Goal: Task Accomplishment & Management: Complete application form

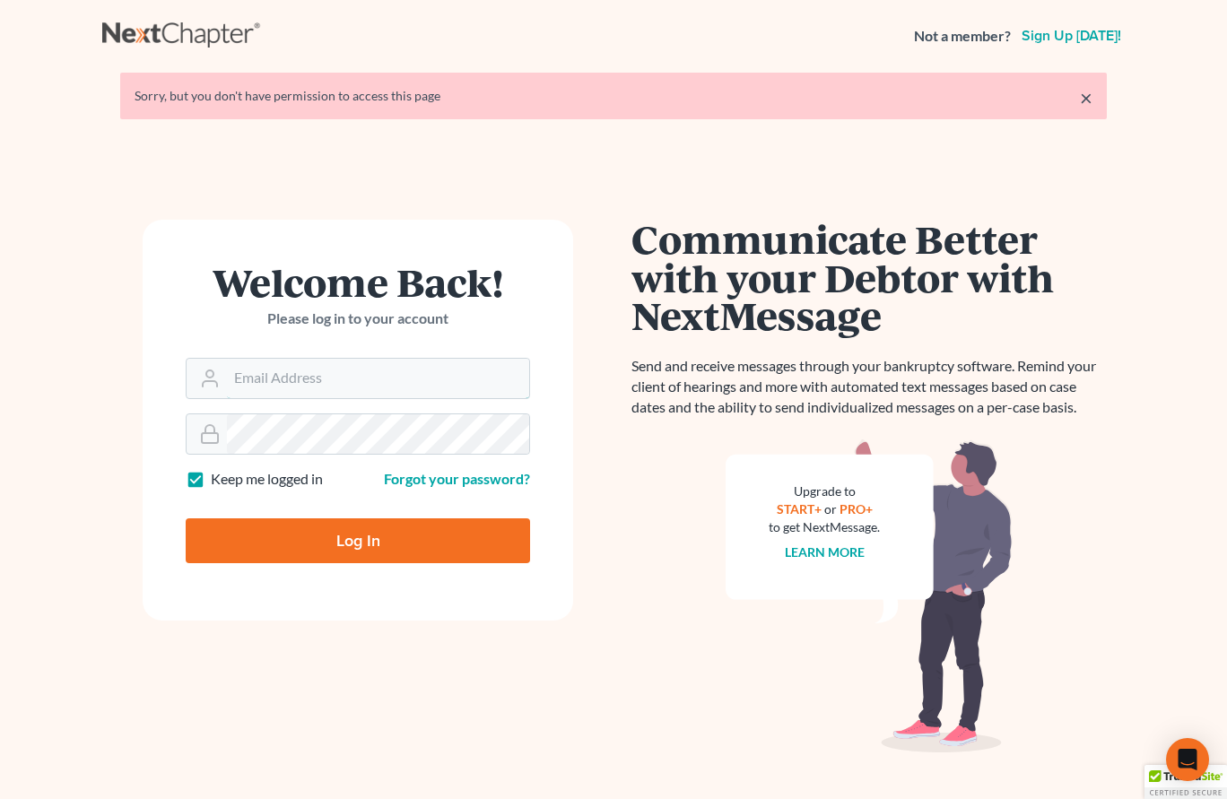
type input "[EMAIL_ADDRESS][DOMAIN_NAME]"
click at [358, 539] on input "Log In" at bounding box center [358, 541] width 345 height 45
type input "Thinking..."
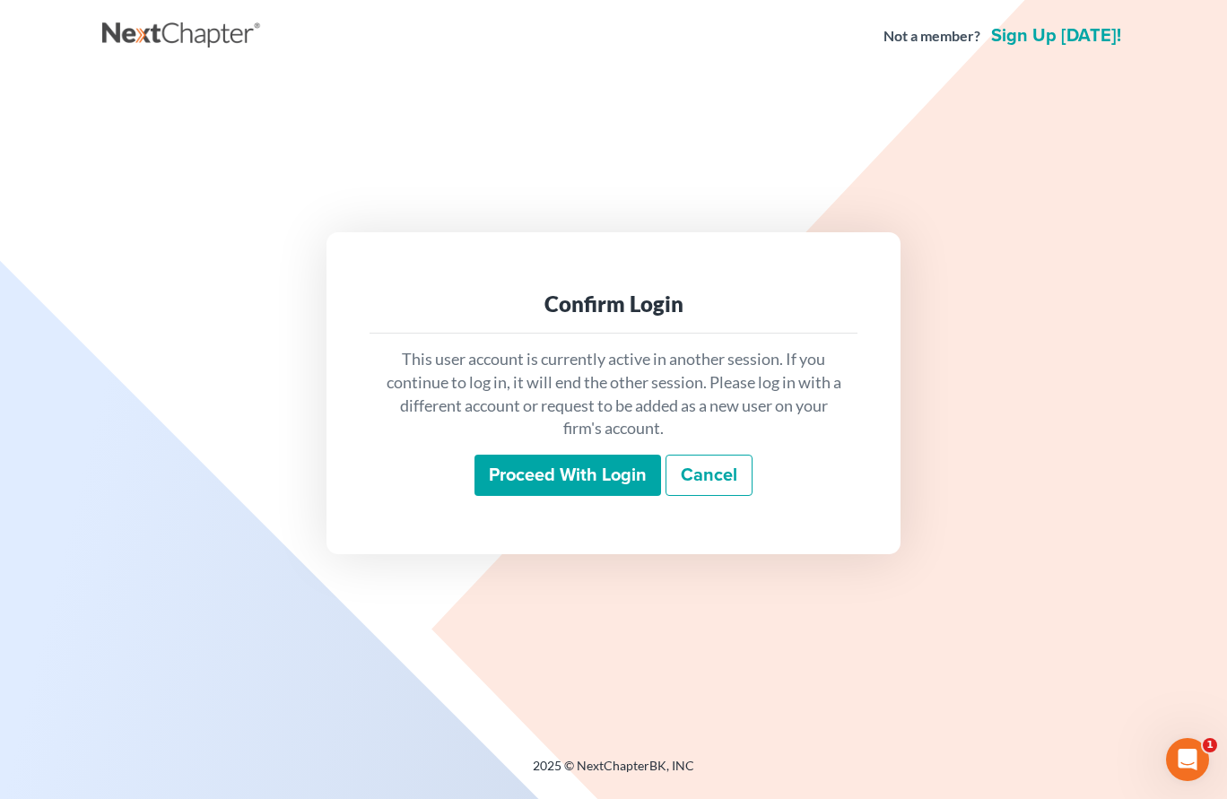
click at [522, 472] on input "Proceed with login" at bounding box center [568, 475] width 187 height 41
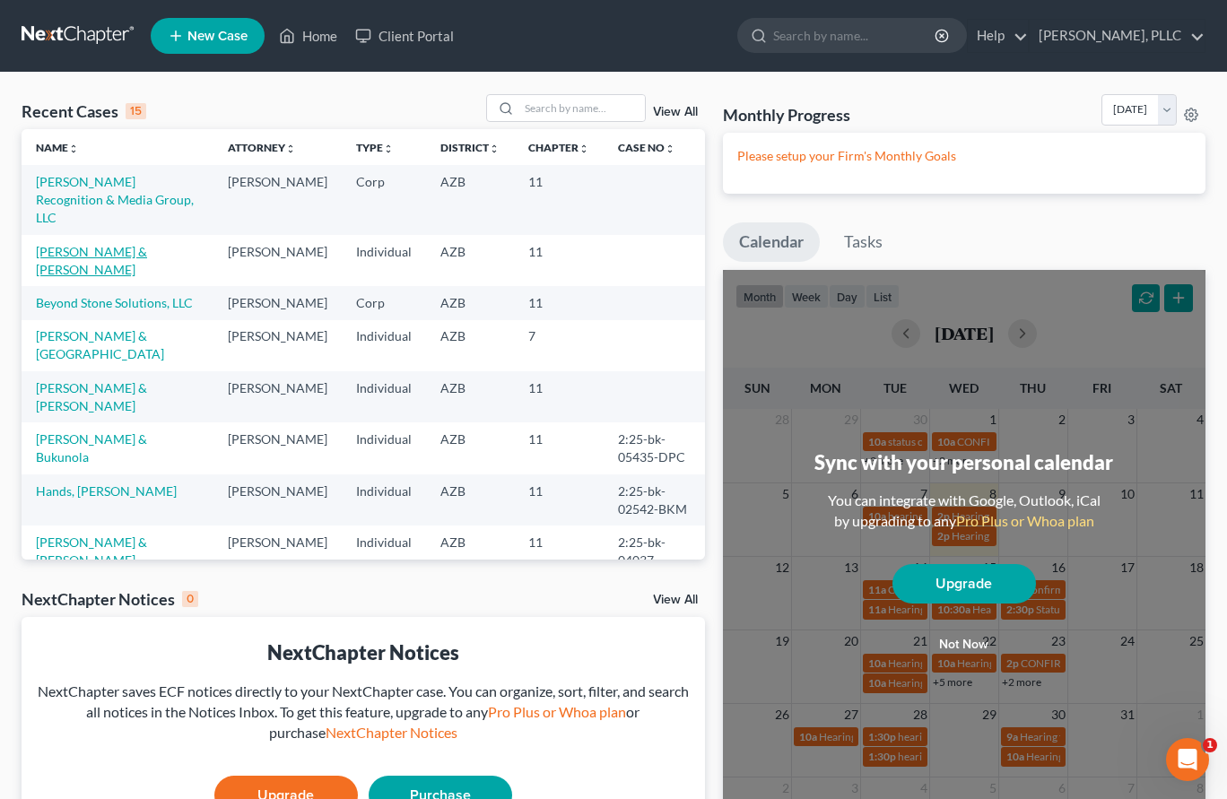
click at [147, 244] on link "[PERSON_NAME] & [PERSON_NAME]" at bounding box center [91, 260] width 111 height 33
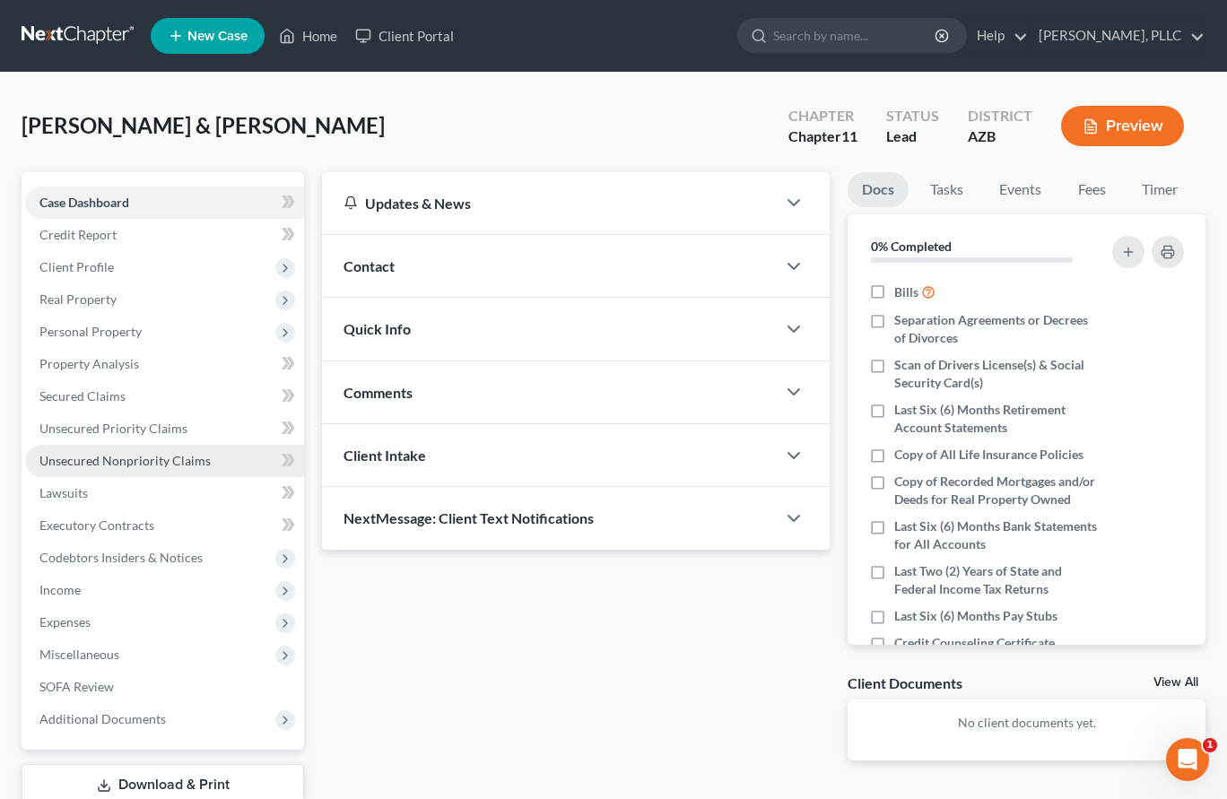
click at [96, 460] on span "Unsecured Nonpriority Claims" at bounding box center [124, 460] width 171 height 15
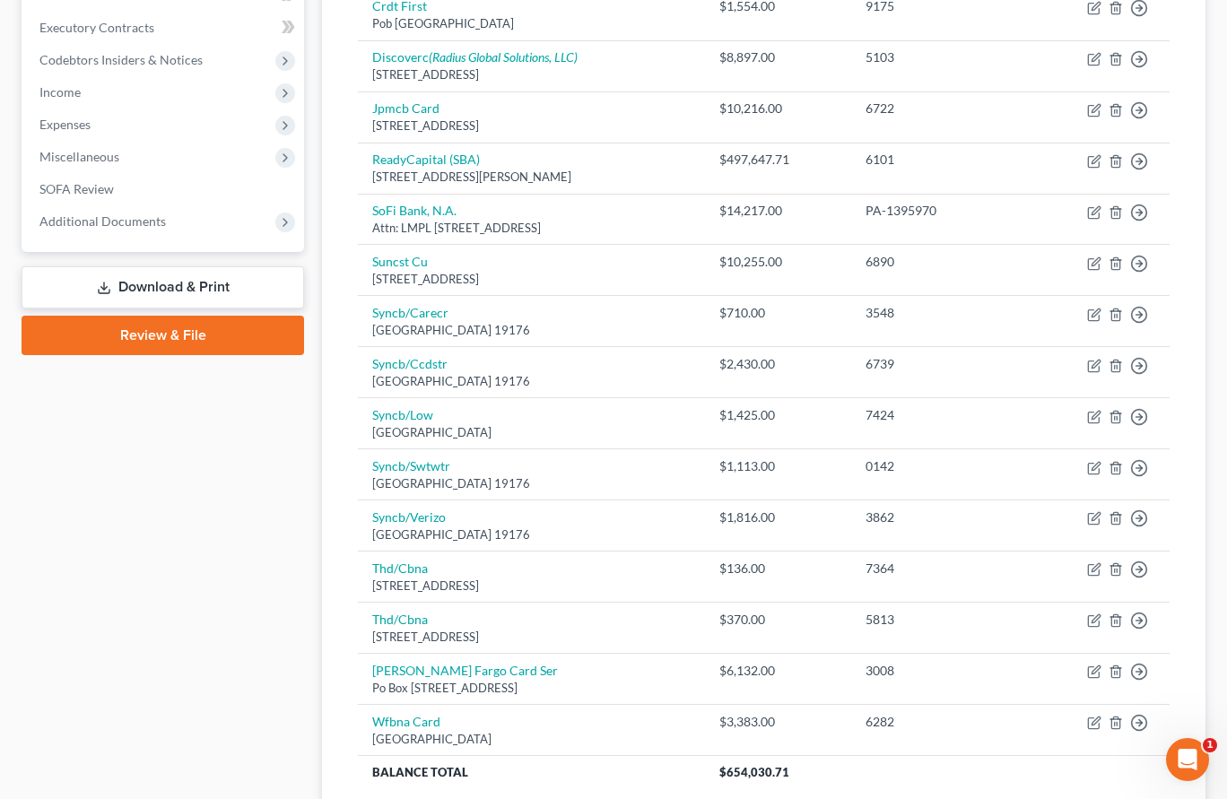
scroll to position [500, 0]
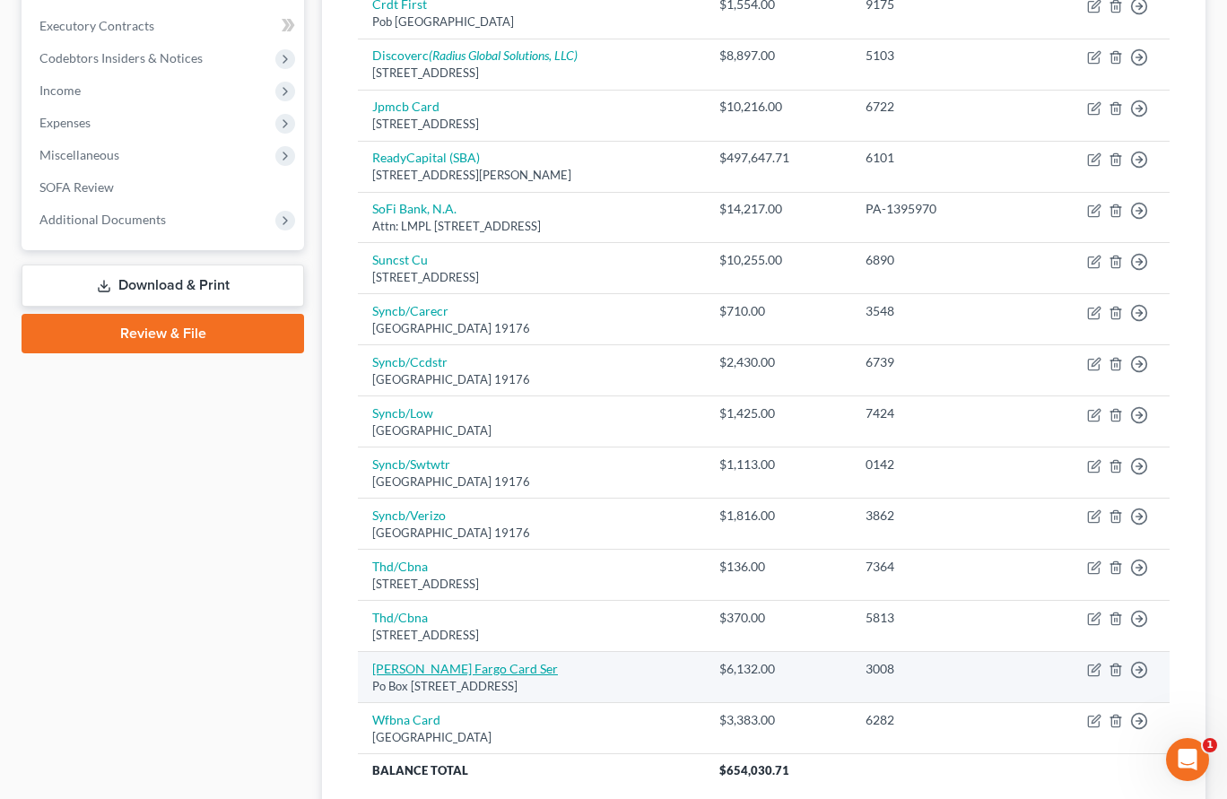
click at [389, 661] on link "Wells Fargo Card Ser" at bounding box center [465, 668] width 186 height 15
select select "16"
select select "2"
select select "0"
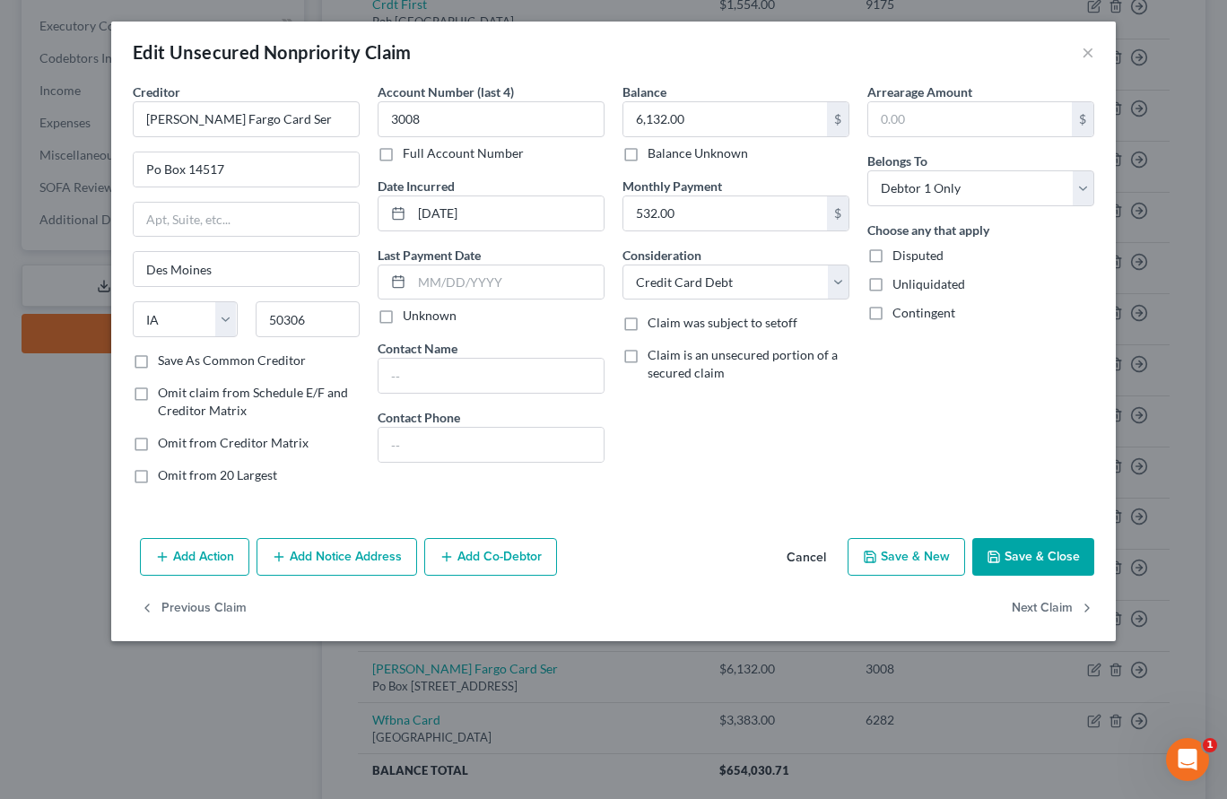
click at [824, 556] on button "Cancel" at bounding box center [807, 558] width 68 height 36
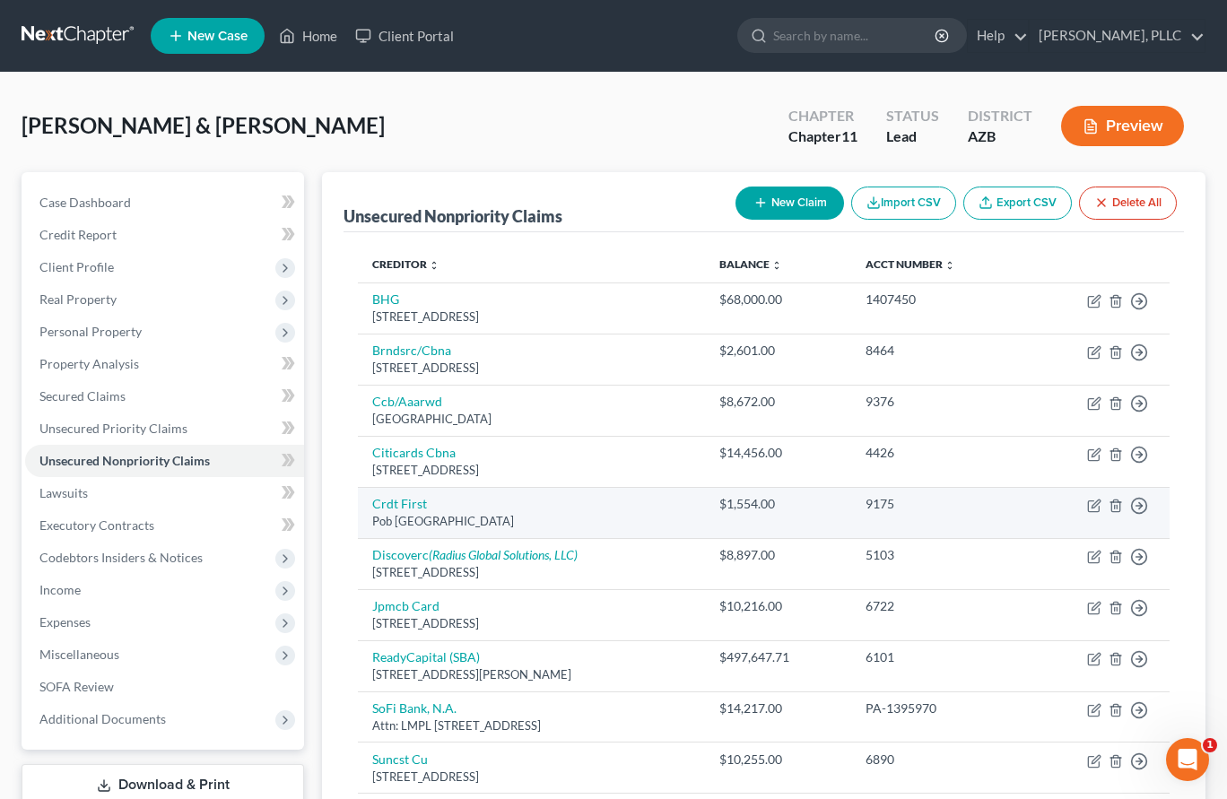
scroll to position [0, 0]
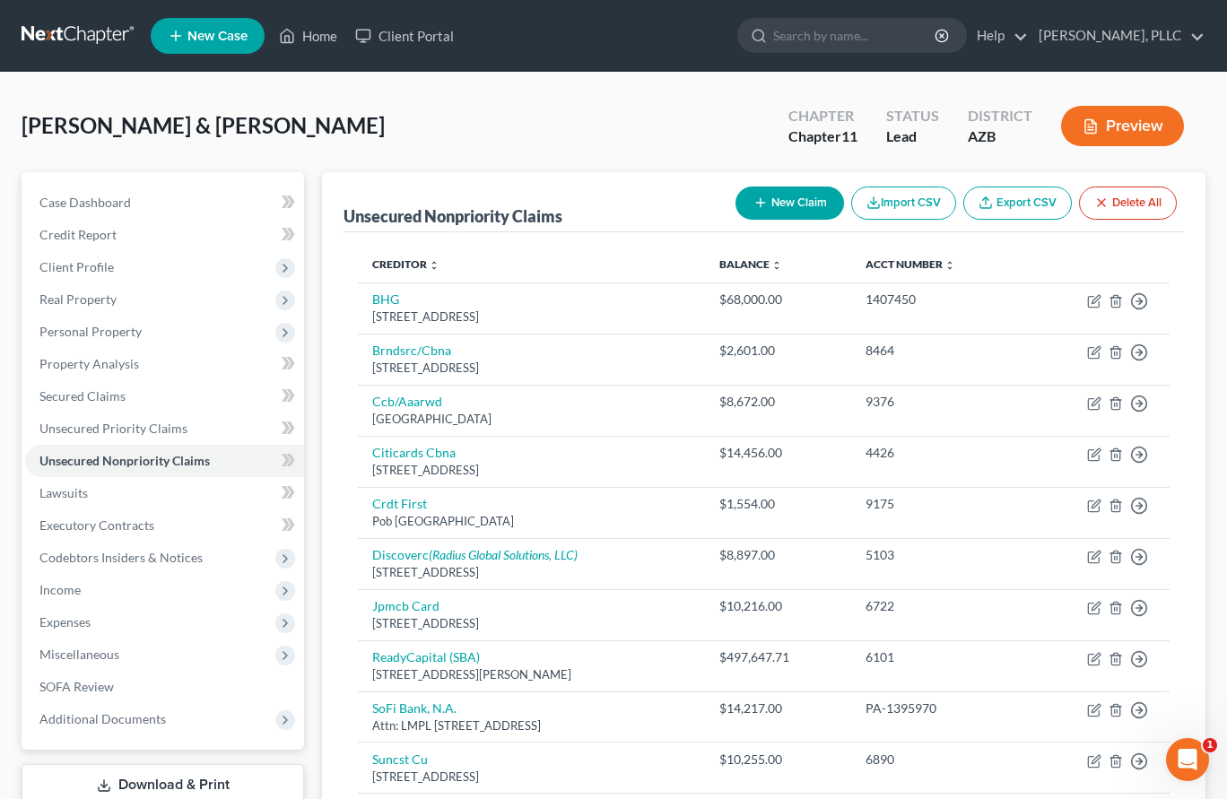
click at [86, 40] on link at bounding box center [79, 36] width 115 height 32
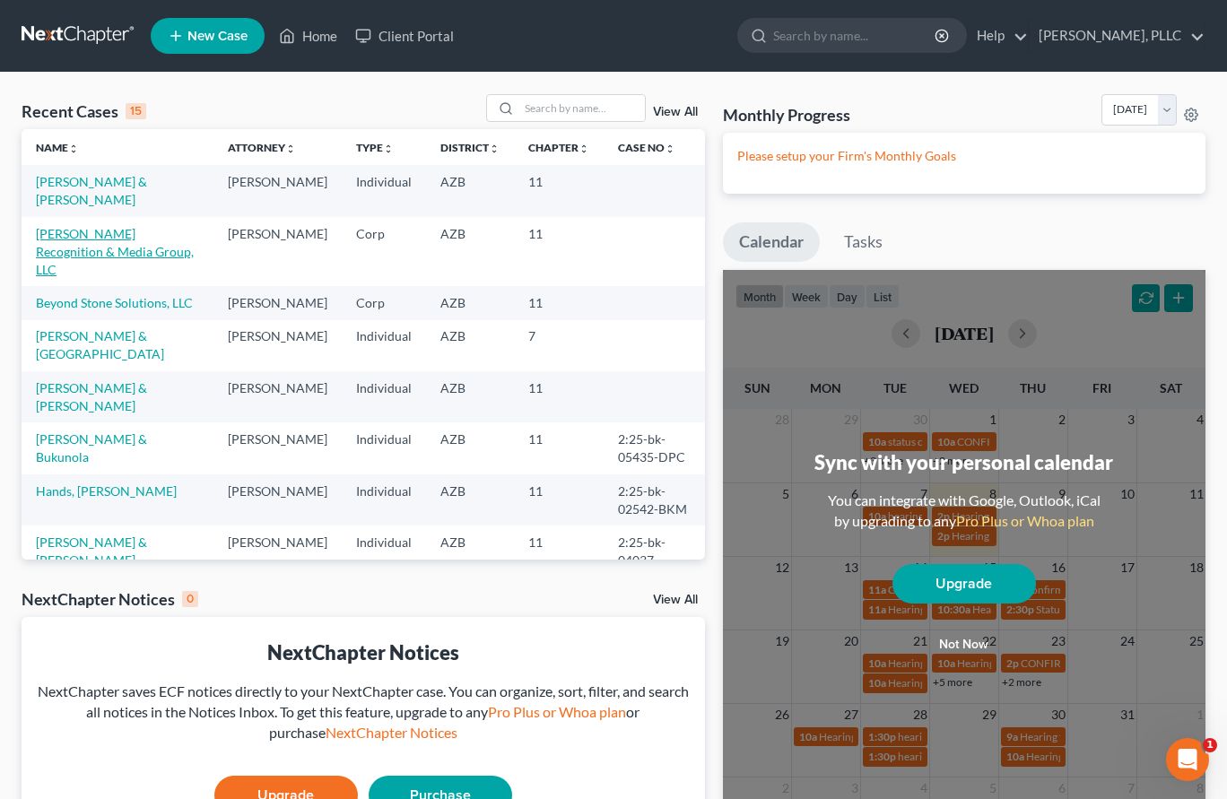
click at [102, 233] on link "[PERSON_NAME] Recognition & Media Group, LLC" at bounding box center [115, 251] width 158 height 51
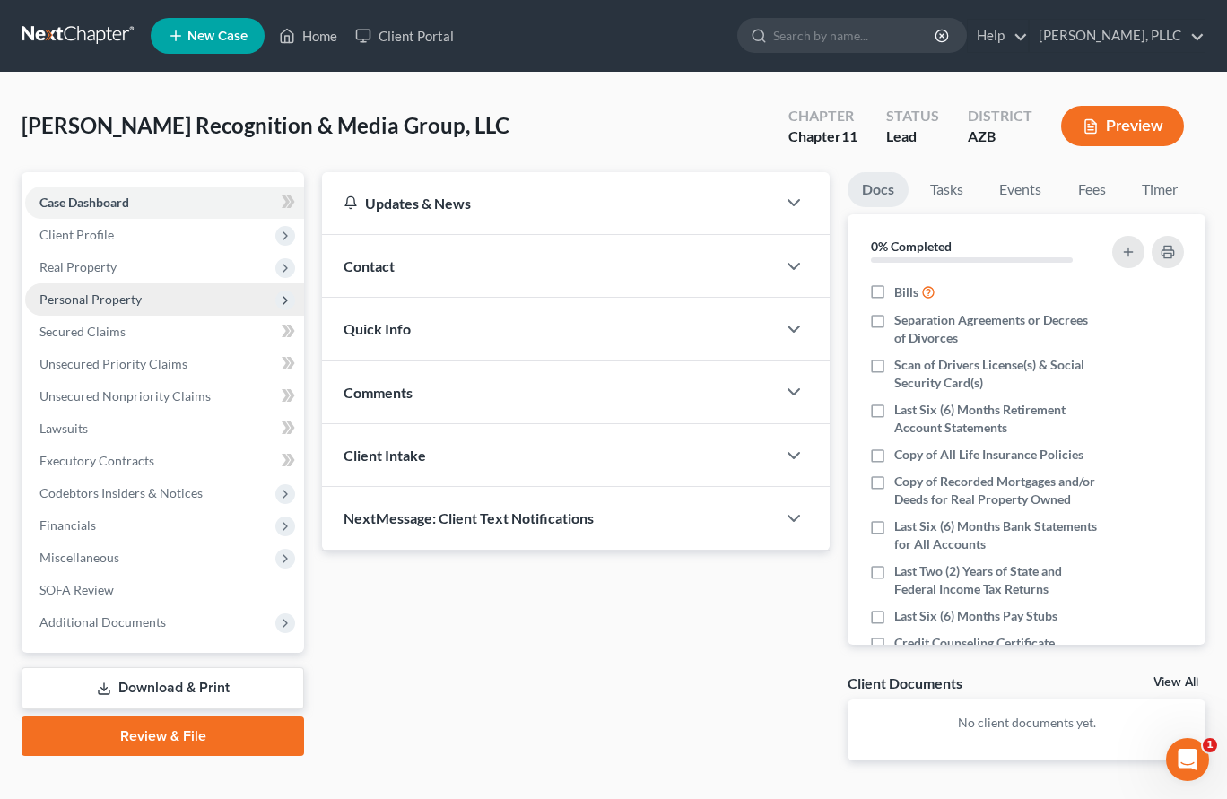
click at [123, 301] on span "Personal Property" at bounding box center [90, 299] width 102 height 15
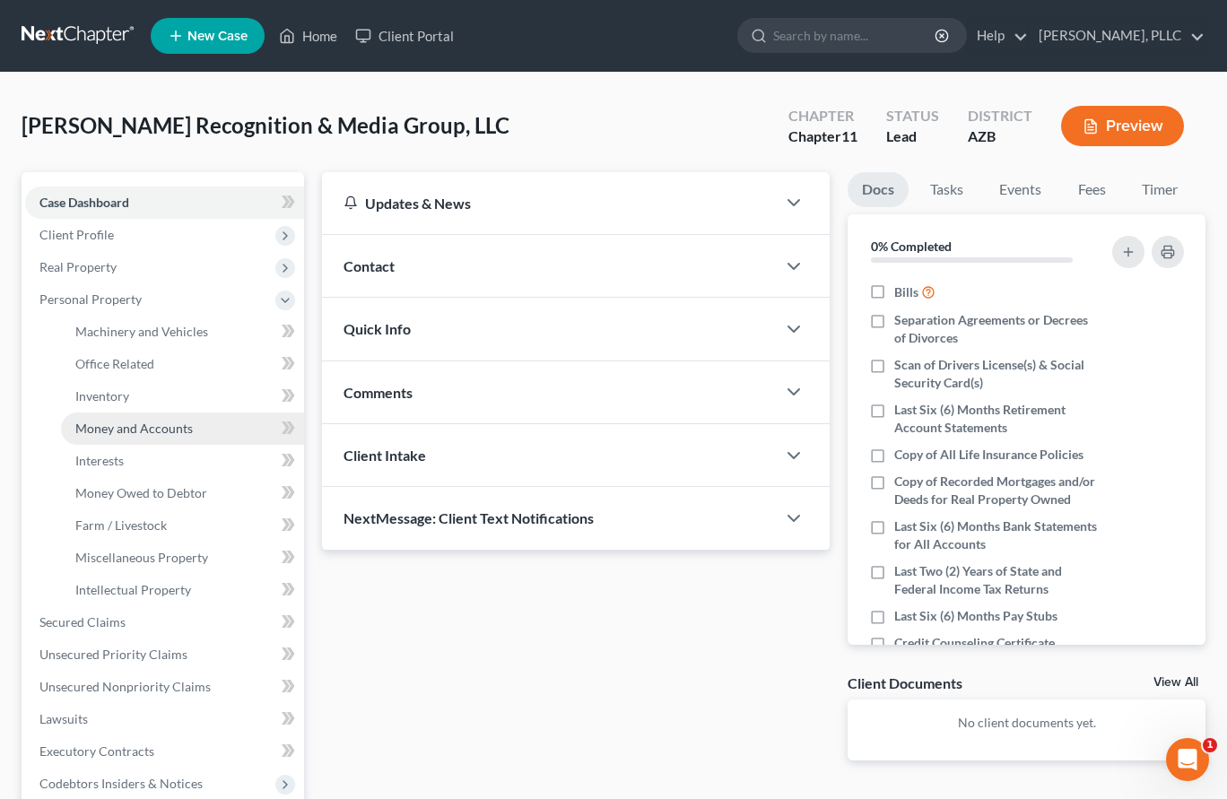
click at [139, 416] on link "Money and Accounts" at bounding box center [182, 429] width 243 height 32
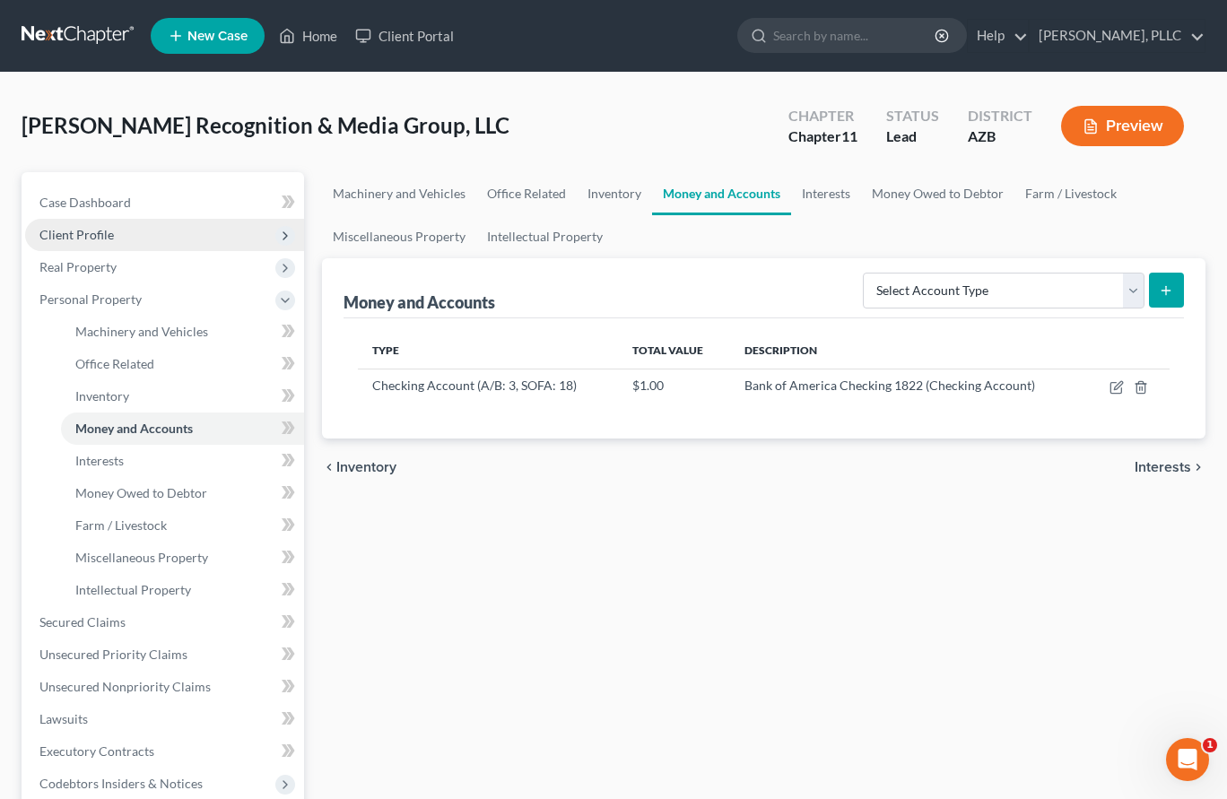
click at [103, 238] on span "Client Profile" at bounding box center [76, 234] width 74 height 15
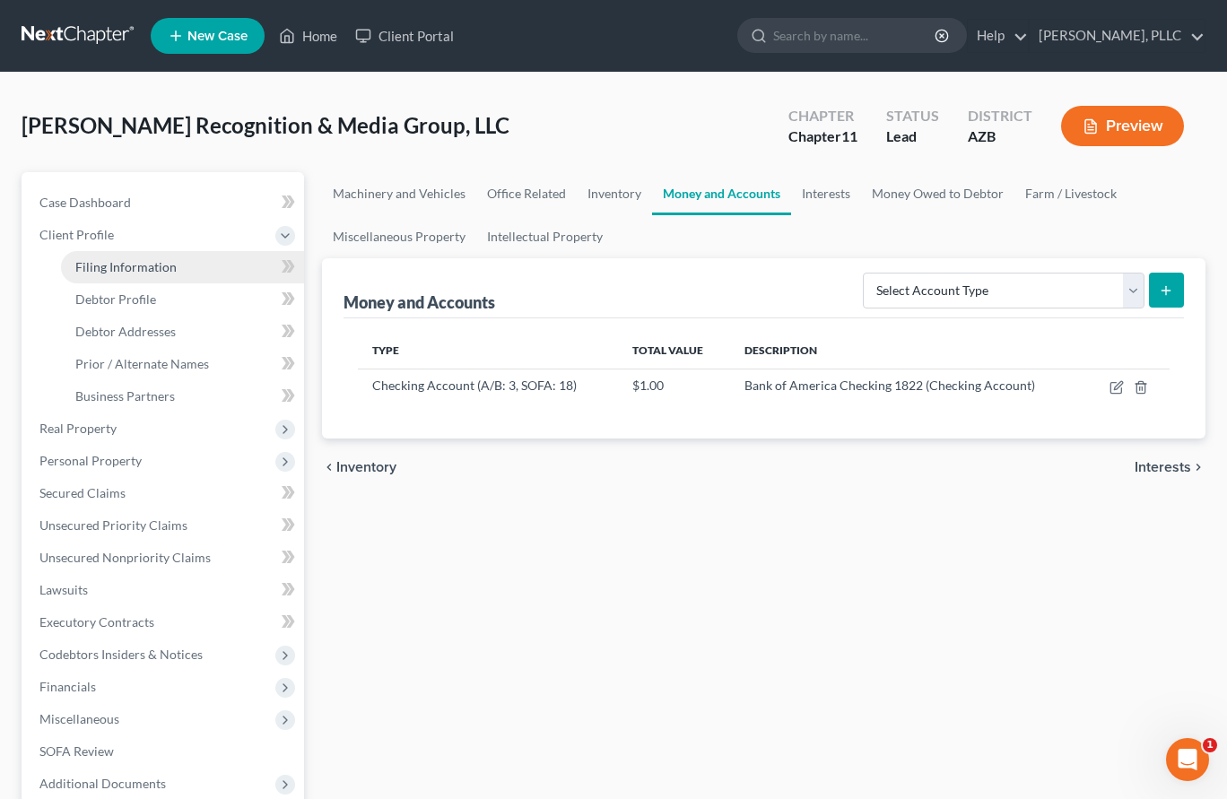
click at [117, 268] on span "Filing Information" at bounding box center [125, 266] width 101 height 15
select select "3"
select select "1"
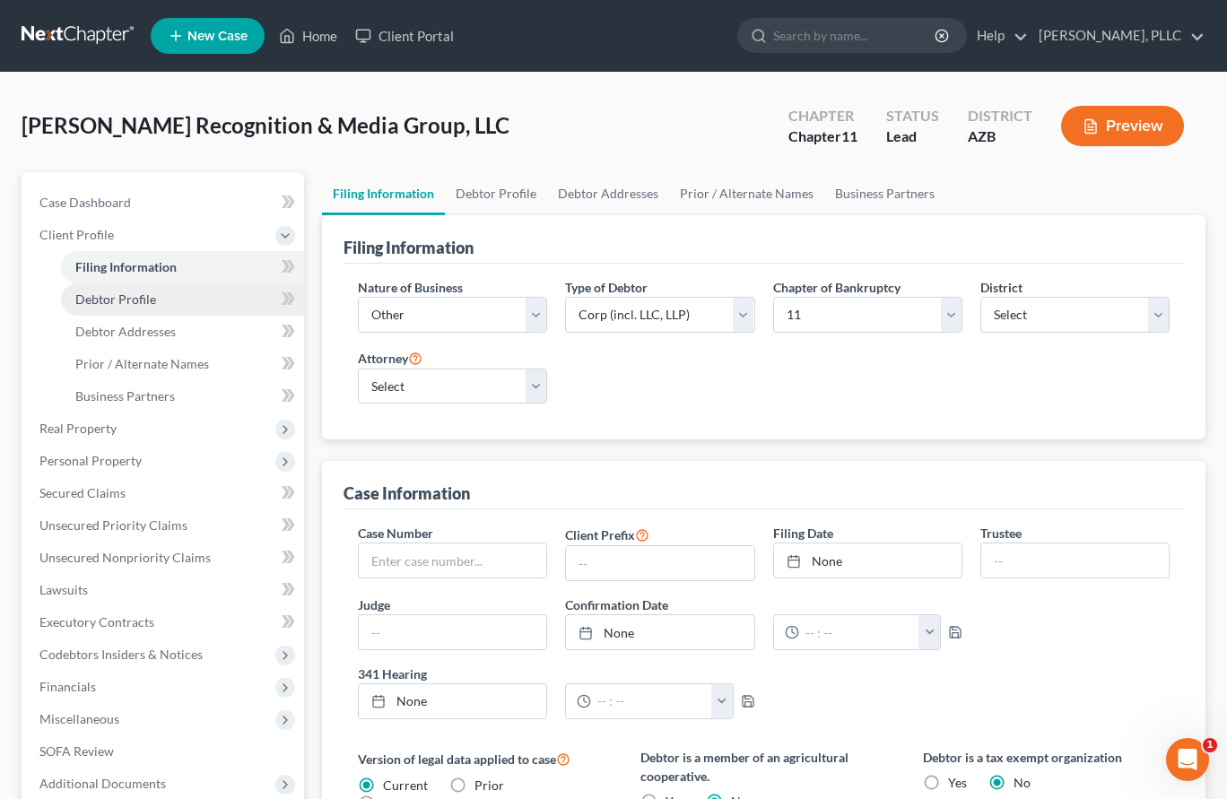
click at [114, 308] on link "Debtor Profile" at bounding box center [182, 300] width 243 height 32
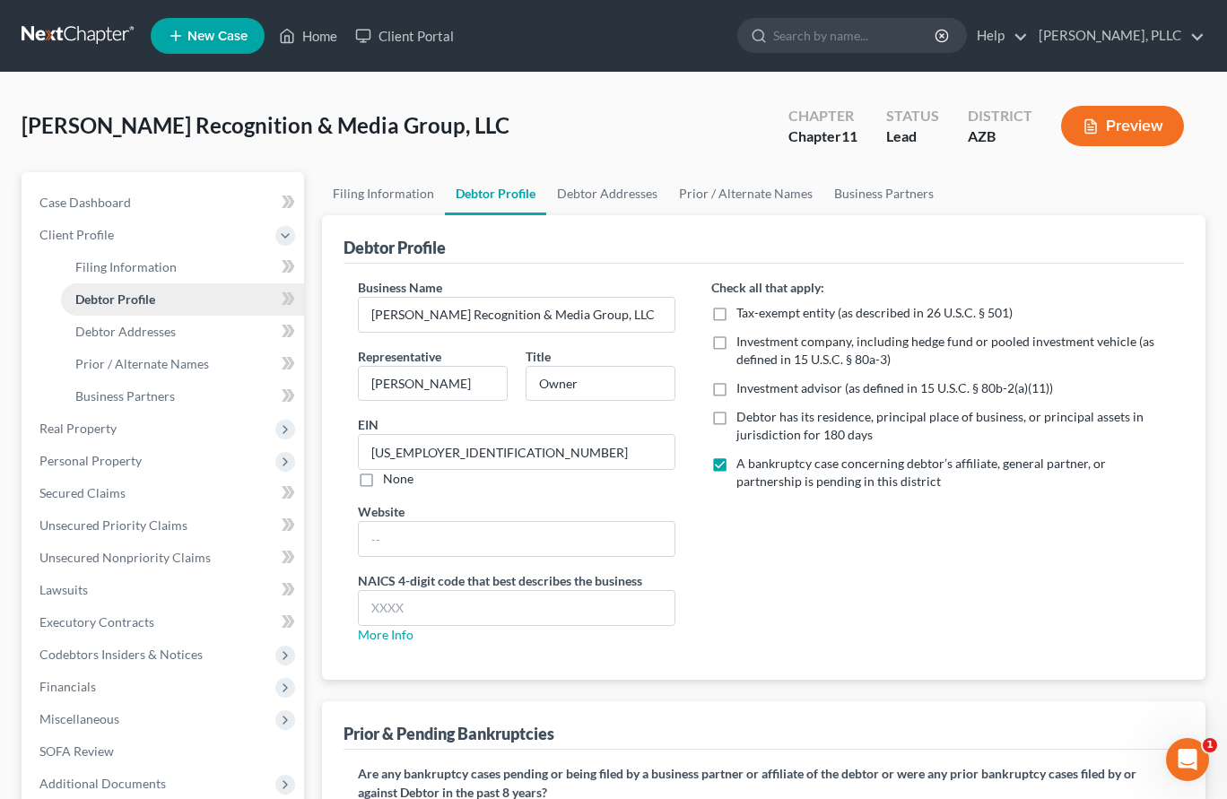
radio input "true"
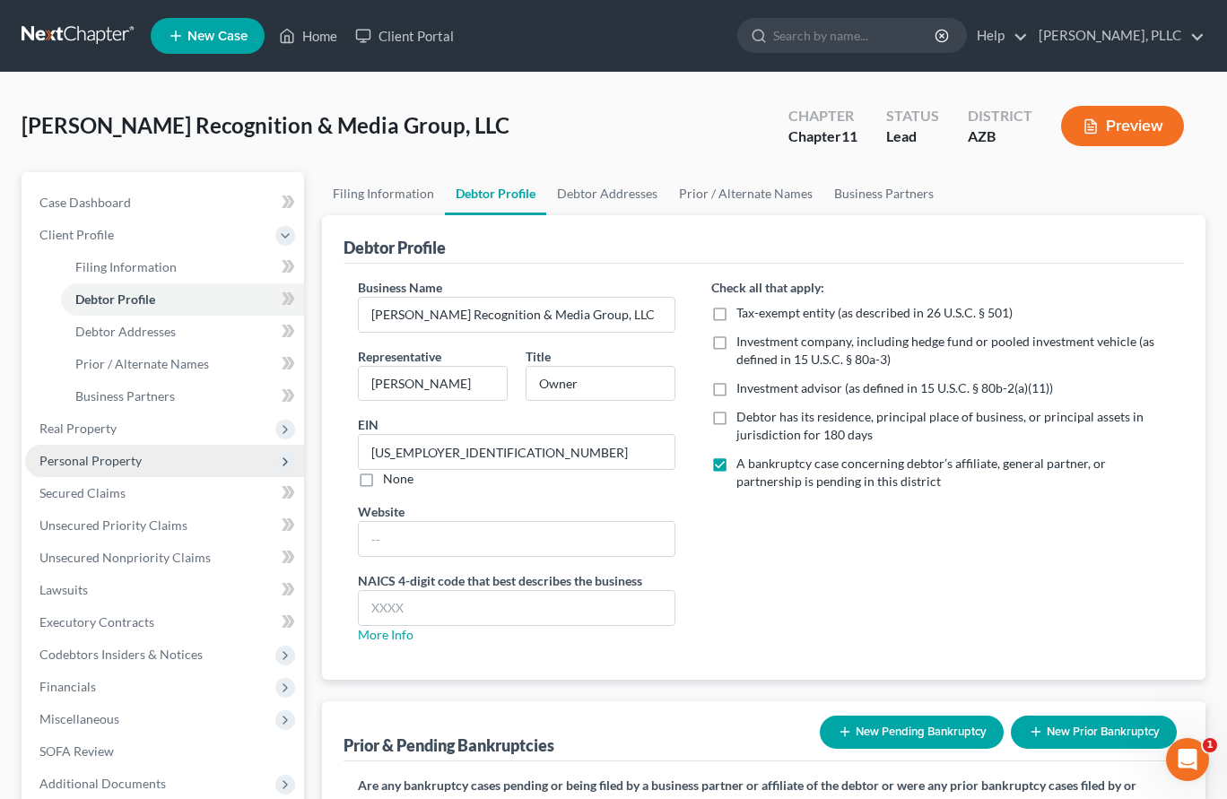
click at [121, 460] on span "Personal Property" at bounding box center [90, 460] width 102 height 15
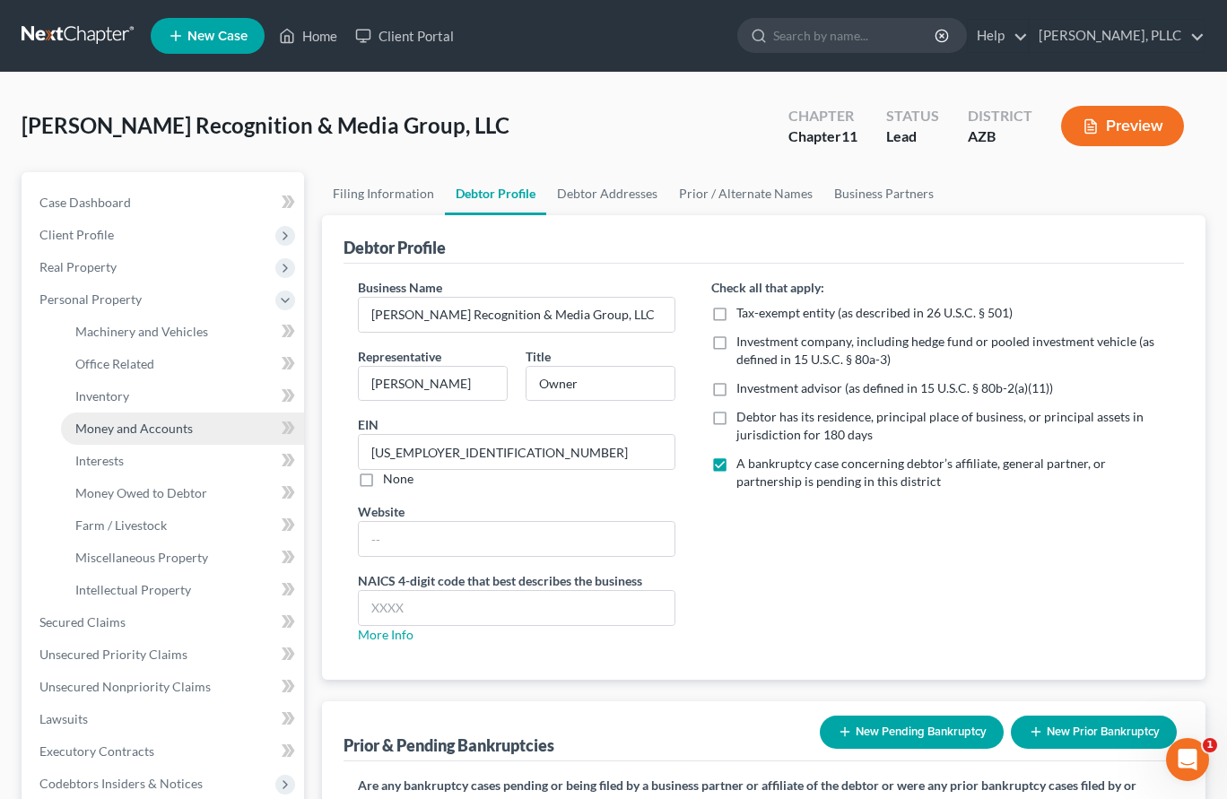
click at [133, 426] on span "Money and Accounts" at bounding box center [134, 428] width 118 height 15
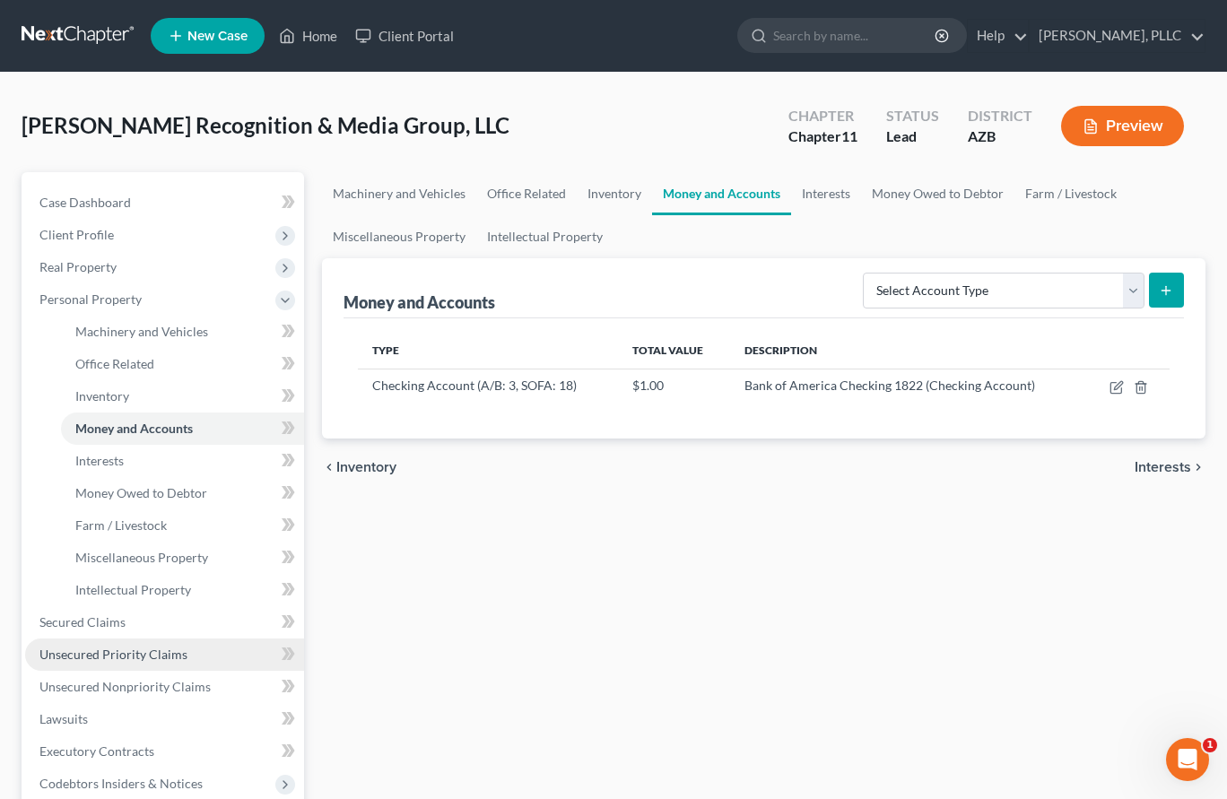
click at [148, 662] on link "Unsecured Priority Claims" at bounding box center [164, 655] width 279 height 32
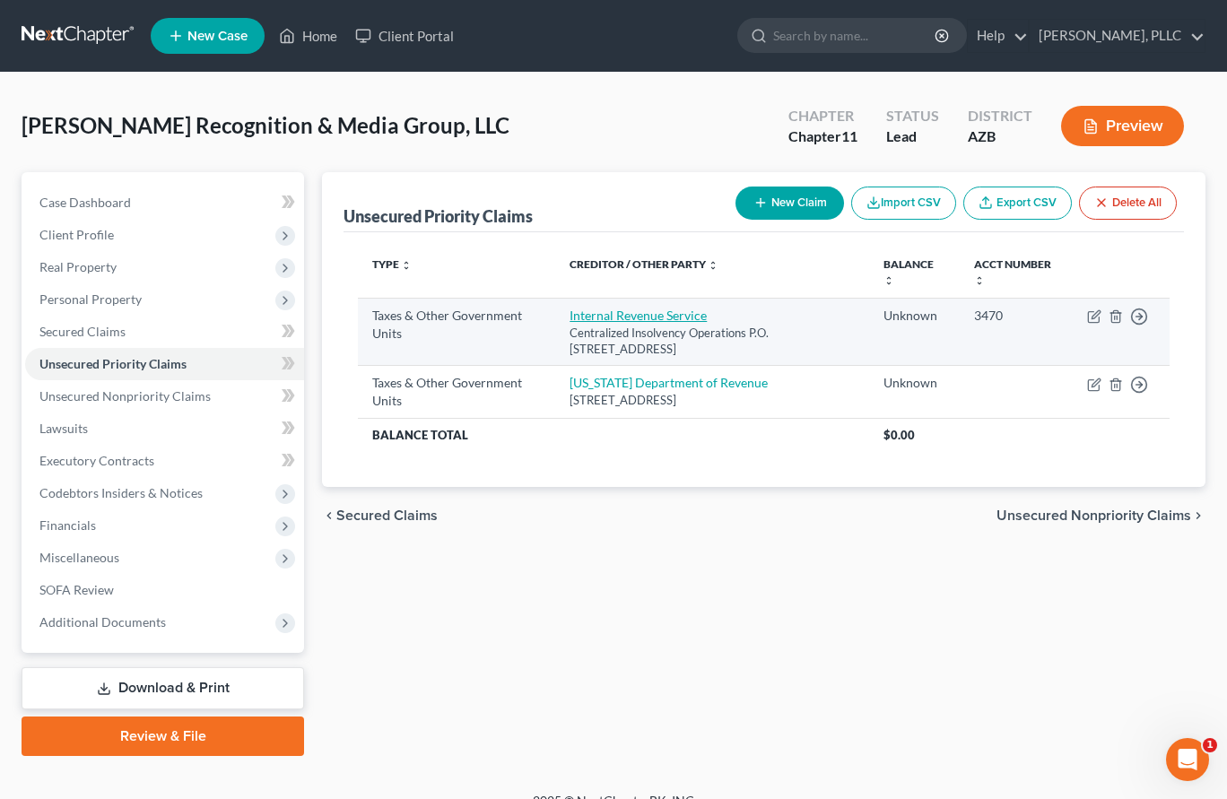
click at [612, 309] on link "Internal Revenue Service" at bounding box center [638, 315] width 137 height 15
select select "0"
select select "39"
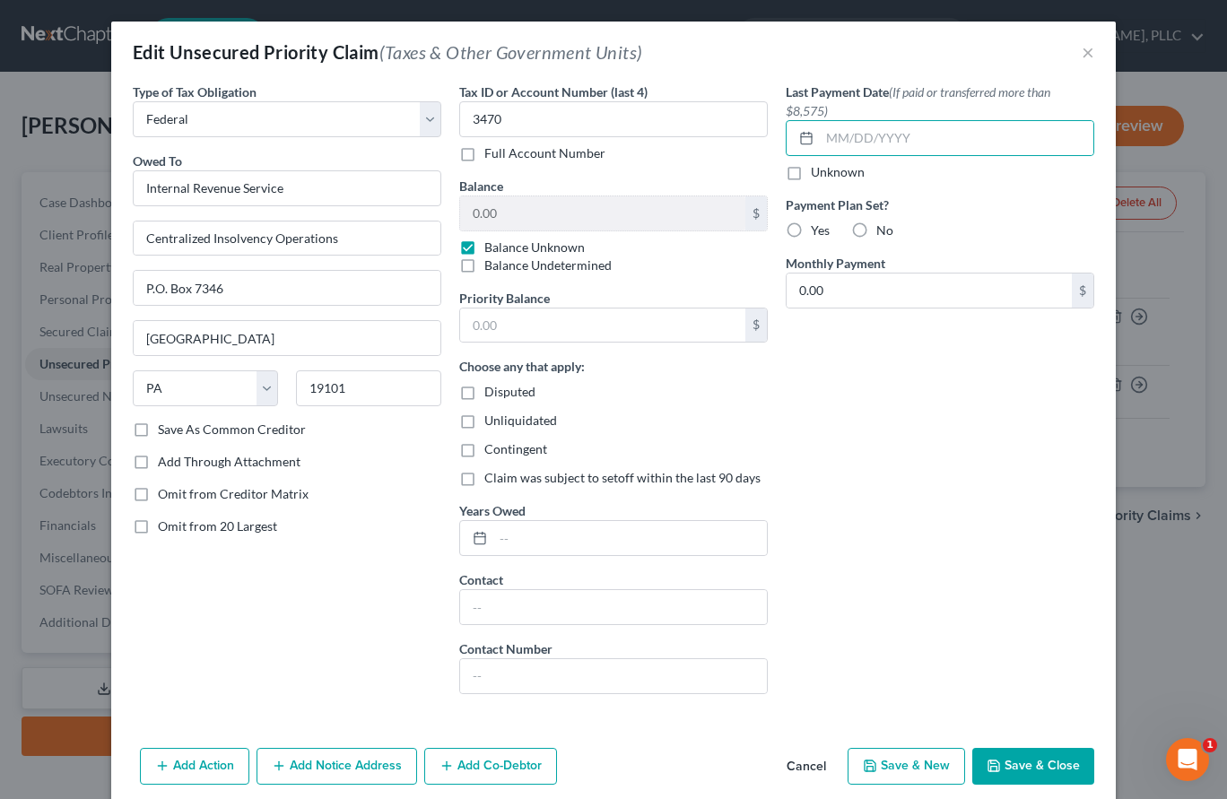
click at [485, 448] on label "Contingent" at bounding box center [516, 450] width 63 height 18
click at [492, 448] on input "Contingent" at bounding box center [498, 447] width 12 height 12
checkbox input "true"
click at [1025, 758] on button "Save & Close" at bounding box center [1034, 767] width 122 height 38
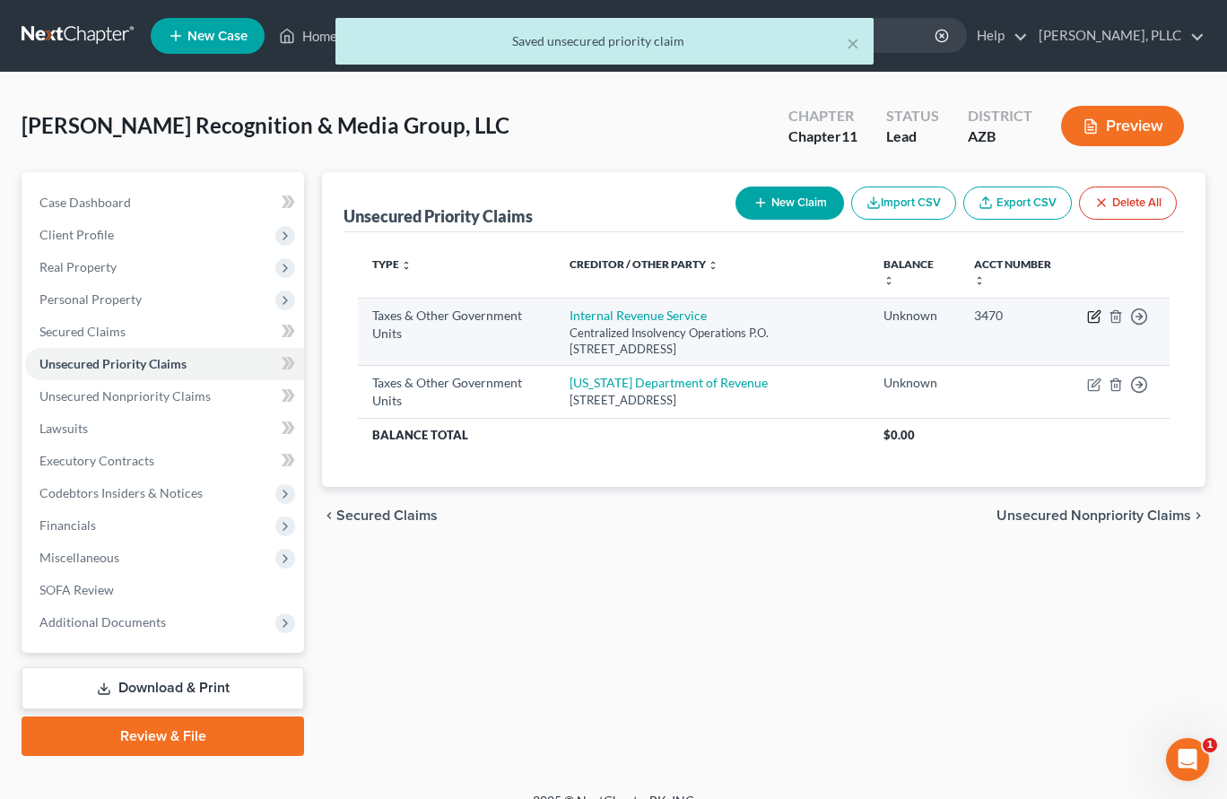
click at [1089, 318] on icon "button" at bounding box center [1093, 317] width 11 height 11
select select "0"
select select "39"
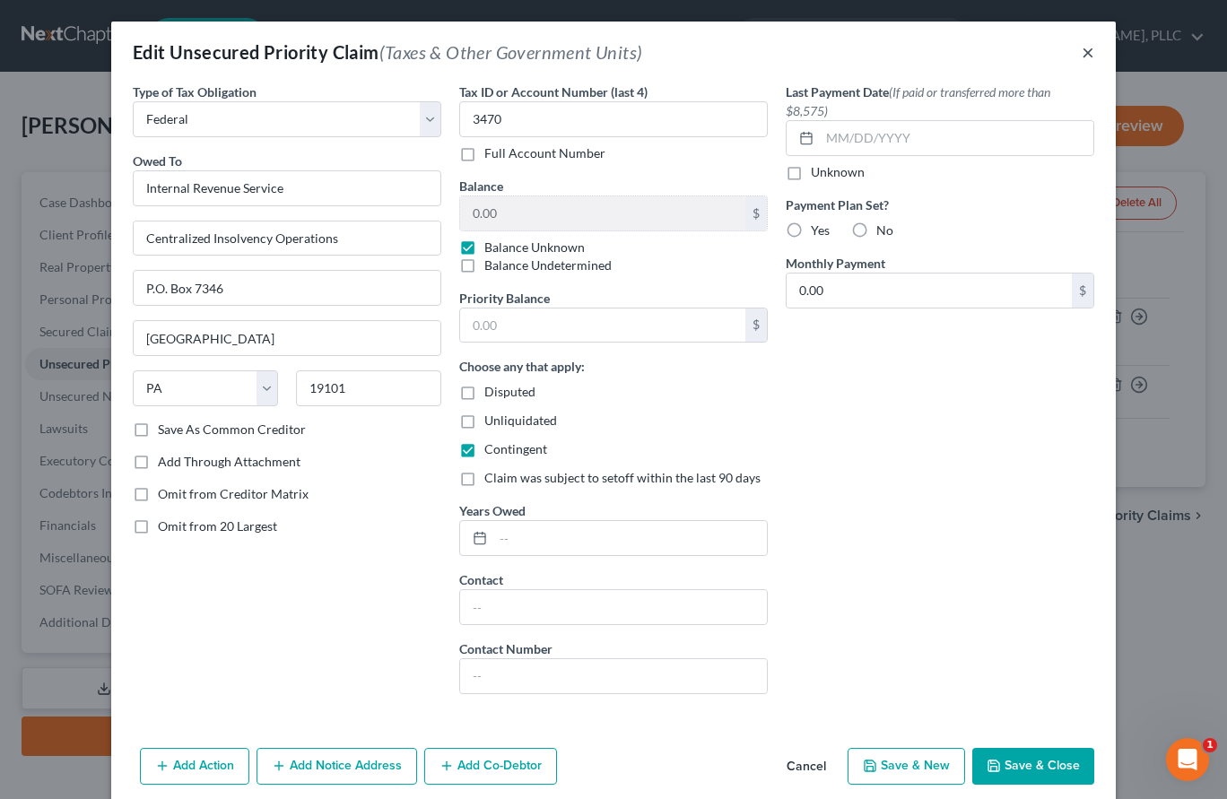
click at [1090, 55] on button "×" at bounding box center [1088, 52] width 13 height 22
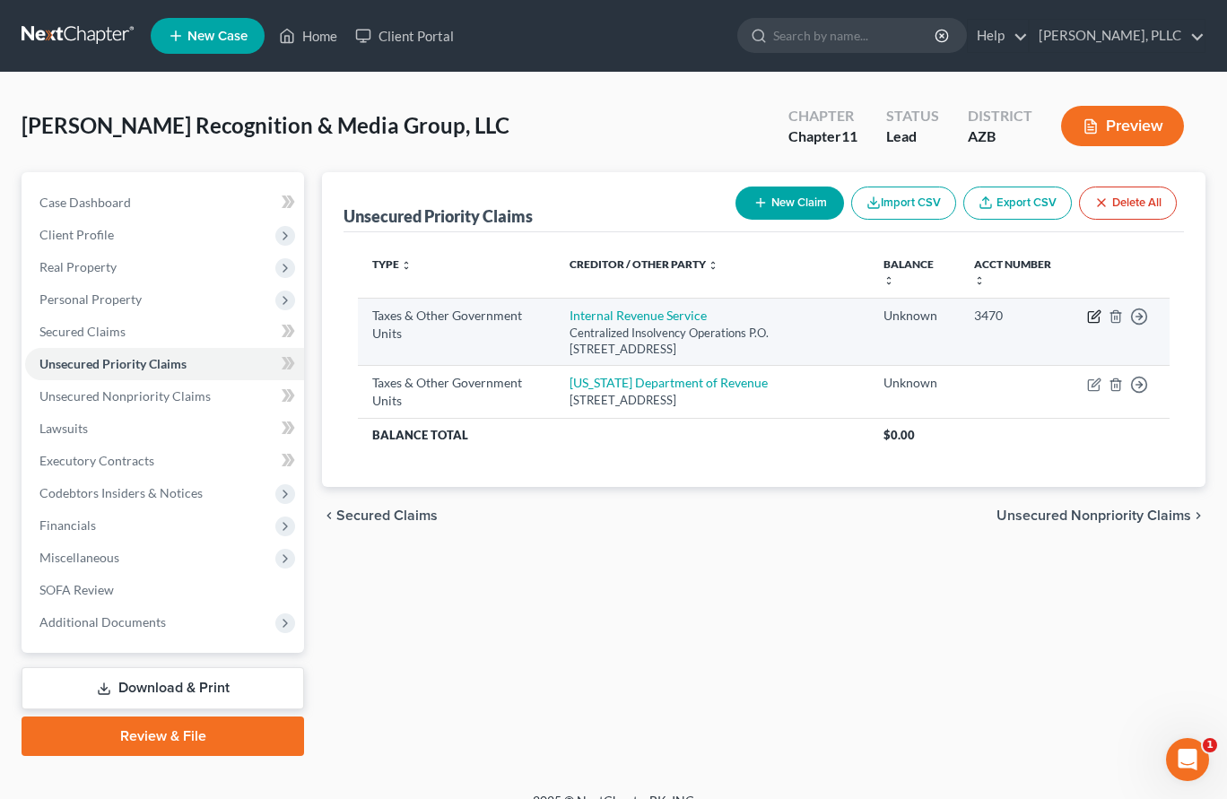
click at [1093, 316] on icon "button" at bounding box center [1096, 314] width 8 height 8
select select "0"
select select "39"
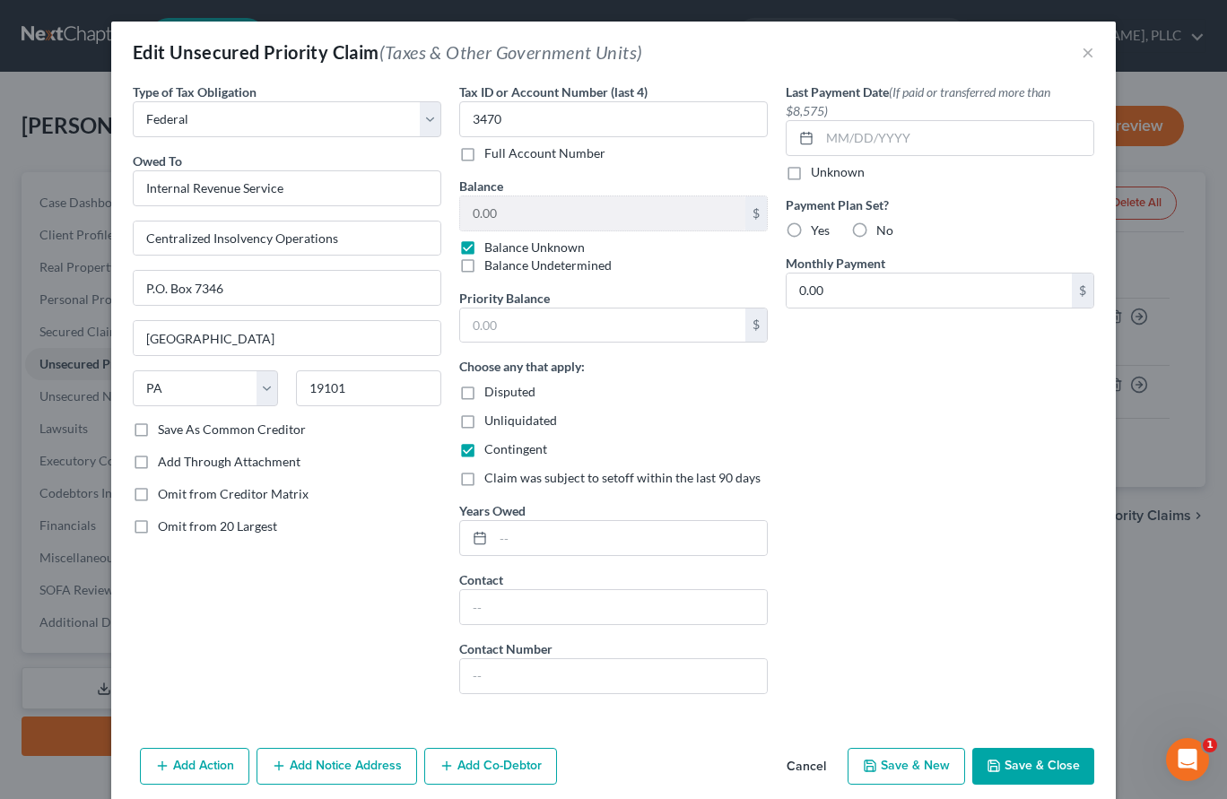
click at [485, 455] on label "Contingent" at bounding box center [516, 450] width 63 height 18
click at [492, 452] on input "Contingent" at bounding box center [498, 447] width 12 height 12
checkbox input "false"
click at [485, 396] on label "Disputed" at bounding box center [510, 392] width 51 height 18
click at [492, 395] on input "Disputed" at bounding box center [498, 389] width 12 height 12
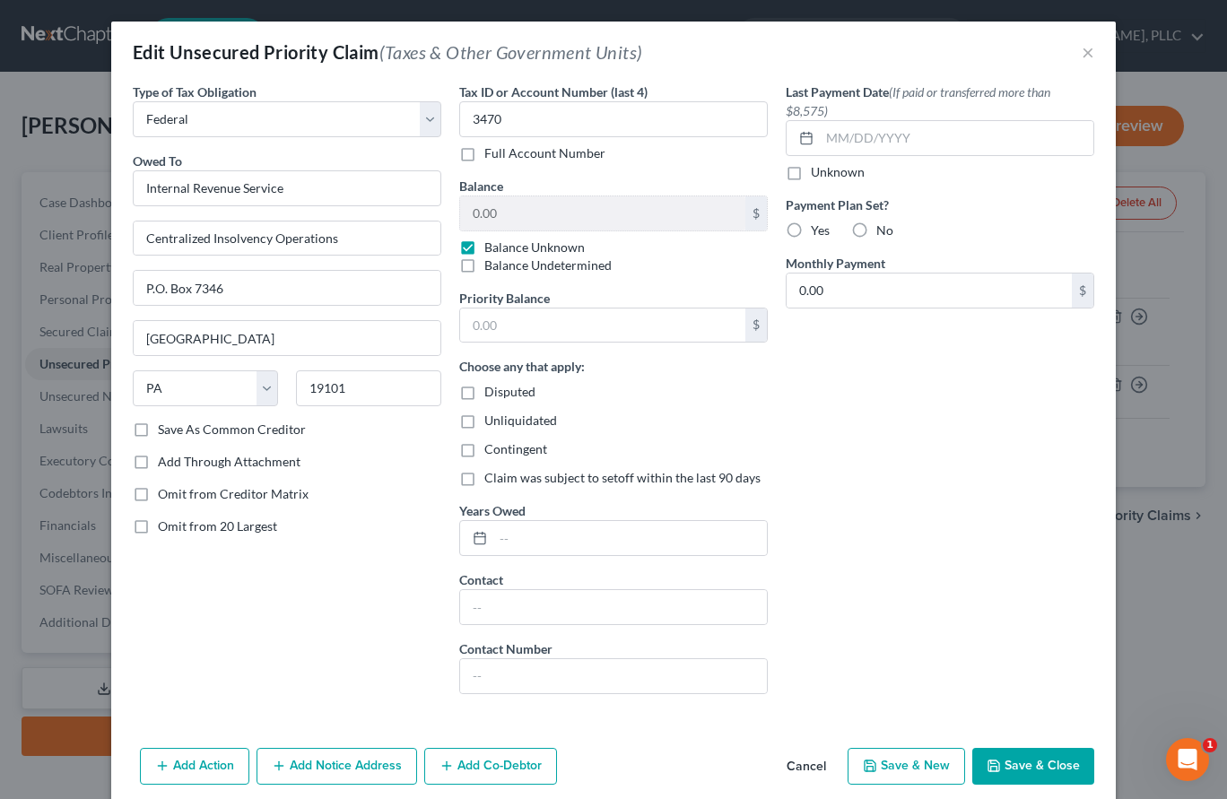
checkbox input "true"
click at [1014, 761] on button "Save & Close" at bounding box center [1034, 767] width 122 height 38
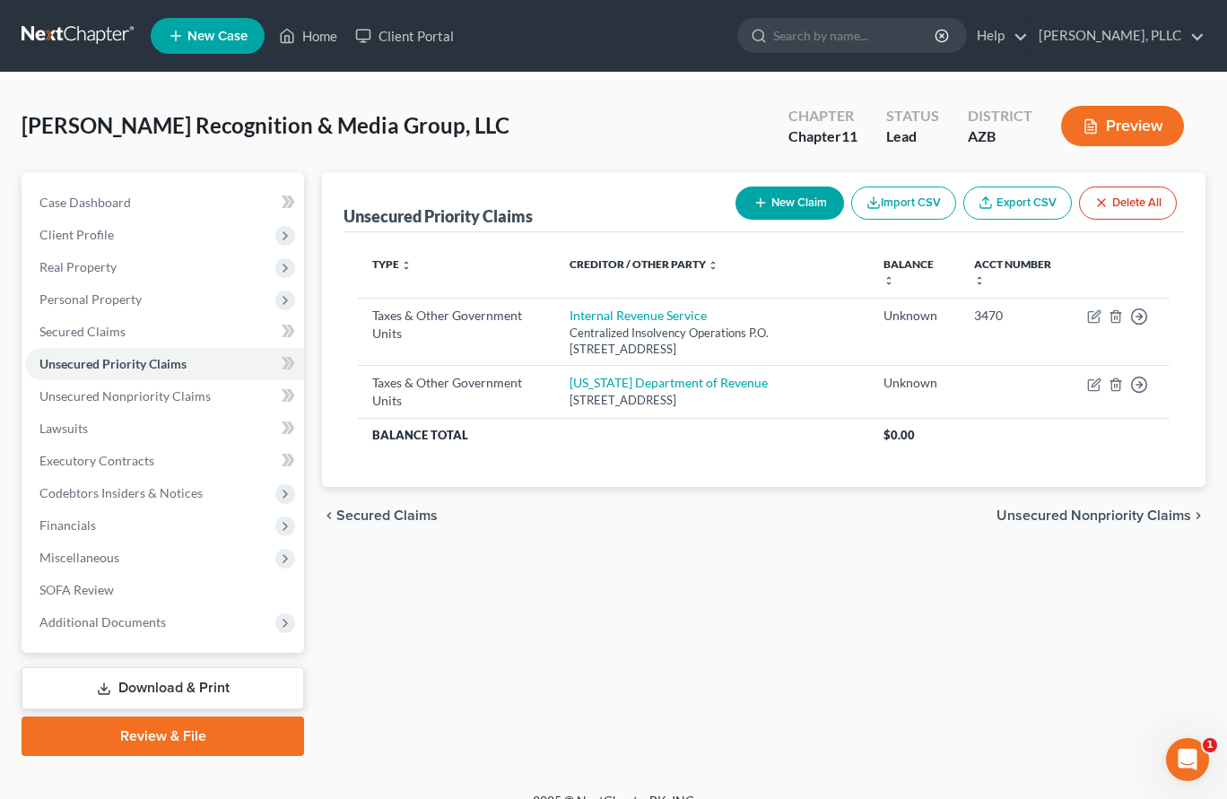
click at [83, 35] on link at bounding box center [79, 36] width 115 height 32
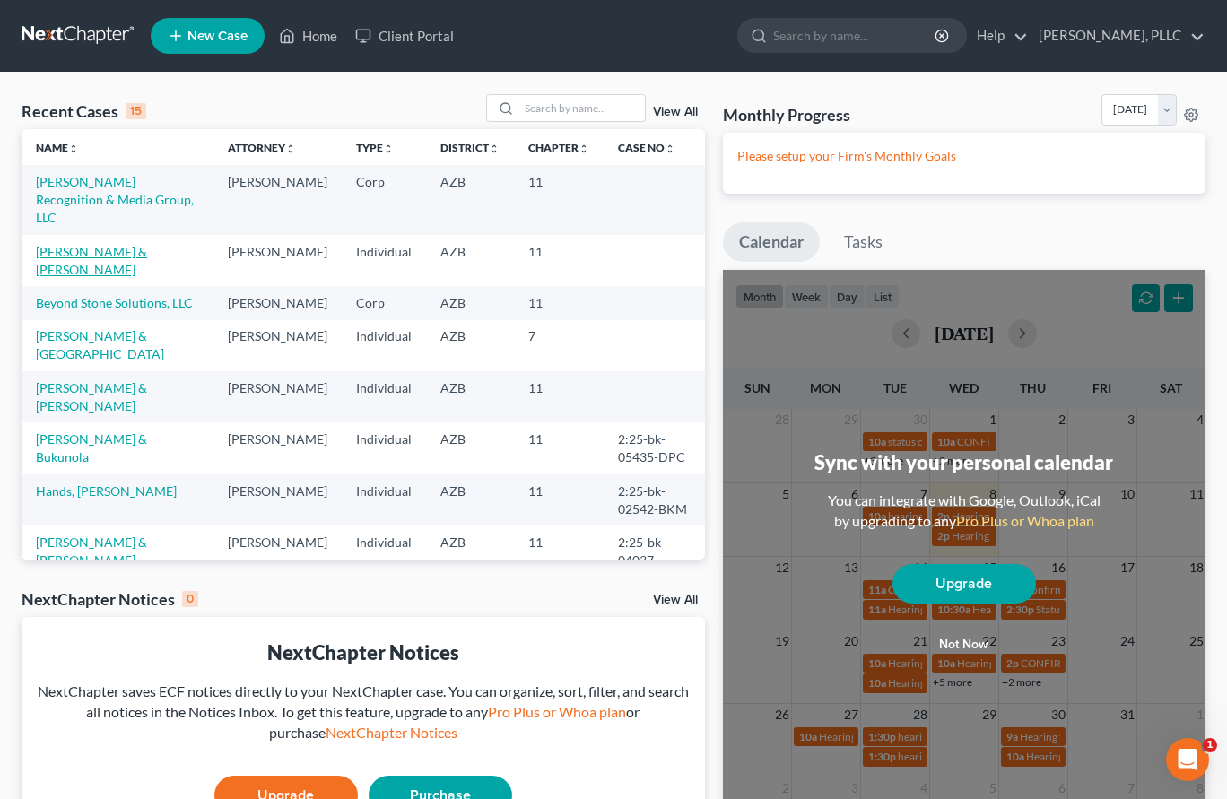
click at [92, 244] on link "Schaefer, John & Sandra" at bounding box center [91, 260] width 111 height 33
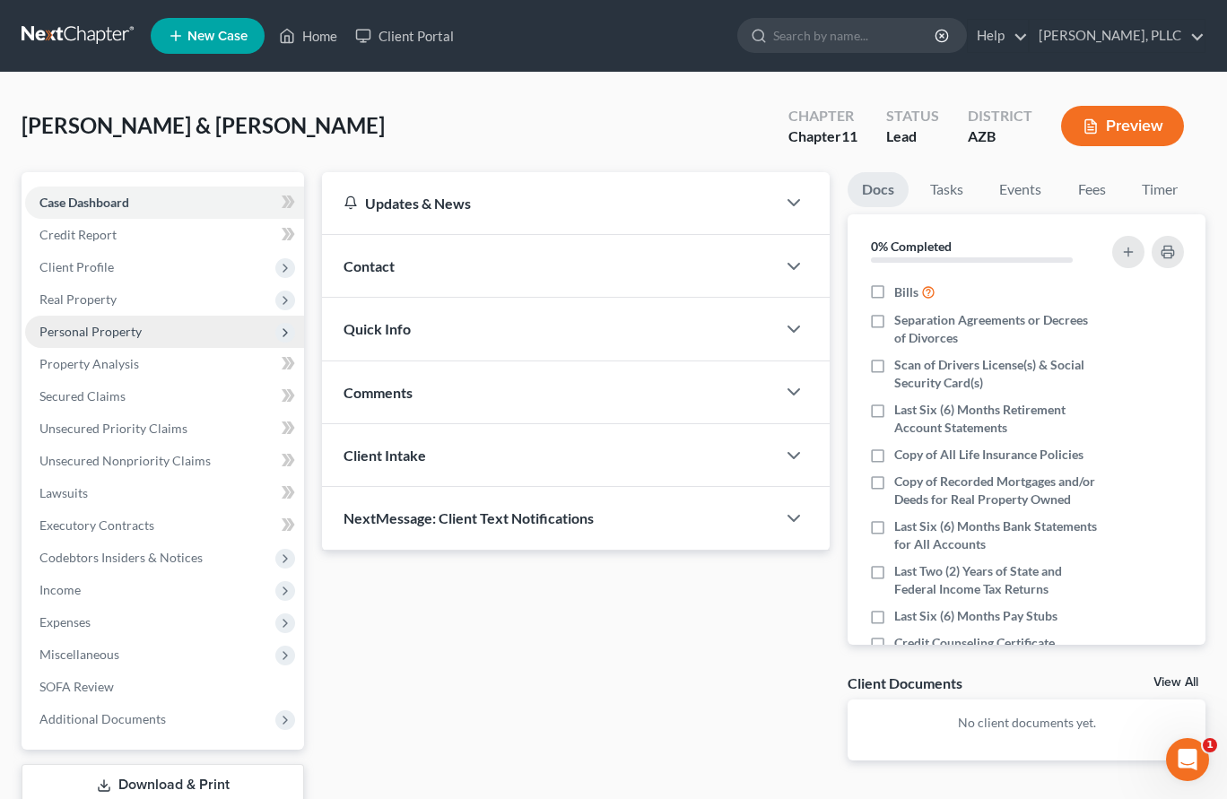
click at [96, 332] on span "Personal Property" at bounding box center [90, 331] width 102 height 15
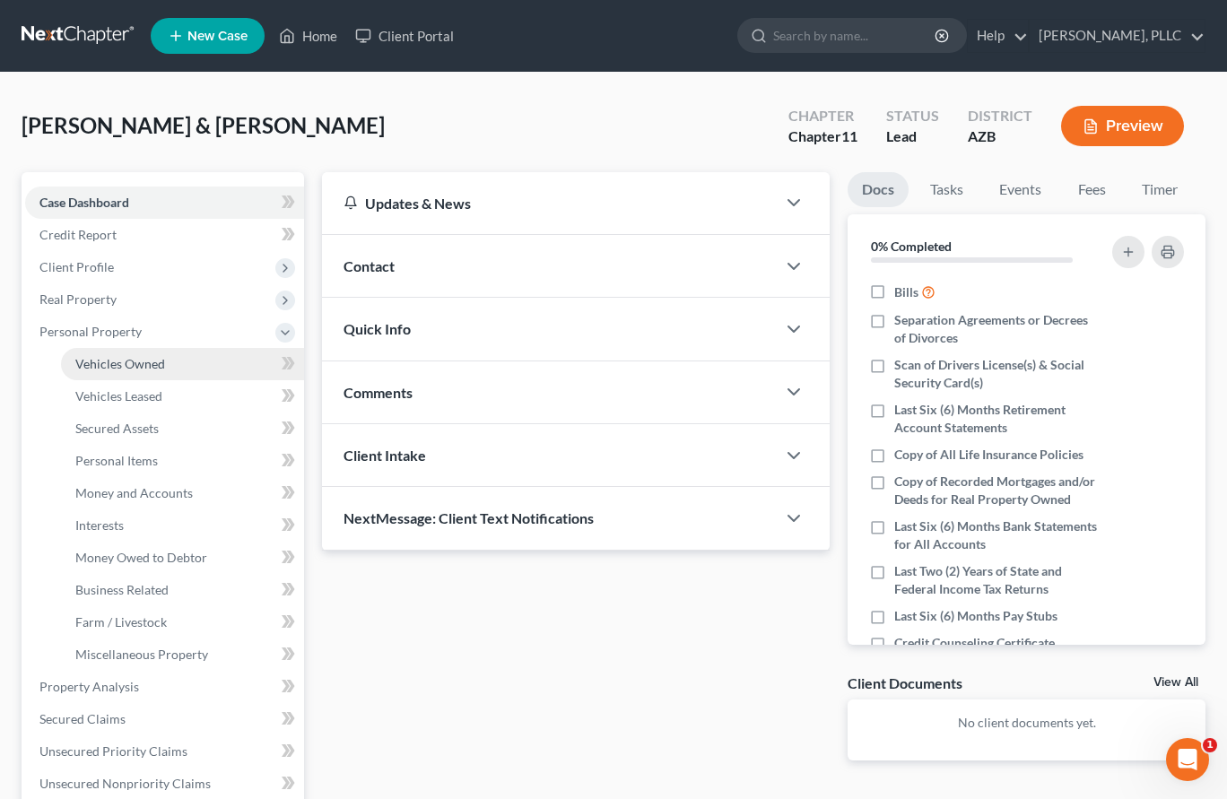
click at [106, 363] on span "Vehicles Owned" at bounding box center [120, 363] width 90 height 15
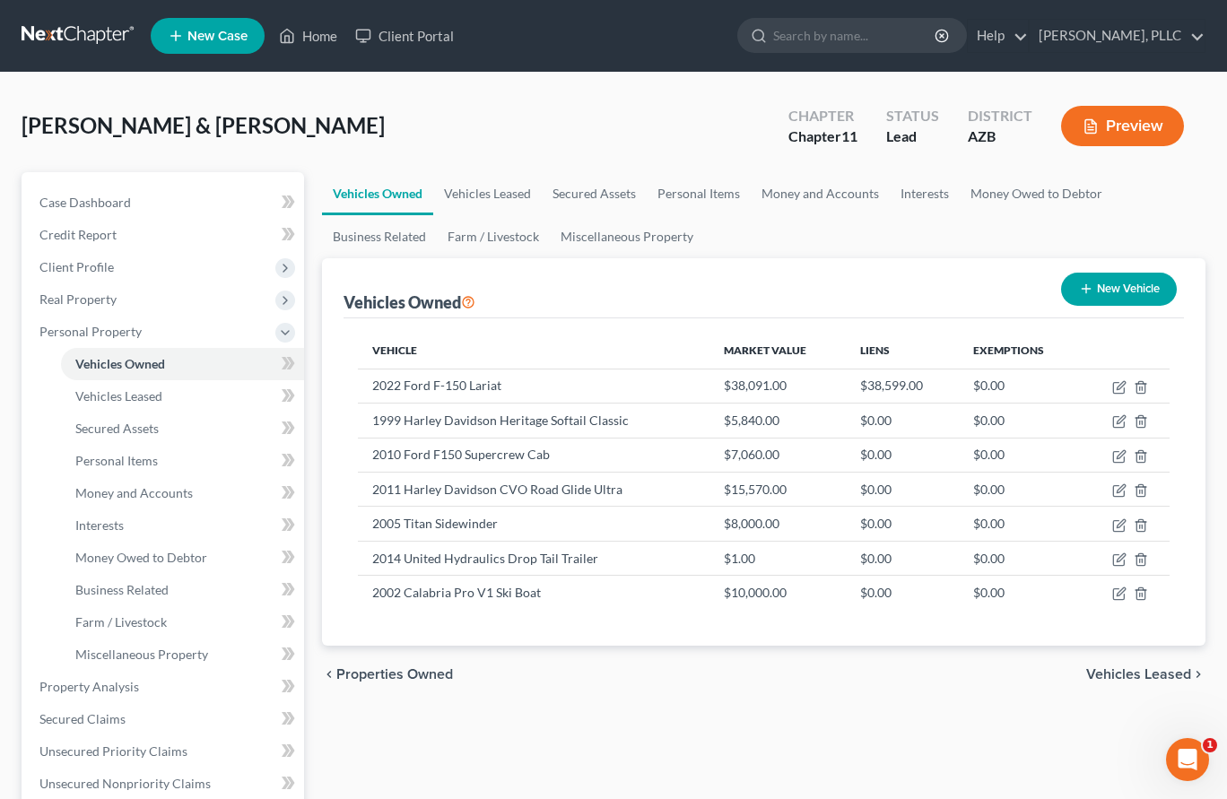
click at [1090, 292] on icon "button" at bounding box center [1086, 289] width 14 height 14
select select "0"
select select "2"
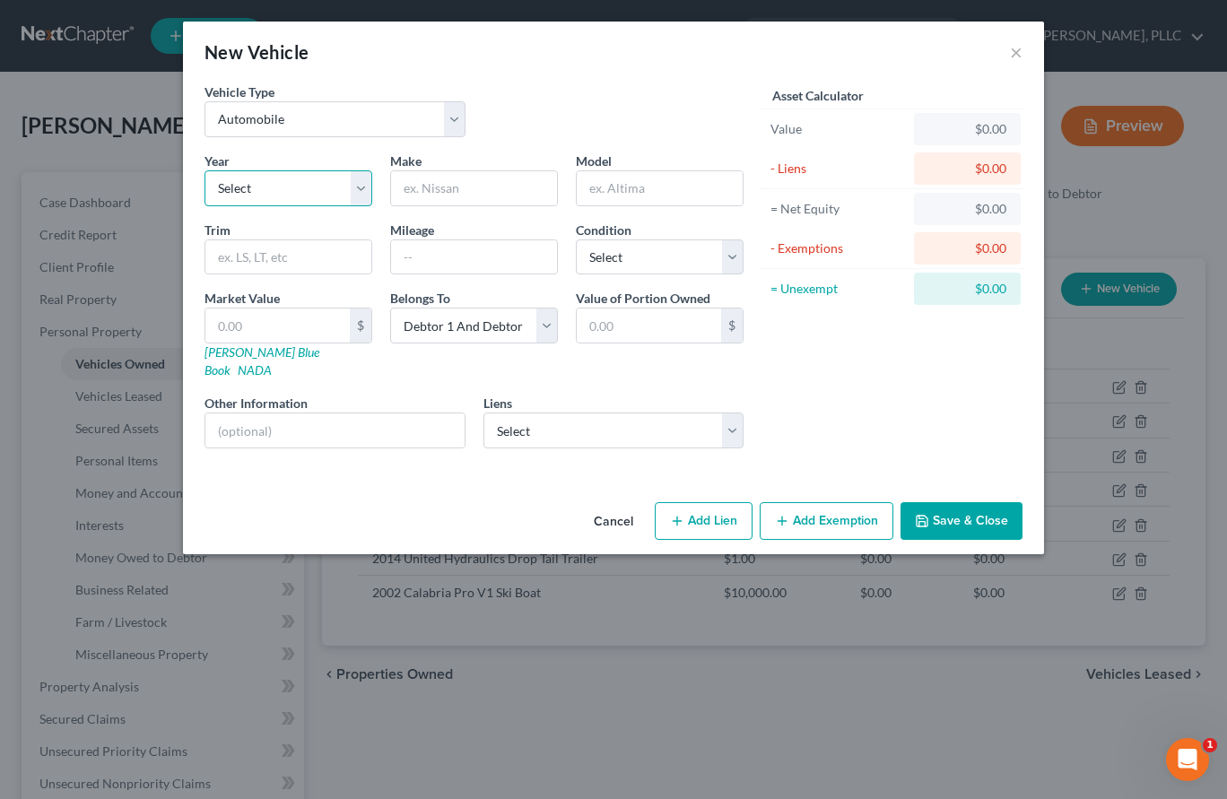
select select "27"
select select "2"
click at [444, 190] on input "text" at bounding box center [474, 188] width 166 height 34
type input "Extreme Boat Trailer"
select select "2"
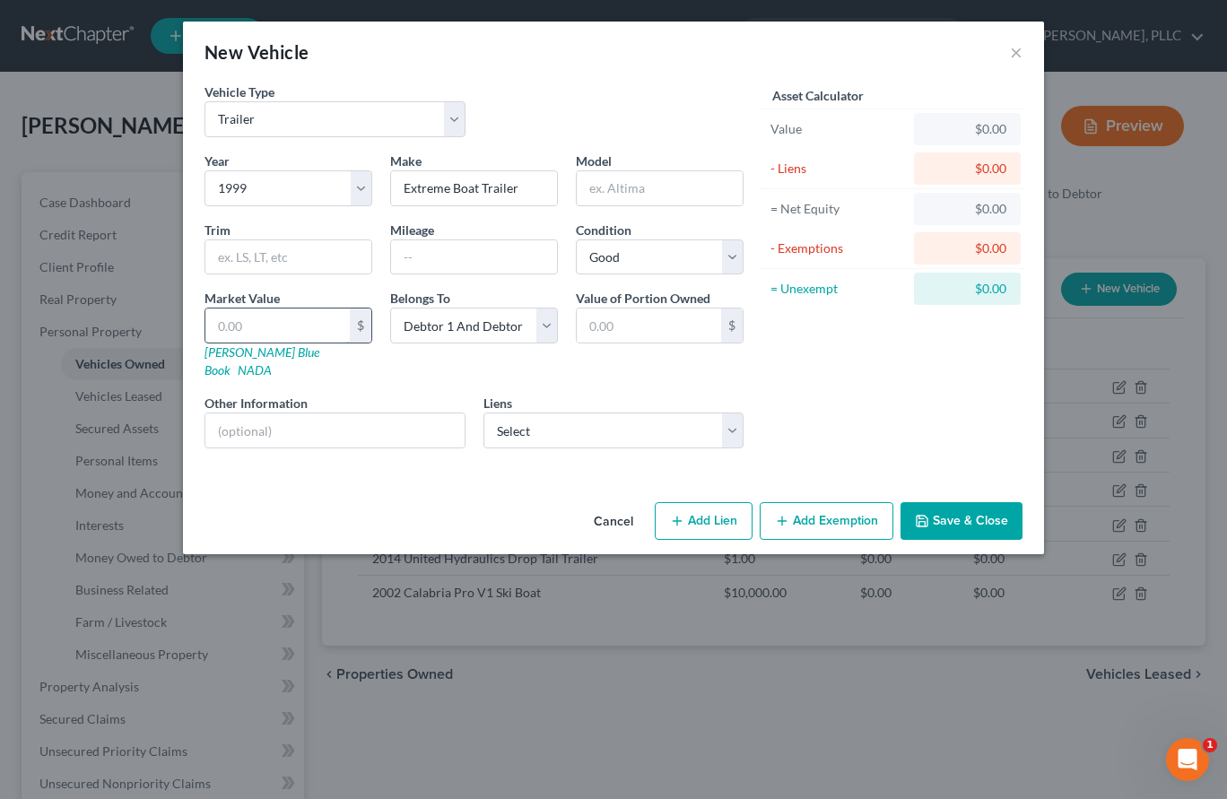
click at [314, 326] on input "text" at bounding box center [277, 326] width 144 height 34
type input "1"
type input "1.00"
type input "10"
type input "10.00"
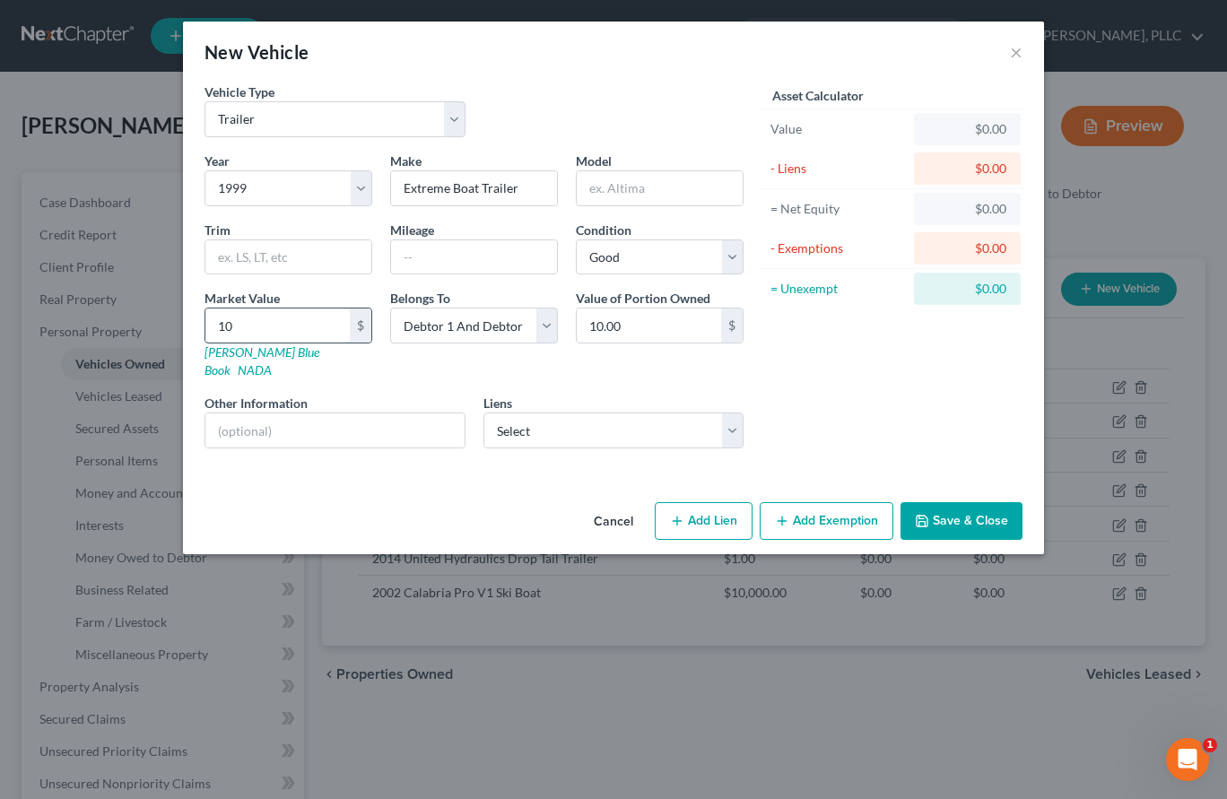
type input "100"
type input "100.00"
type input "1000"
type input "1,000.00"
type input "1,00"
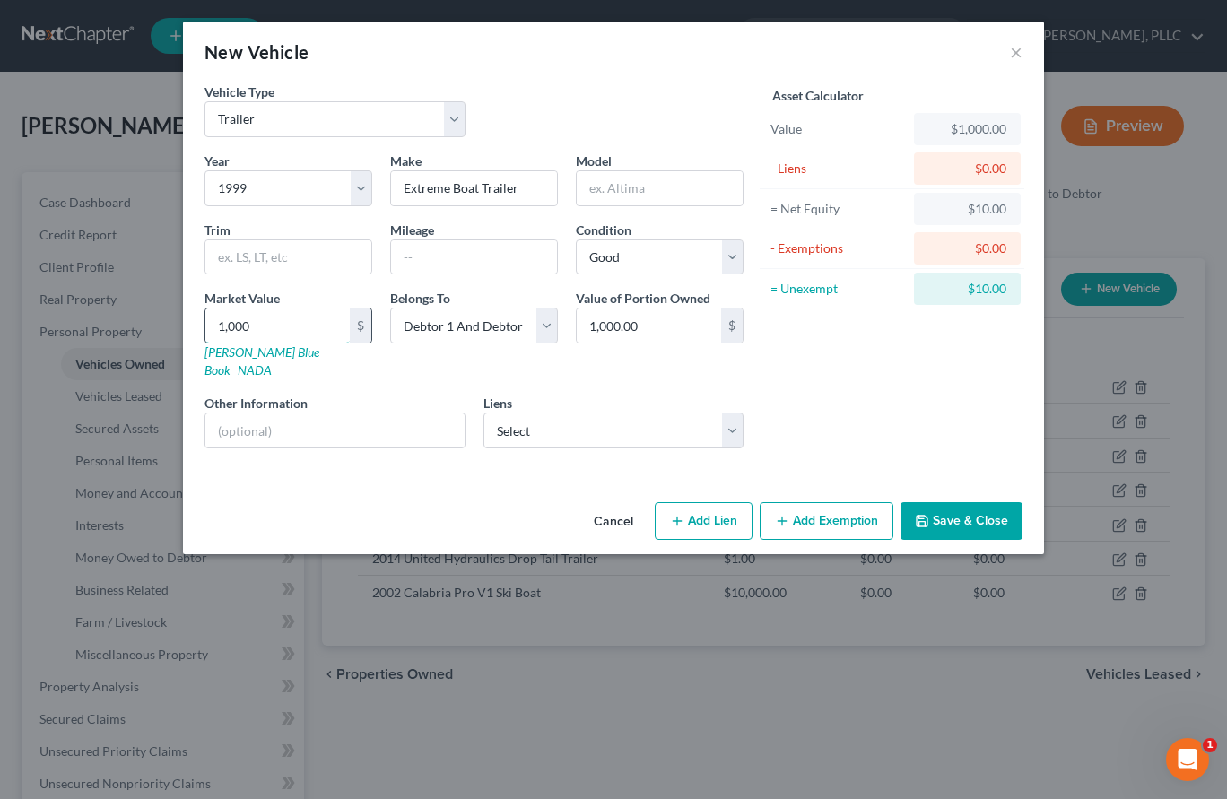
type input "100.00"
type input "1,0"
type input "10.00"
type input "1,"
type input "1.00"
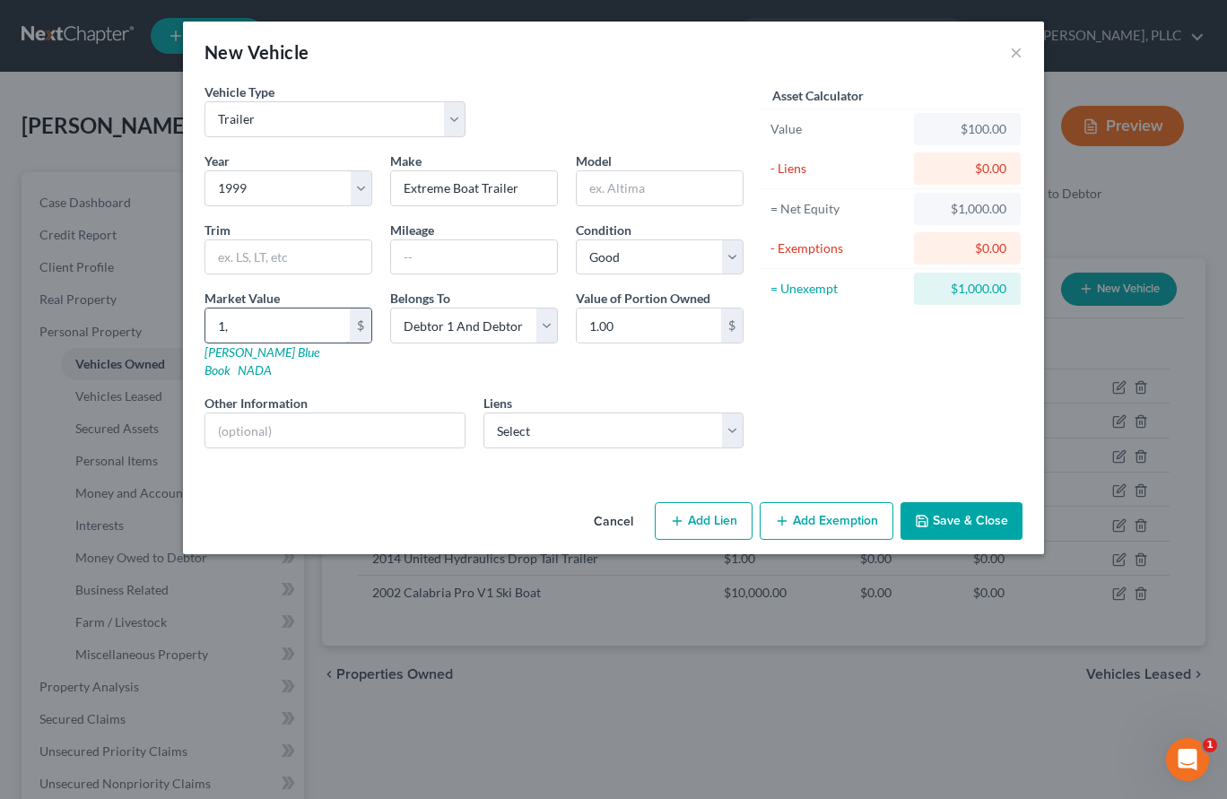
type input "1"
type input "5"
type input "5.00"
type input "50"
type input "50.00"
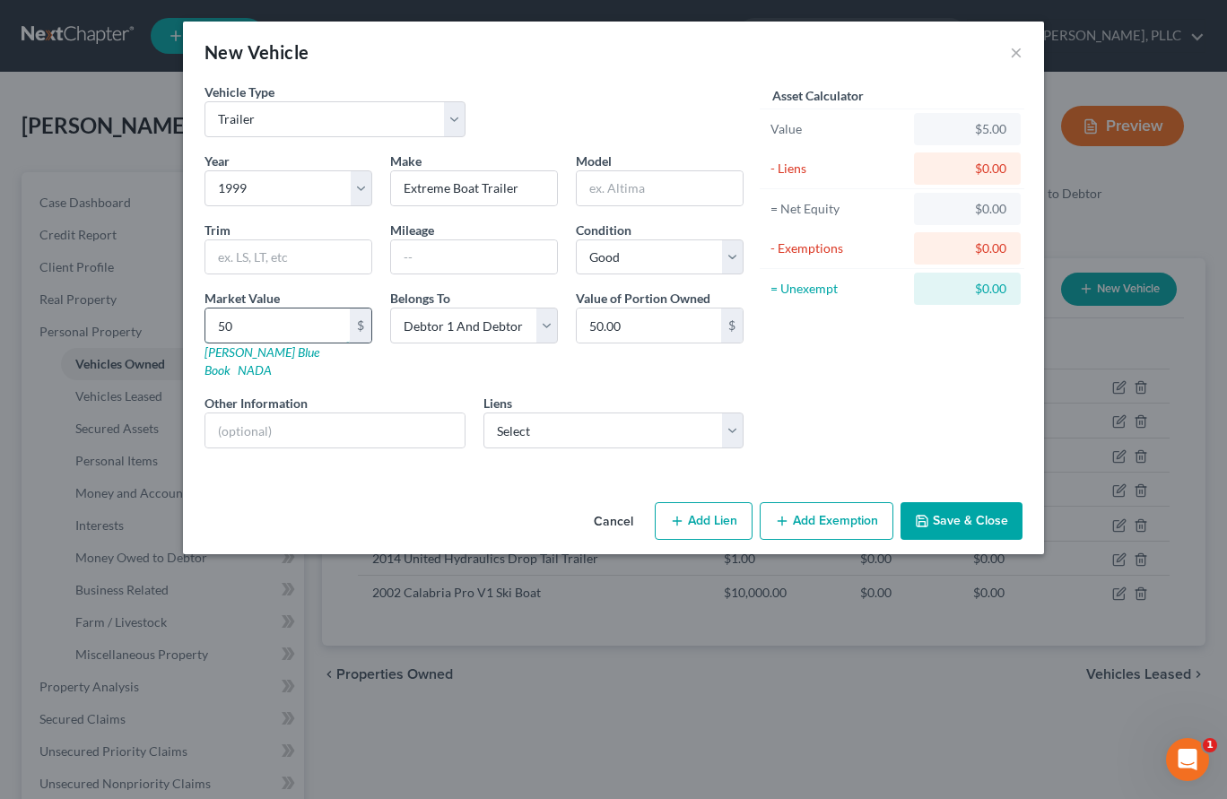
type input "500"
type input "500.00"
type input "500"
click at [928, 514] on icon "button" at bounding box center [922, 521] width 14 height 14
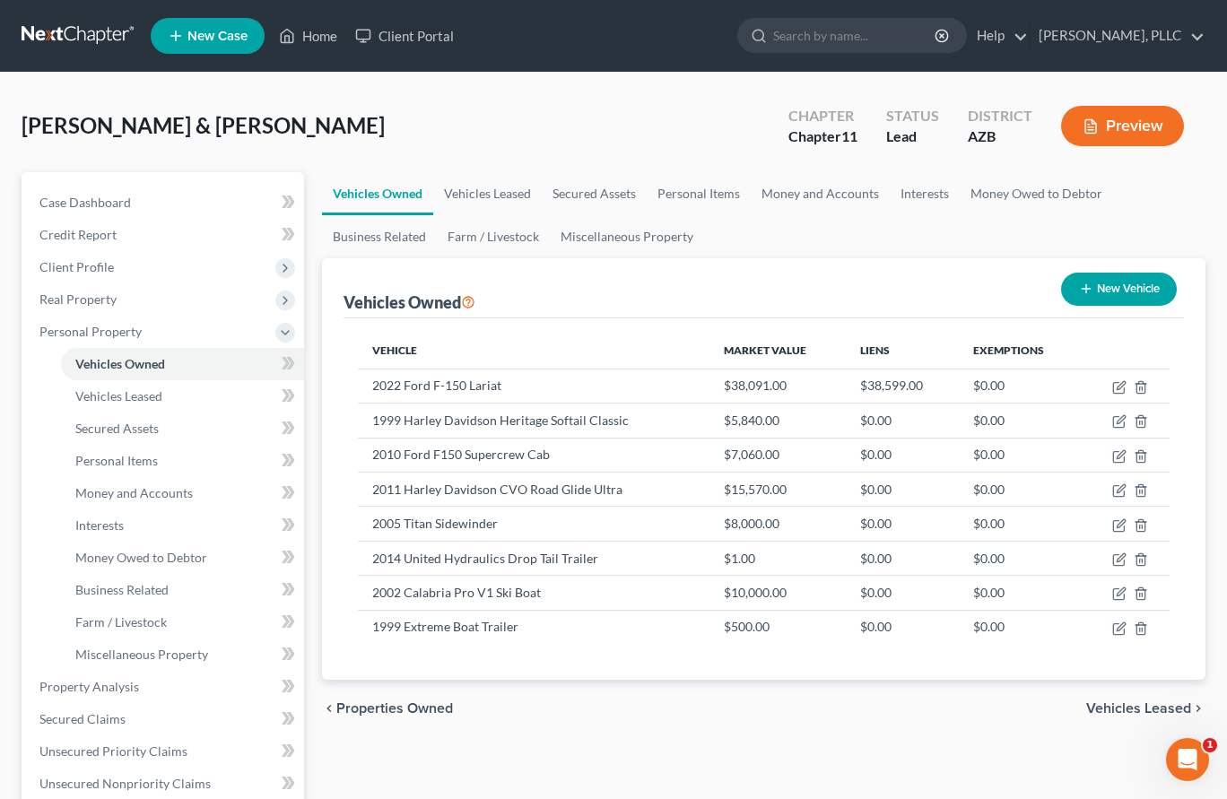
click at [100, 34] on link at bounding box center [79, 36] width 115 height 32
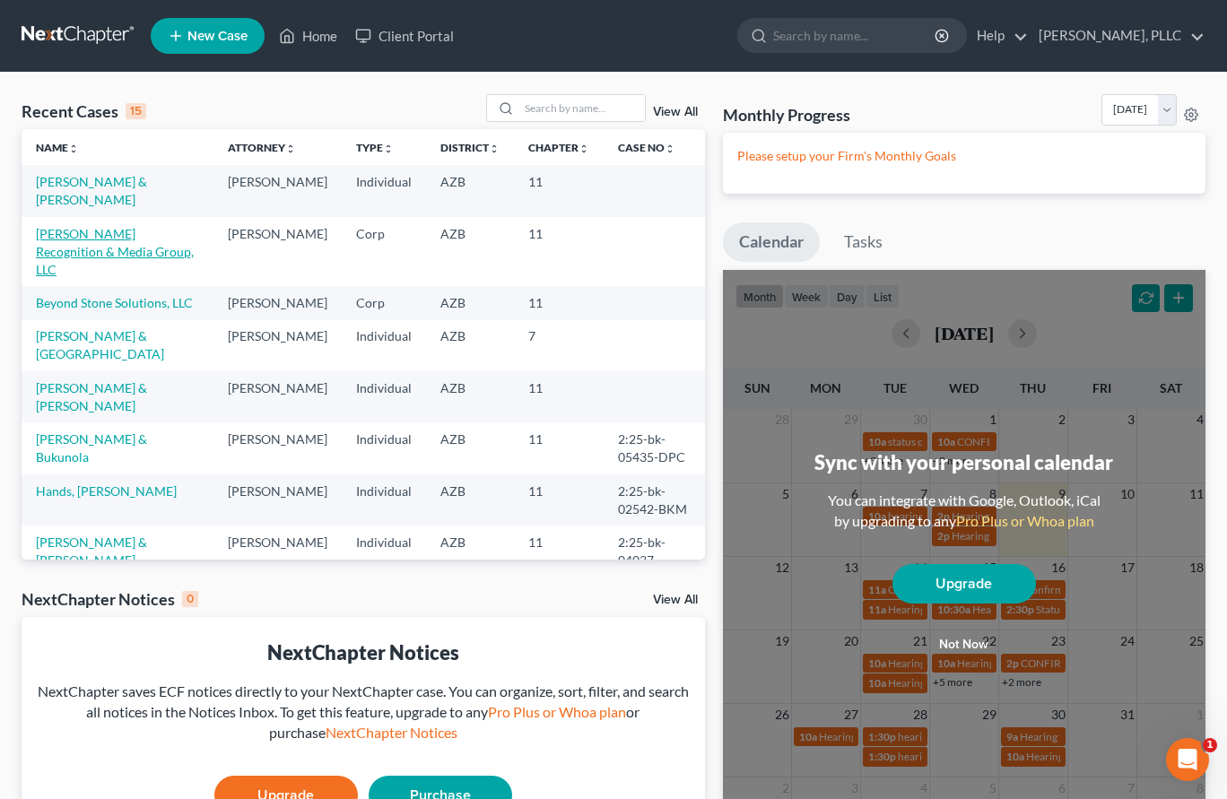
click at [130, 231] on link "[PERSON_NAME] Recognition & Media Group, LLC" at bounding box center [115, 251] width 158 height 51
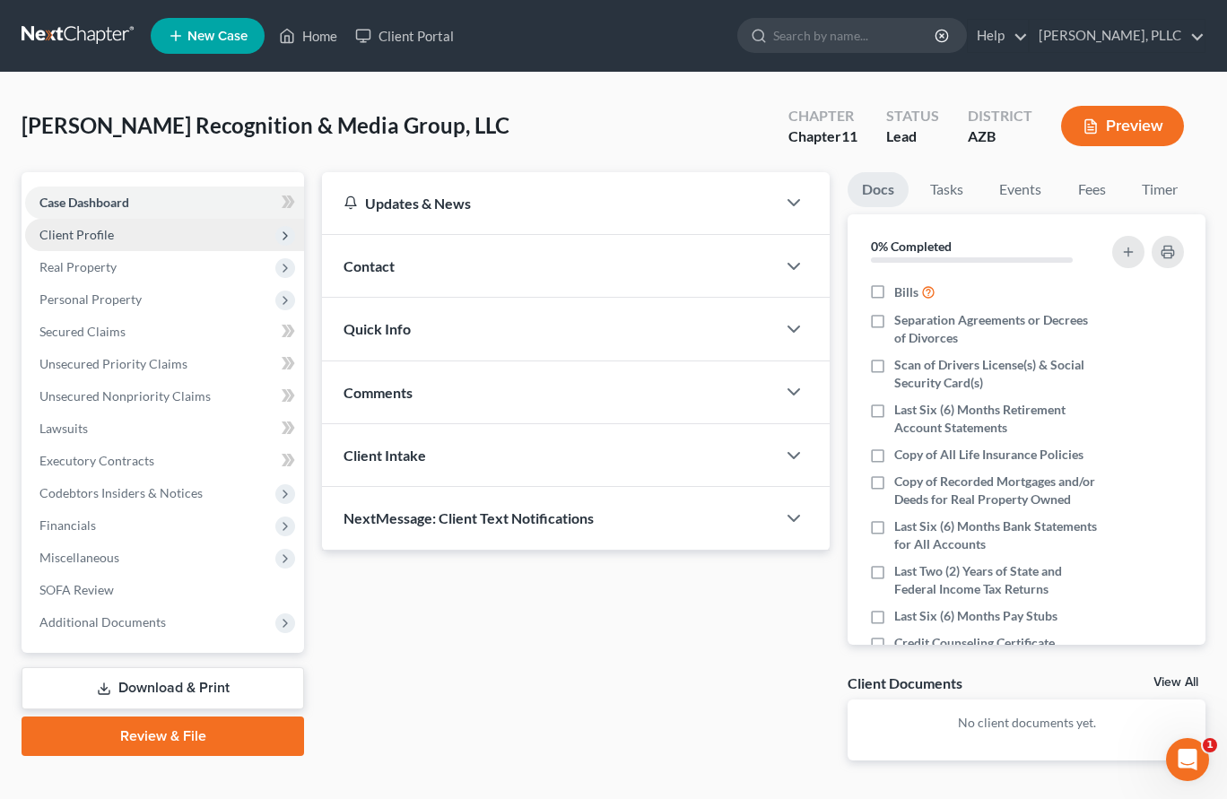
click at [102, 238] on span "Client Profile" at bounding box center [76, 234] width 74 height 15
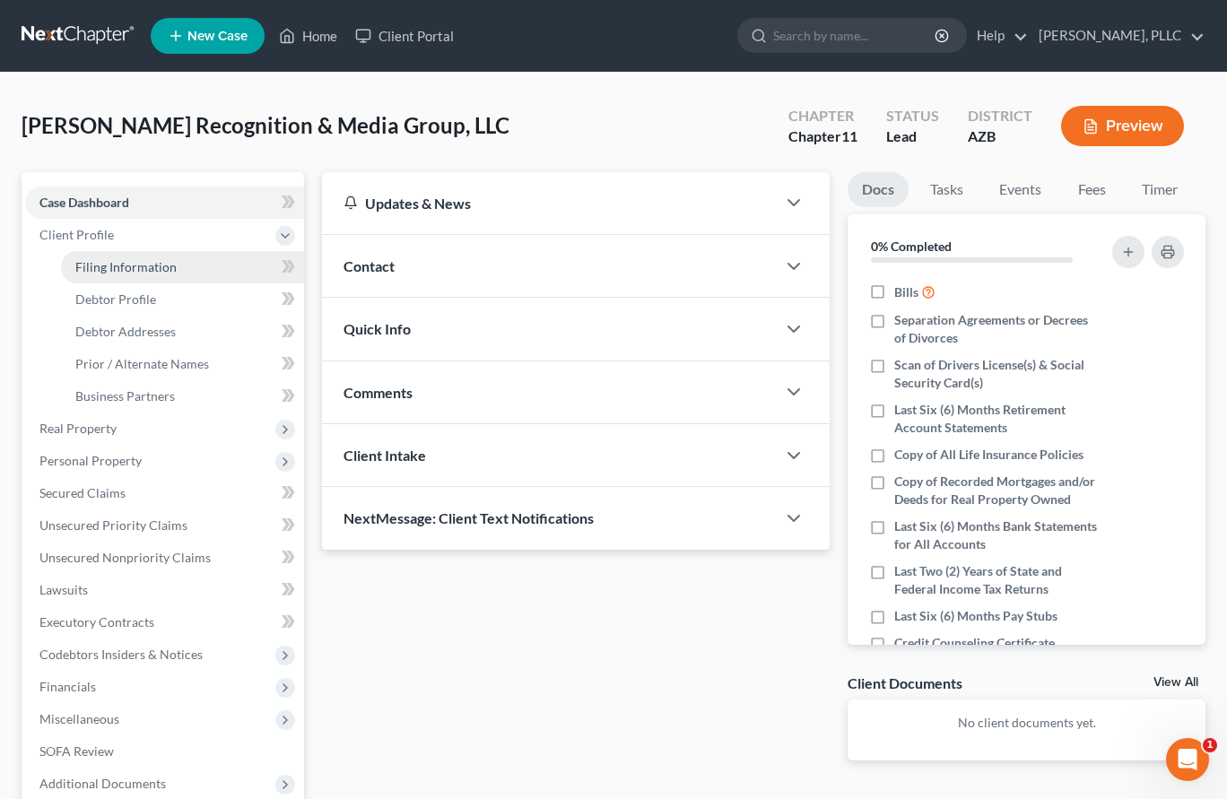
click at [115, 268] on span "Filing Information" at bounding box center [125, 266] width 101 height 15
select select "3"
select select "1"
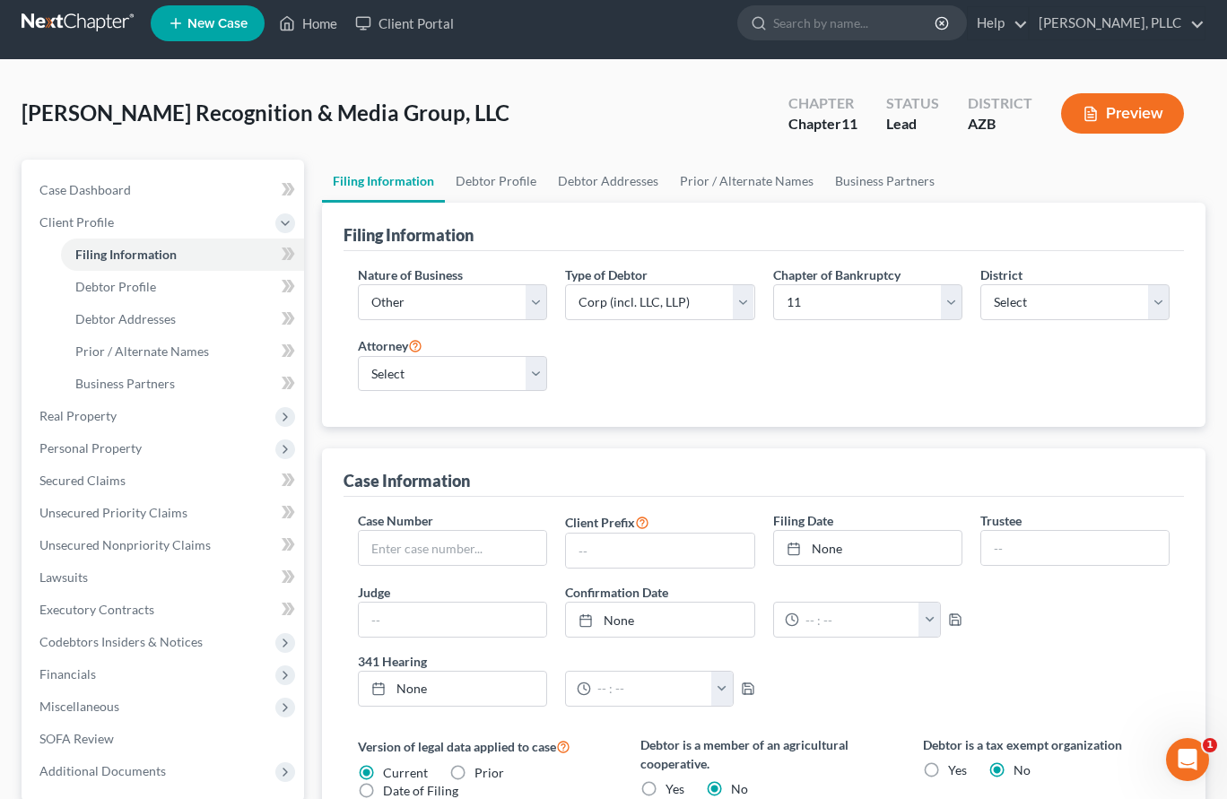
scroll to position [2, 0]
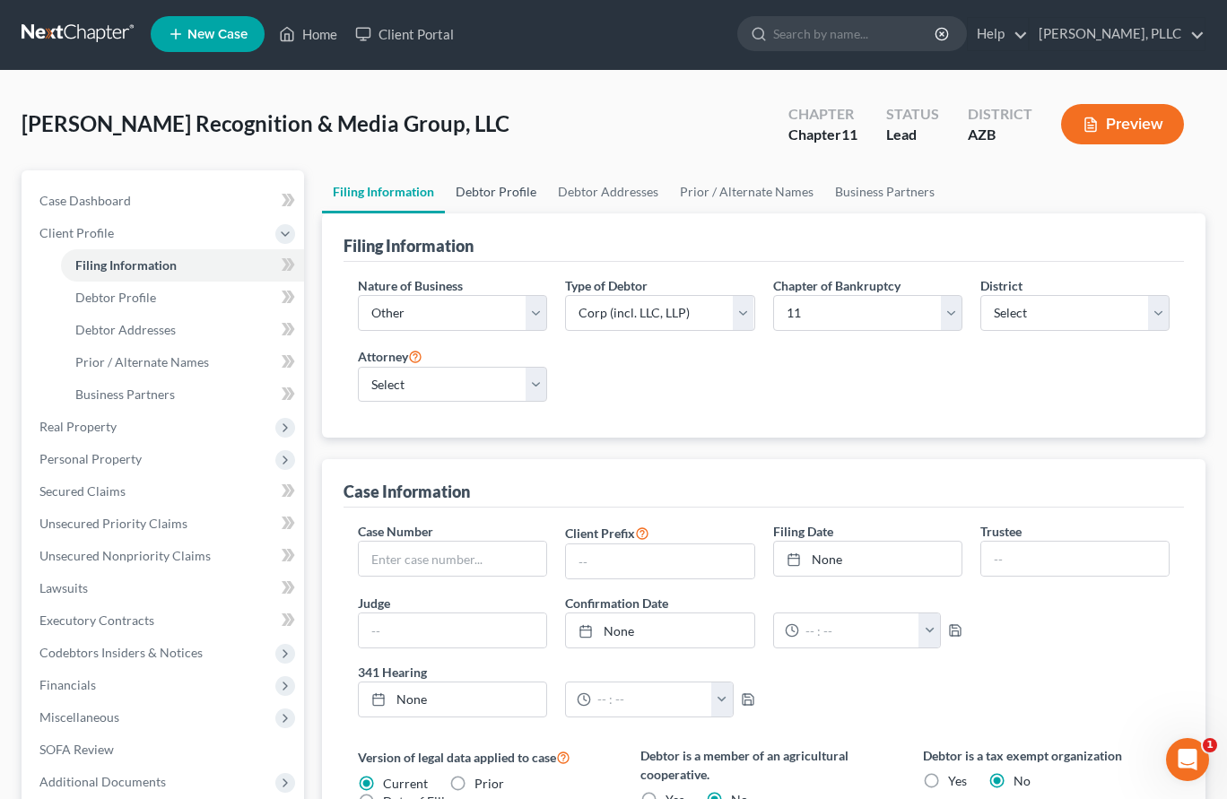
click at [516, 189] on link "Debtor Profile" at bounding box center [496, 191] width 102 height 43
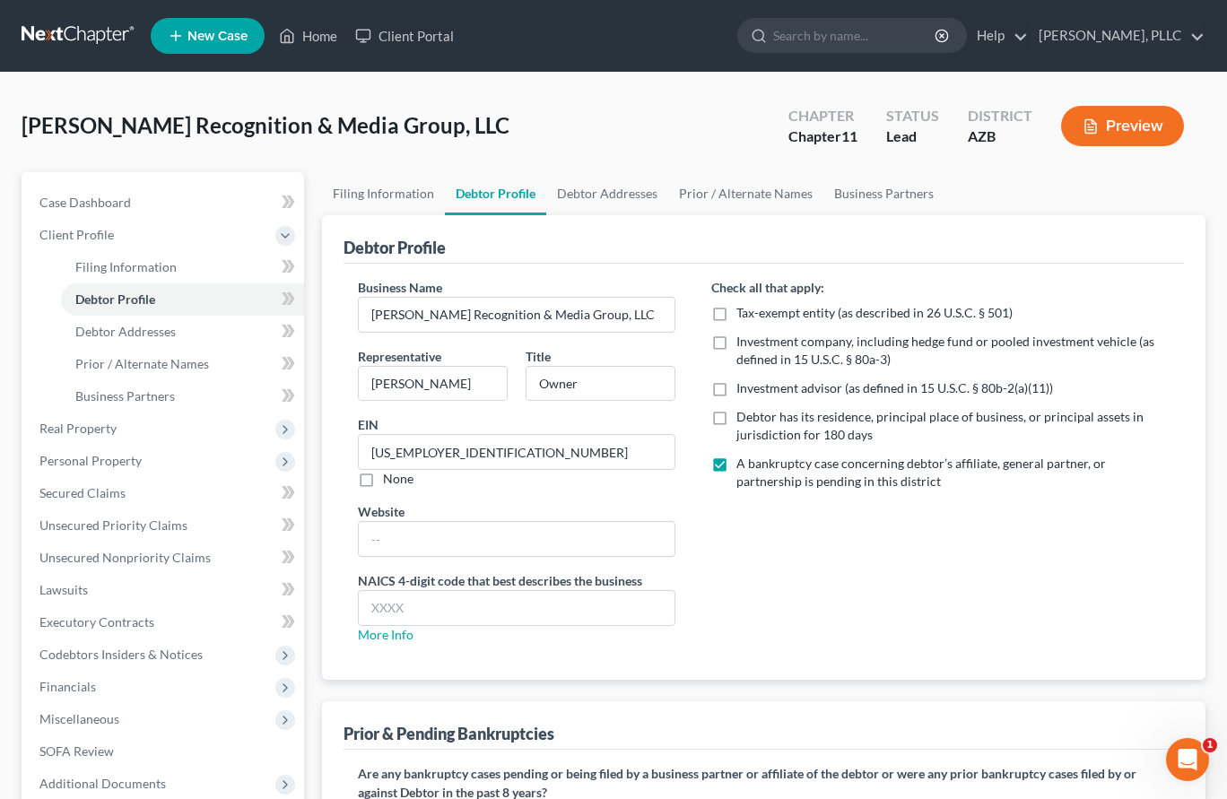
radio input "true"
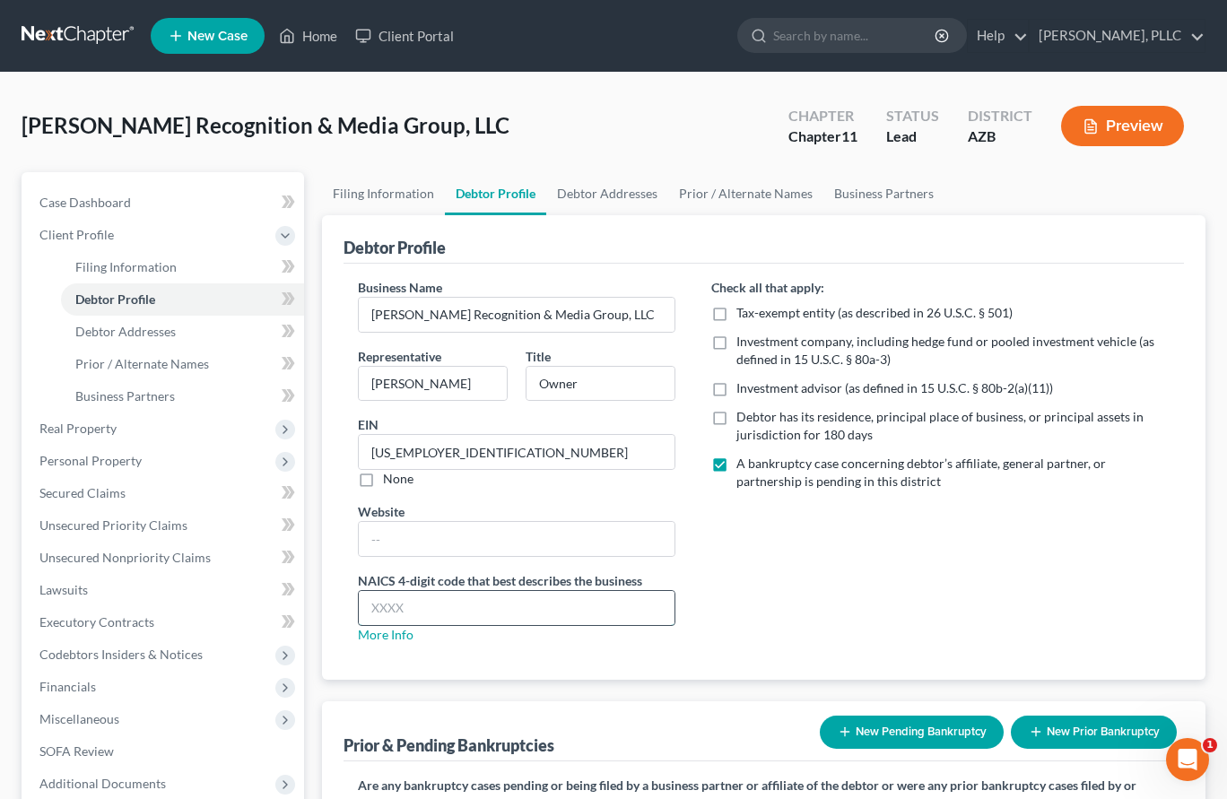
click at [445, 600] on input "text" at bounding box center [517, 608] width 316 height 34
click at [387, 642] on div "NAICS 4-digit code that best describes the business More Info" at bounding box center [517, 608] width 318 height 73
click at [387, 640] on link "More Info" at bounding box center [386, 634] width 56 height 15
click at [399, 637] on link "More Info" at bounding box center [386, 634] width 56 height 15
click at [429, 602] on input "text" at bounding box center [517, 608] width 316 height 34
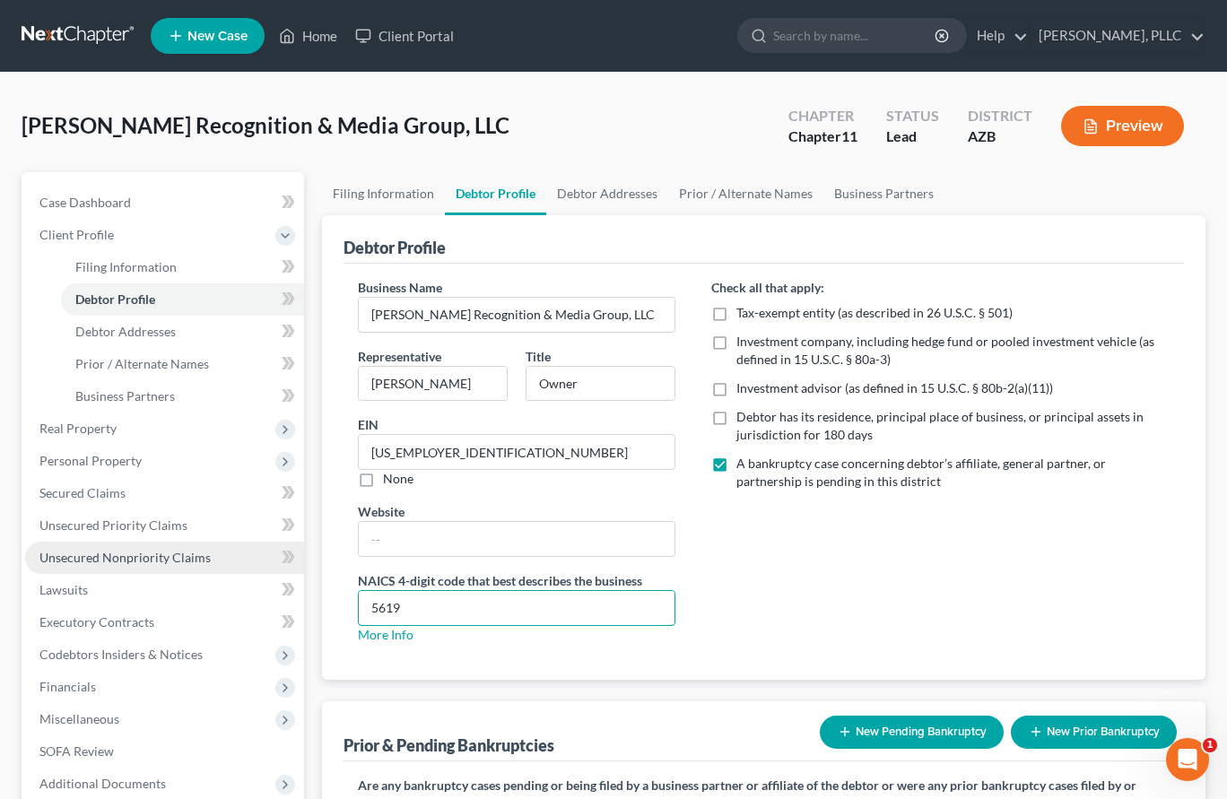
type input "5619"
click at [106, 557] on span "Unsecured Nonpriority Claims" at bounding box center [124, 557] width 171 height 15
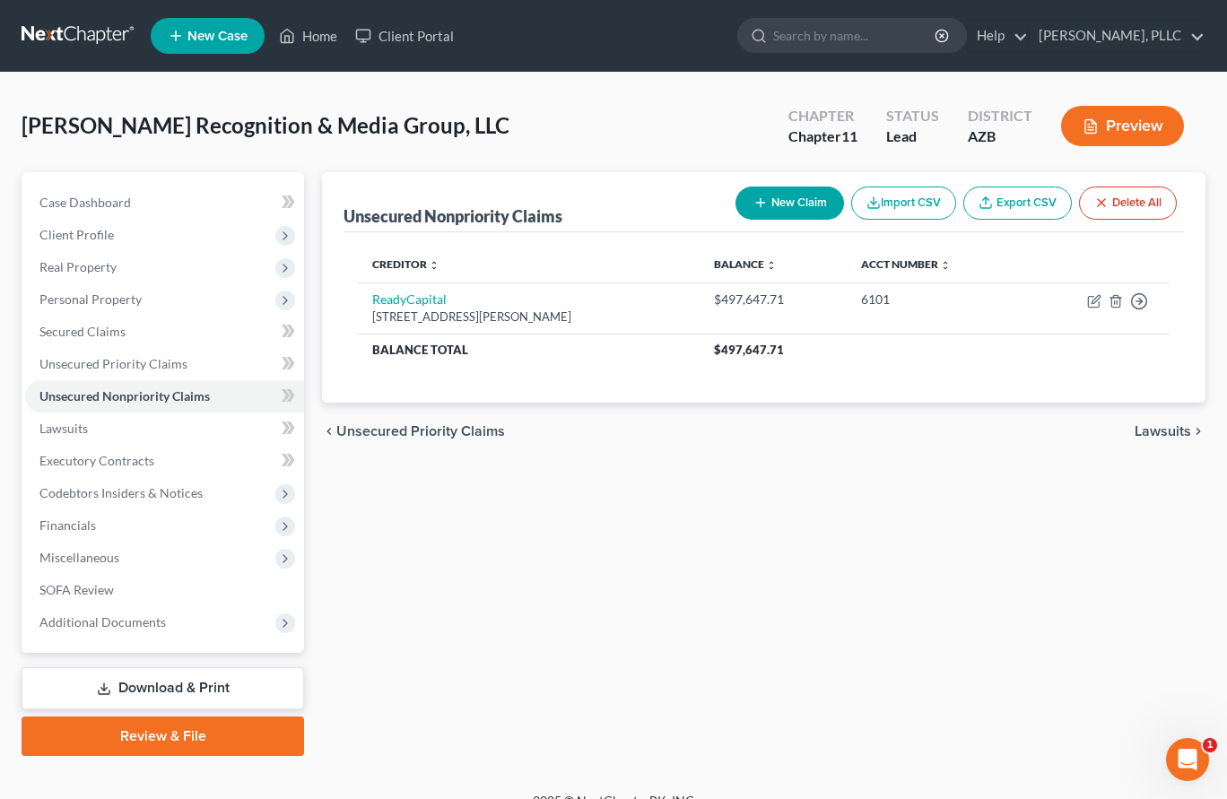
click at [788, 203] on button "New Claim" at bounding box center [790, 203] width 109 height 33
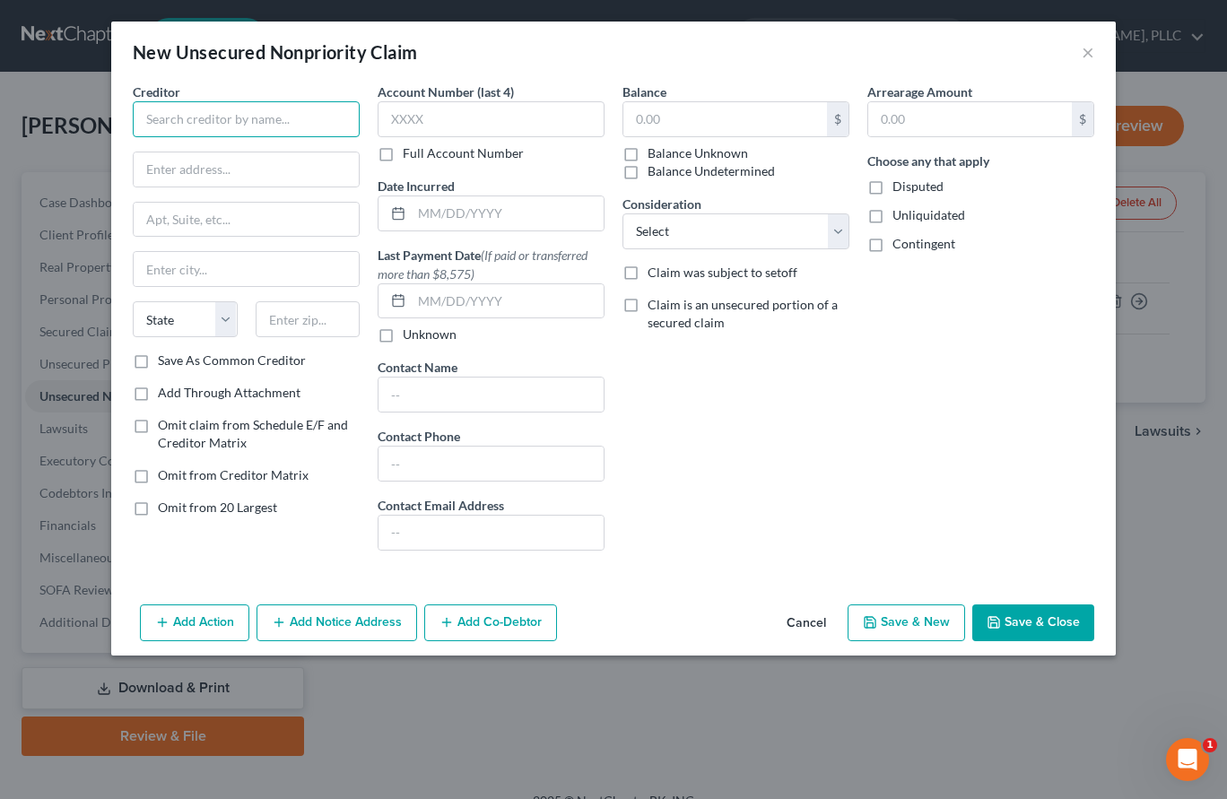
click at [323, 132] on input "text" at bounding box center [246, 119] width 227 height 36
type input "Bankers Healthcare Group, LLC"
type input "[STREET_ADDRESS]"
type input "Davie"
select select "9"
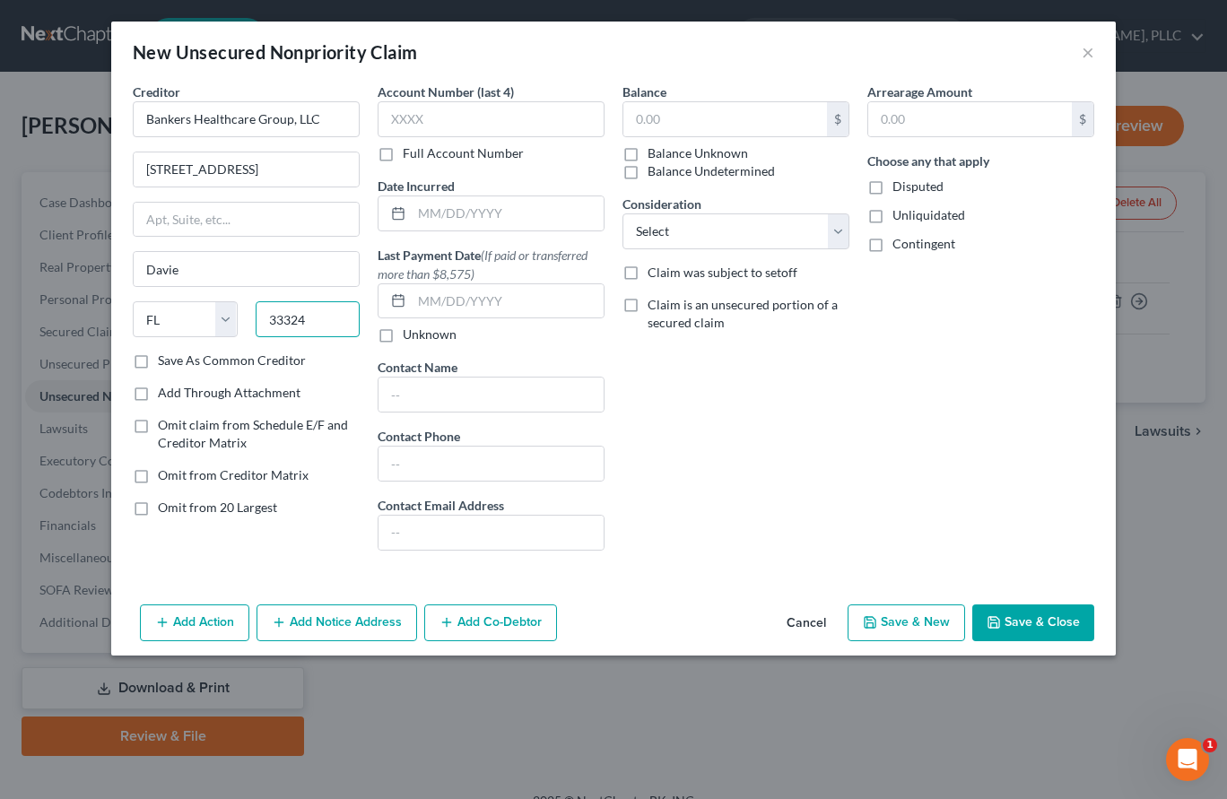
type input "33324"
click at [197, 361] on label "Save As Common Creditor" at bounding box center [232, 361] width 148 height 18
click at [177, 361] on input "Save As Common Creditor" at bounding box center [171, 358] width 12 height 12
checkbox input "true"
type input "[GEOGRAPHIC_DATA]"
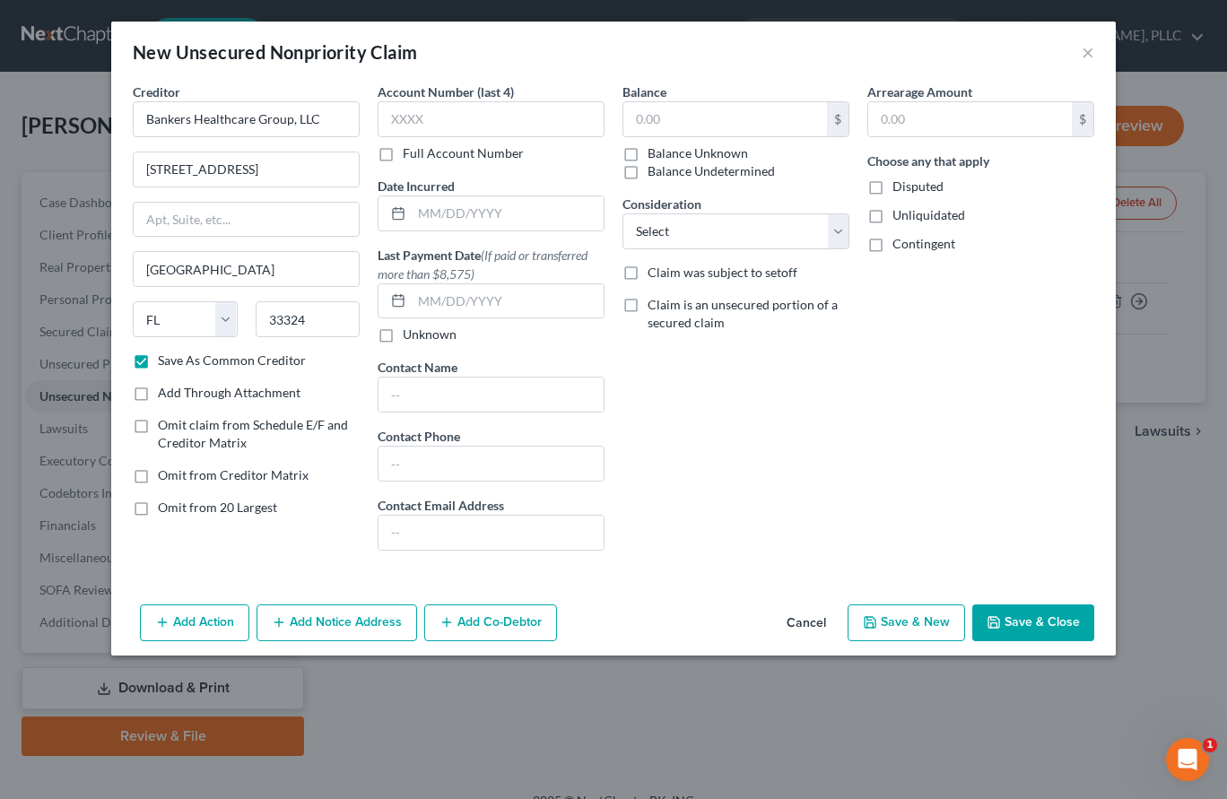
click at [403, 153] on label "Full Account Number" at bounding box center [463, 153] width 121 height 18
click at [410, 153] on input "Full Account Number" at bounding box center [416, 150] width 12 height 12
click at [449, 121] on input "text" at bounding box center [491, 119] width 227 height 36
type input "1407450"
click at [480, 222] on input "text" at bounding box center [508, 214] width 192 height 34
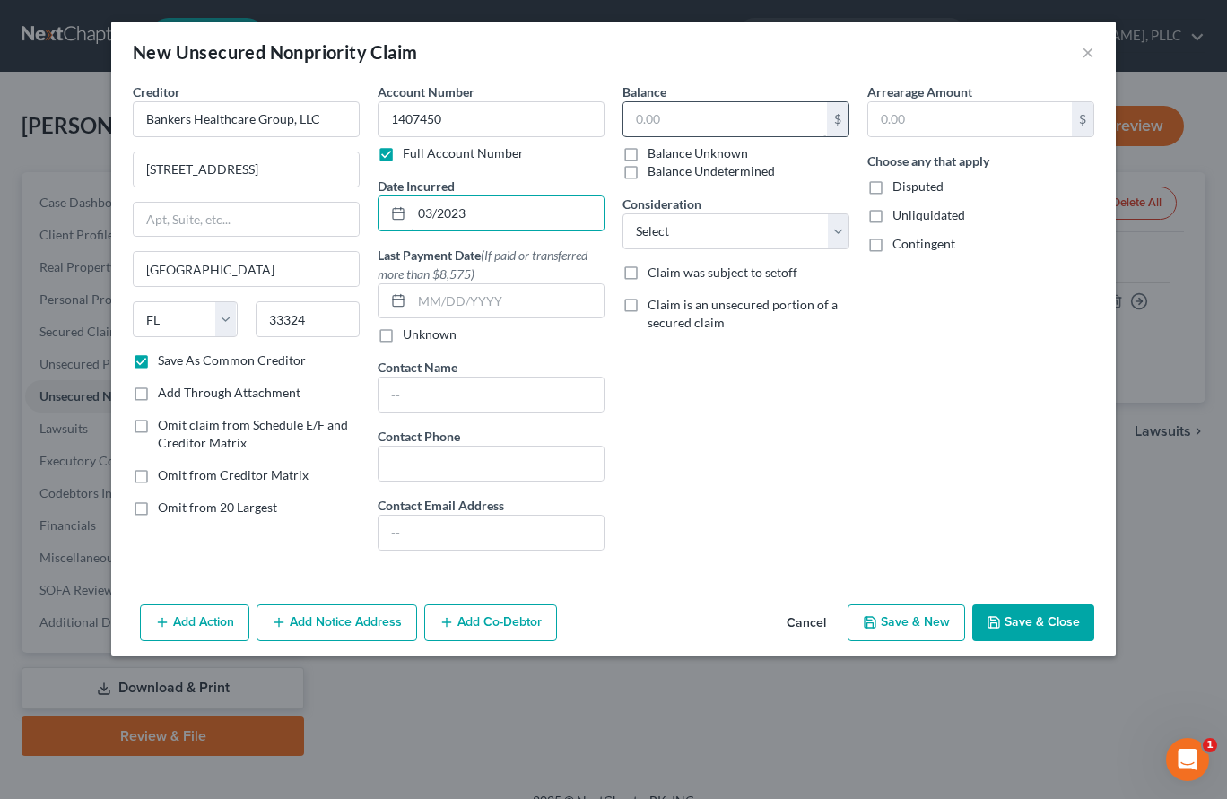
type input "03/2023"
click at [674, 111] on input "text" at bounding box center [726, 119] width 204 height 34
type input "68,000"
select select "8"
click at [480, 621] on button "Add Co-Debtor" at bounding box center [490, 624] width 133 height 38
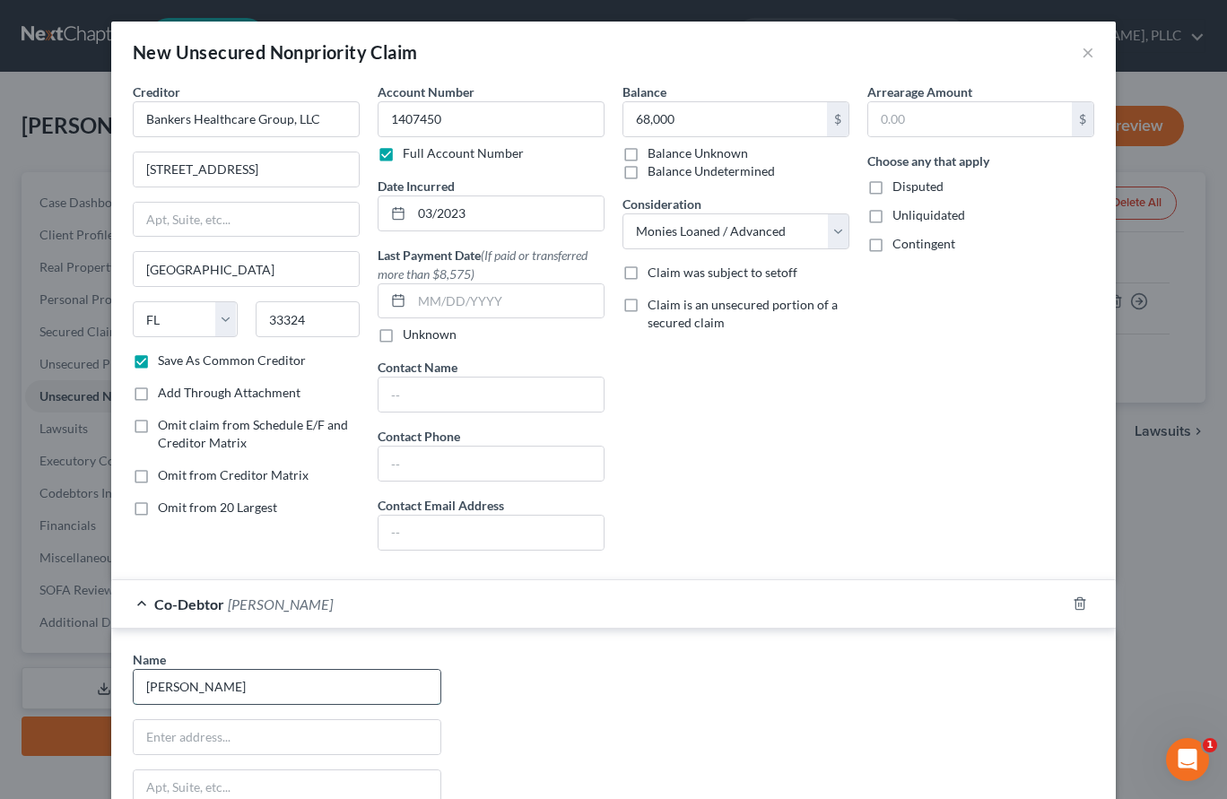
type input "[PERSON_NAME]"
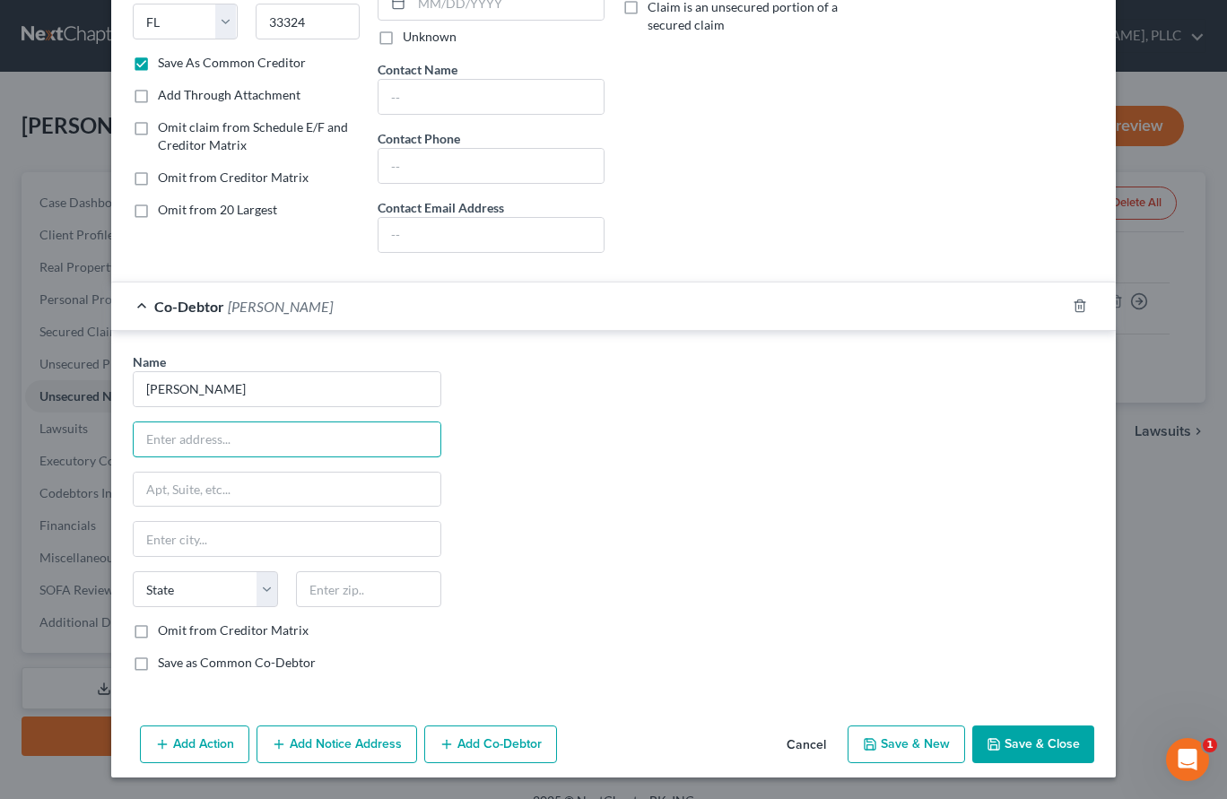
scroll to position [297, 0]
type input "[STREET_ADDRESS]"
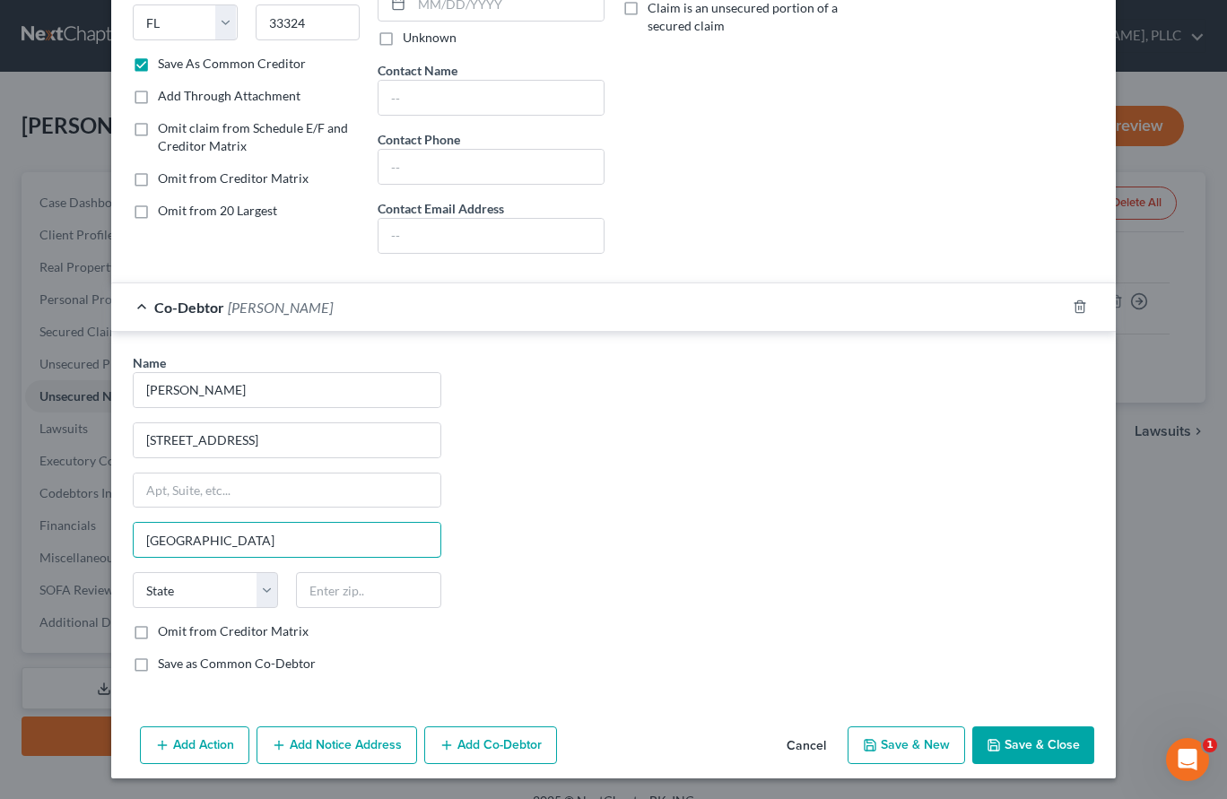
type input "[GEOGRAPHIC_DATA]"
select select "3"
type input "85310"
click at [242, 625] on label "Omit from Creditor Matrix" at bounding box center [233, 632] width 151 height 18
click at [177, 625] on input "Omit from Creditor Matrix" at bounding box center [171, 629] width 12 height 12
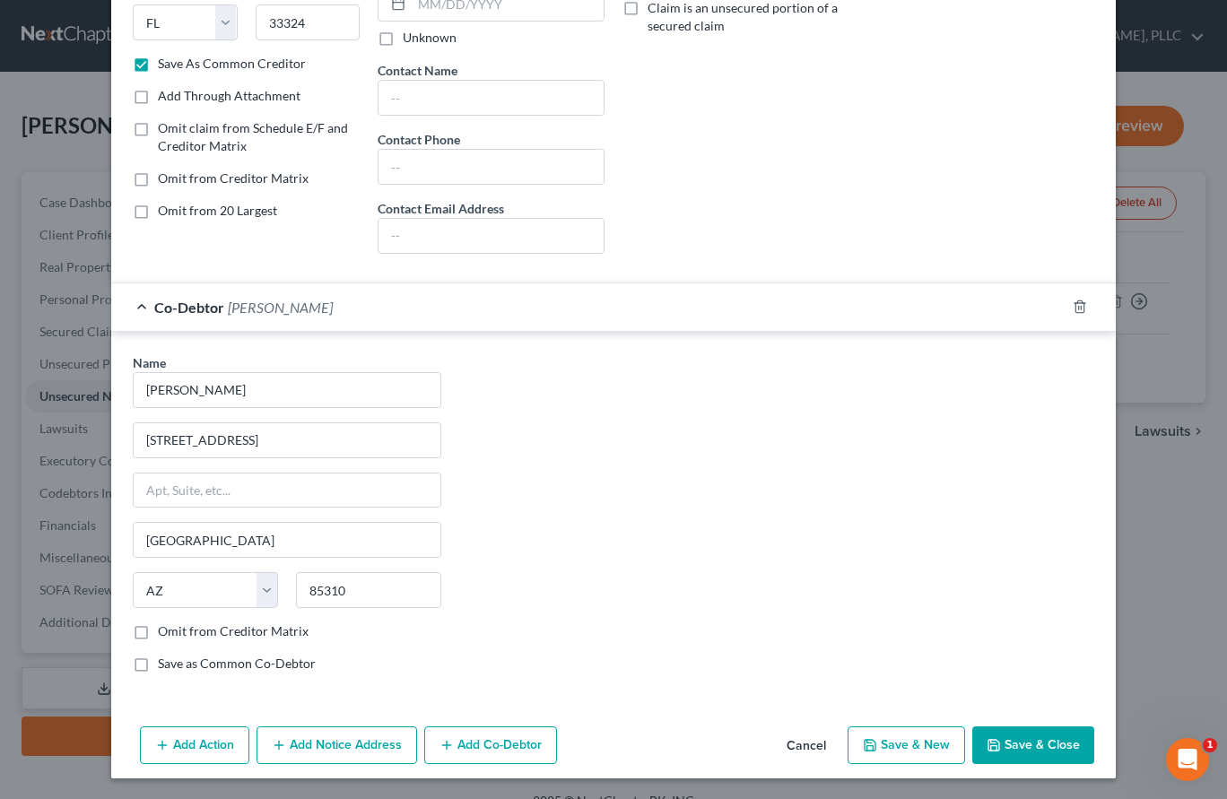
checkbox input "true"
click at [235, 663] on label "Save as Common Co-Debtor" at bounding box center [237, 664] width 158 height 18
click at [177, 663] on input "Save as Common Co-Debtor" at bounding box center [171, 661] width 12 height 12
checkbox input "true"
click at [1017, 745] on button "Save & Close" at bounding box center [1034, 746] width 122 height 38
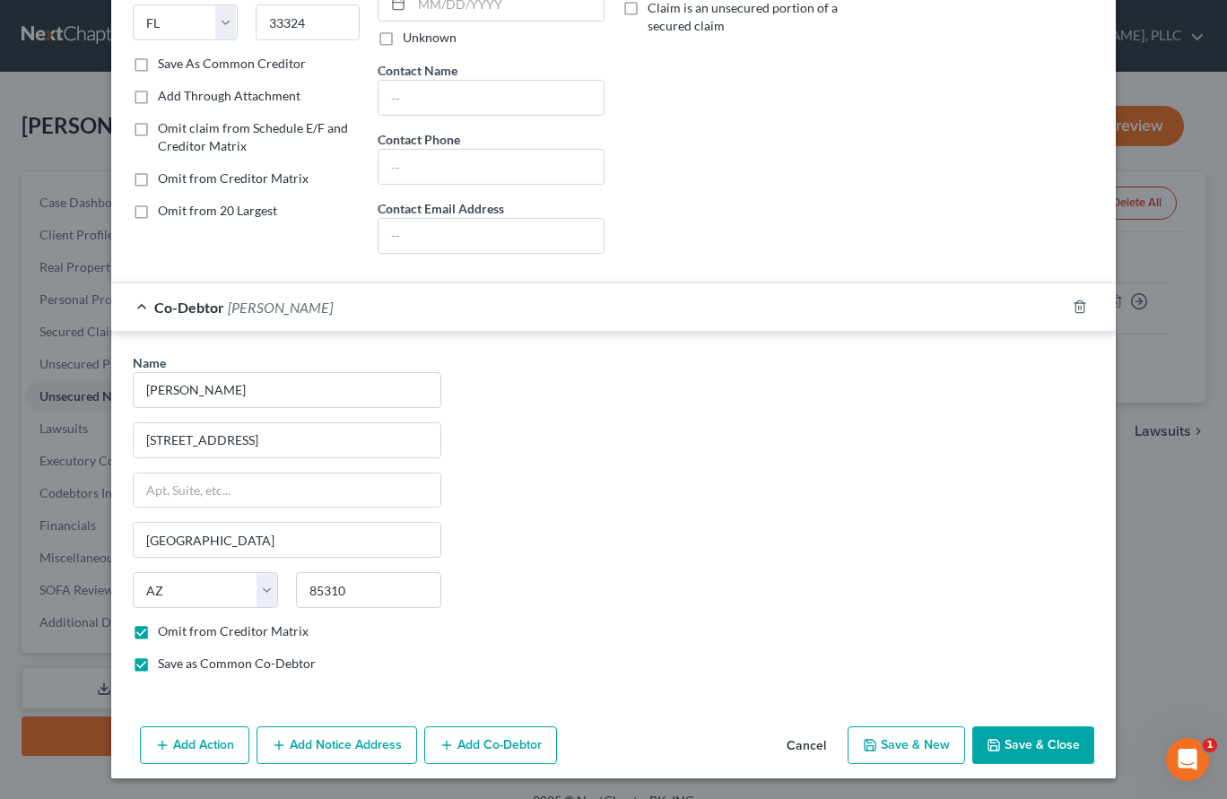
checkbox input "false"
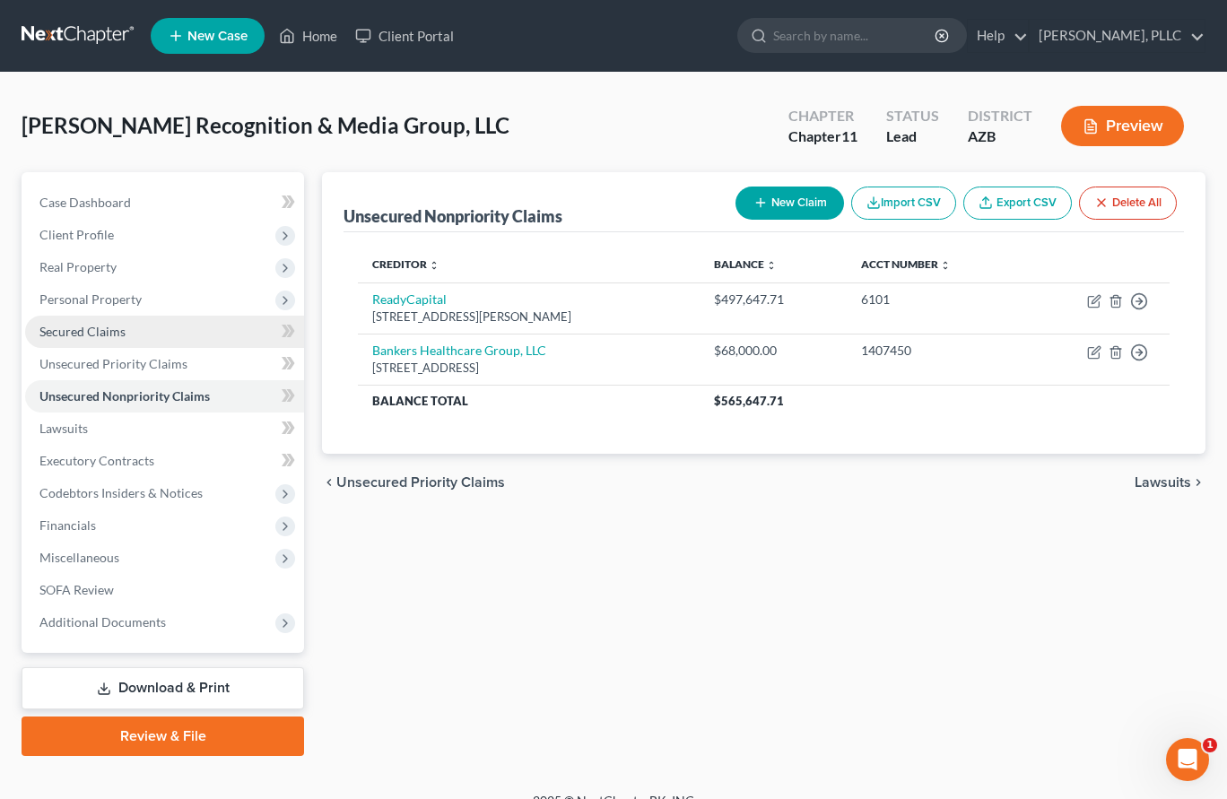
click at [102, 328] on span "Secured Claims" at bounding box center [82, 331] width 86 height 15
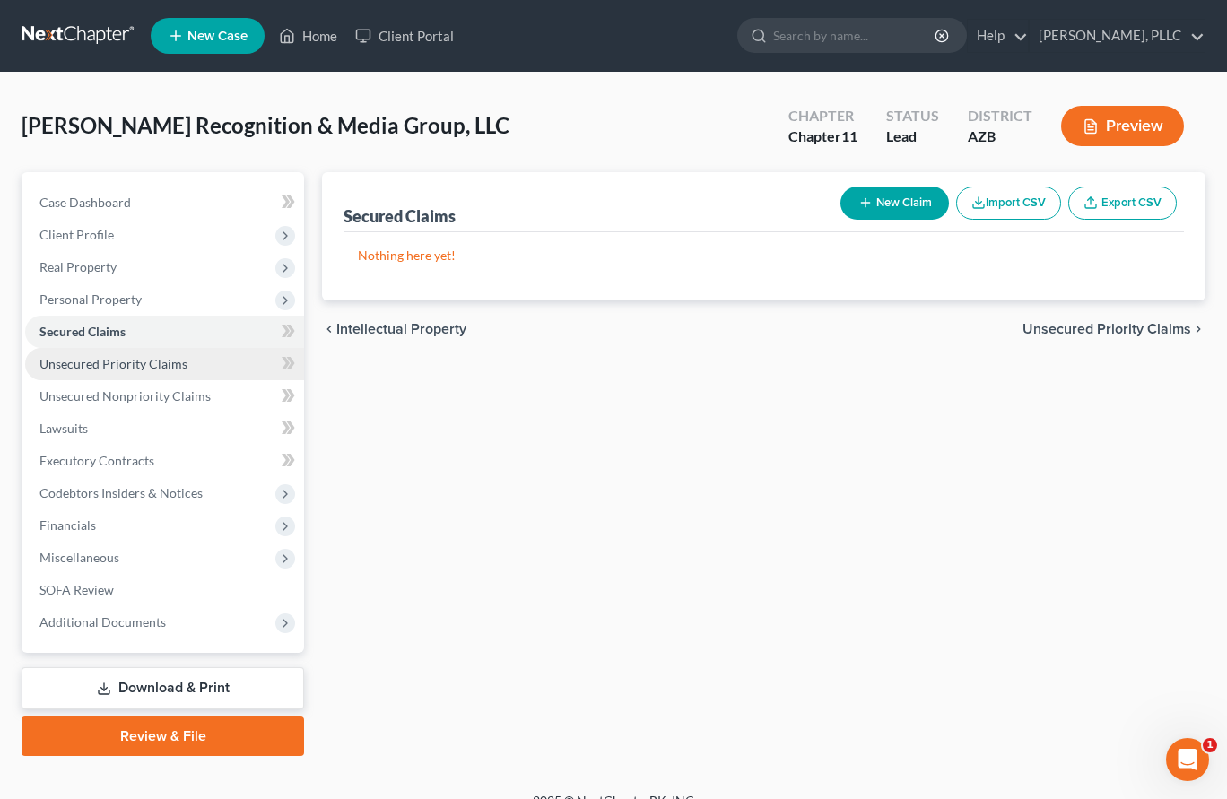
click at [94, 365] on span "Unsecured Priority Claims" at bounding box center [113, 363] width 148 height 15
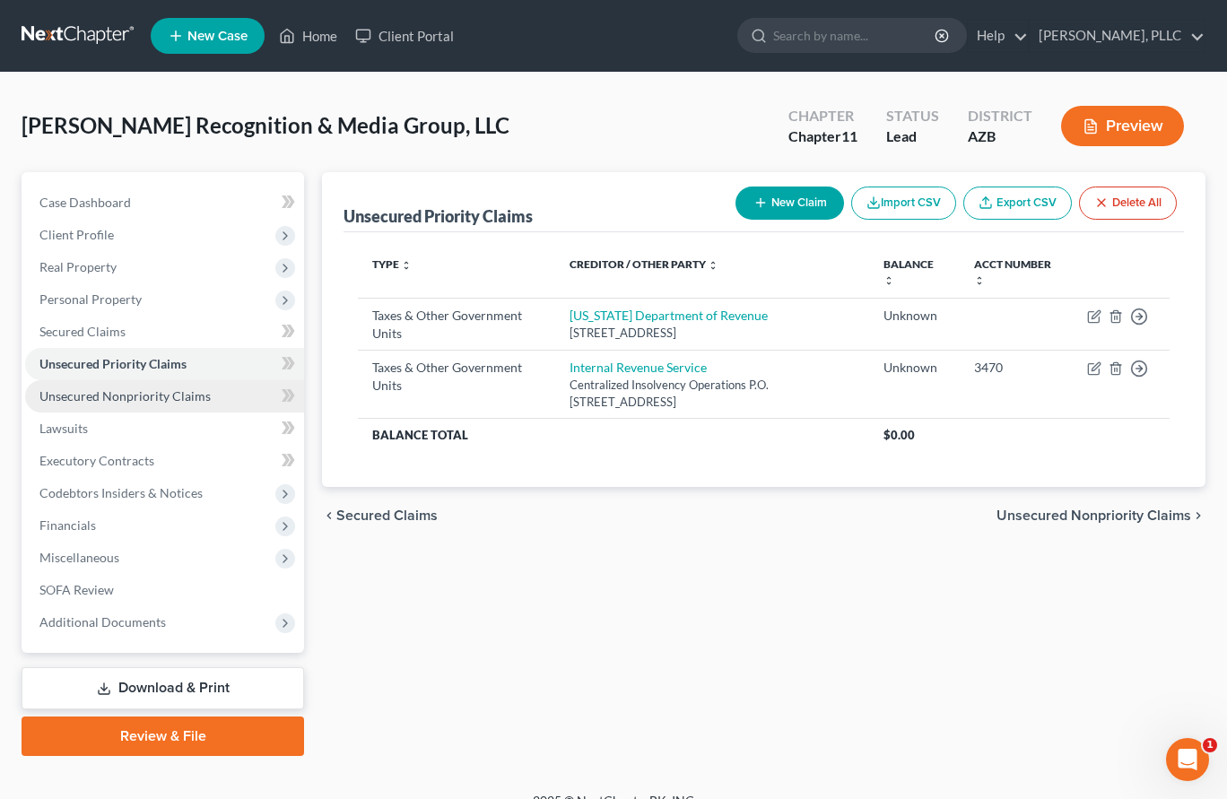
click at [91, 399] on span "Unsecured Nonpriority Claims" at bounding box center [124, 396] width 171 height 15
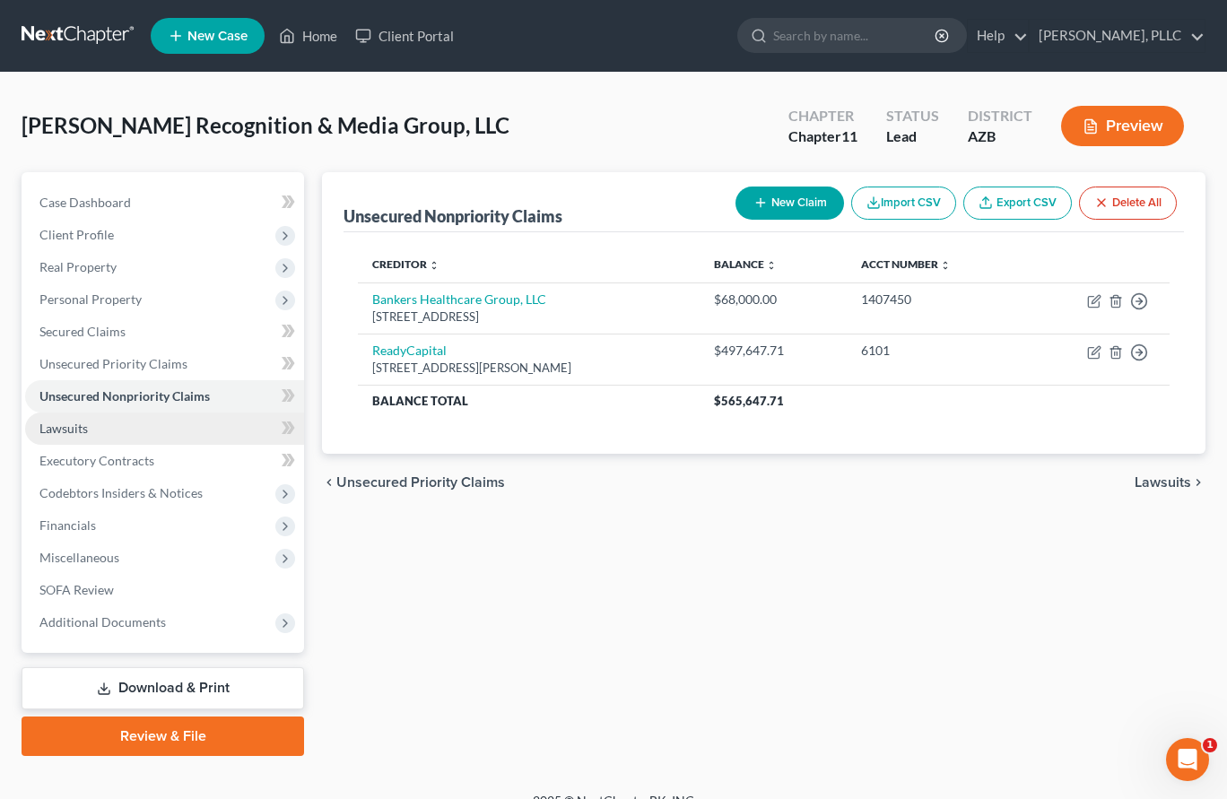
click at [81, 430] on span "Lawsuits" at bounding box center [63, 428] width 48 height 15
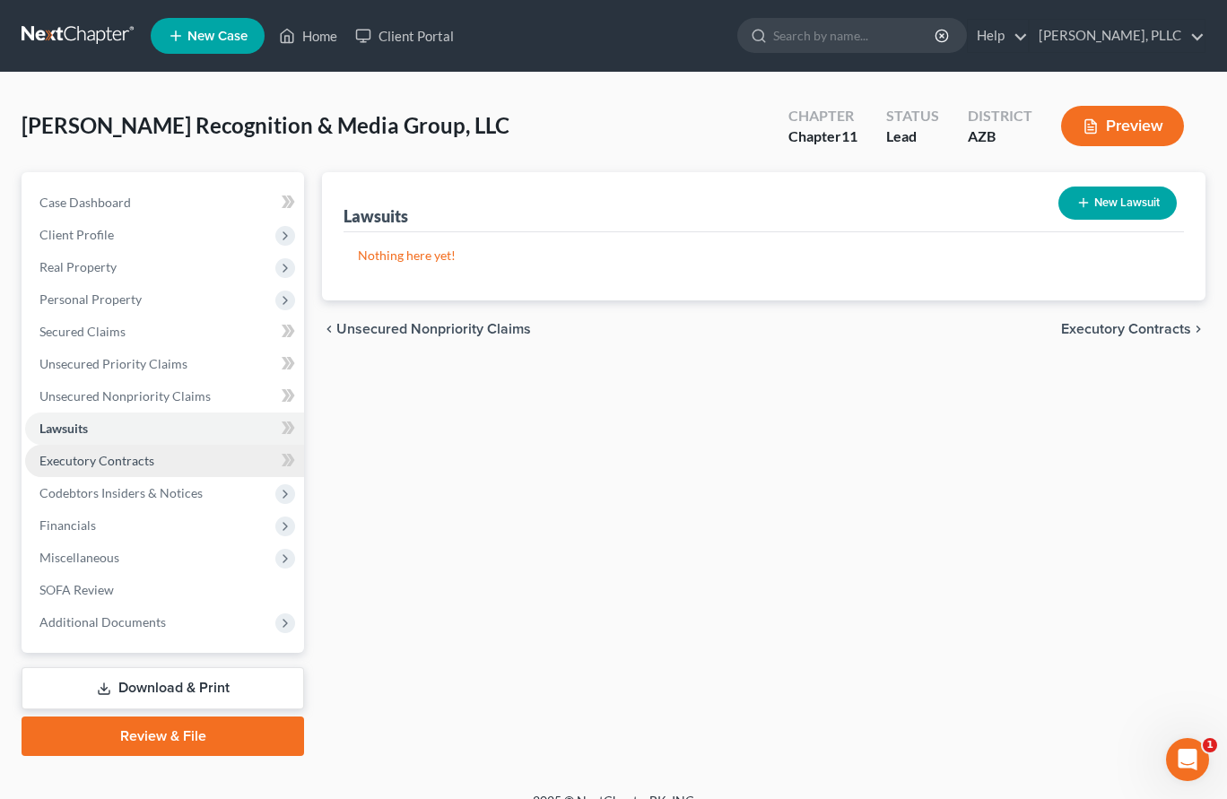
click at [80, 453] on span "Executory Contracts" at bounding box center [96, 460] width 115 height 15
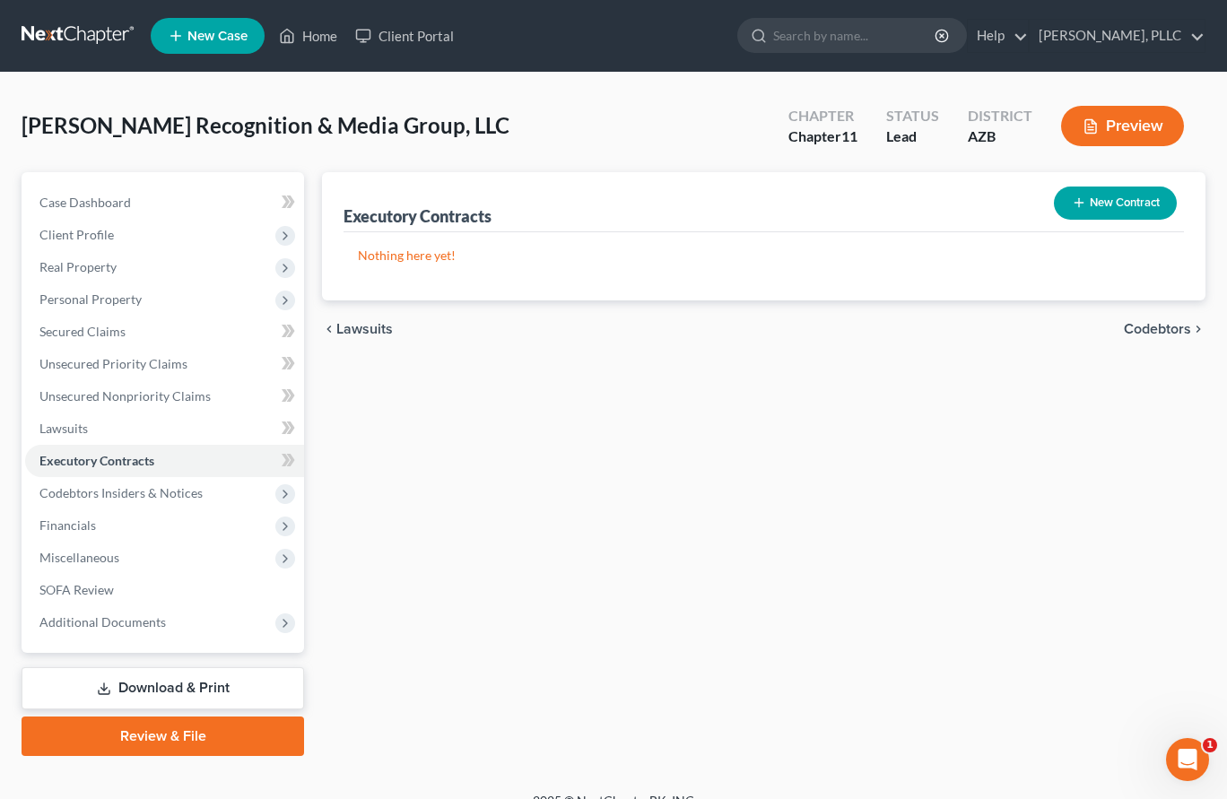
click at [424, 420] on div "Executory Contracts New Contract Nothing here yet! chevron_left Lawsuits Codebt…" at bounding box center [764, 464] width 902 height 584
click at [87, 422] on span "Lawsuits" at bounding box center [63, 428] width 48 height 15
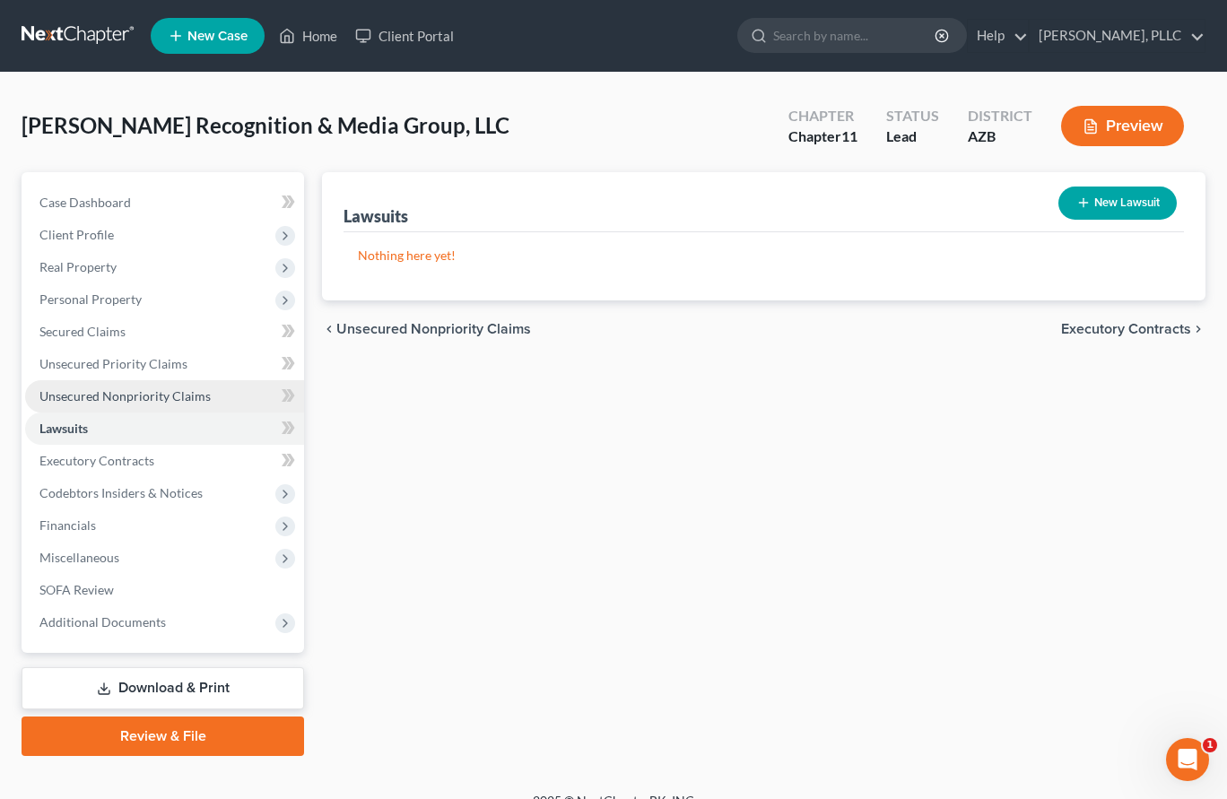
click at [89, 394] on span "Unsecured Nonpriority Claims" at bounding box center [124, 396] width 171 height 15
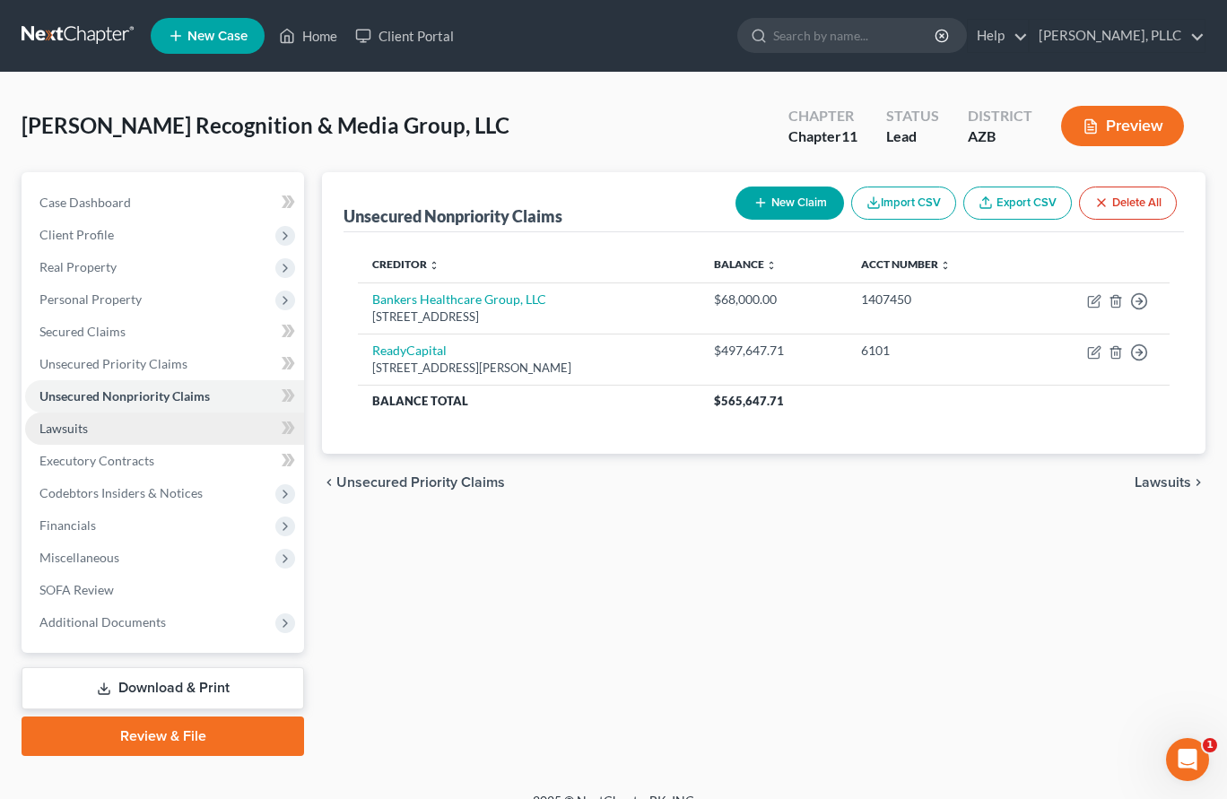
click at [79, 419] on link "Lawsuits" at bounding box center [164, 429] width 279 height 32
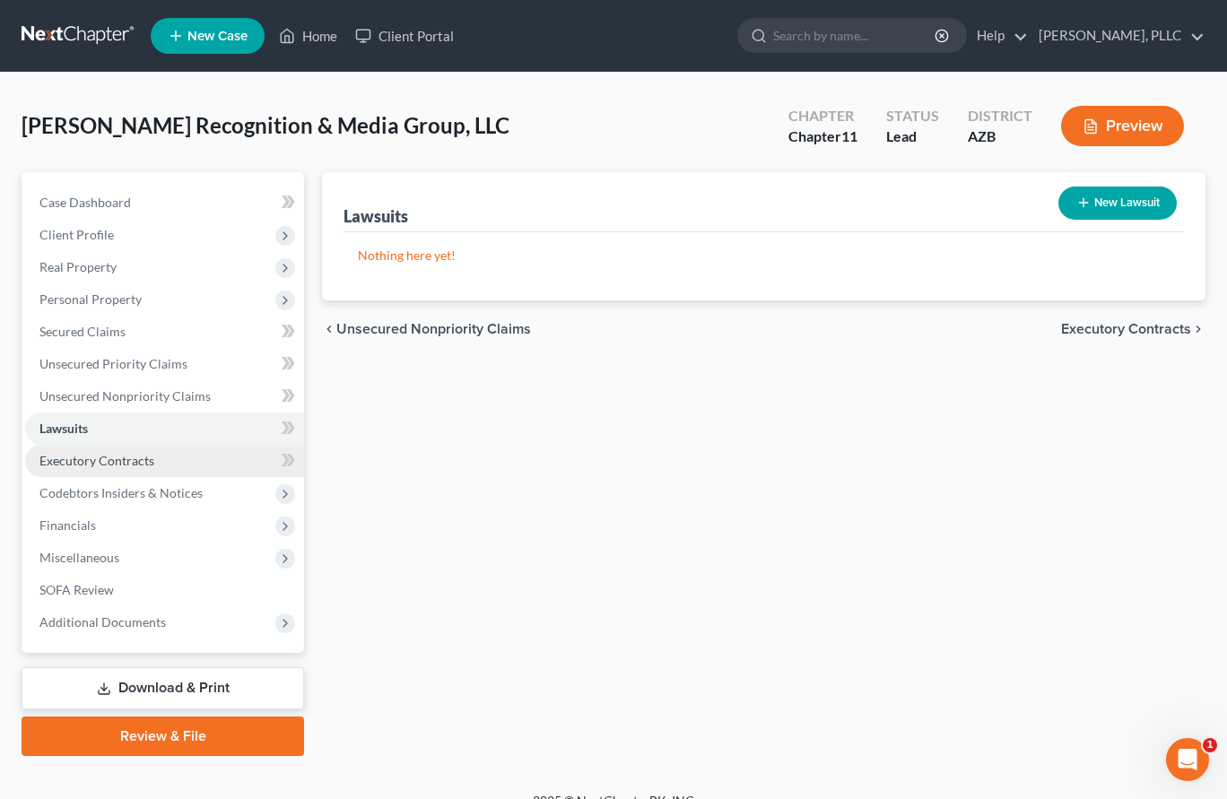
click at [81, 467] on span "Executory Contracts" at bounding box center [96, 460] width 115 height 15
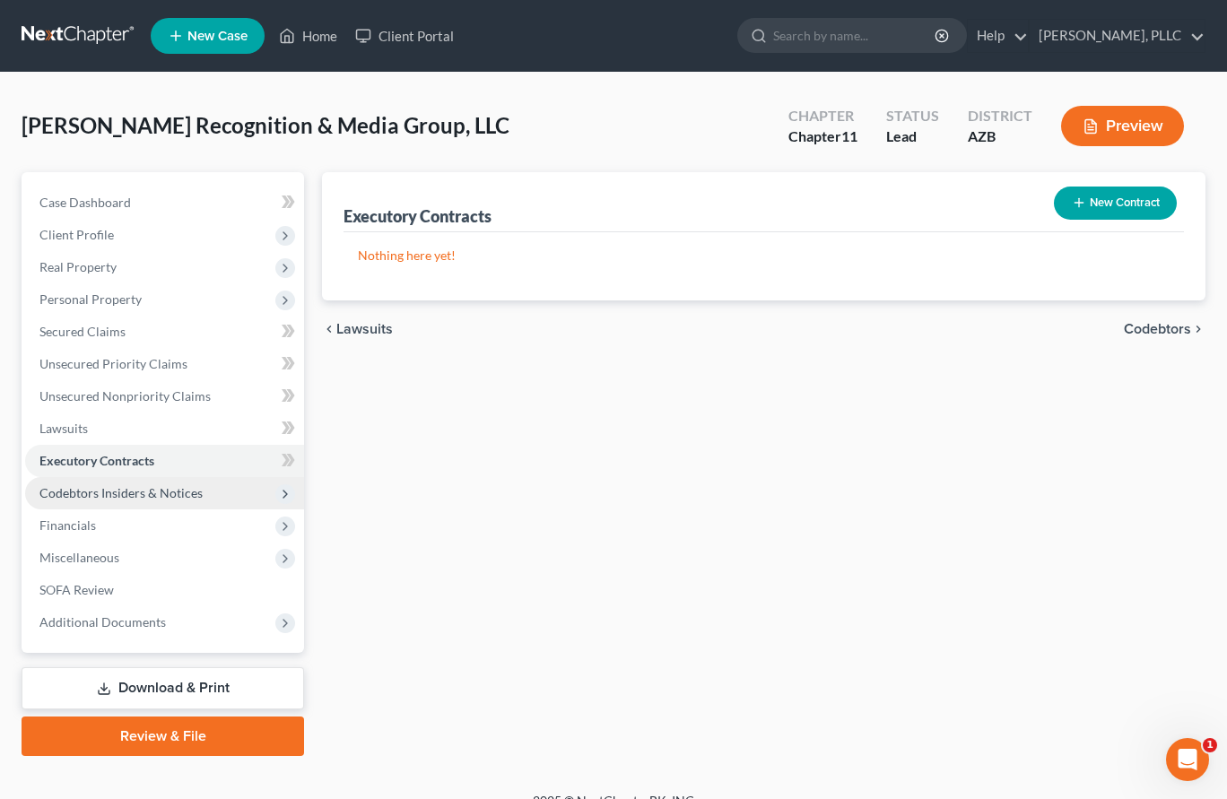
click at [81, 489] on span "Codebtors Insiders & Notices" at bounding box center [120, 492] width 163 height 15
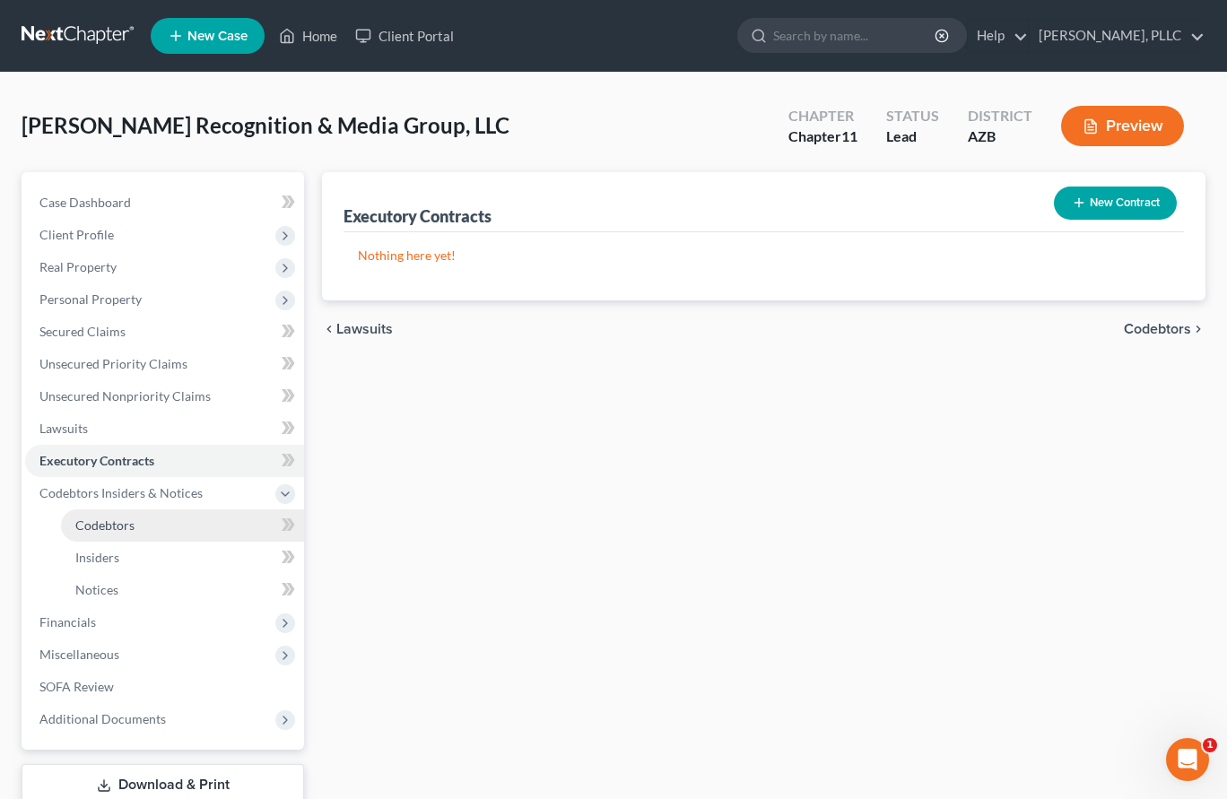
click at [82, 522] on span "Codebtors" at bounding box center [104, 525] width 59 height 15
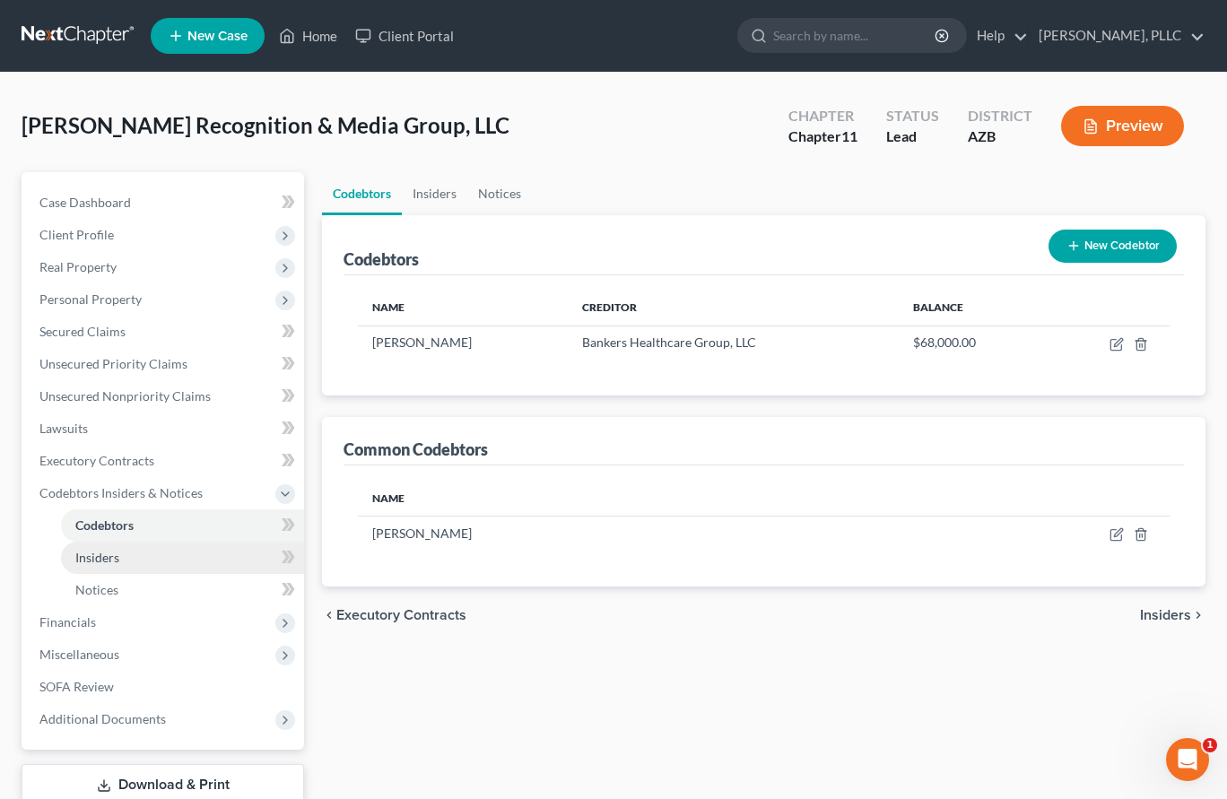
click at [92, 561] on span "Insiders" at bounding box center [97, 557] width 44 height 15
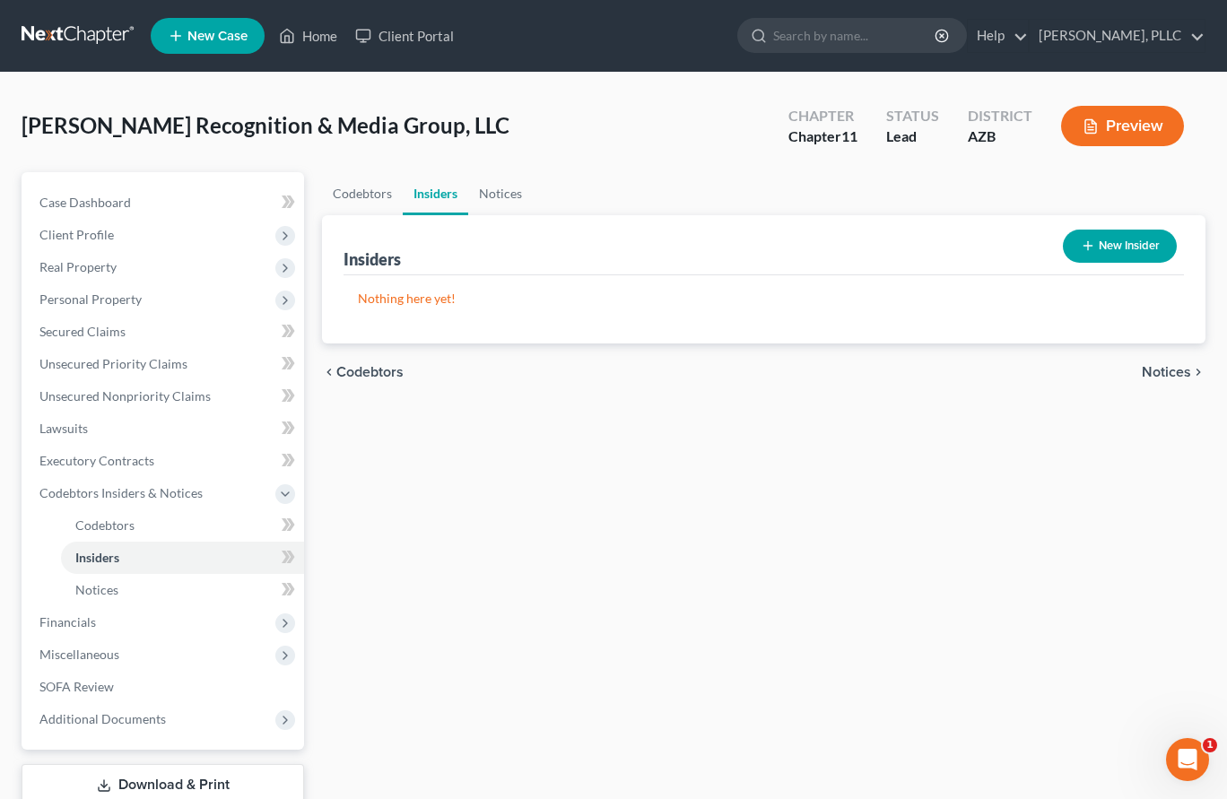
click at [1137, 240] on button "New Insider" at bounding box center [1120, 246] width 114 height 33
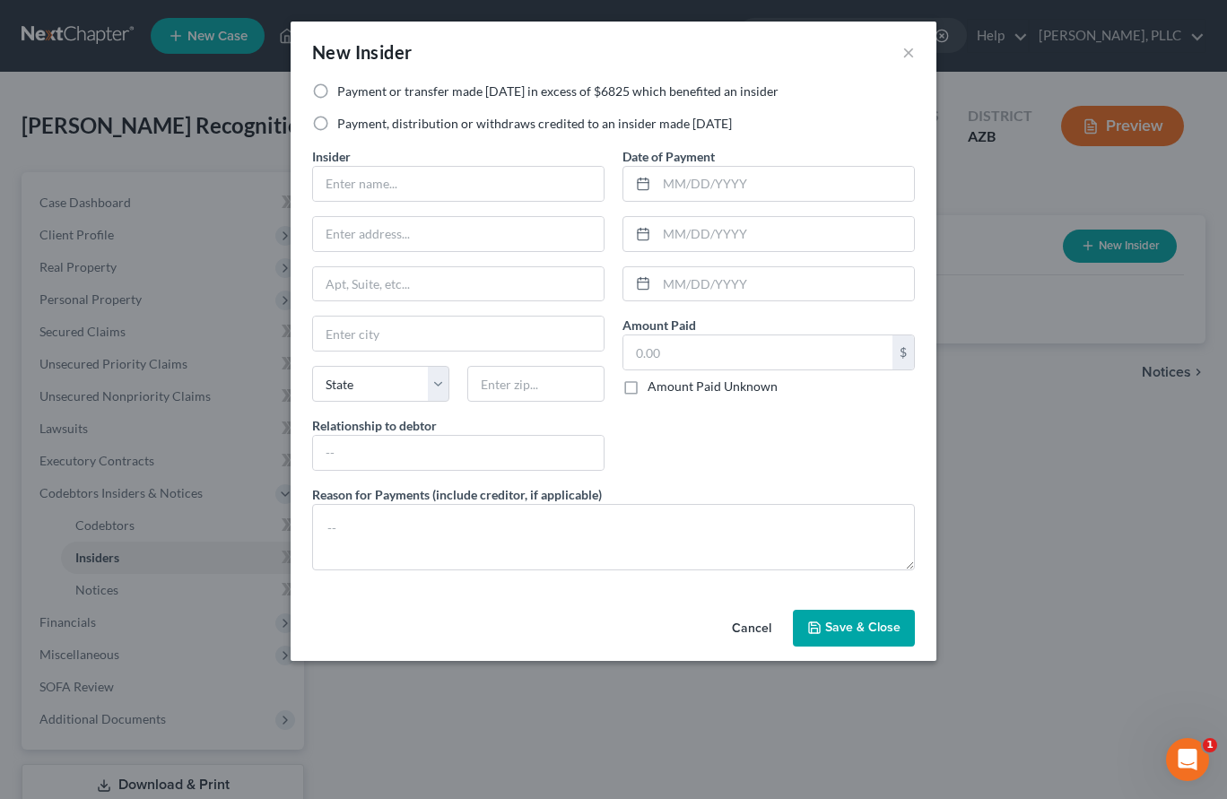
click at [337, 88] on label "Payment or transfer made [DATE] in excess of $6825 which benefited an insider" at bounding box center [557, 92] width 441 height 18
click at [345, 88] on input "Payment or transfer made [DATE] in excess of $6825 which benefited an insider" at bounding box center [351, 89] width 12 height 12
radio input "true"
type input "[PERSON_NAME]"
type input "[STREET_ADDRESS]"
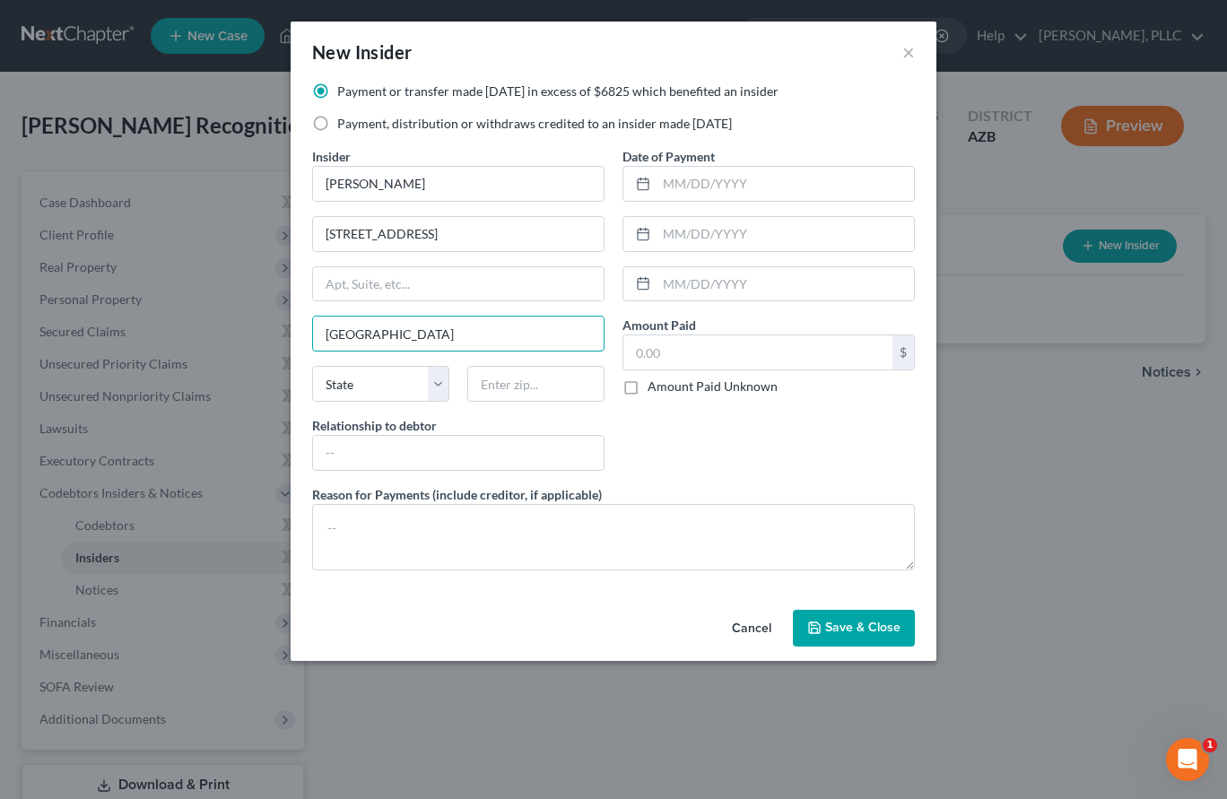
type input "[GEOGRAPHIC_DATA]"
select select "3"
type input "85310"
click at [455, 454] on input "text" at bounding box center [458, 453] width 291 height 34
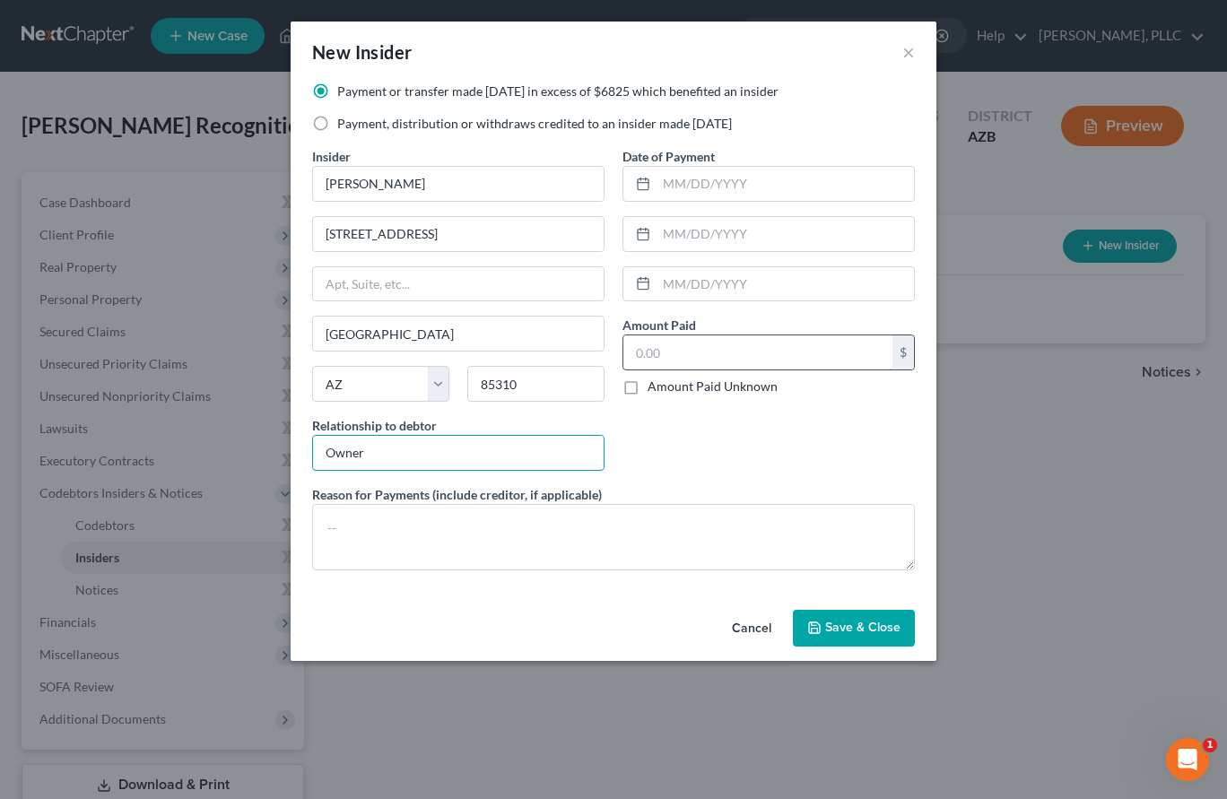
type input "Owner"
click at [742, 354] on input "text" at bounding box center [758, 353] width 269 height 34
type input "1"
click at [807, 623] on button "Save & Close" at bounding box center [854, 629] width 122 height 38
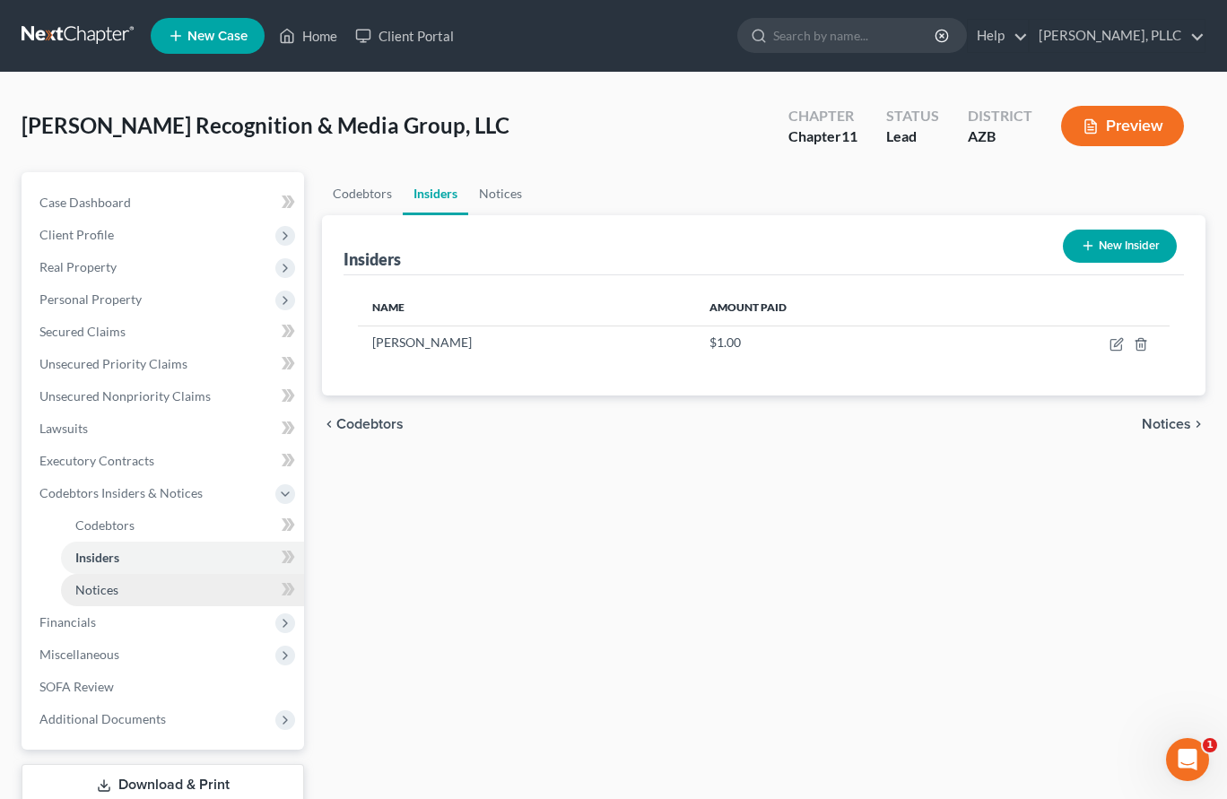
click at [96, 590] on span "Notices" at bounding box center [96, 589] width 43 height 15
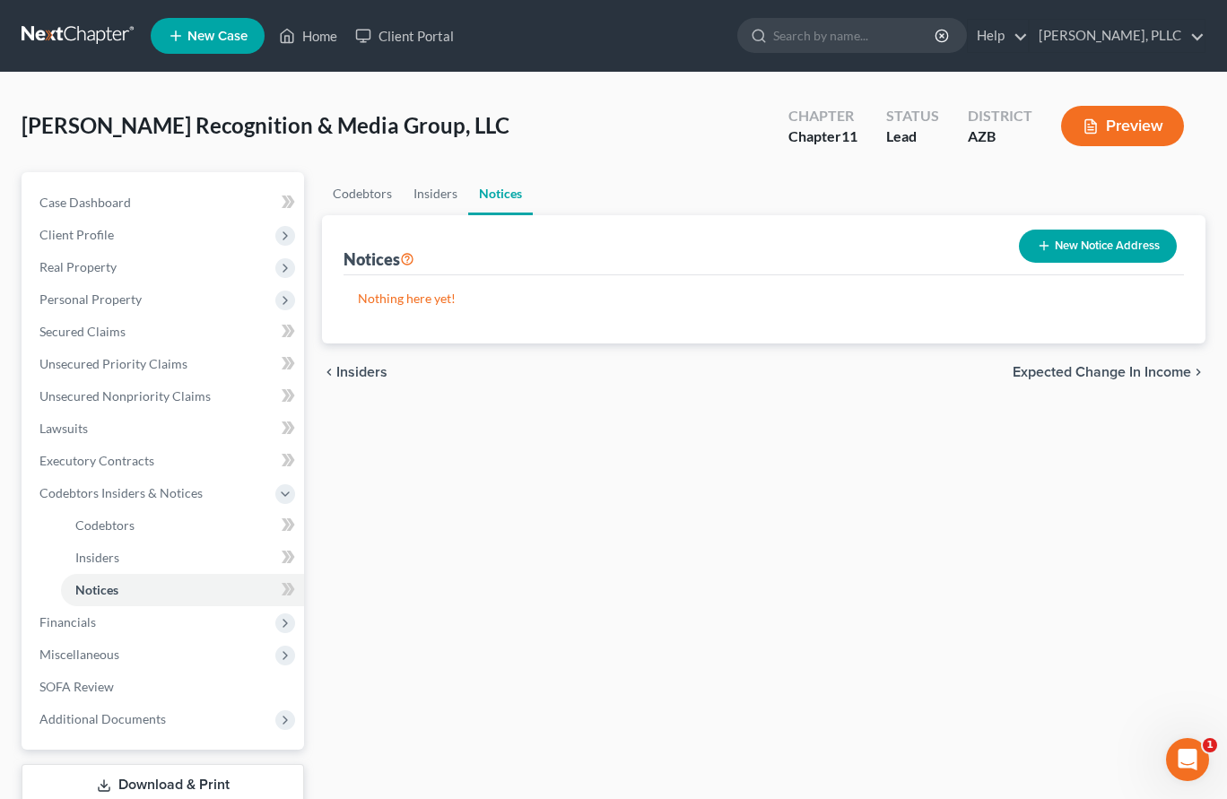
click at [1061, 245] on button "New Notice Address" at bounding box center [1098, 246] width 158 height 33
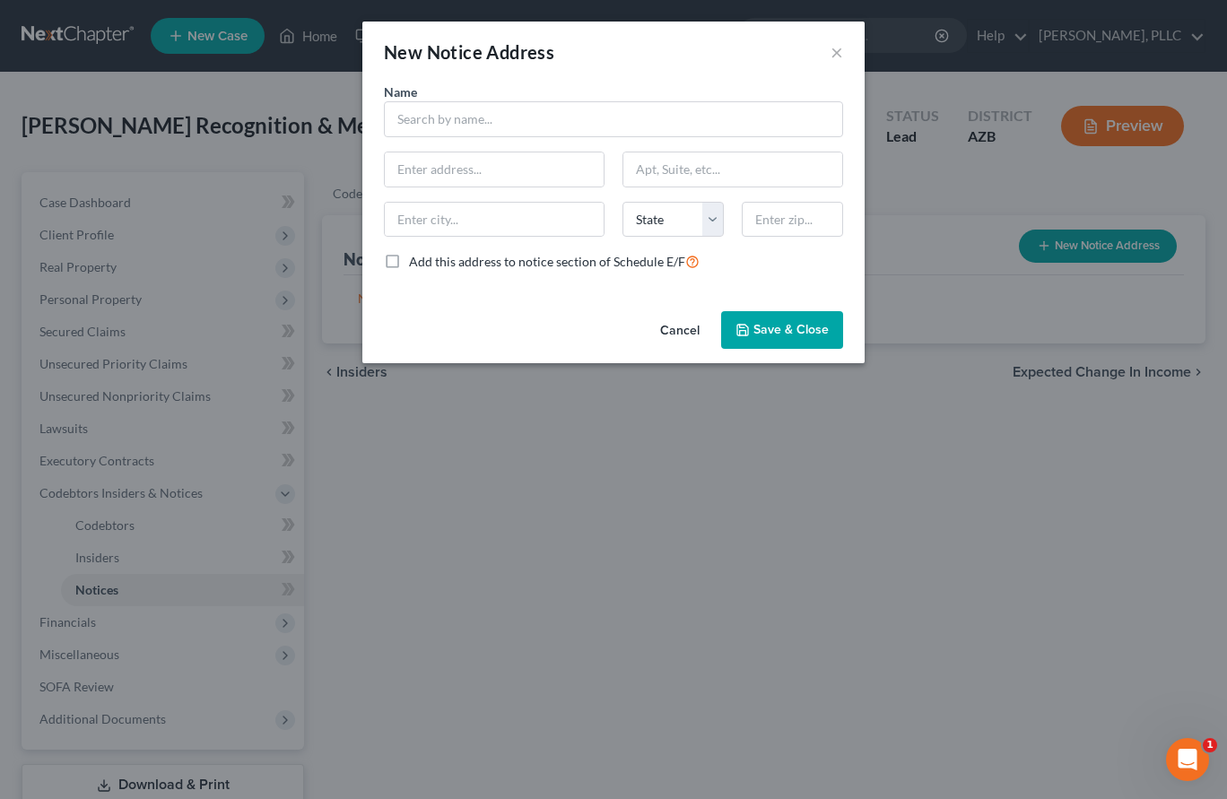
click at [685, 330] on button "Cancel" at bounding box center [680, 331] width 68 height 36
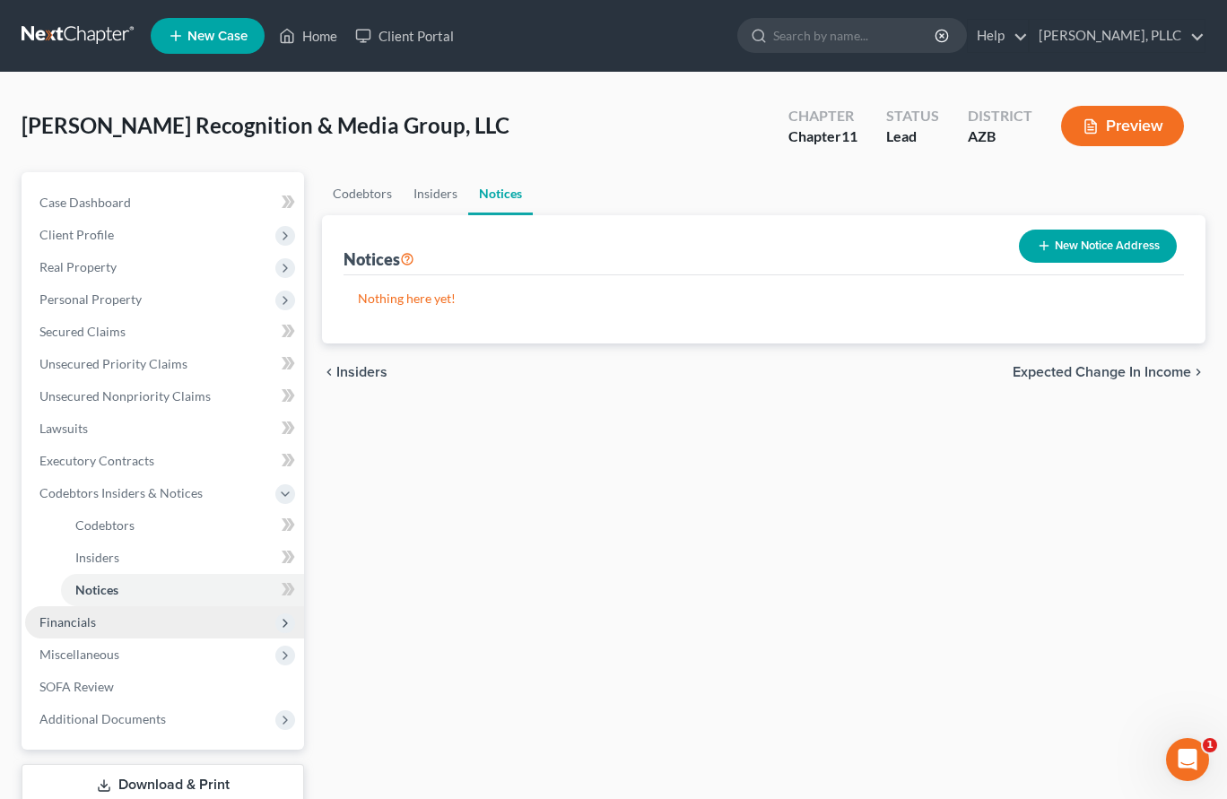
click at [65, 618] on span "Financials" at bounding box center [67, 622] width 57 height 15
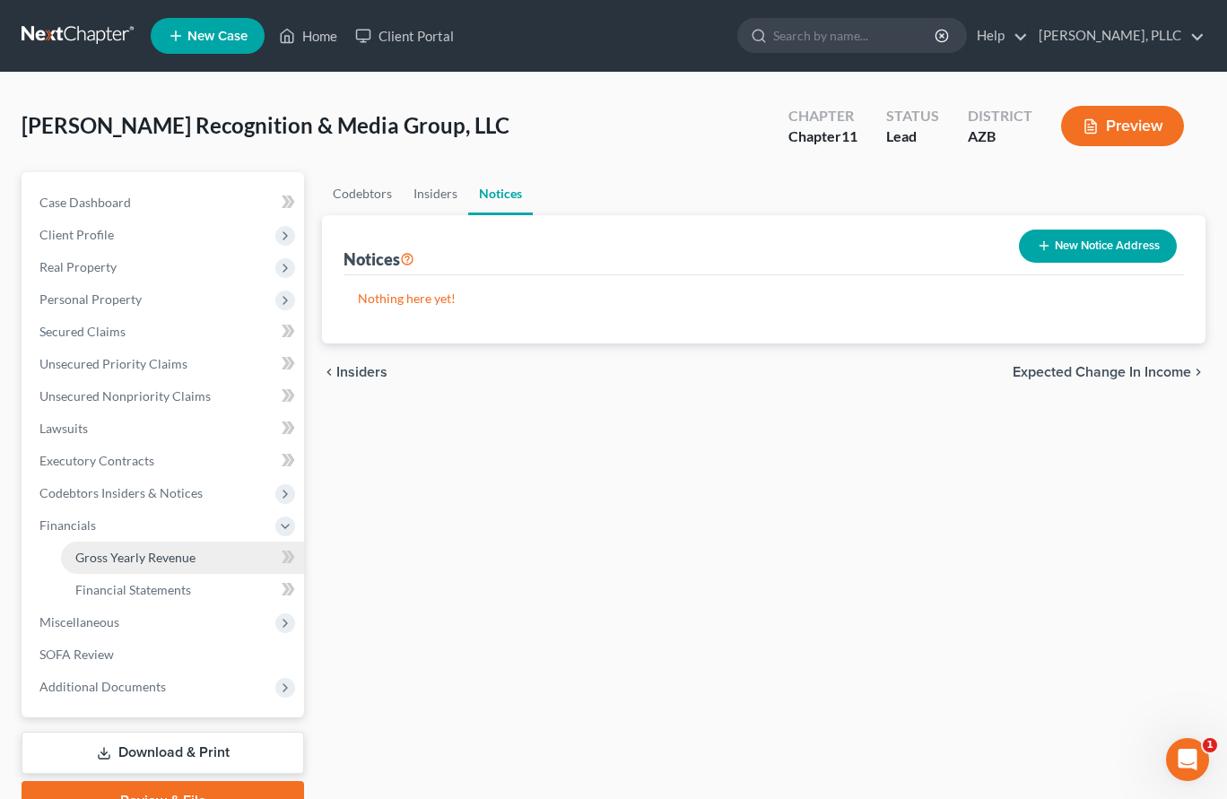
click at [112, 563] on span "Gross Yearly Revenue" at bounding box center [135, 557] width 120 height 15
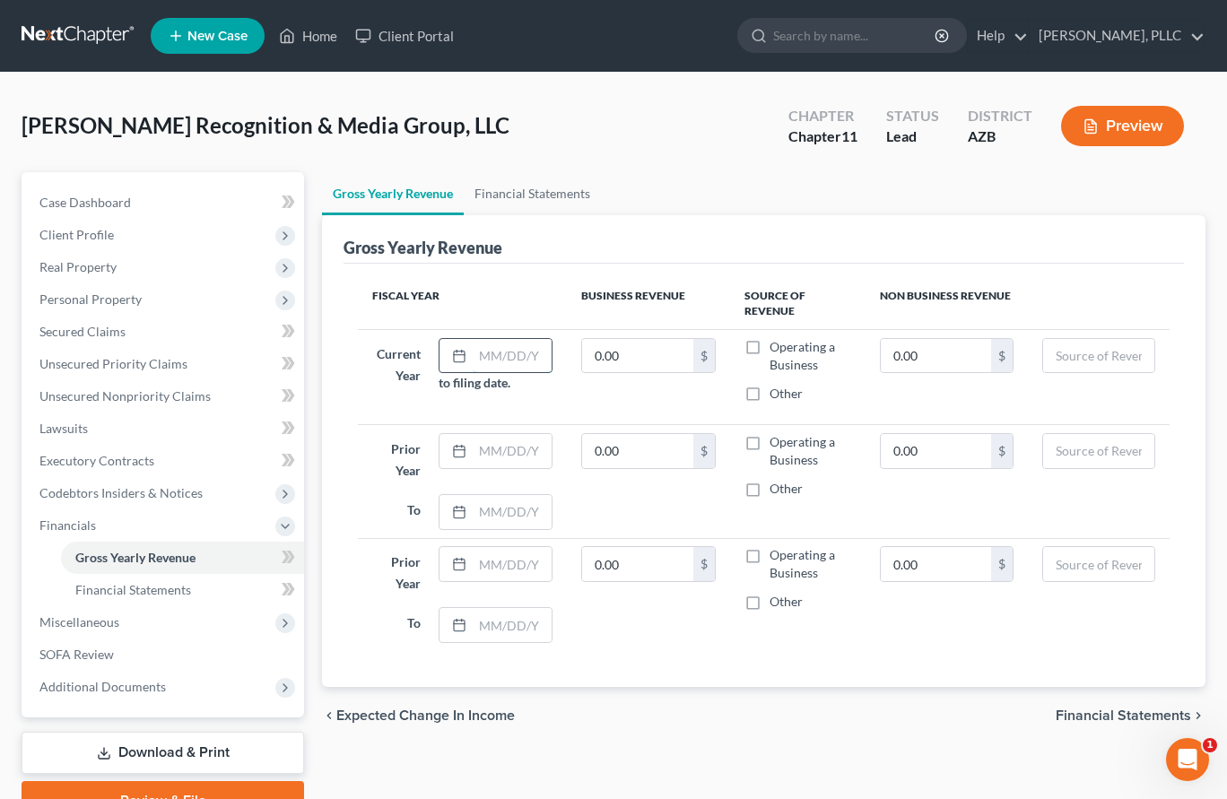
click at [505, 349] on input "text" at bounding box center [513, 356] width 80 height 34
type input "[DATE]"
click at [659, 357] on input "0.00" at bounding box center [637, 356] width 111 height 34
type input "155,077.25"
click at [770, 348] on label "Operating a Business" at bounding box center [811, 356] width 82 height 36
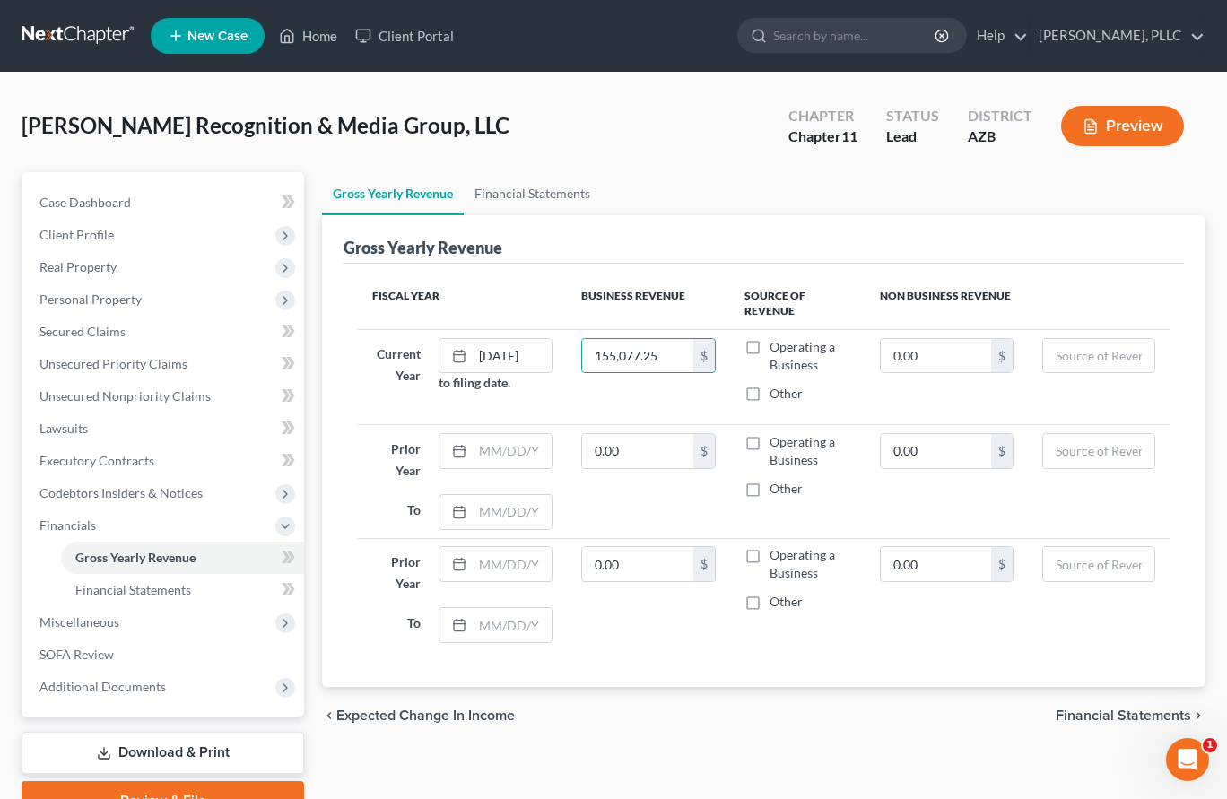
click at [777, 348] on input "Operating a Business" at bounding box center [783, 344] width 12 height 12
checkbox input "true"
click at [497, 458] on input "text" at bounding box center [513, 451] width 80 height 34
type input "[DATE]"
click at [467, 509] on icon at bounding box center [459, 512] width 14 height 14
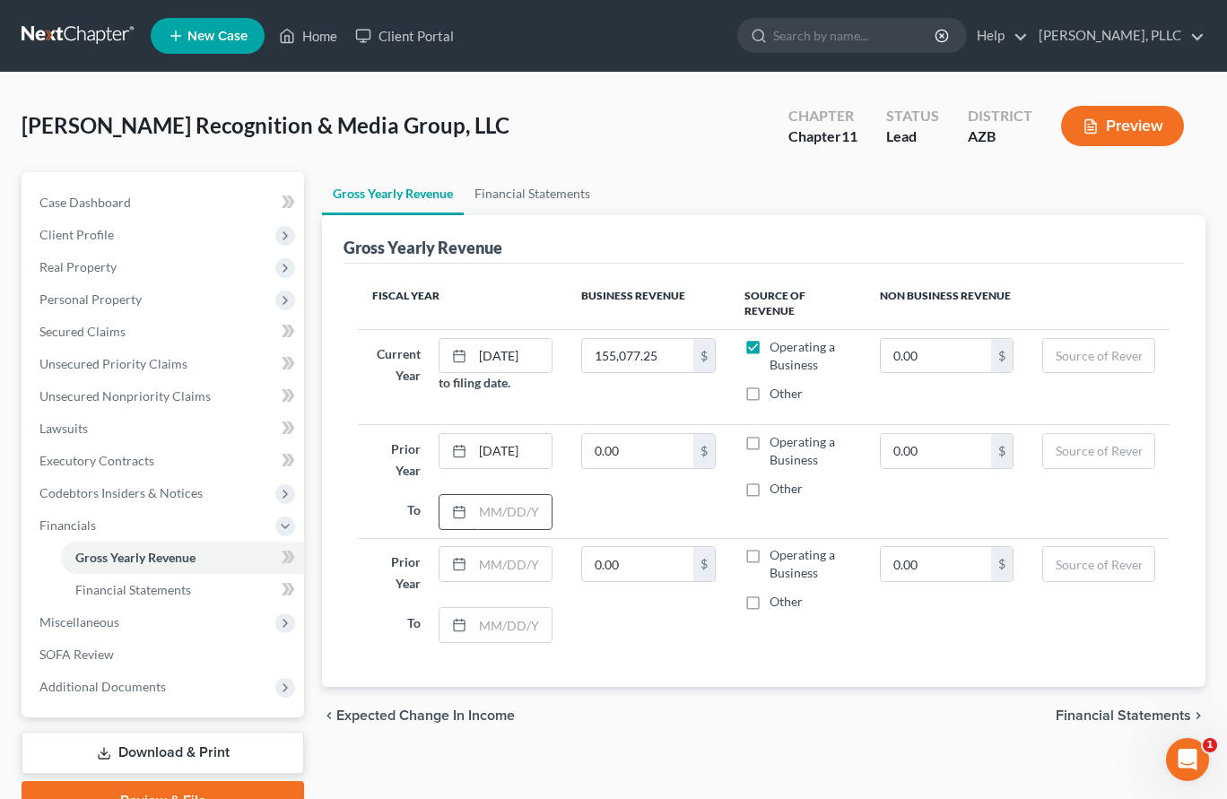
click at [486, 514] on input "text" at bounding box center [513, 512] width 80 height 34
type input "[DATE]"
click at [486, 569] on input "text" at bounding box center [513, 564] width 80 height 34
type input "[DATE]"
click at [502, 630] on input "text" at bounding box center [513, 625] width 80 height 34
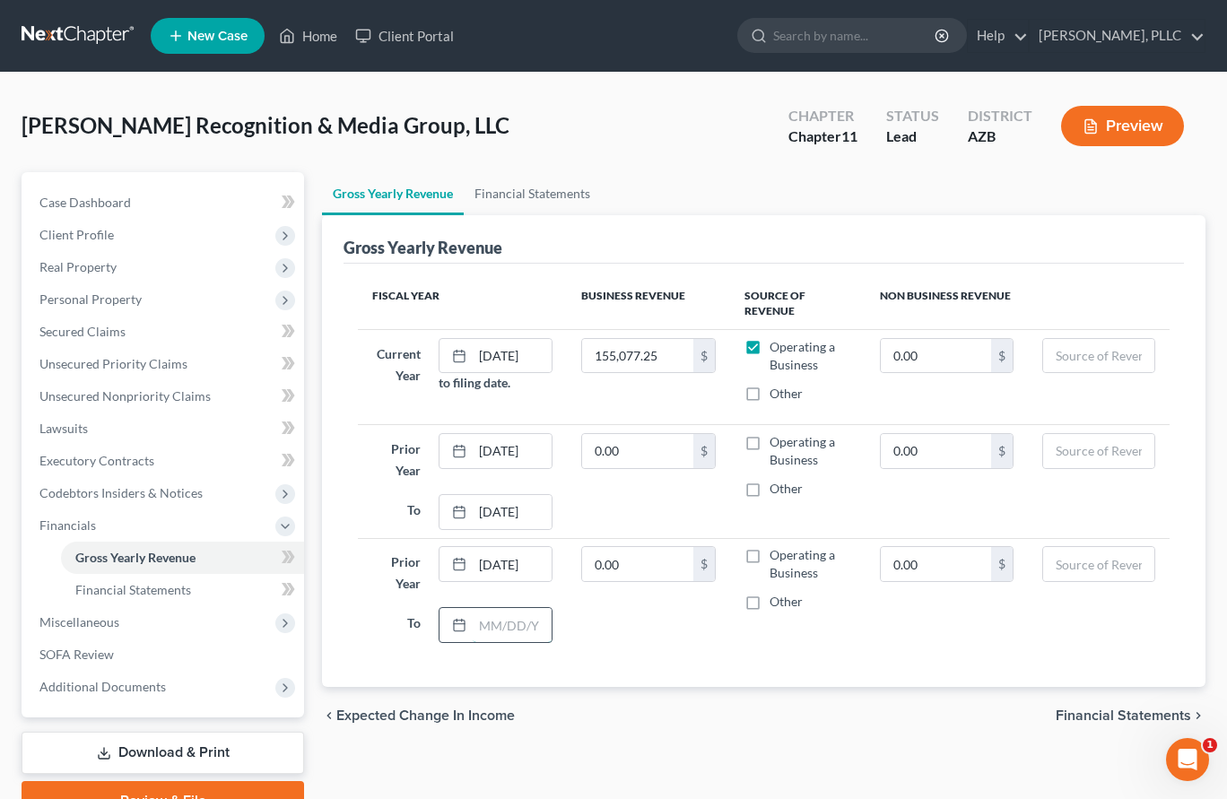
type input "0"
type input "[DATE]"
click at [650, 448] on input "0.00" at bounding box center [637, 451] width 111 height 34
type input "267,450"
click at [647, 564] on input "0.00" at bounding box center [637, 564] width 111 height 34
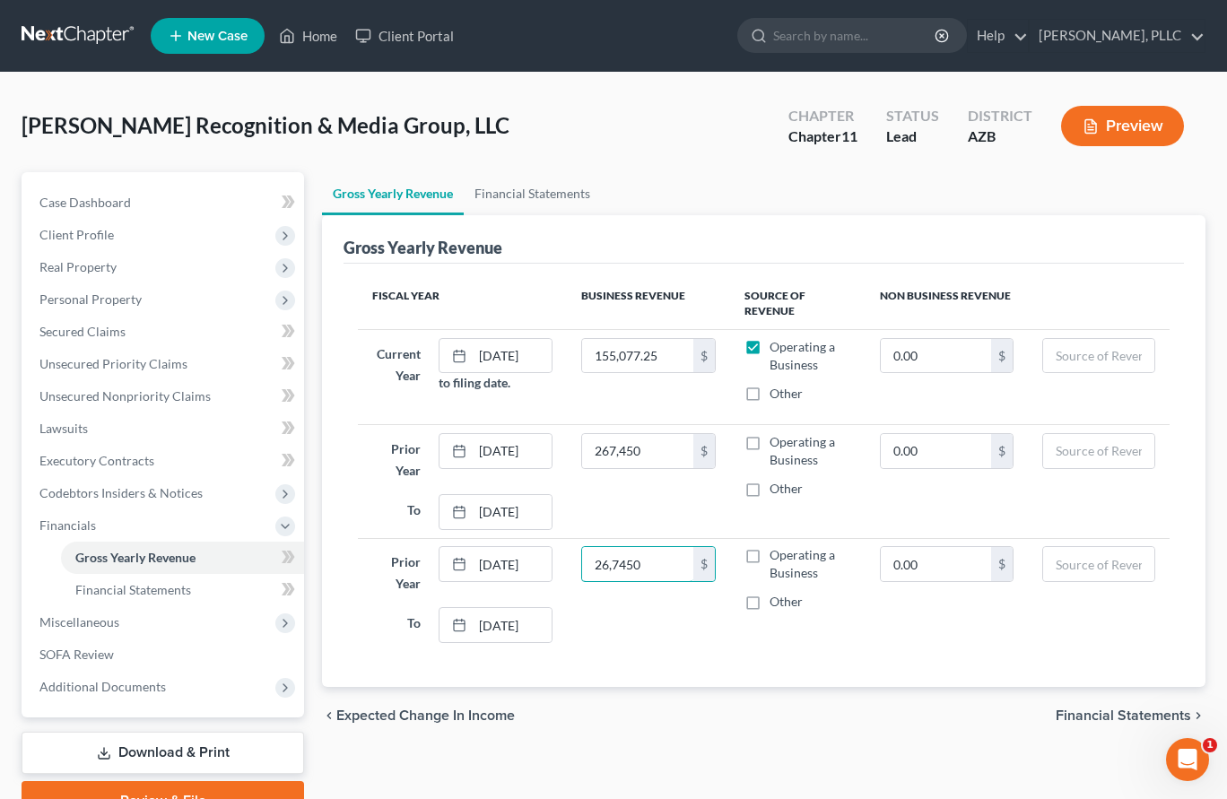
type input "267,450"
click at [770, 556] on label "Operating a Business" at bounding box center [811, 564] width 82 height 36
click at [777, 556] on input "Operating a Business" at bounding box center [783, 552] width 12 height 12
checkbox input "true"
click at [770, 442] on label "Operating a Business" at bounding box center [811, 451] width 82 height 36
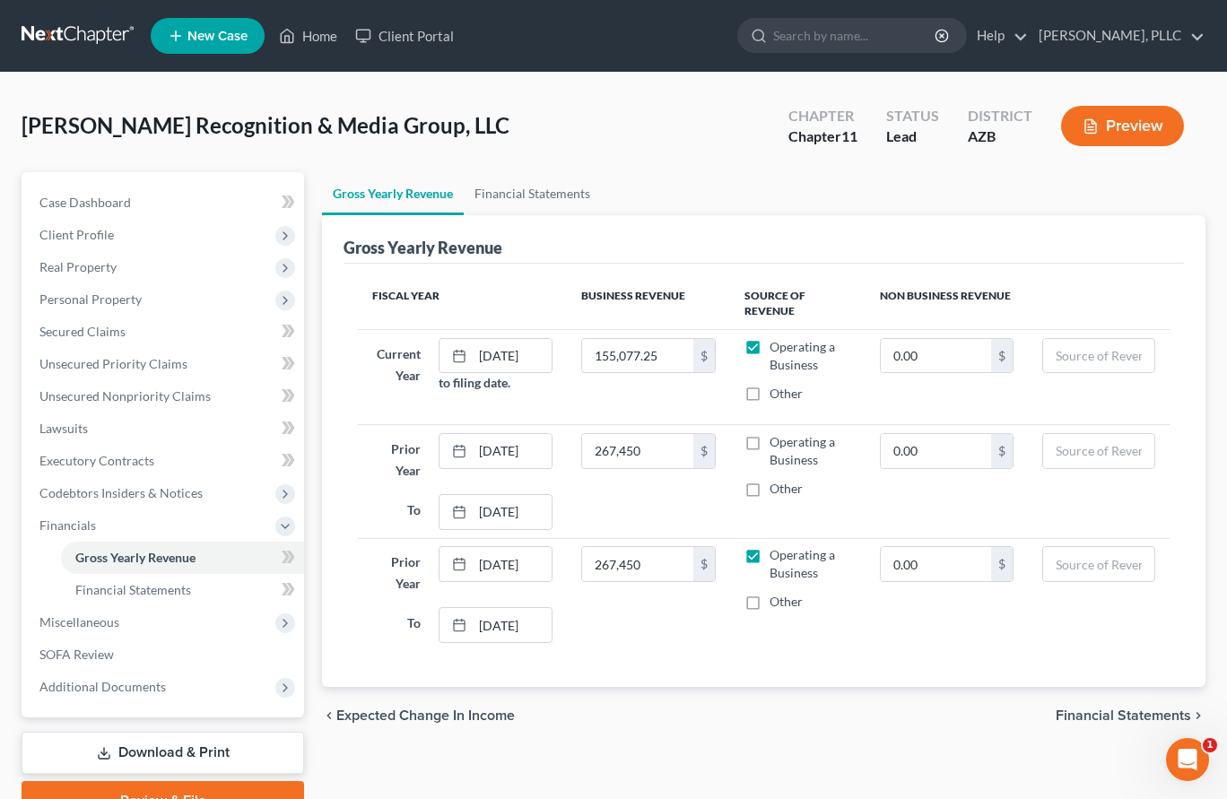
click at [777, 442] on input "Operating a Business" at bounding box center [783, 439] width 12 height 12
checkbox input "true"
drag, startPoint x: 678, startPoint y: 458, endPoint x: 569, endPoint y: 457, distance: 109.5
click at [569, 457] on tr "Prior Year [DATE] To [DATE] 267,450 $ Operating a Business Other 0.00 $" at bounding box center [764, 481] width 812 height 113
type input "254,928"
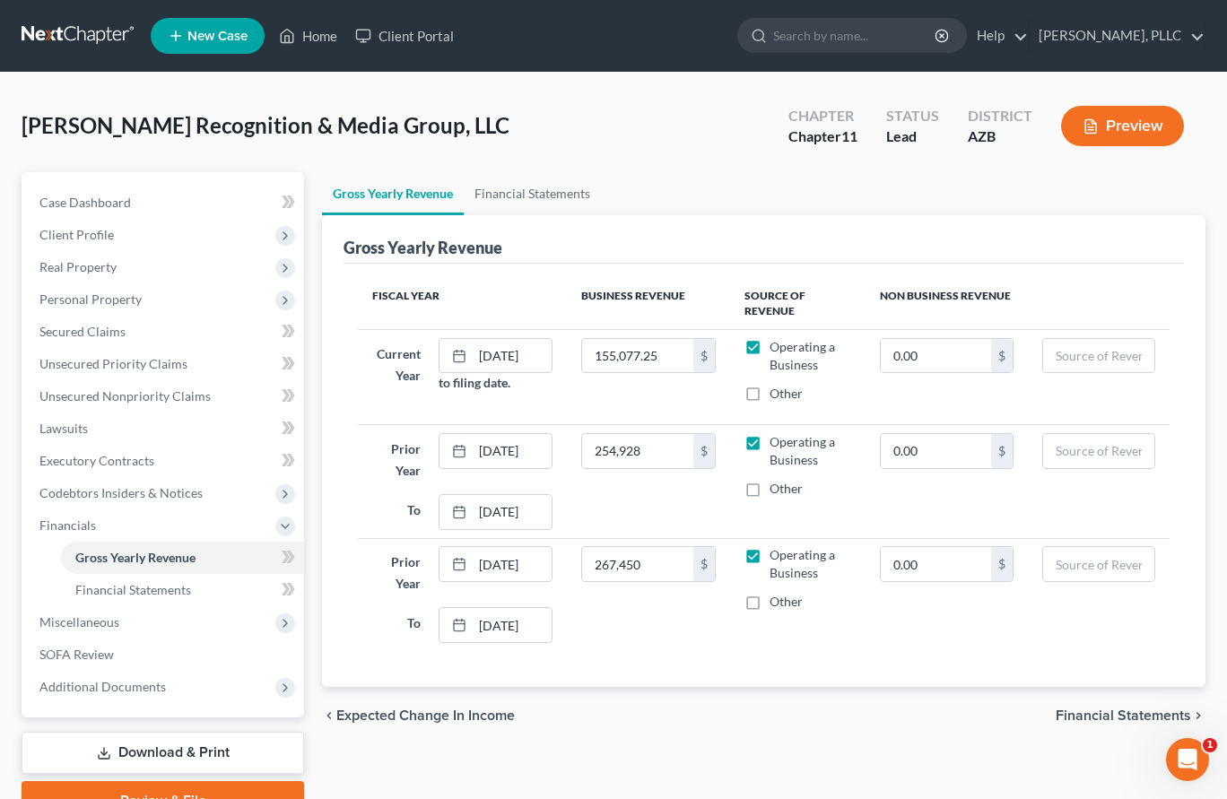
click at [1080, 715] on span "Financial Statements" at bounding box center [1123, 716] width 135 height 14
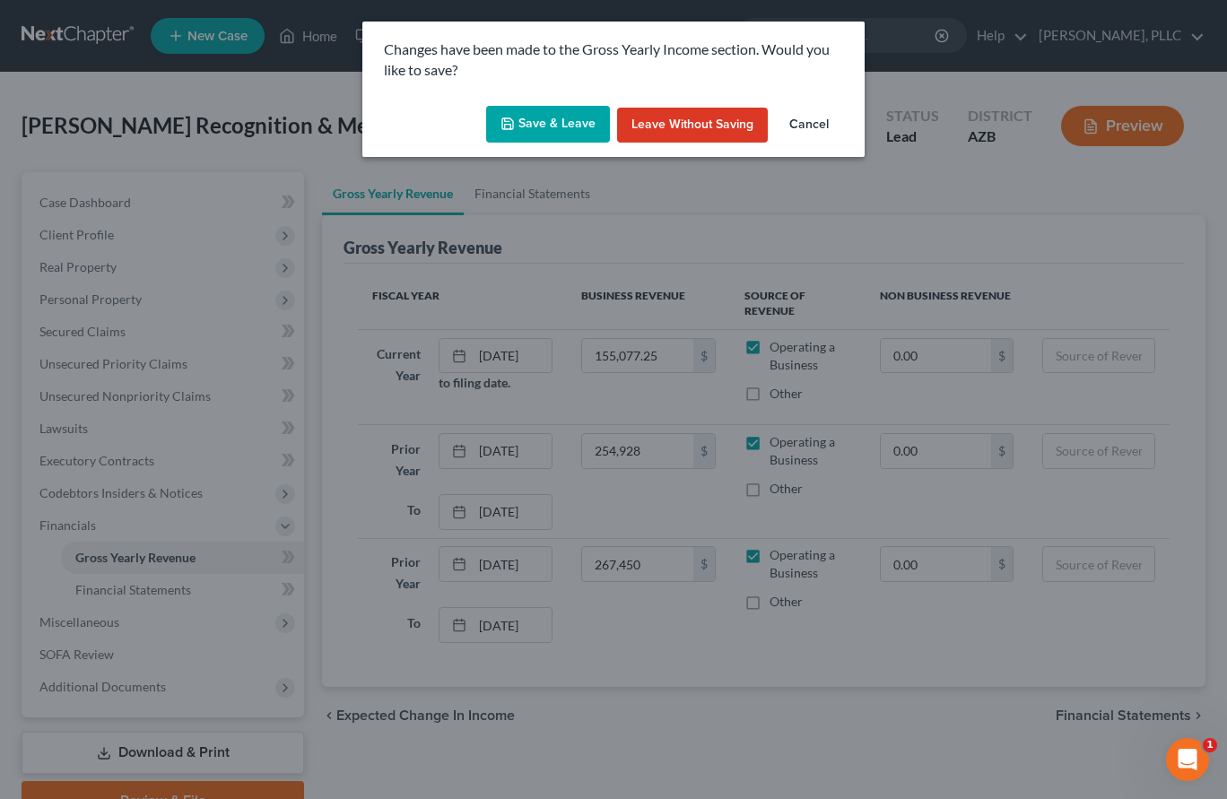
click at [583, 112] on button "Save & Leave" at bounding box center [548, 125] width 124 height 38
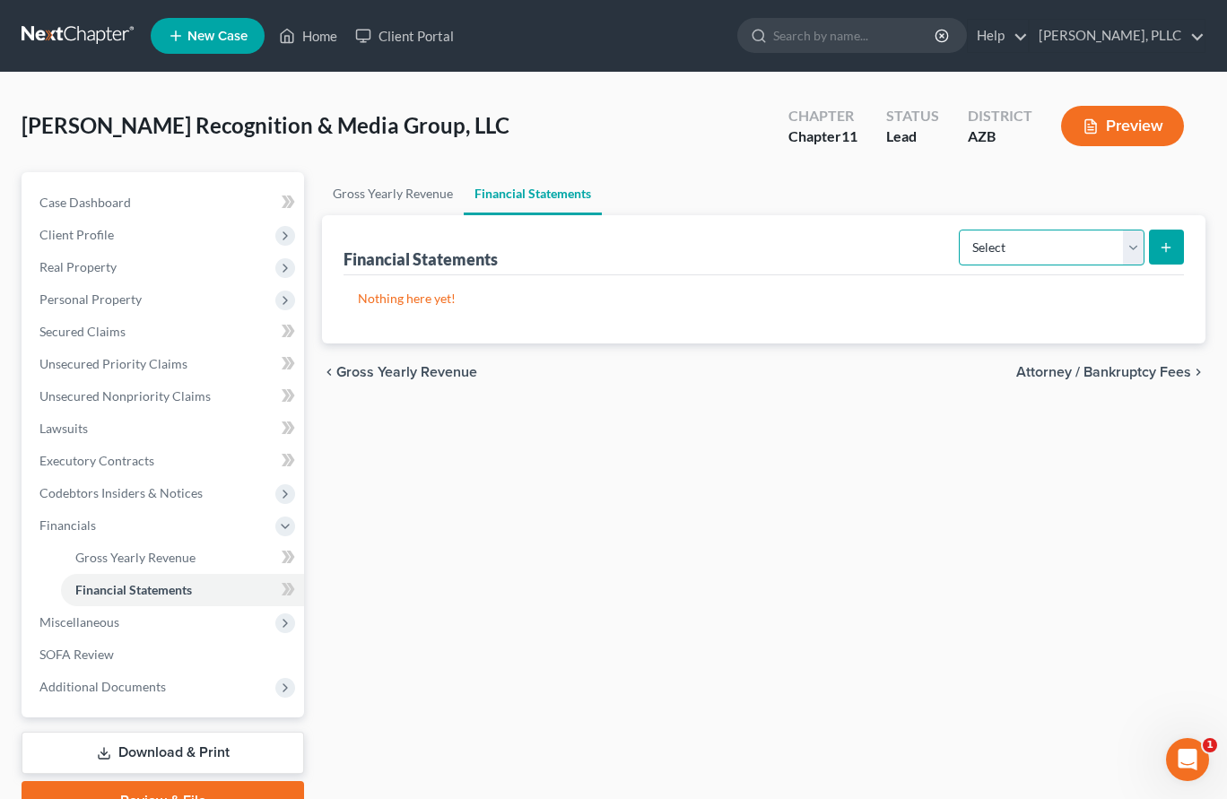
select select "bookkeeper"
click at [1159, 249] on icon "submit" at bounding box center [1166, 247] width 14 height 14
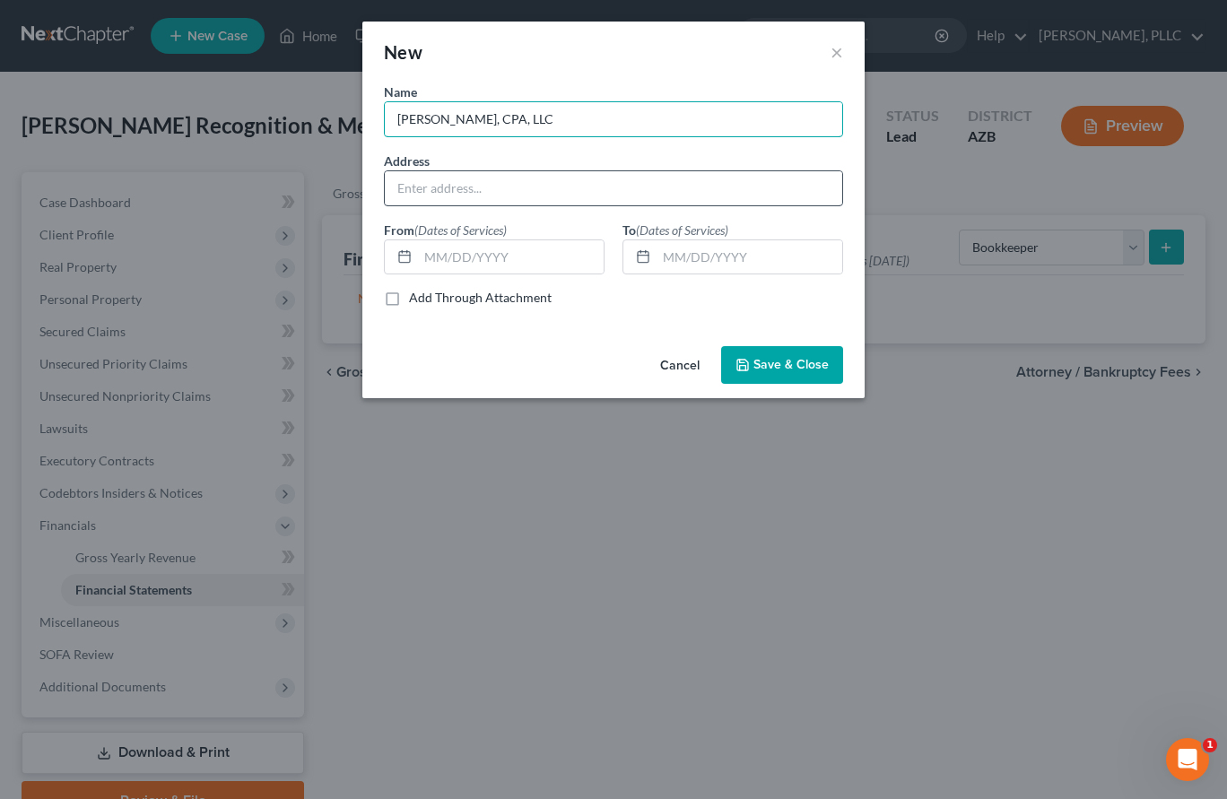
type input "[PERSON_NAME], CPA, LLC"
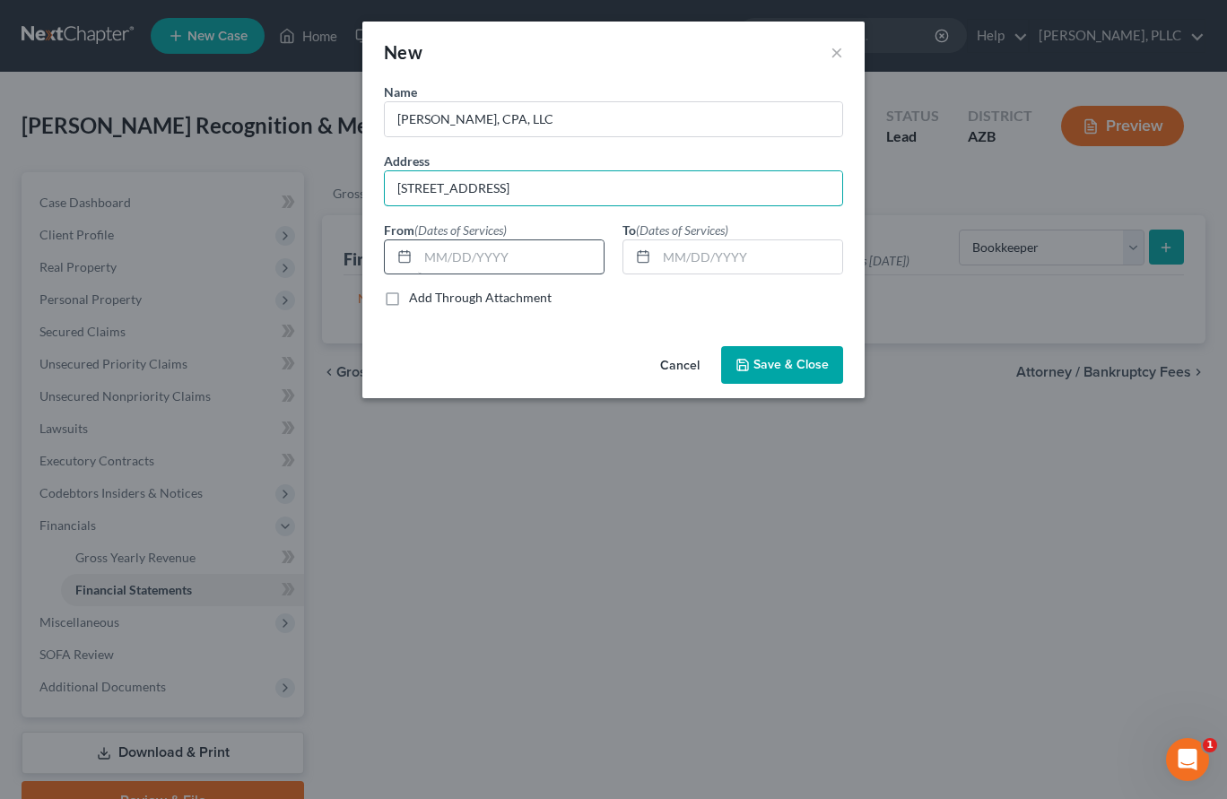
type input "[STREET_ADDRESS]"
click at [575, 261] on input "text" at bounding box center [511, 257] width 186 height 34
type input "[DATE]"
click at [736, 253] on input "text" at bounding box center [750, 257] width 186 height 34
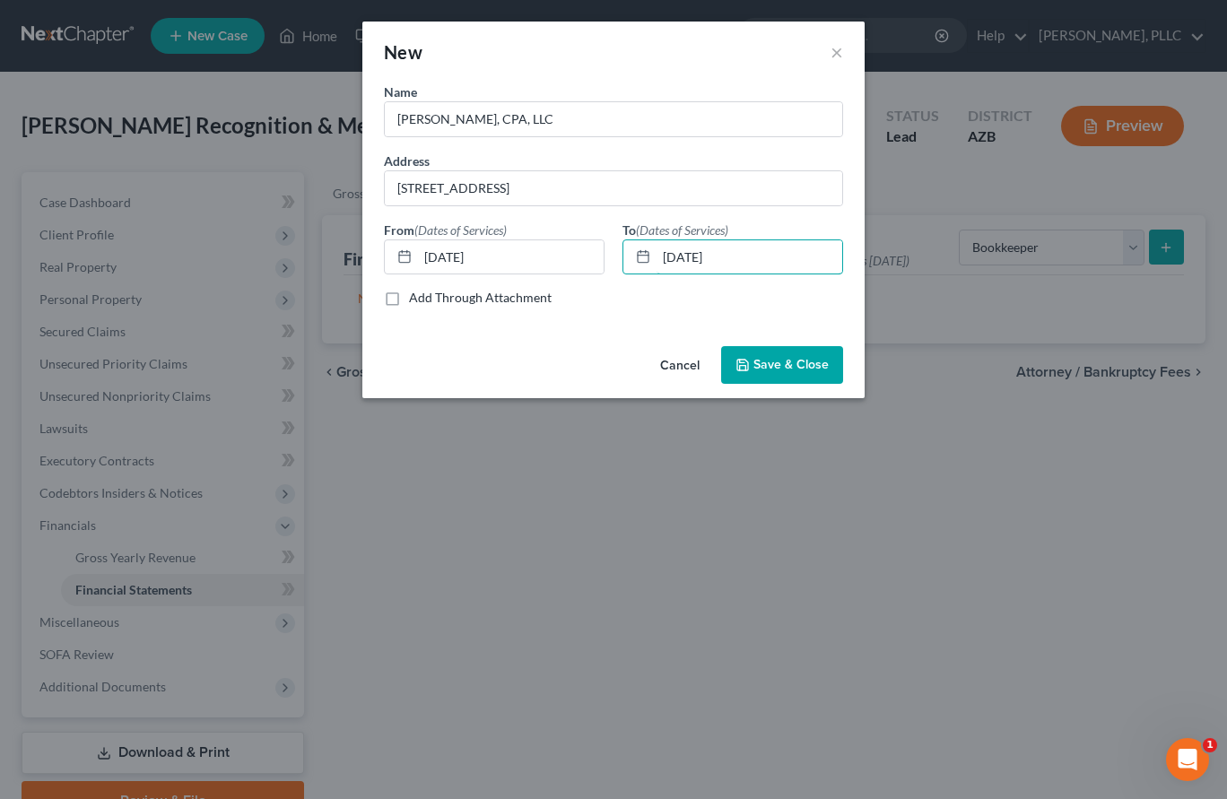
type input "[DATE]"
click at [790, 363] on span "Save & Close" at bounding box center [791, 364] width 75 height 15
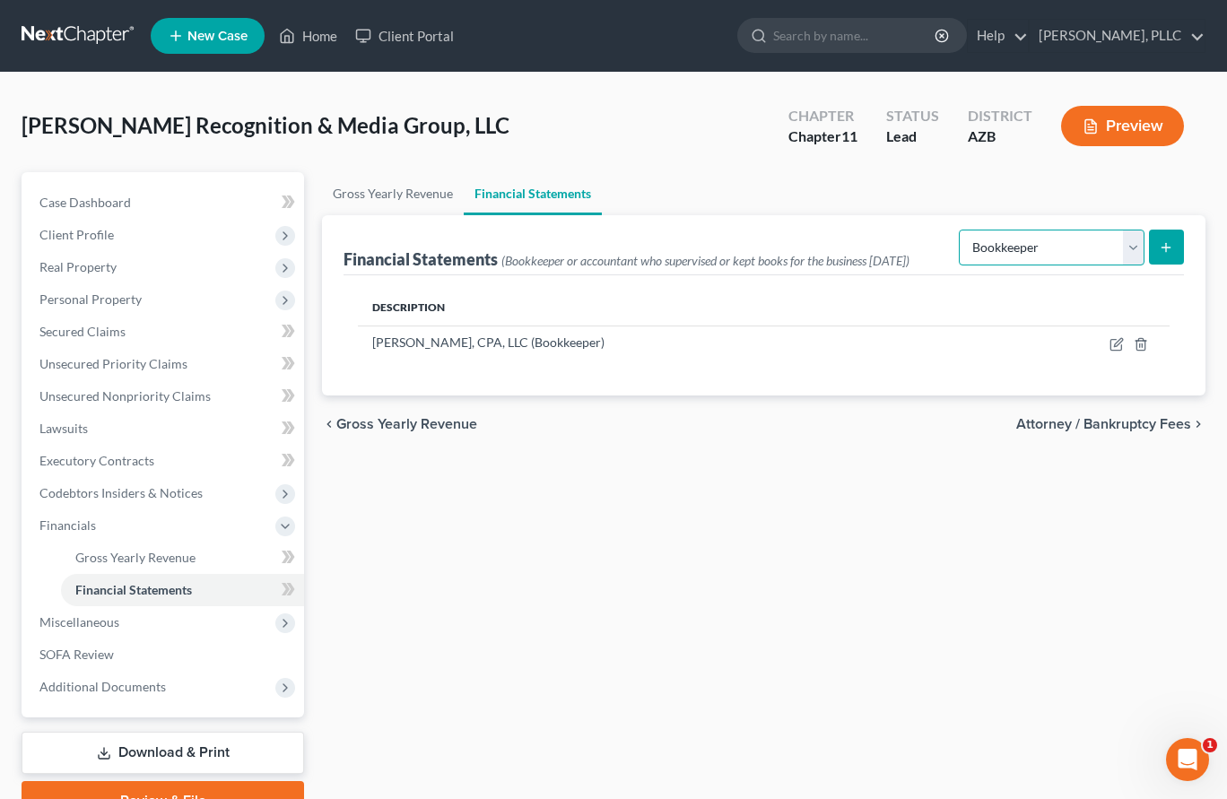
click at [959, 245] on select "Select Auditor Bookkeeper Creditor Pension Contribution Records Keeper Tax Cons…" at bounding box center [1052, 248] width 186 height 36
click at [1069, 432] on span "Attorney / Bankruptcy Fees" at bounding box center [1104, 424] width 175 height 14
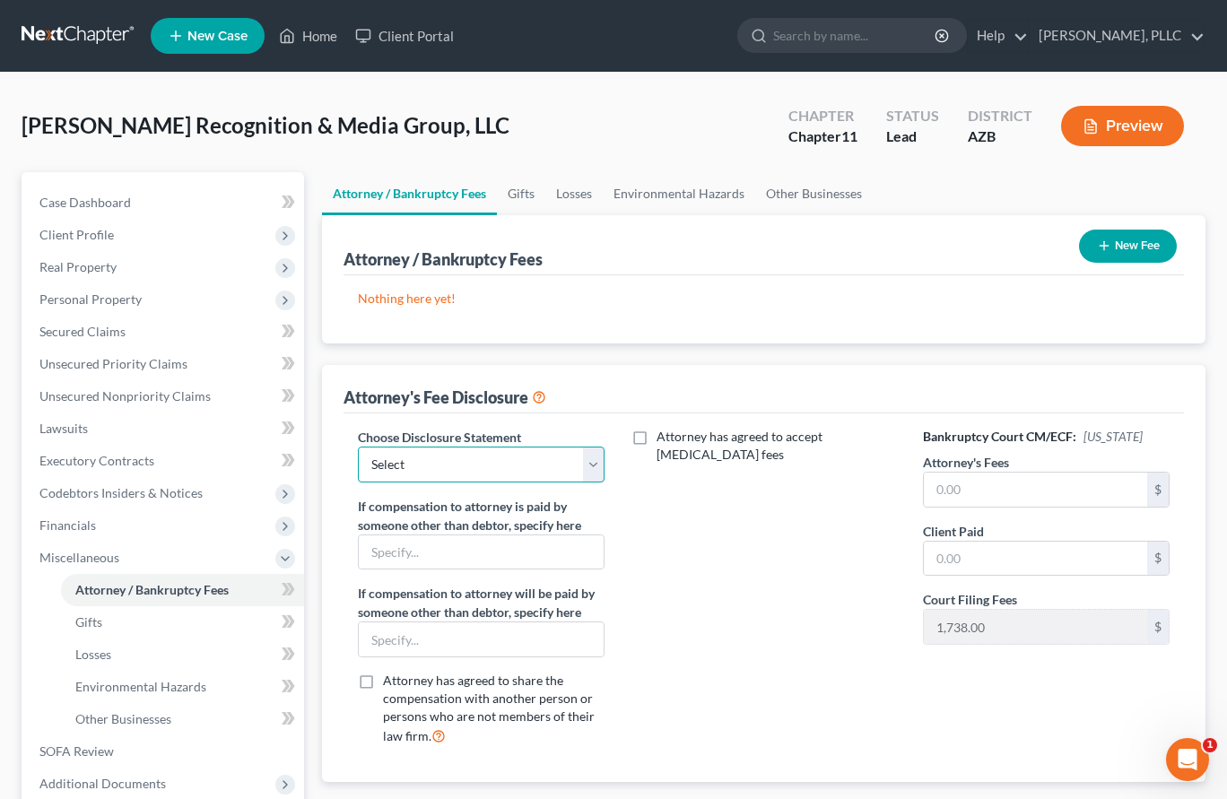
select select "1"
click at [958, 494] on input "text" at bounding box center [1035, 490] width 223 height 34
type input "10,000"
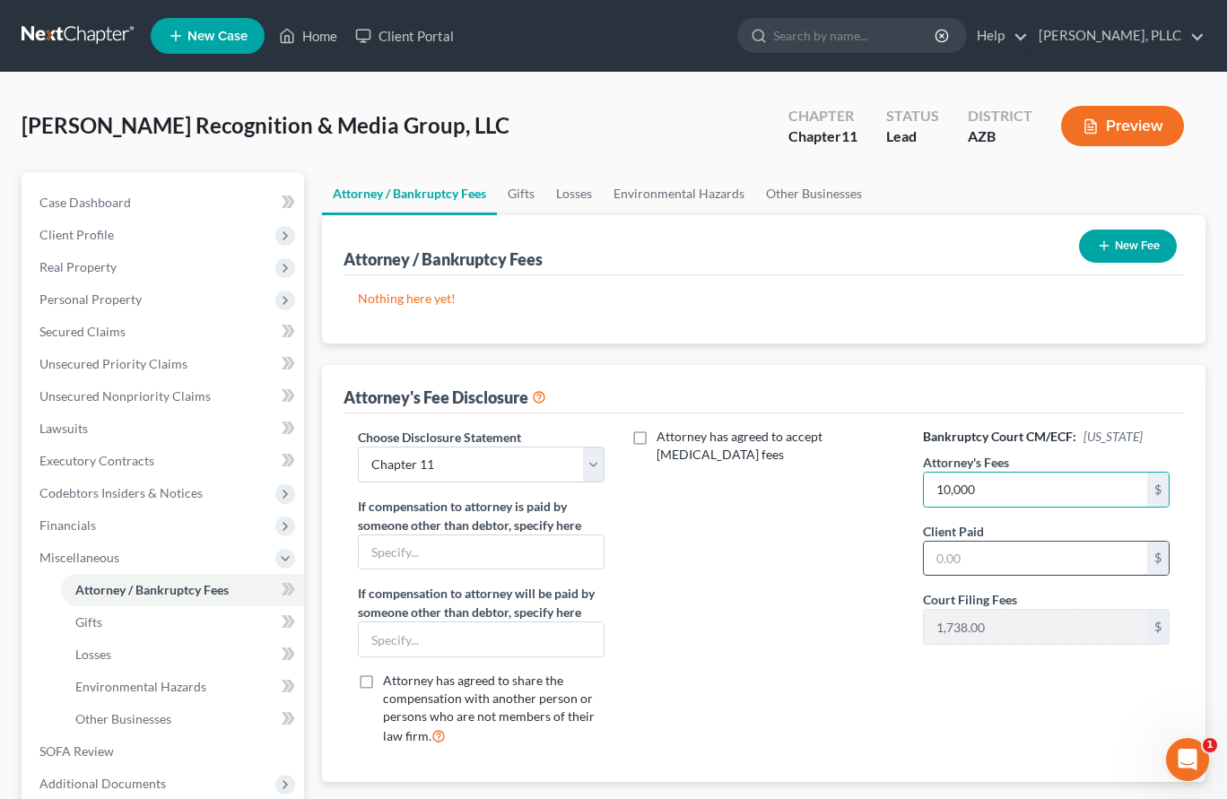
click at [996, 549] on input "text" at bounding box center [1035, 559] width 223 height 34
type input "10,000"
click at [1128, 240] on button "New Fee" at bounding box center [1128, 246] width 98 height 33
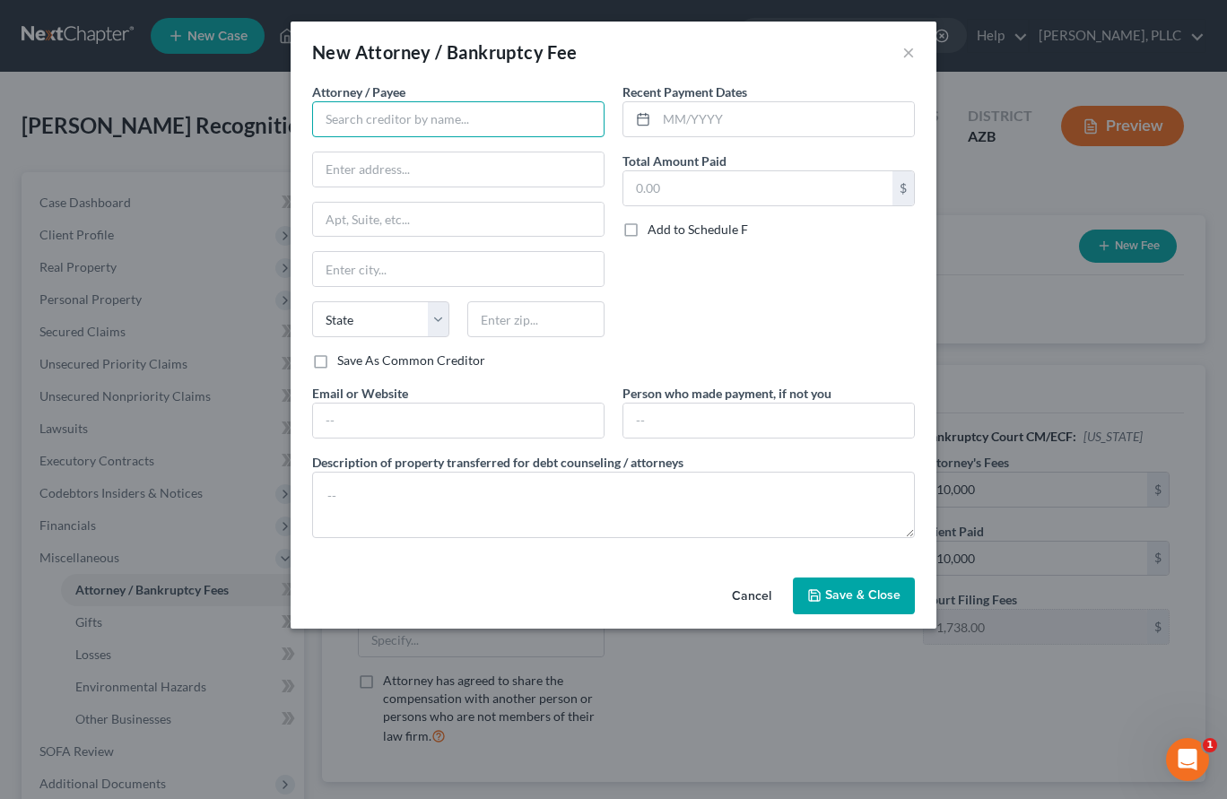
click at [553, 115] on input "text" at bounding box center [458, 119] width 293 height 36
type input "[PERSON_NAME]"
click at [400, 148] on div "[PERSON_NAME]" at bounding box center [420, 151] width 187 height 18
type input "[STREET_ADDRESS]"
type input "Ste. 1116"
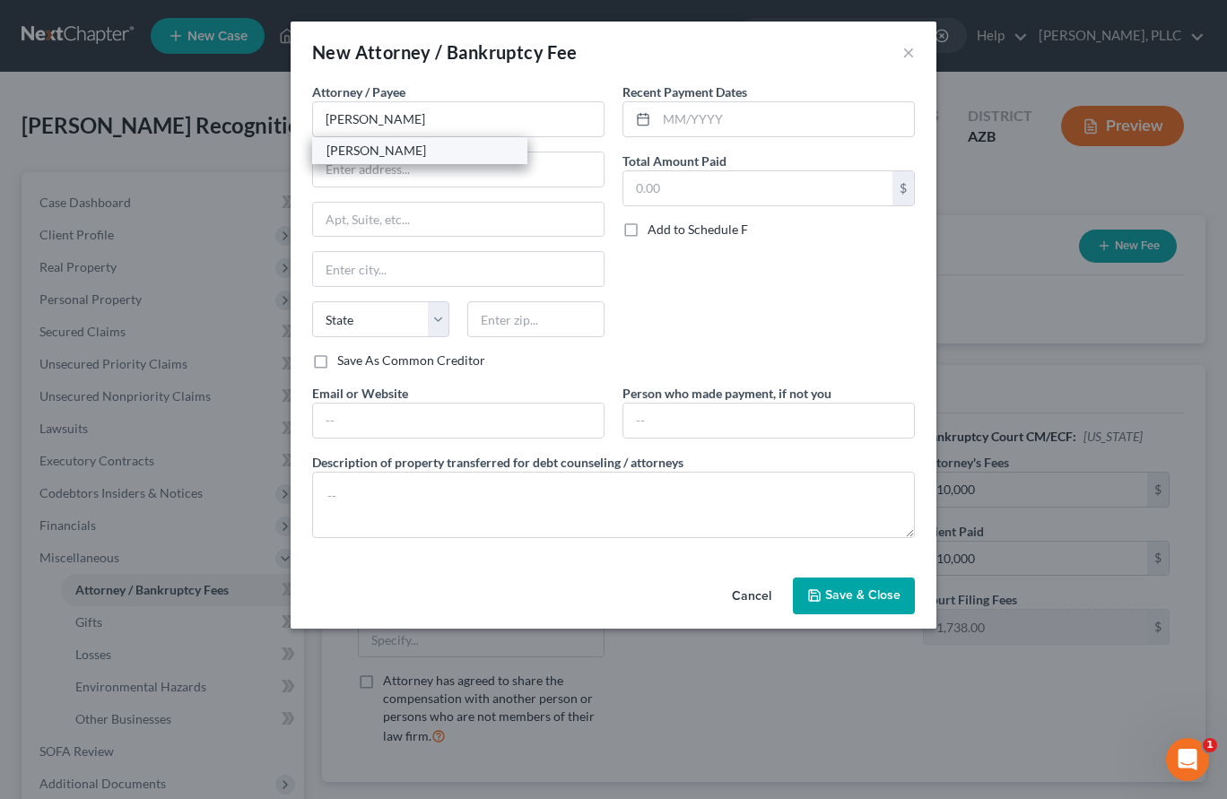
type input "Scottsdale"
select select "3"
type input "85251"
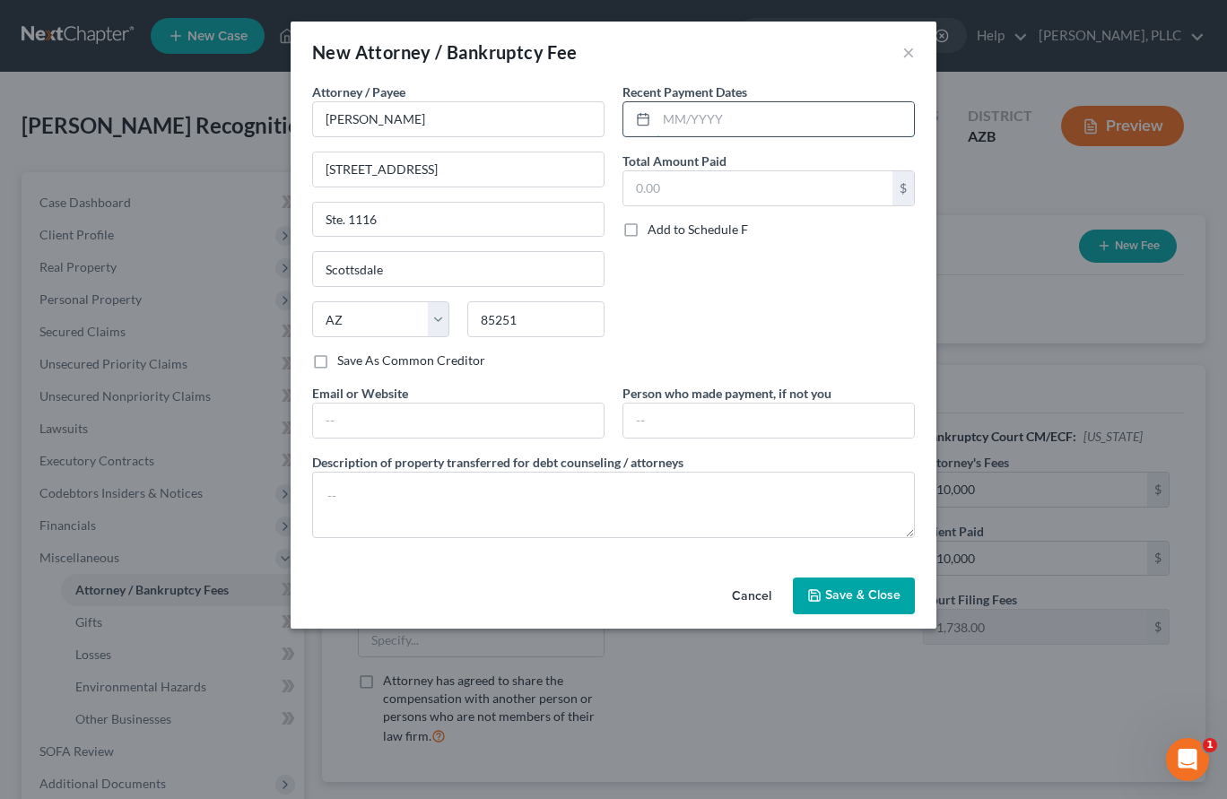
click at [678, 113] on input "text" at bounding box center [786, 119] width 258 height 34
type input "09/2025"
click at [826, 590] on span "Save & Close" at bounding box center [863, 596] width 75 height 15
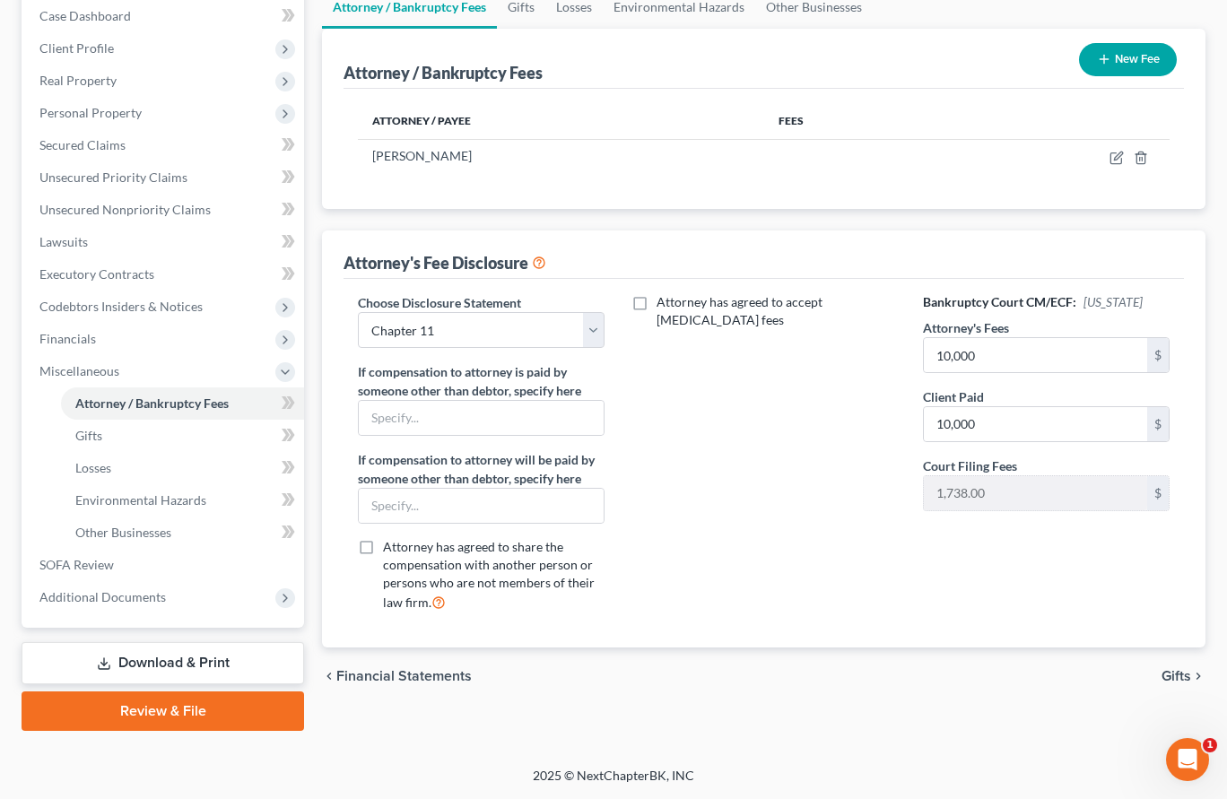
scroll to position [187, 0]
click at [1167, 670] on span "Gifts" at bounding box center [1177, 676] width 30 height 14
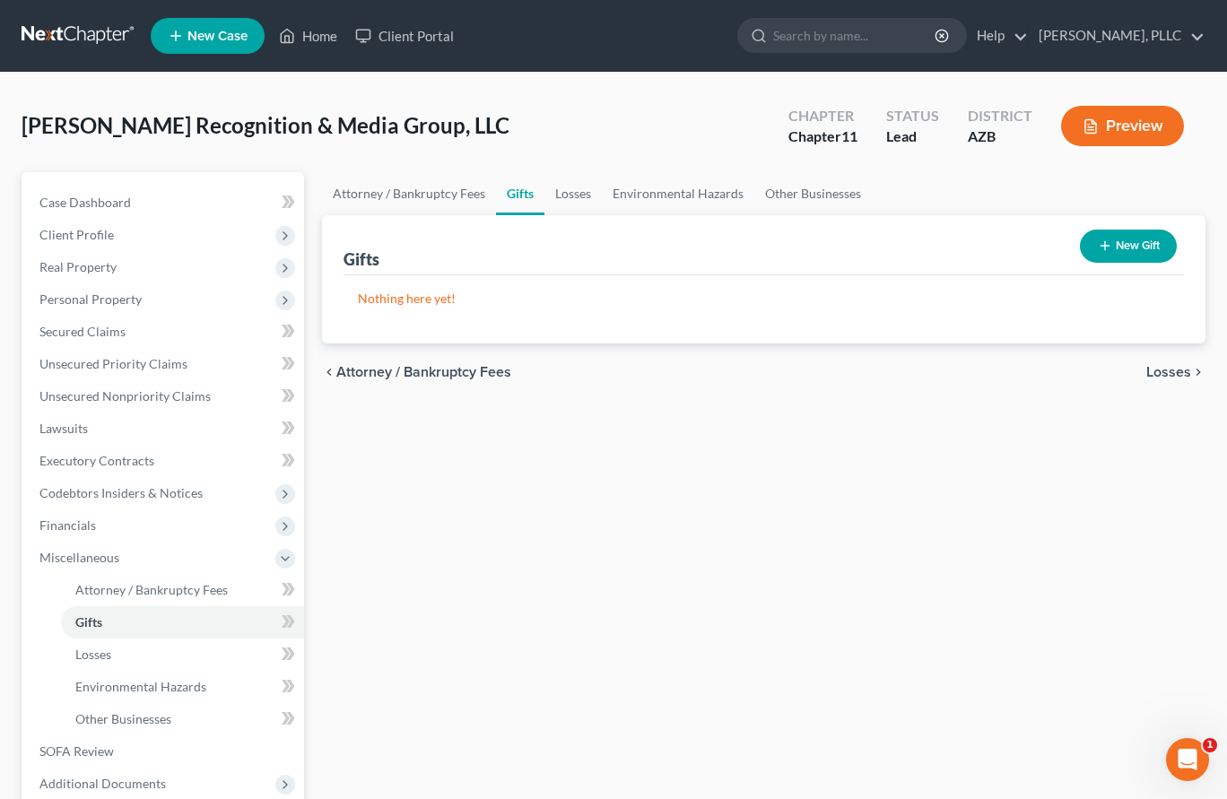
click at [1164, 371] on span "Losses" at bounding box center [1169, 372] width 45 height 14
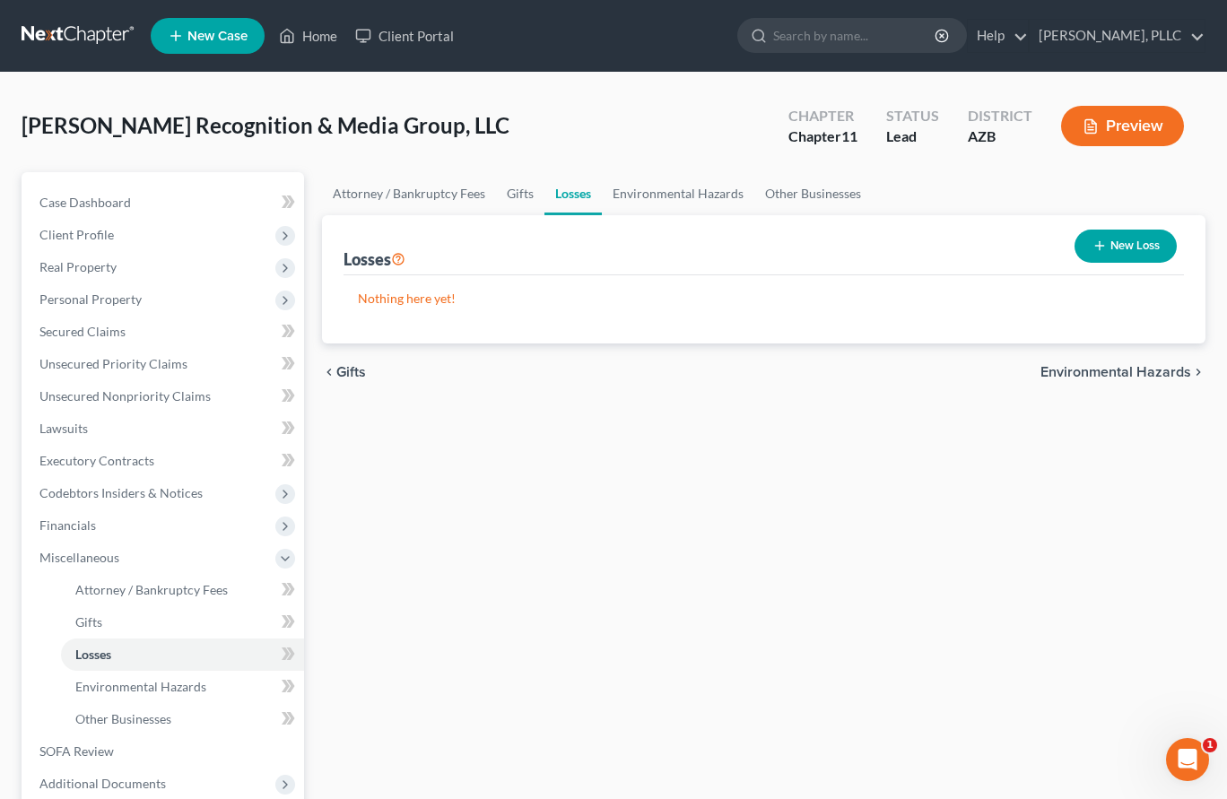
click at [1151, 368] on span "Environmental Hazards" at bounding box center [1116, 372] width 151 height 14
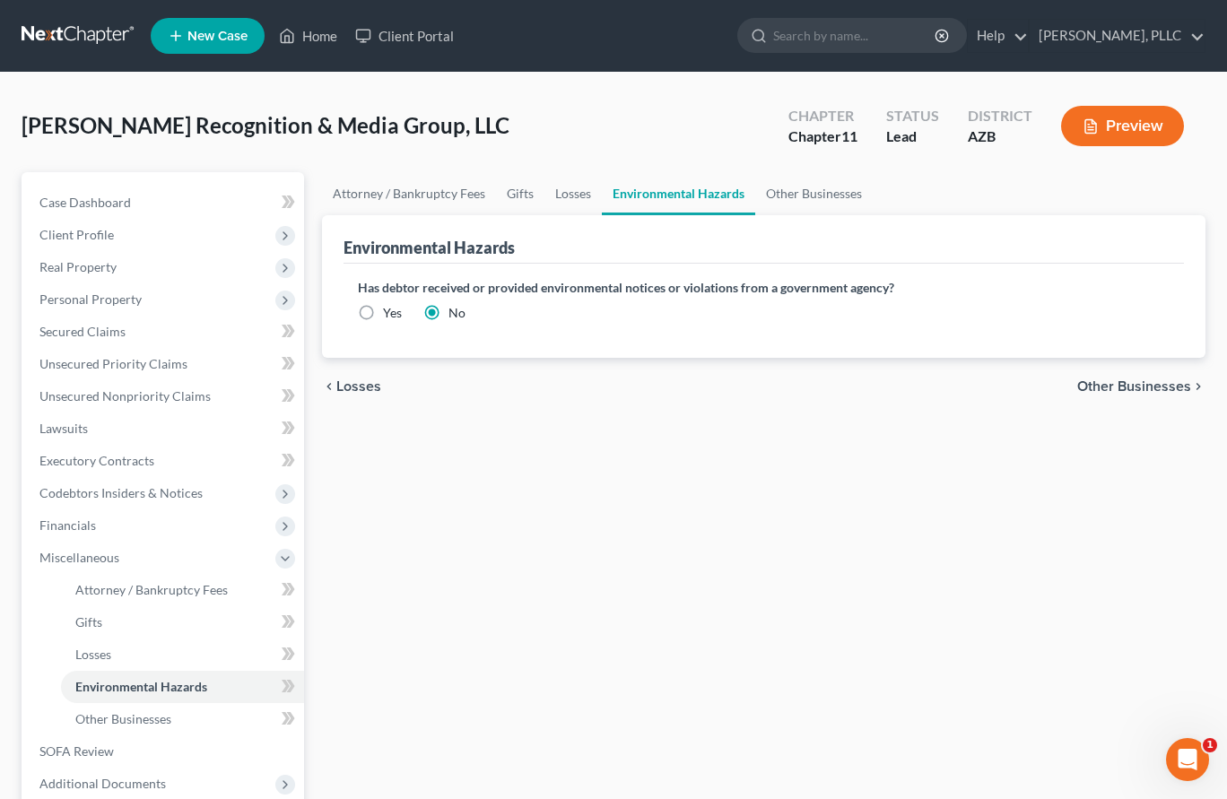
click at [1142, 386] on span "Other Businesses" at bounding box center [1135, 387] width 114 height 14
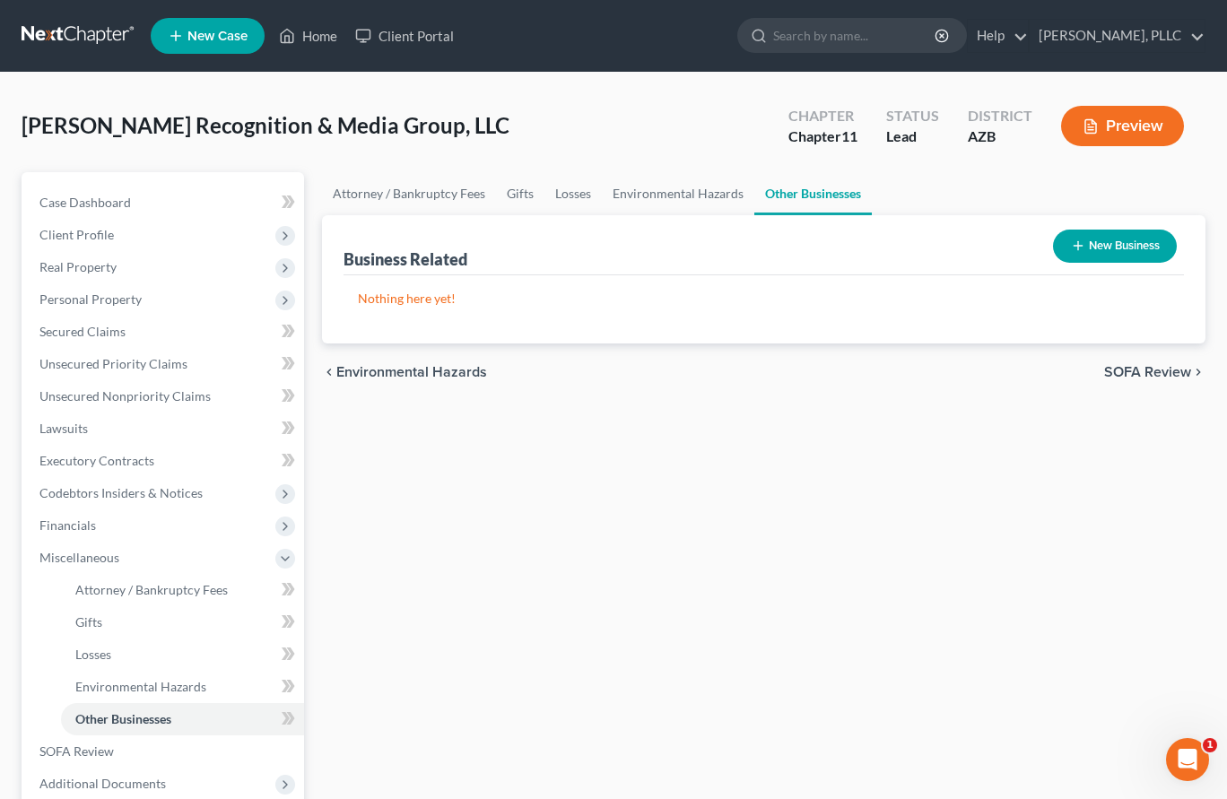
click at [1132, 240] on button "New Business" at bounding box center [1115, 246] width 124 height 33
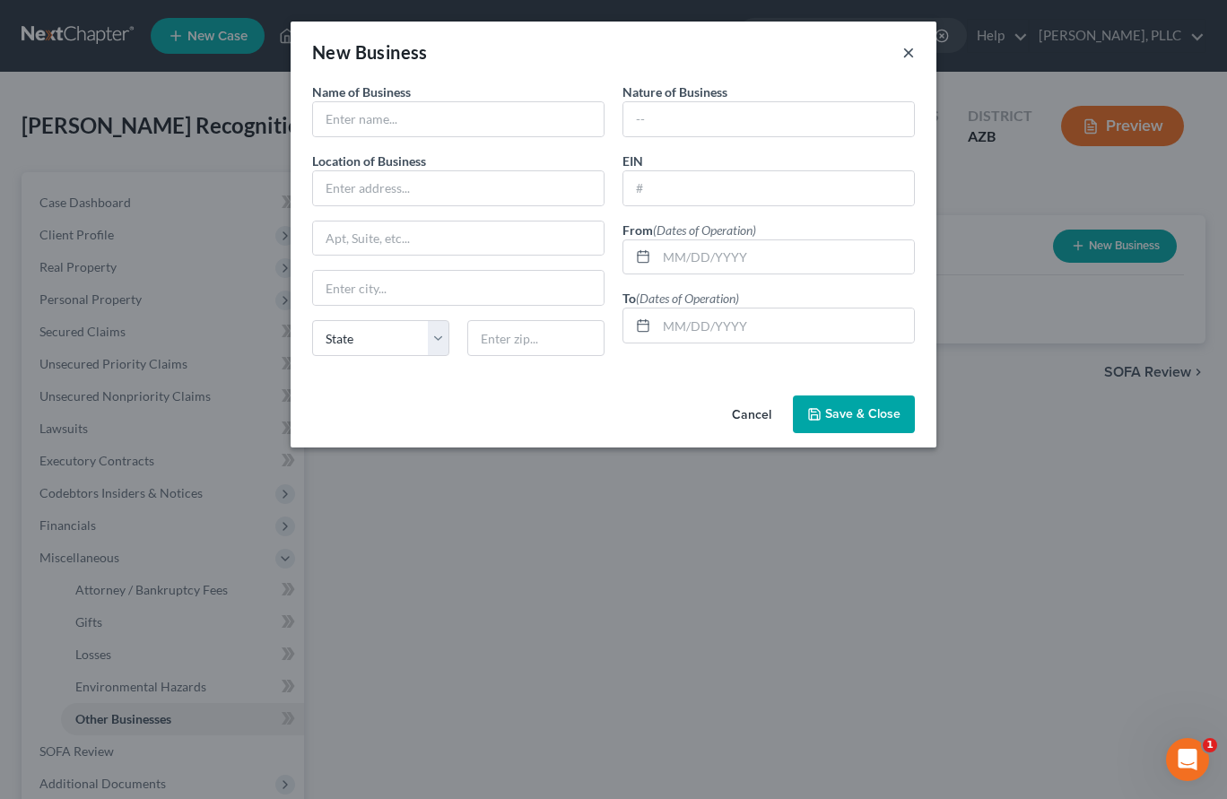
click at [910, 53] on button "×" at bounding box center [909, 52] width 13 height 22
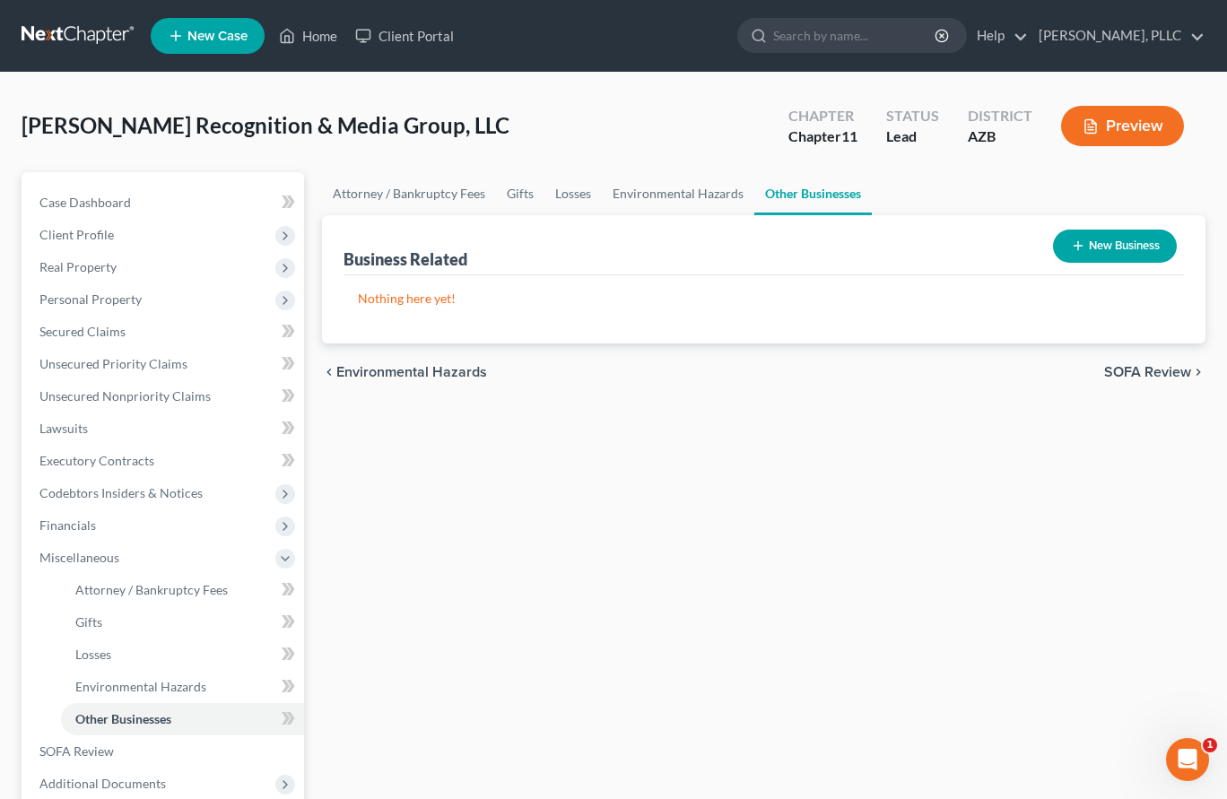
click at [1161, 370] on span "SOFA Review" at bounding box center [1148, 372] width 87 height 14
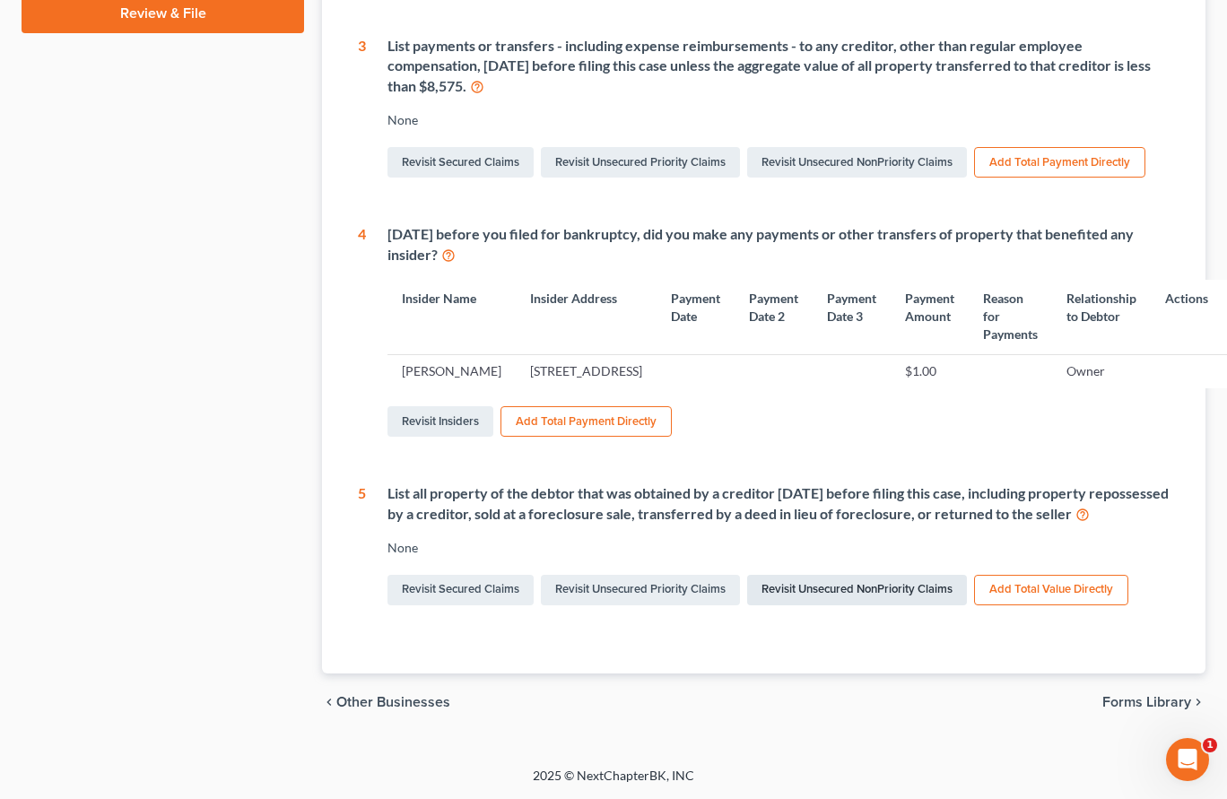
scroll to position [752, 0]
click at [1114, 695] on span "Forms Library" at bounding box center [1147, 702] width 89 height 14
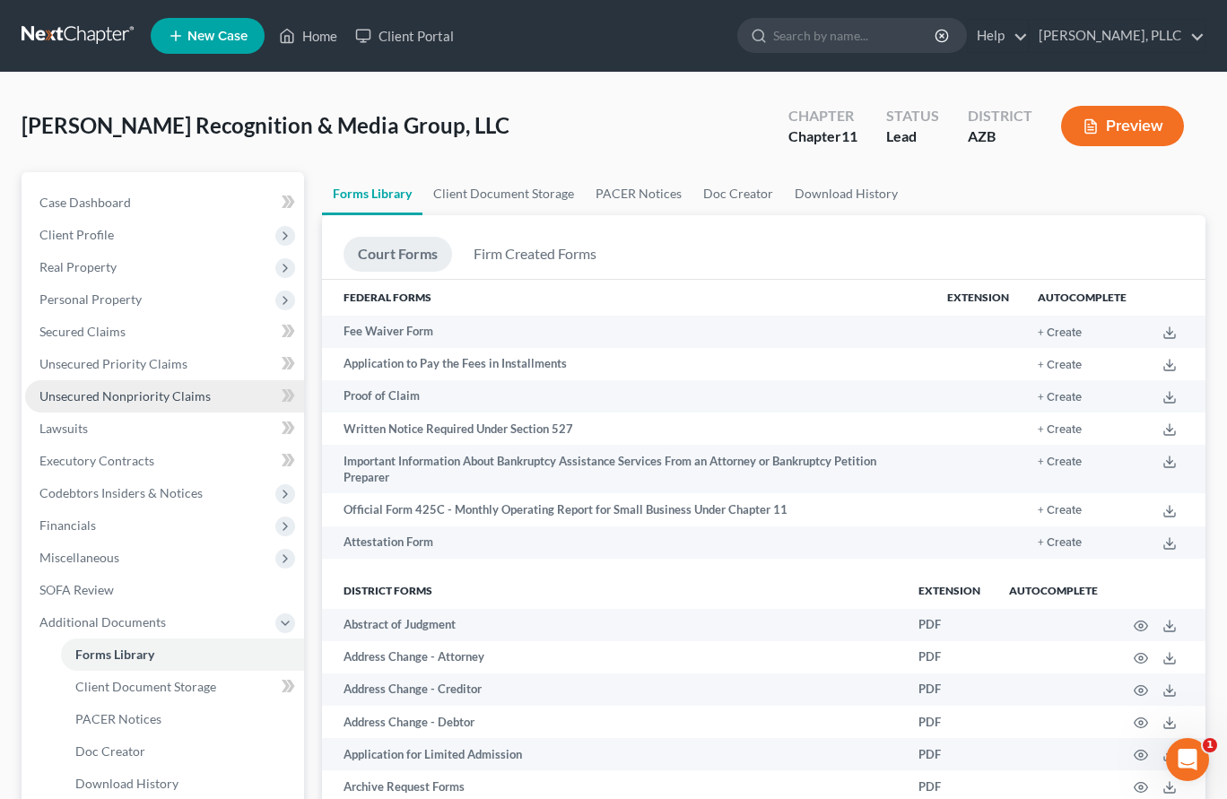
click at [166, 400] on span "Unsecured Nonpriority Claims" at bounding box center [124, 396] width 171 height 15
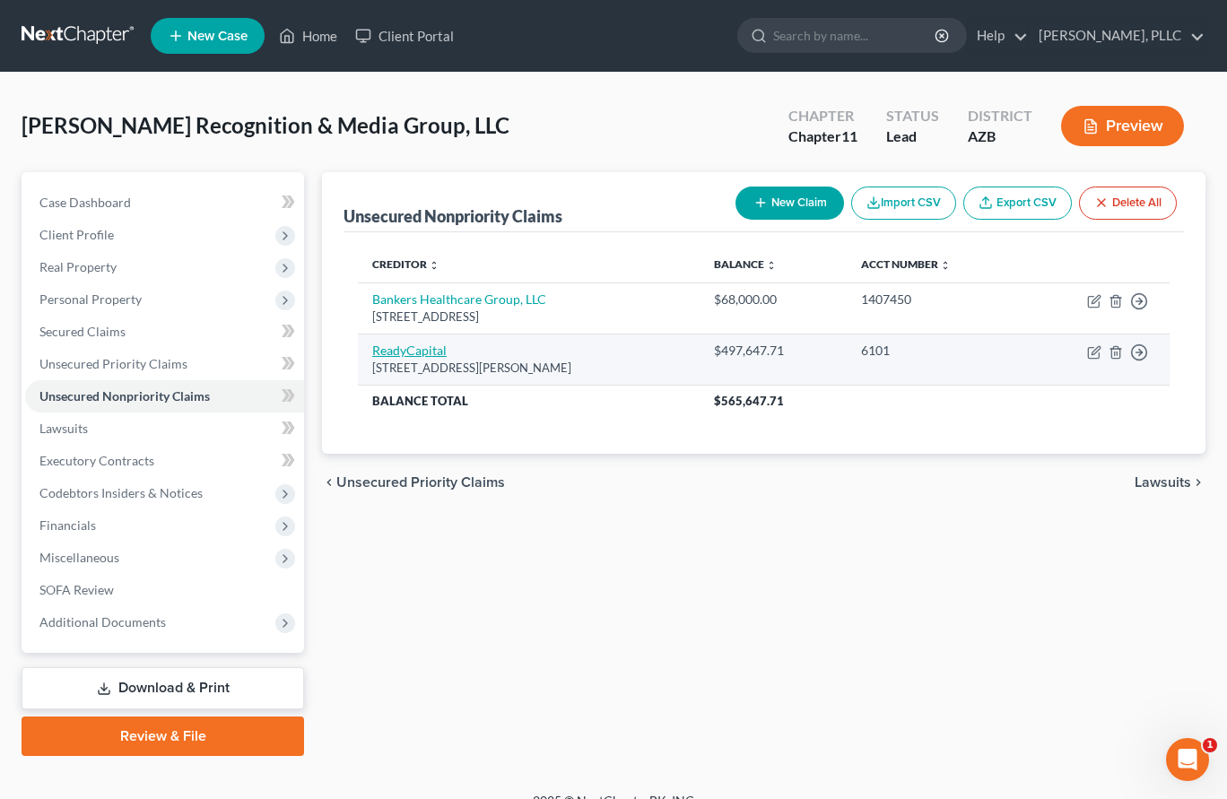
click at [431, 345] on link "ReadyCapital" at bounding box center [409, 350] width 74 height 15
select select "33"
select select "8"
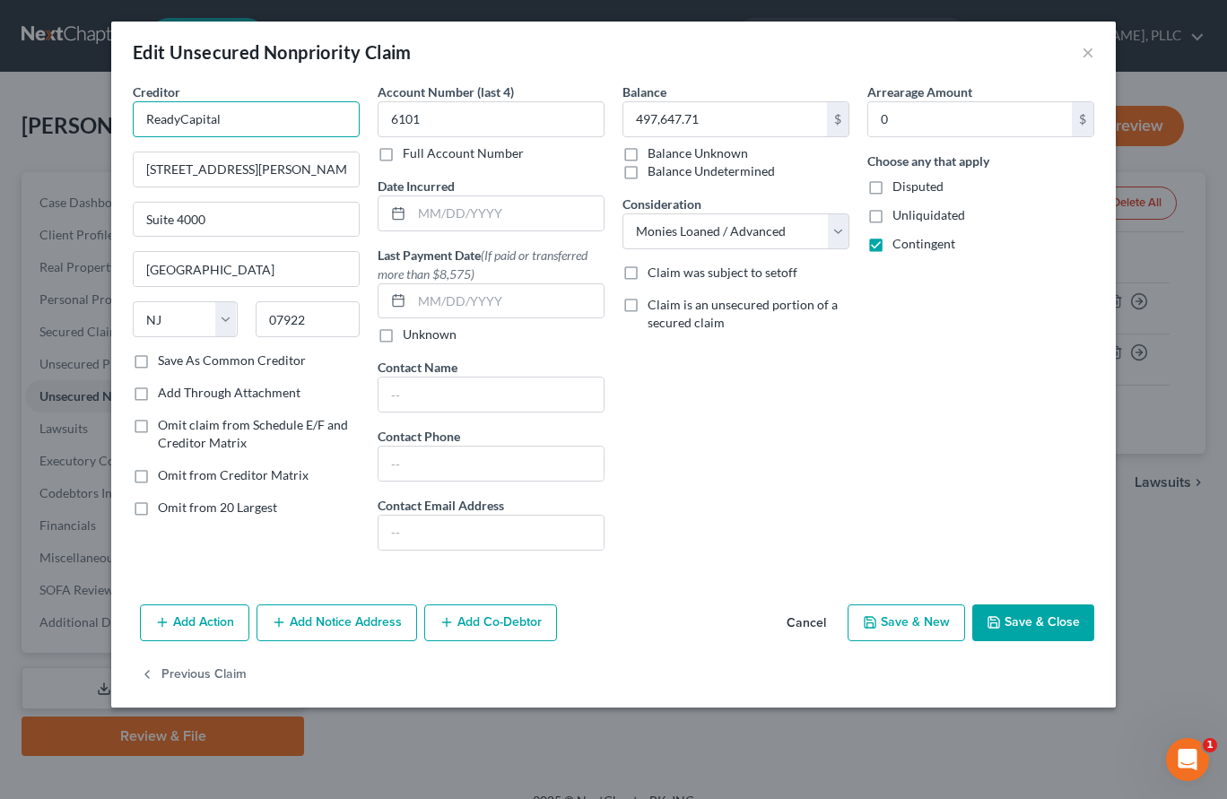
click at [342, 122] on input "ReadyCapital" at bounding box center [246, 119] width 227 height 36
type input "ReadyCapital (SBA)"
click at [1020, 624] on button "Save & Close" at bounding box center [1034, 624] width 122 height 38
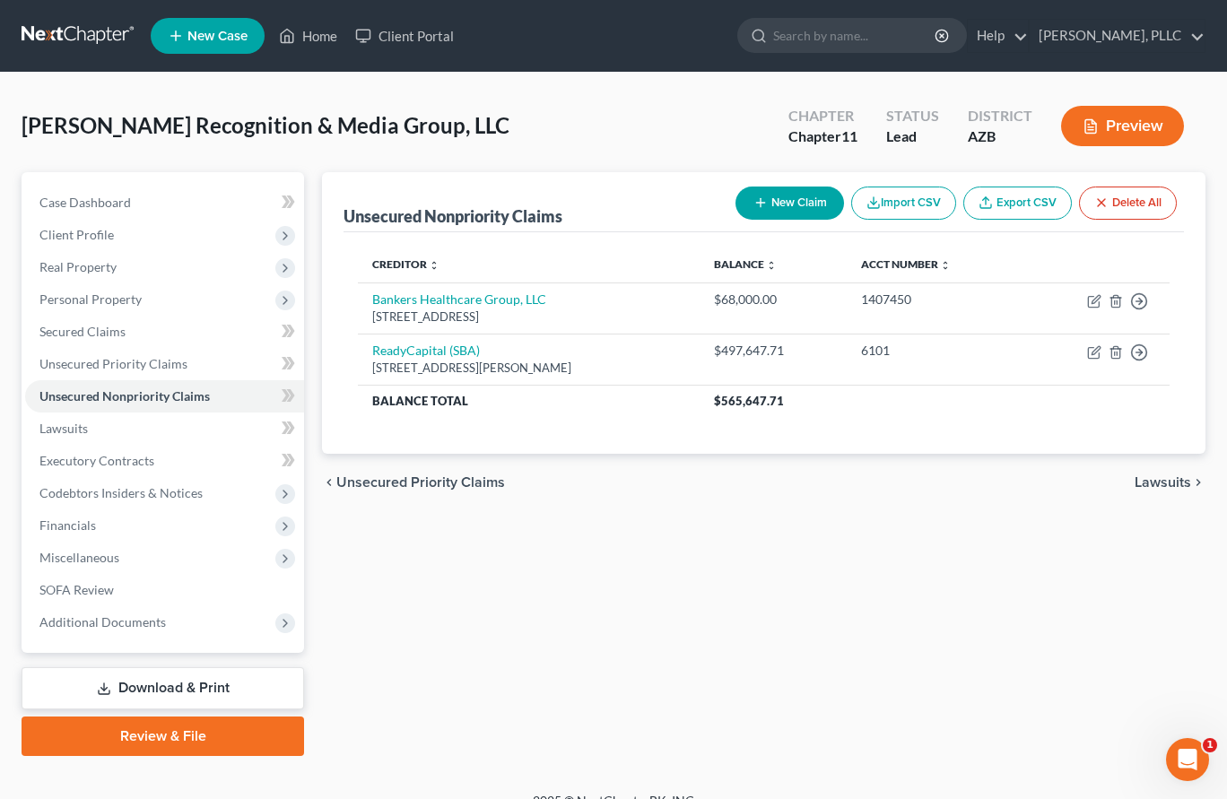
click at [808, 202] on button "New Claim" at bounding box center [790, 203] width 109 height 33
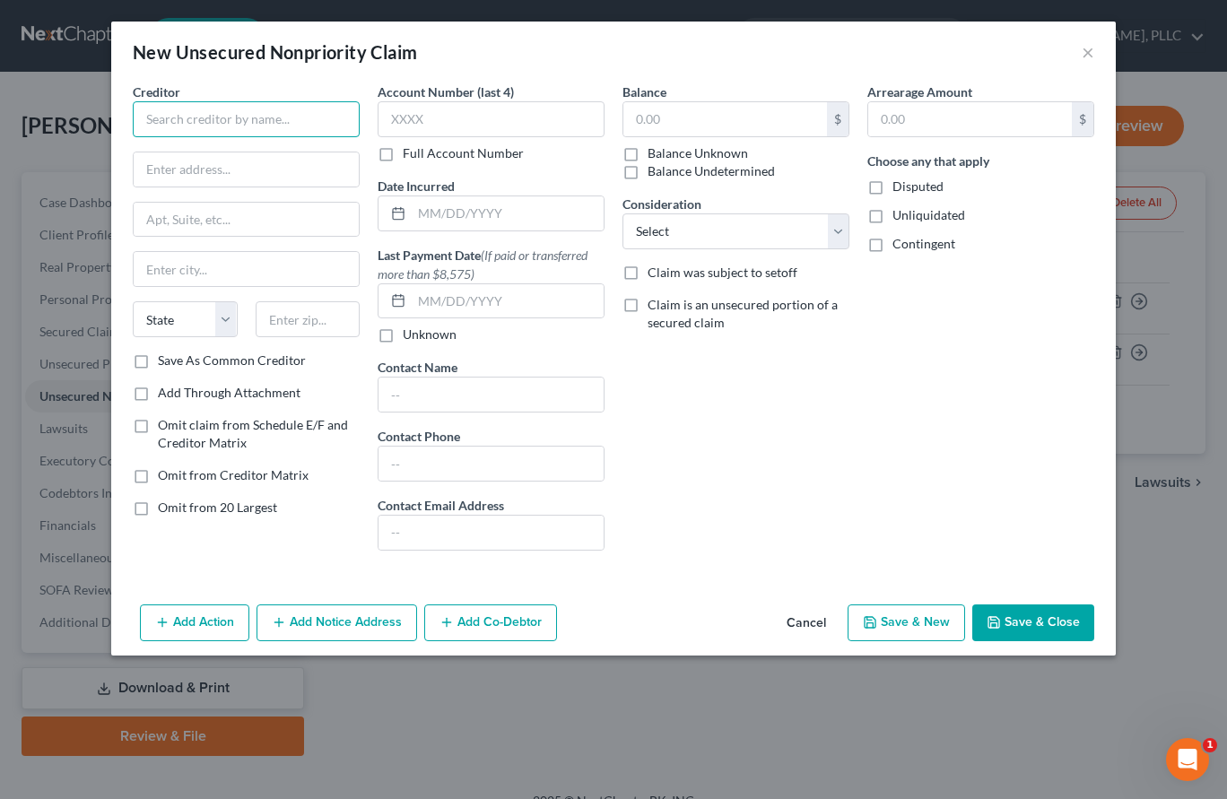
click at [305, 107] on input "text" at bounding box center [246, 119] width 227 height 36
type input "SoFi"
type input "[STREET_ADDRESS]"
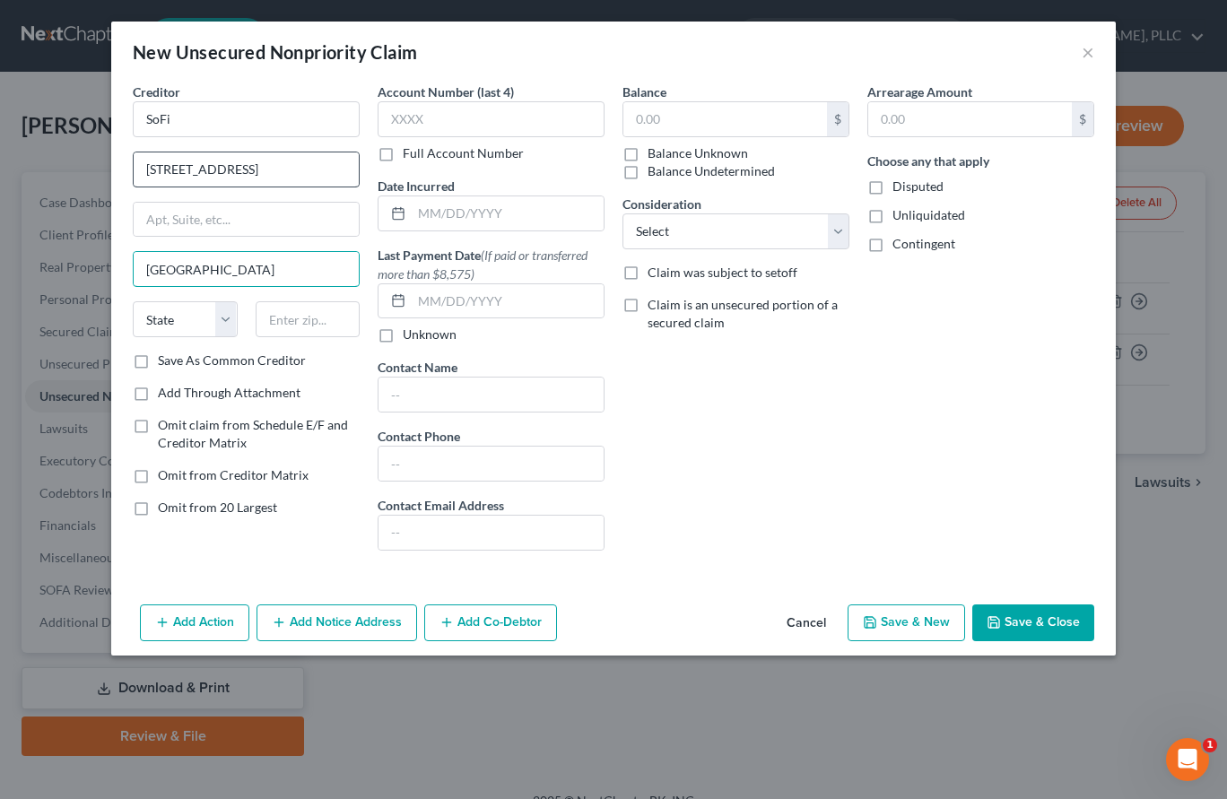
type input "[GEOGRAPHIC_DATA]"
select select "46"
type input "84121"
type input "[GEOGRAPHIC_DATA]"
click at [642, 369] on div "Balance $ Balance Unknown Balance Undetermined $ Balance Unknown Consideration …" at bounding box center [736, 324] width 245 height 483
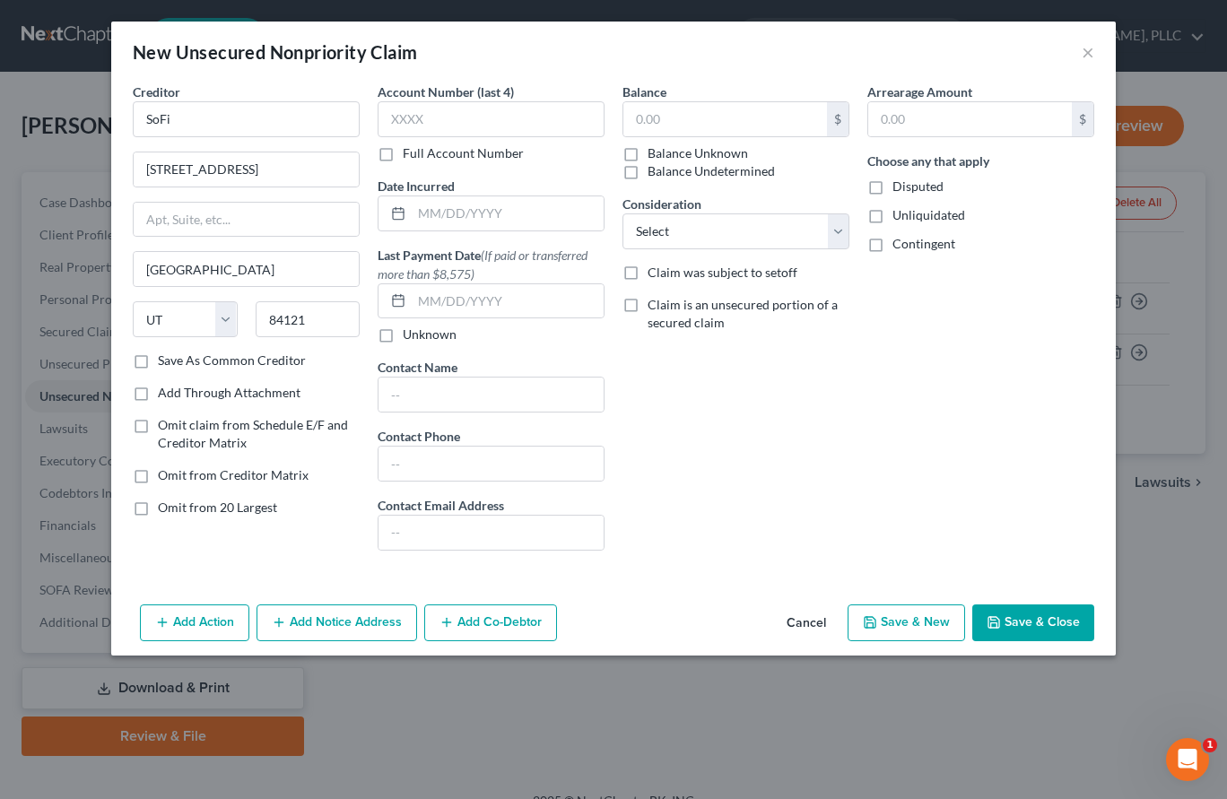
click at [893, 243] on label "Contingent" at bounding box center [924, 244] width 63 height 18
click at [900, 243] on input "Contingent" at bounding box center [906, 241] width 12 height 12
click at [893, 241] on label "Contingent" at bounding box center [924, 244] width 63 height 18
click at [900, 241] on input "Contingent" at bounding box center [906, 241] width 12 height 12
click at [893, 241] on label "Contingent" at bounding box center [924, 244] width 63 height 18
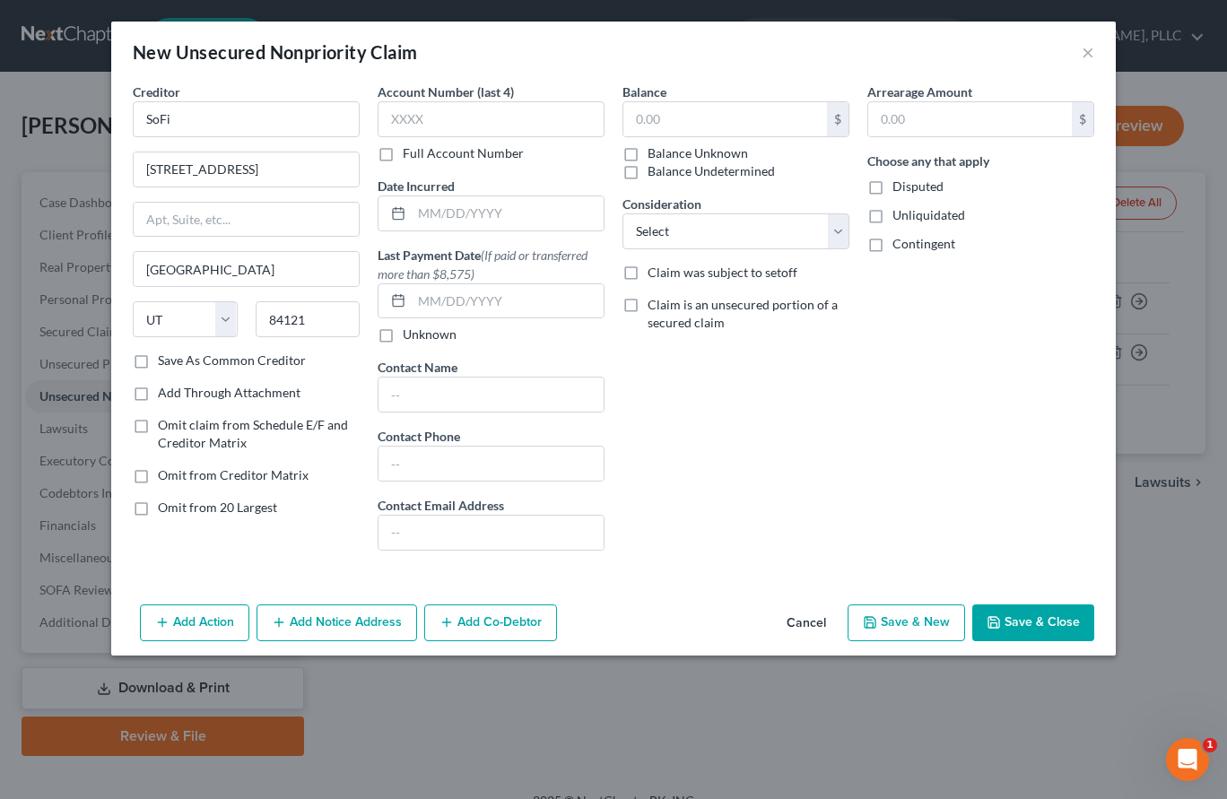
click at [900, 241] on input "Contingent" at bounding box center [906, 241] width 12 height 12
checkbox input "true"
type input "4652"
click at [427, 218] on input "text" at bounding box center [508, 214] width 192 height 34
type input "07/2023"
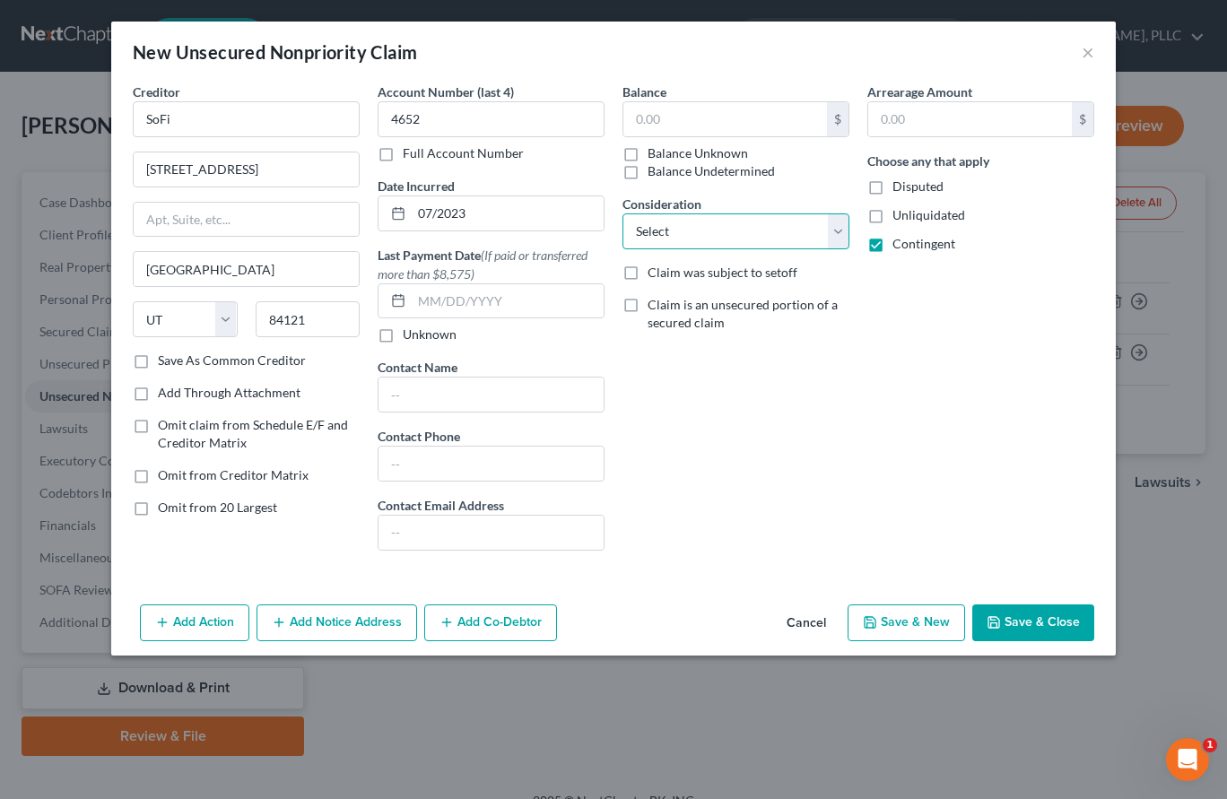
select select "8"
click at [661, 110] on input "text" at bounding box center [726, 119] width 204 height 34
type input "38,800"
click at [1001, 620] on icon "button" at bounding box center [994, 623] width 14 height 14
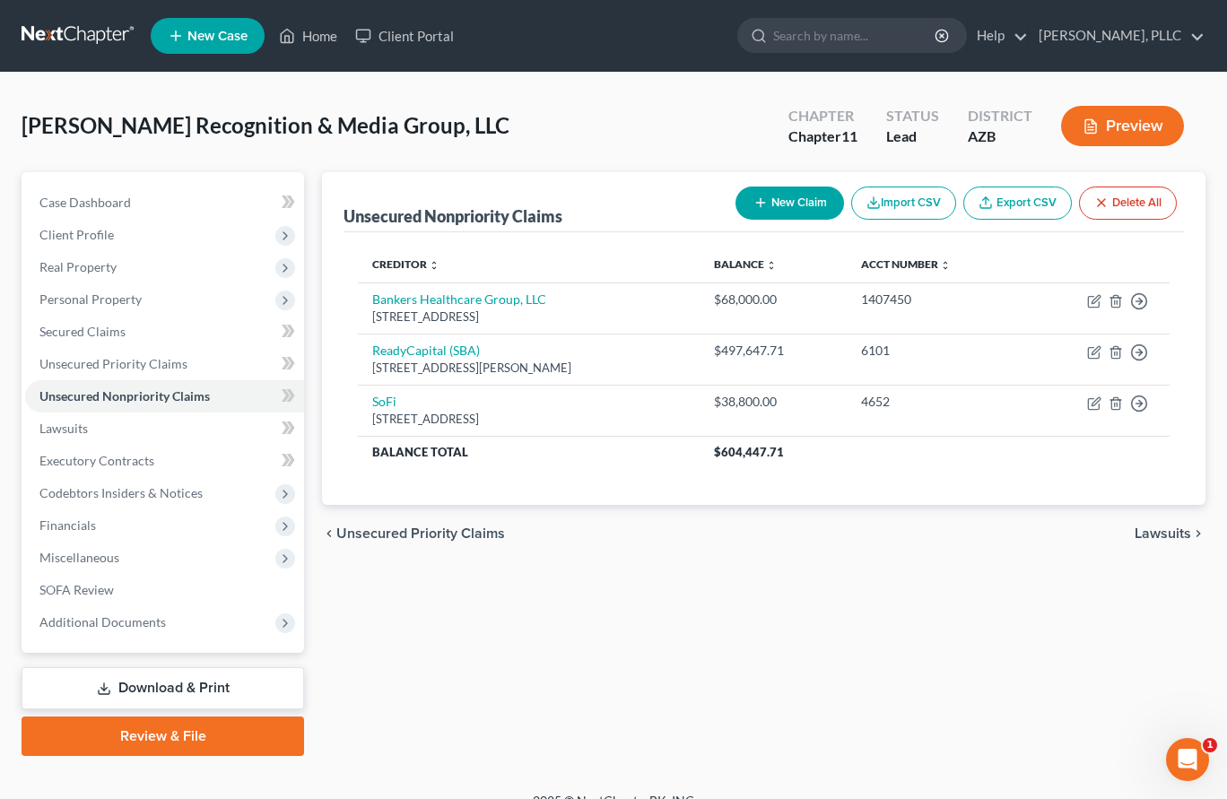
click at [782, 205] on button "New Claim" at bounding box center [790, 203] width 109 height 33
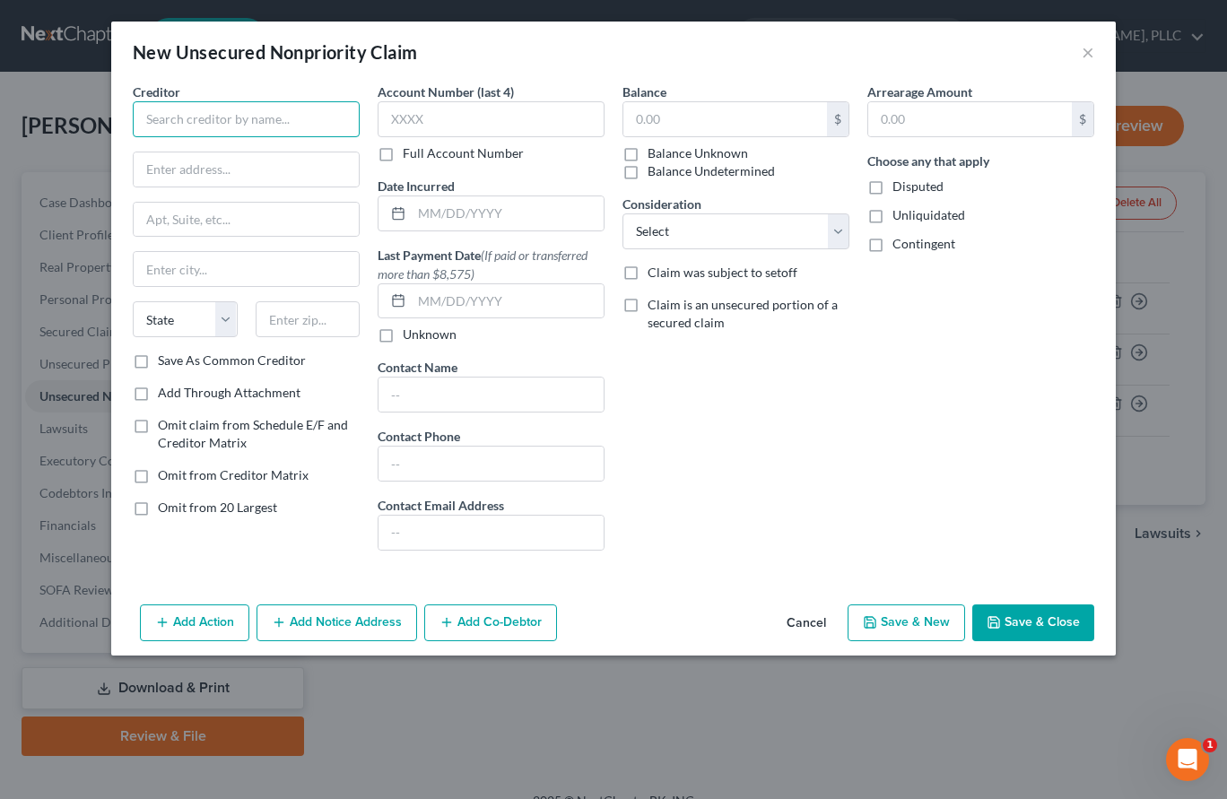
click at [293, 123] on input "text" at bounding box center [246, 119] width 227 height 36
type input "Headway"
type input "[STREET_ADDRESS]"
type input "Ste. 200"
type input "South Jordan"
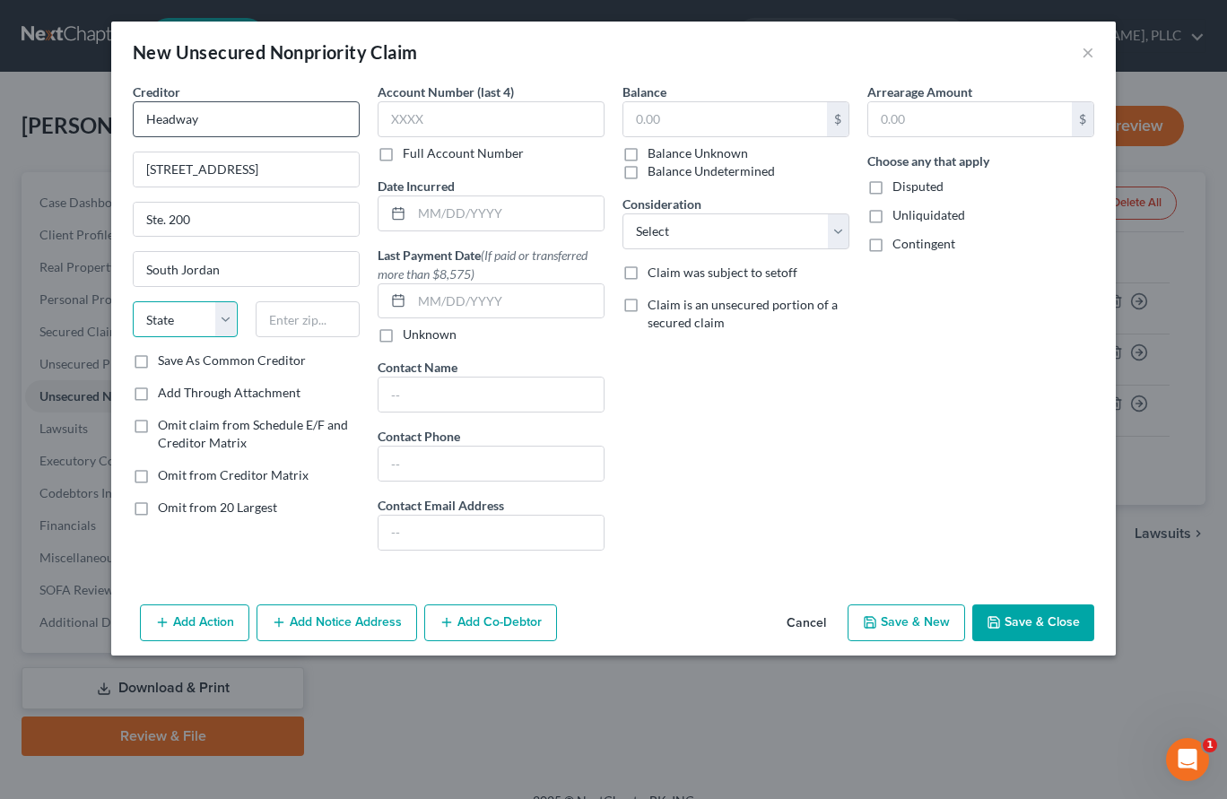
select select "46"
type input "84121"
type input "[GEOGRAPHIC_DATA]"
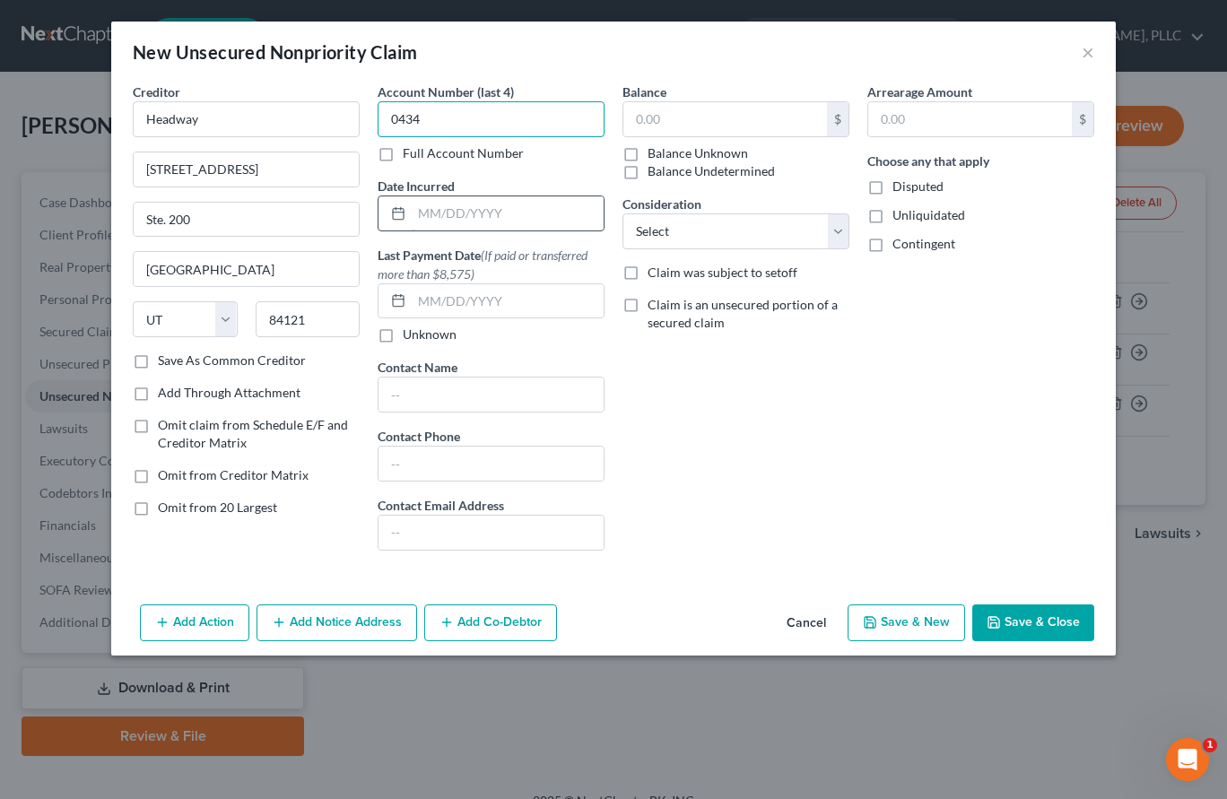
type input "0434"
click at [425, 212] on input "text" at bounding box center [508, 214] width 192 height 34
type input "01/2023"
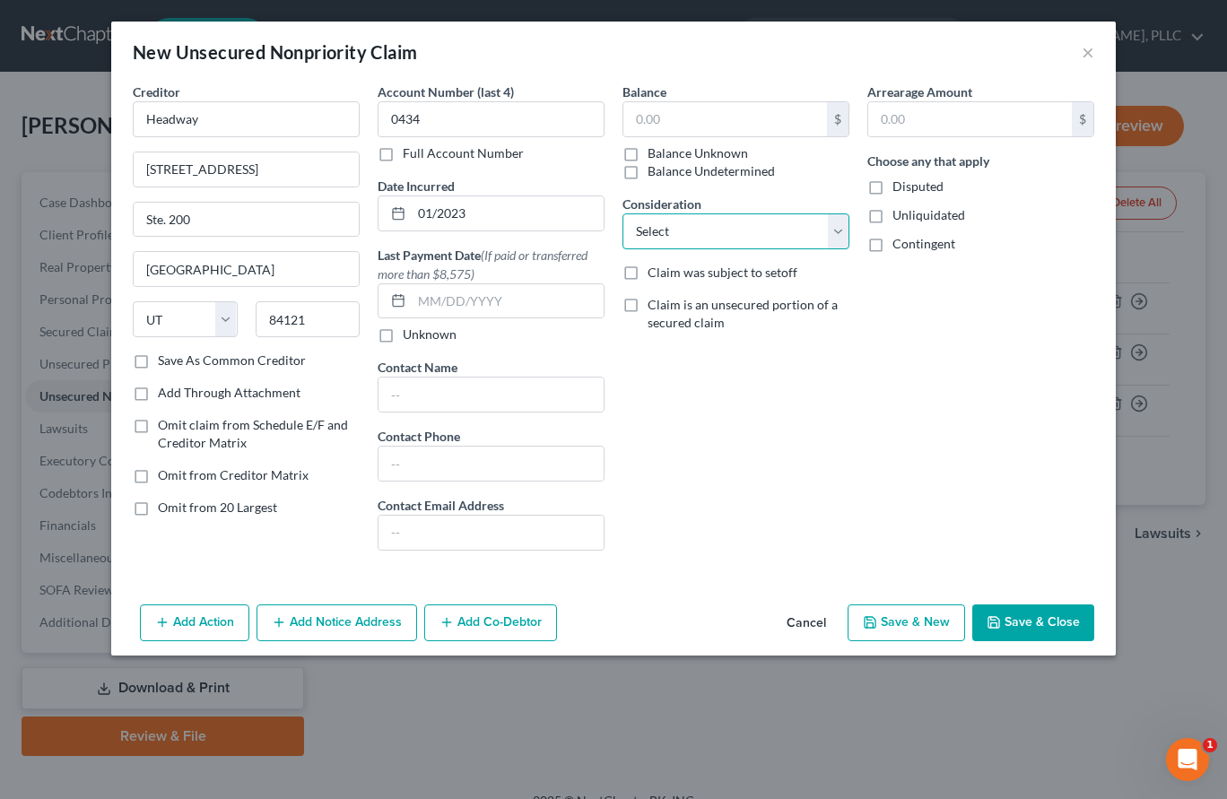
select select "8"
click at [993, 618] on polyline "button" at bounding box center [994, 618] width 4 height 3
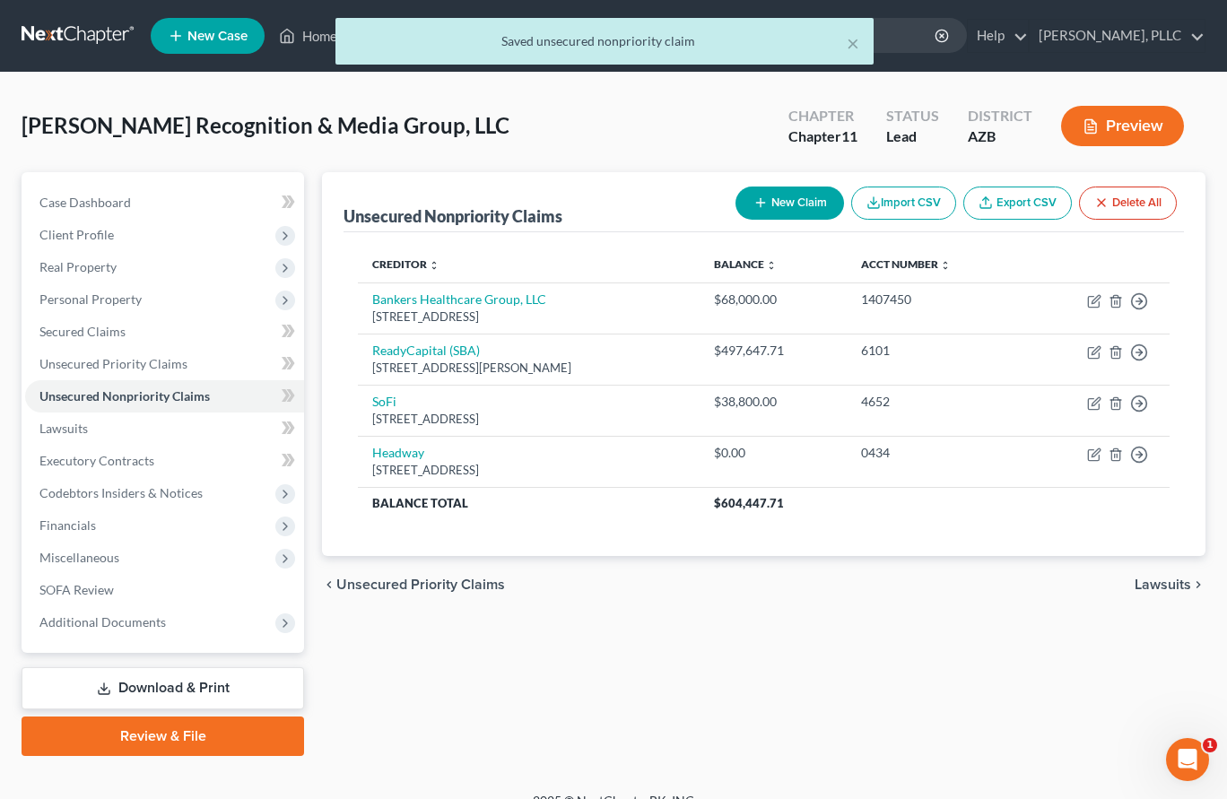
click at [794, 206] on button "New Claim" at bounding box center [790, 203] width 109 height 33
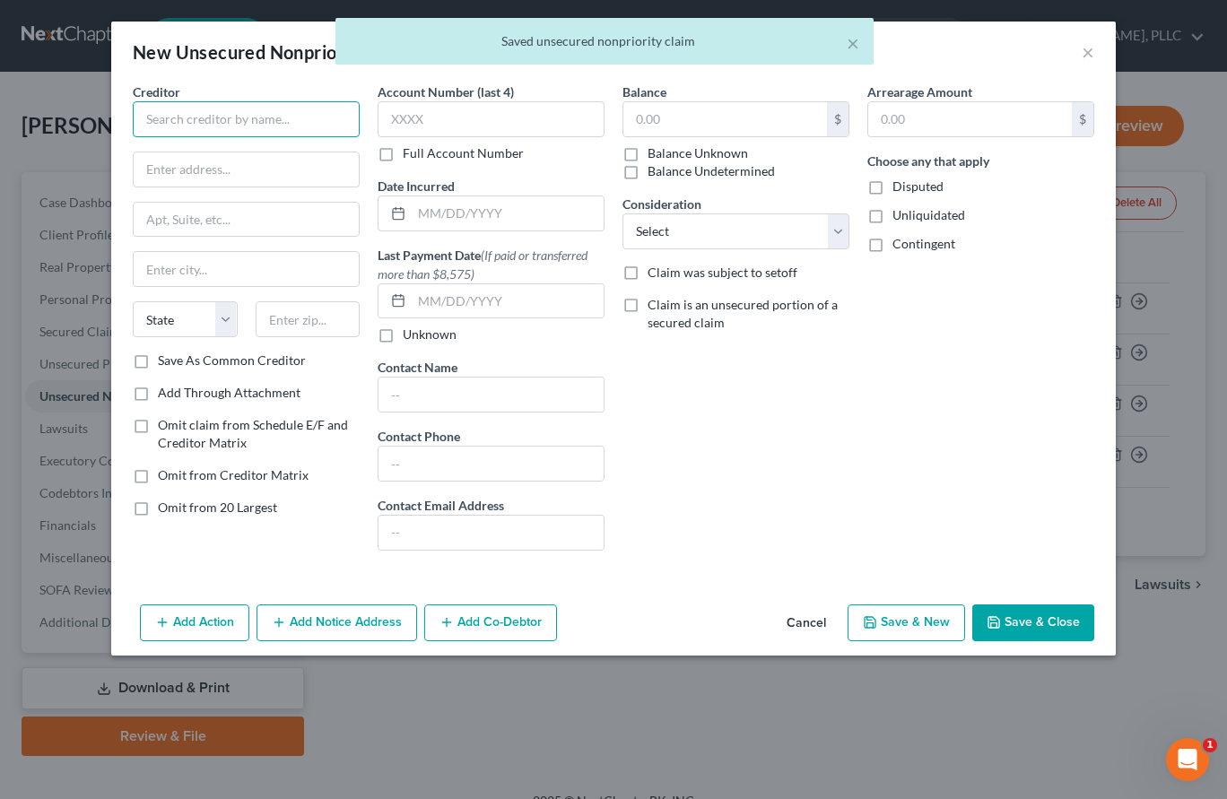
click at [286, 112] on input "text" at bounding box center [246, 119] width 227 height 36
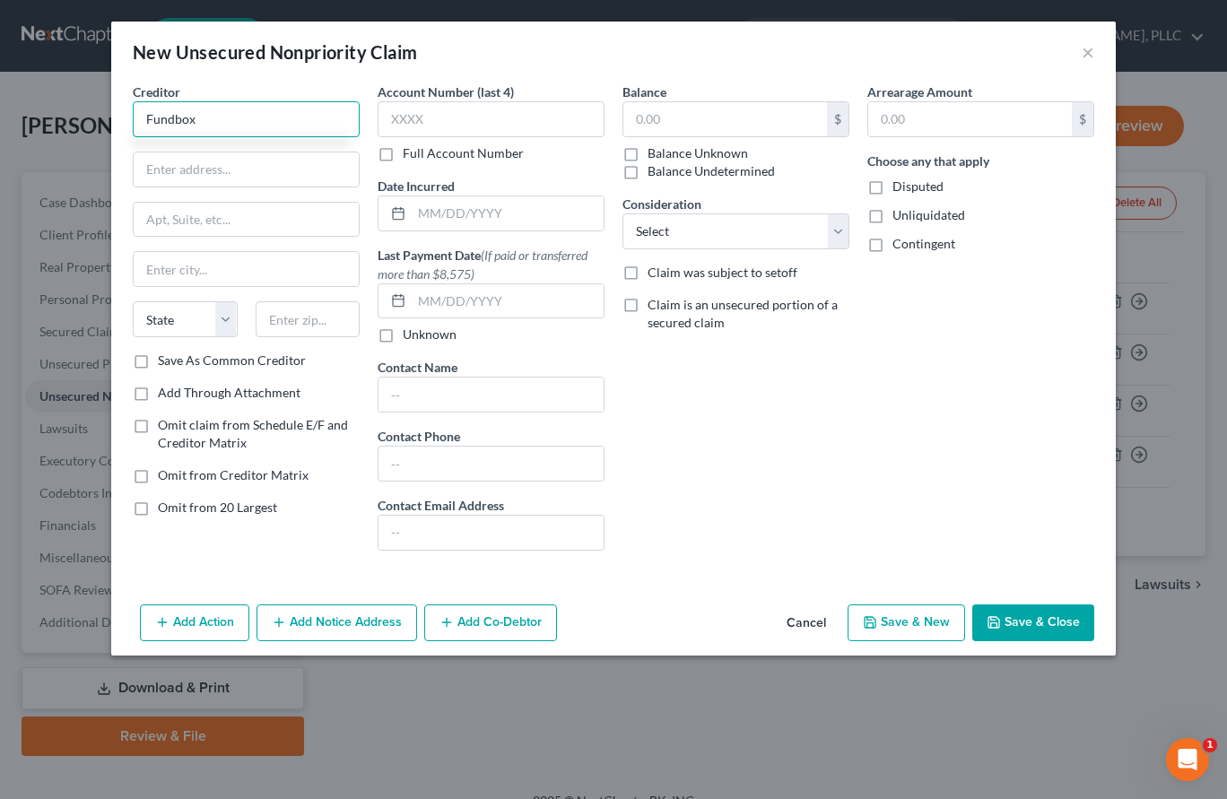
type input "Fundbox"
type input "[STREET_ADDRESS]"
type input "Ste. B3-535"
type input "Plano"
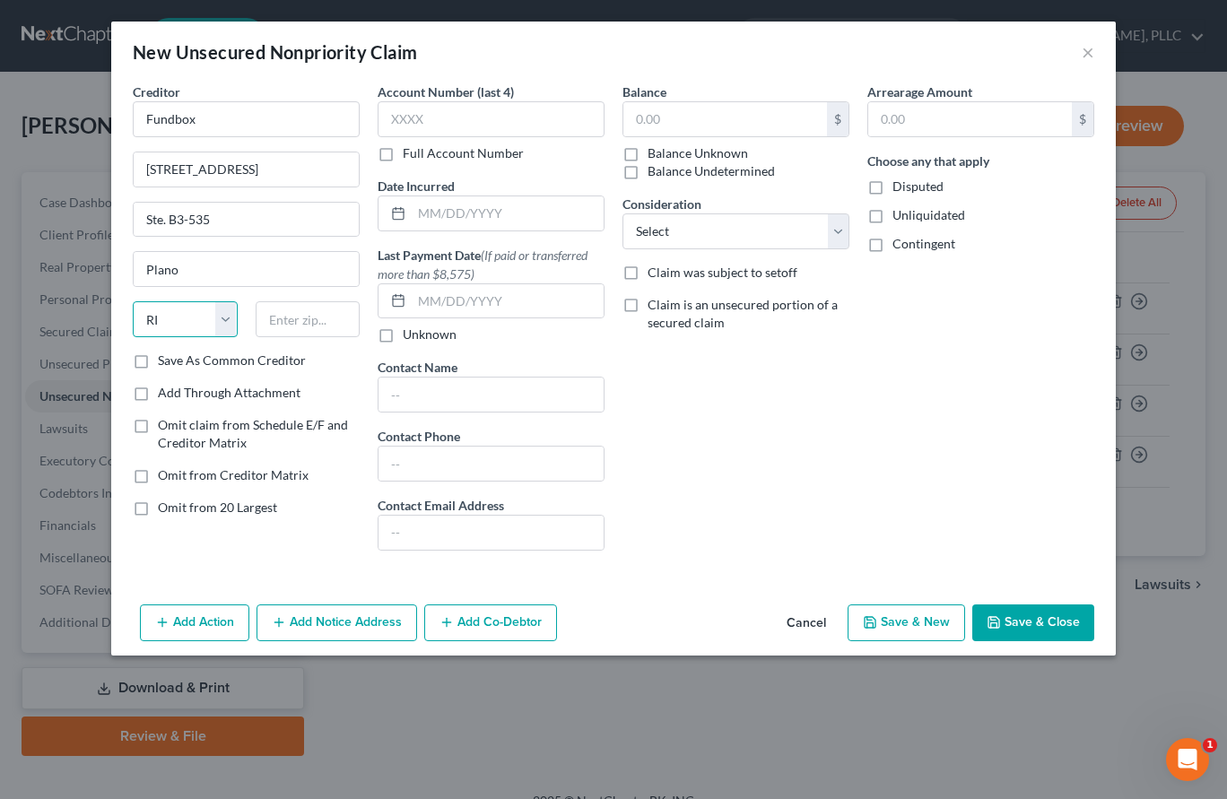
select select "45"
click at [427, 209] on input "text" at bounding box center [508, 214] width 192 height 34
type input "09/2009"
click at [670, 103] on input "text" at bounding box center [726, 119] width 204 height 34
type input "30,000"
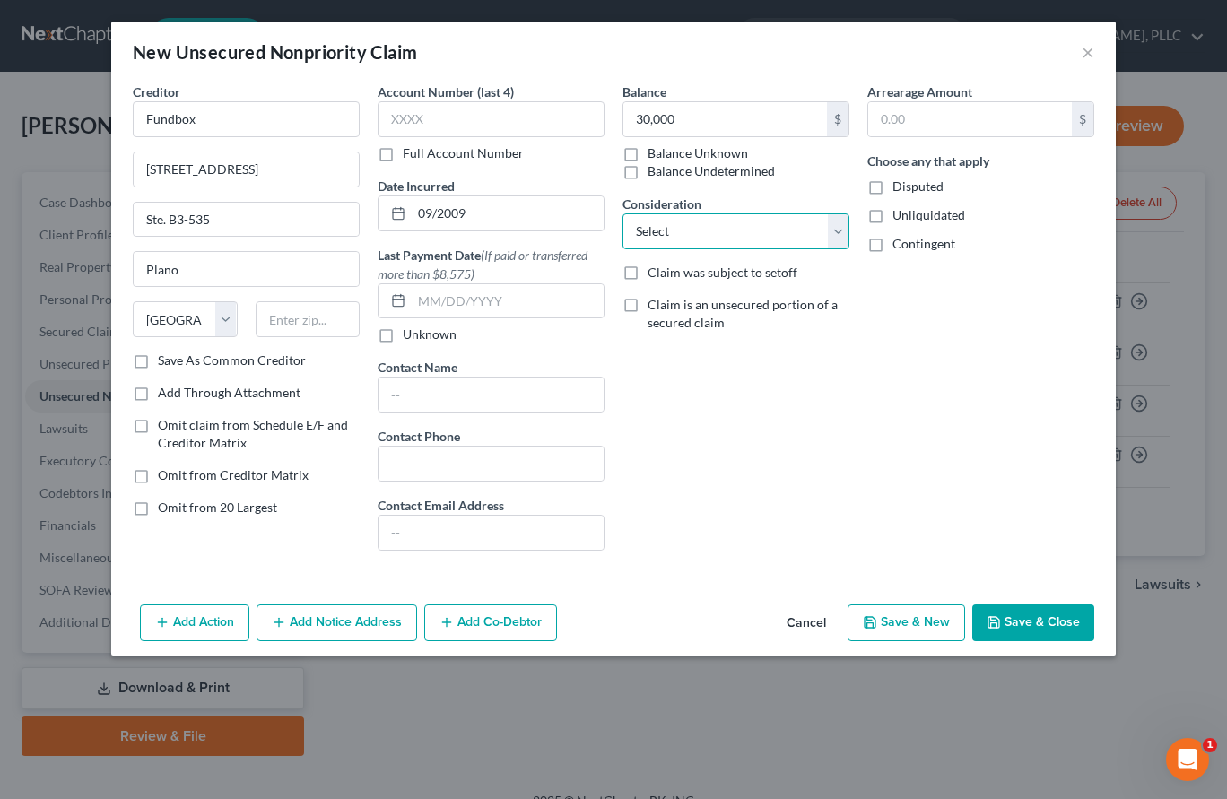
select select "8"
click at [992, 623] on icon "button" at bounding box center [994, 623] width 14 height 14
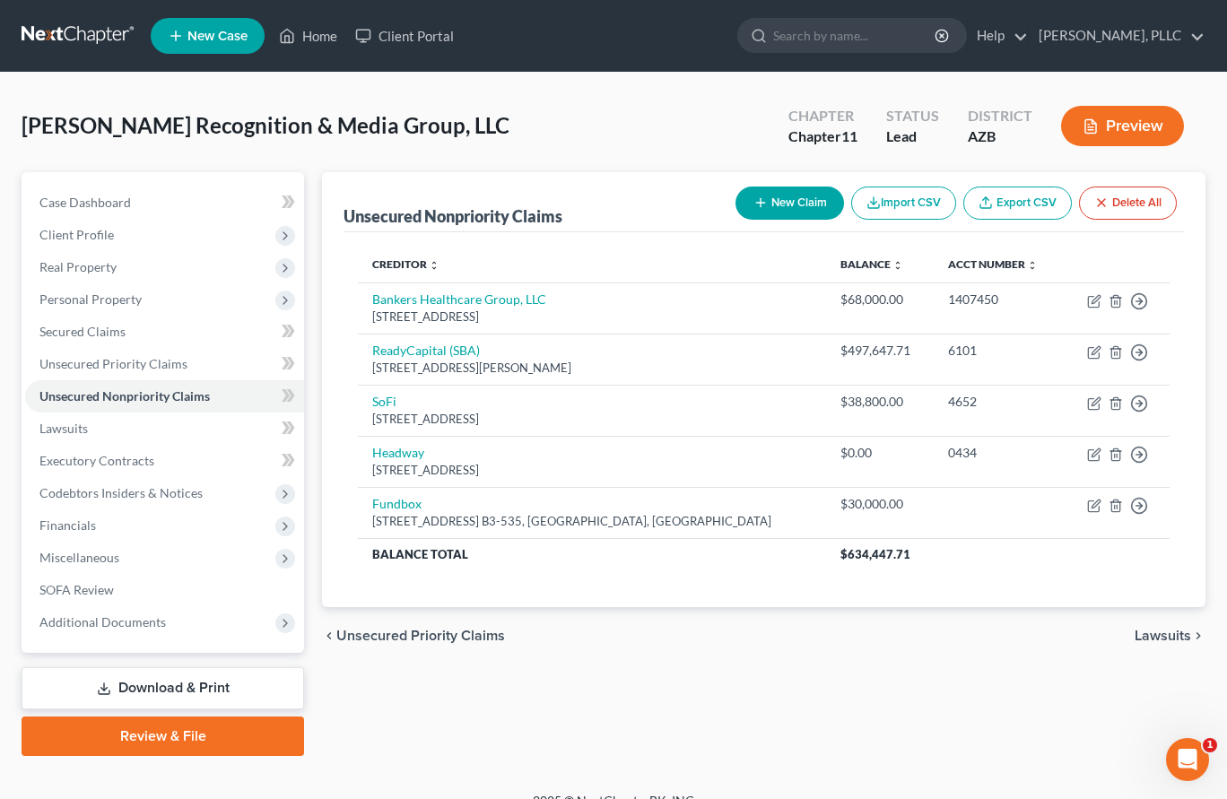
click at [767, 202] on button "New Claim" at bounding box center [790, 203] width 109 height 33
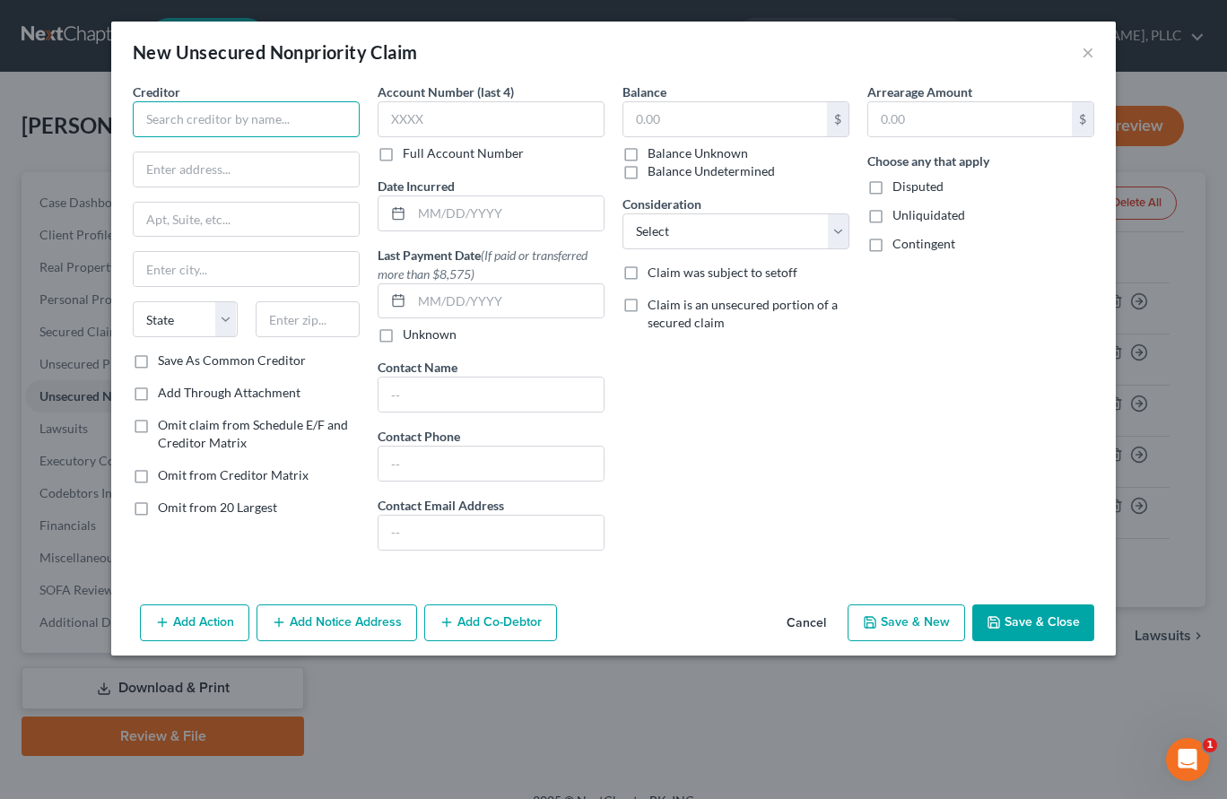
click at [305, 105] on input "text" at bounding box center [246, 119] width 227 height 36
type input "SBA EIDL??"
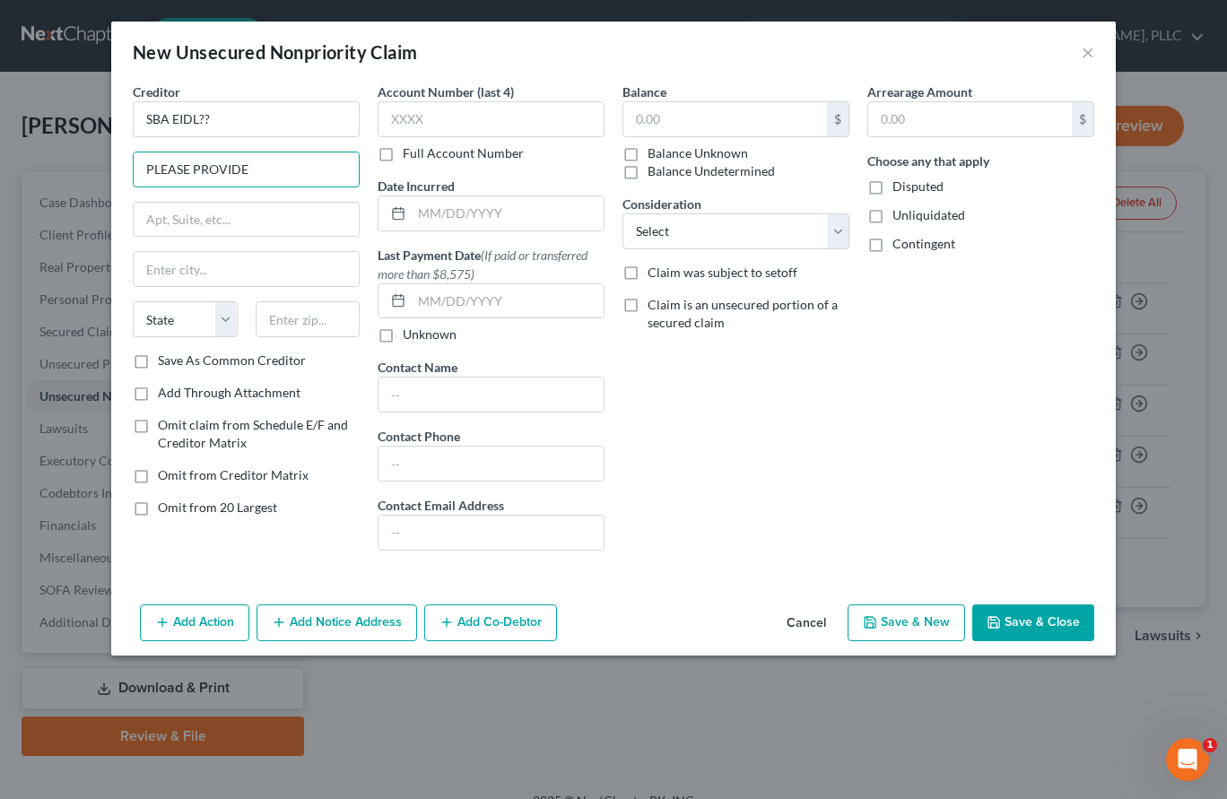
type input "PLEASE PROVIDE"
click at [1007, 607] on button "Save & Close" at bounding box center [1034, 624] width 122 height 38
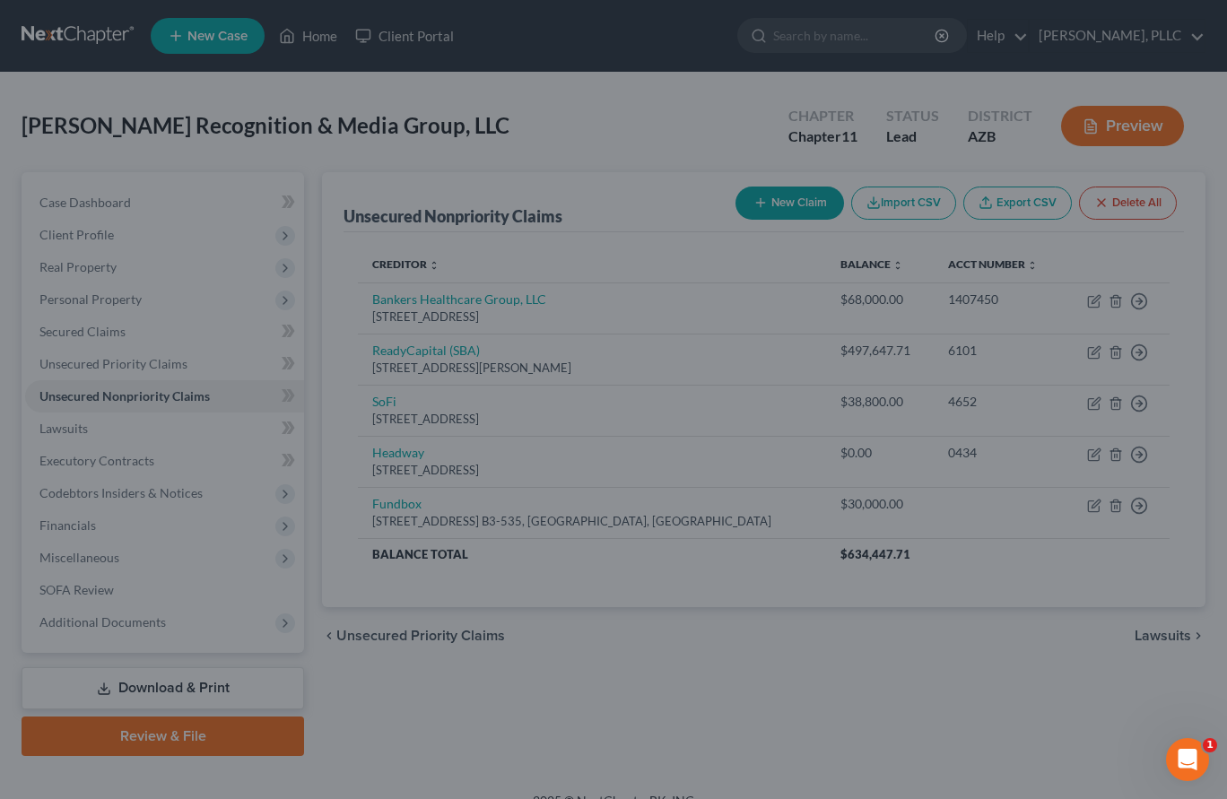
type input "0.00"
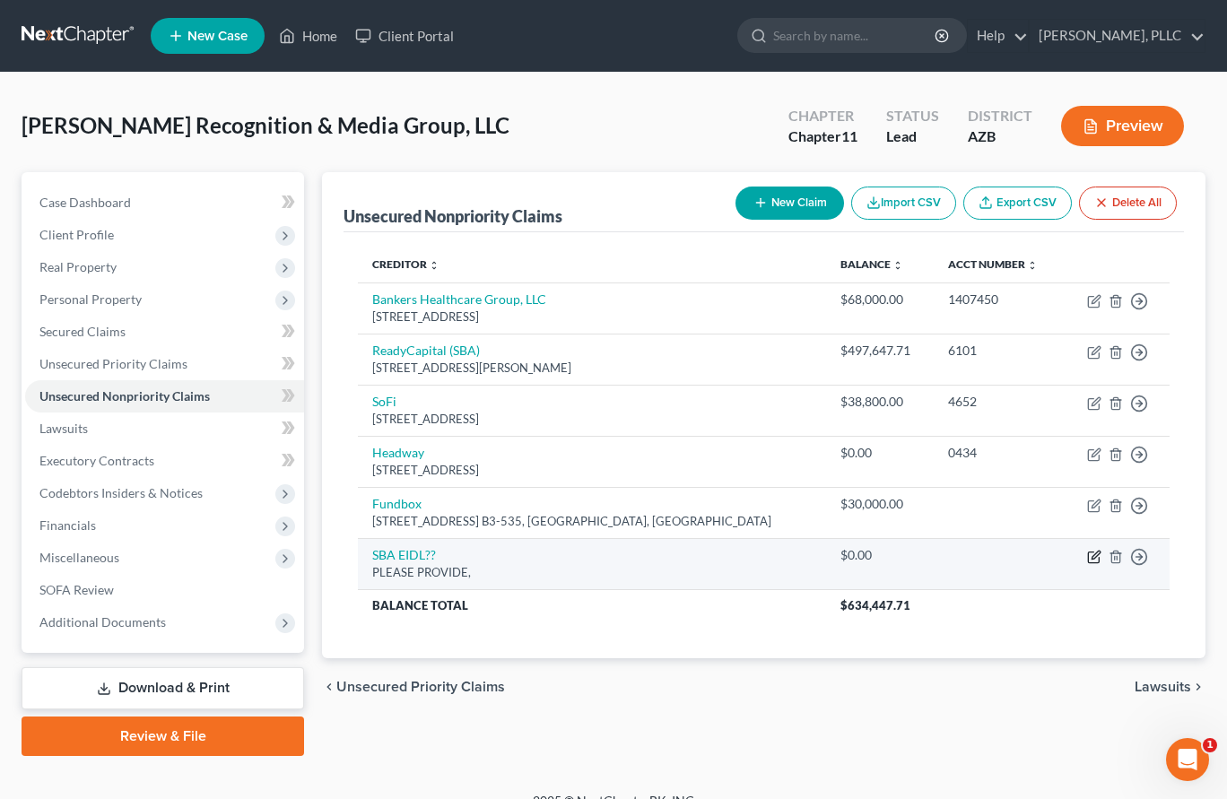
click at [1096, 554] on icon "button" at bounding box center [1095, 557] width 14 height 14
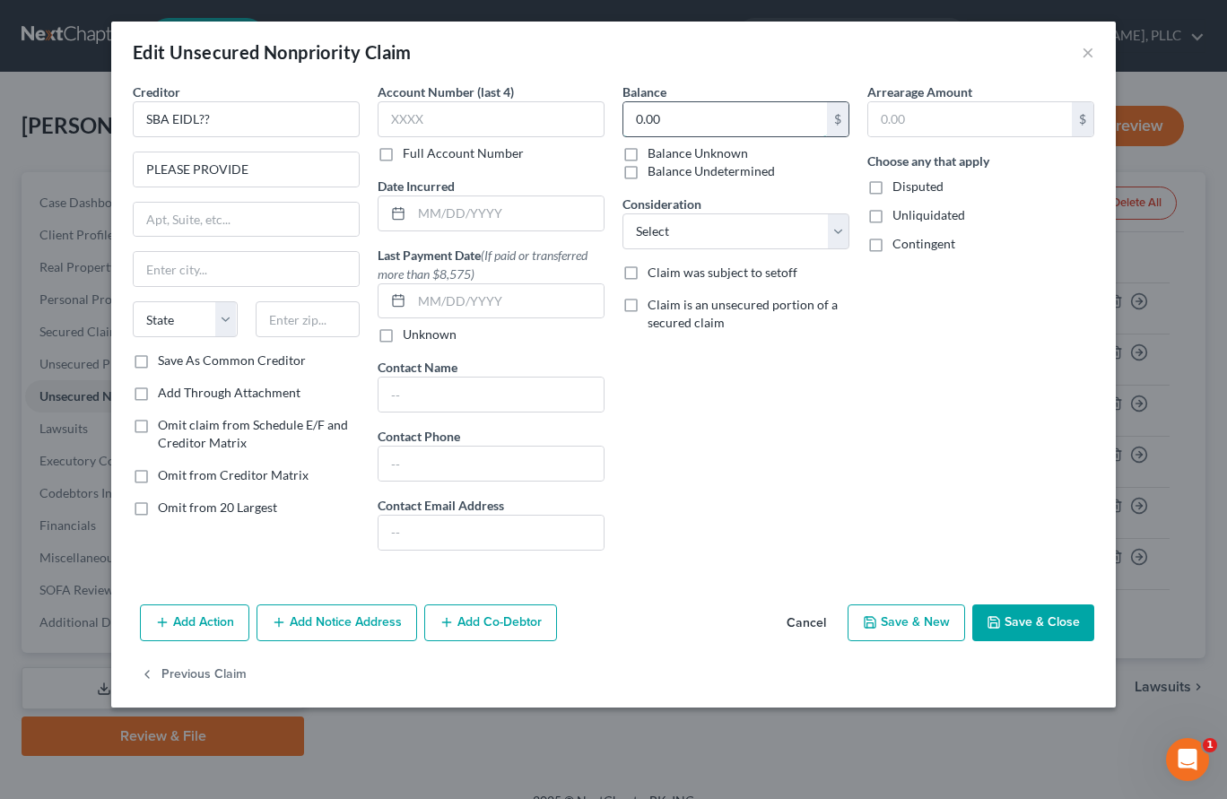
click at [691, 126] on input "0.00" at bounding box center [726, 119] width 204 height 34
type input "0"
type input "150,000"
select select "8"
click at [1029, 616] on button "Save & Close" at bounding box center [1034, 624] width 122 height 38
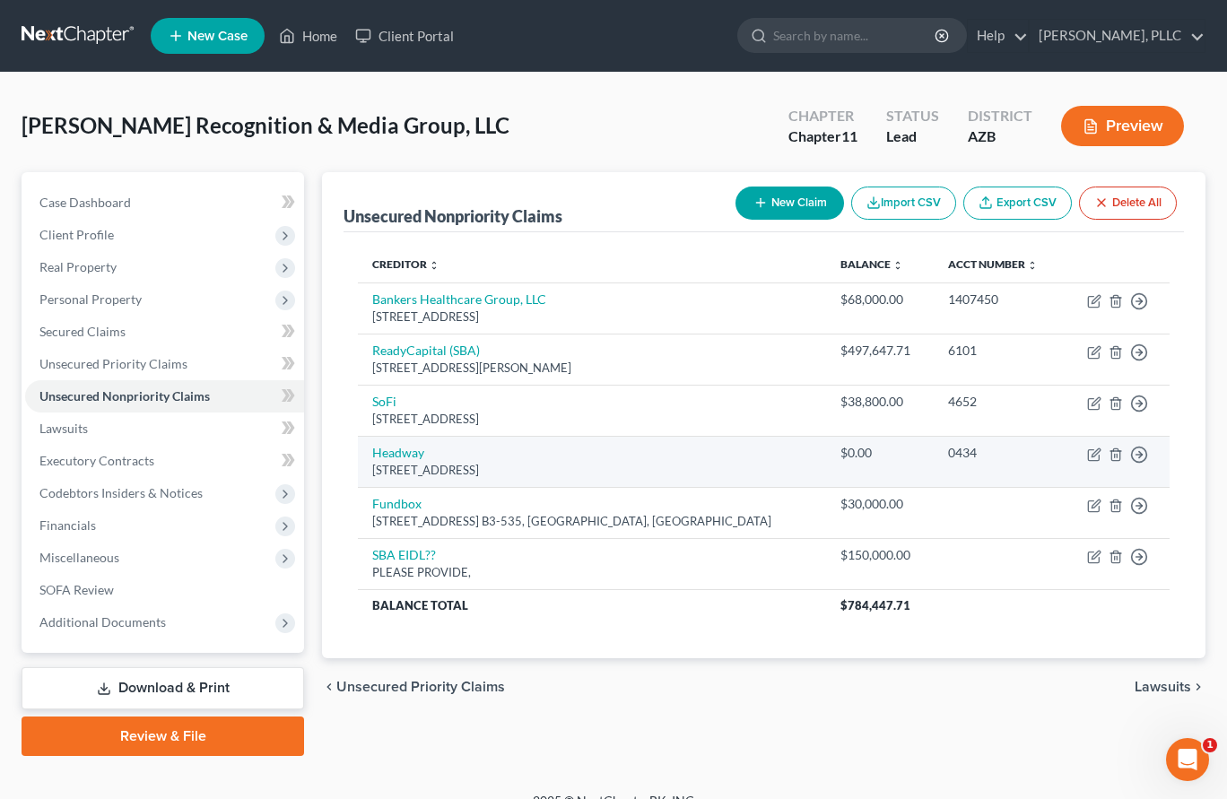
click at [410, 463] on div "[STREET_ADDRESS]" at bounding box center [592, 470] width 440 height 17
click at [410, 464] on div "[STREET_ADDRESS]" at bounding box center [592, 470] width 440 height 17
click at [406, 452] on link "Headway" at bounding box center [398, 452] width 52 height 15
select select "46"
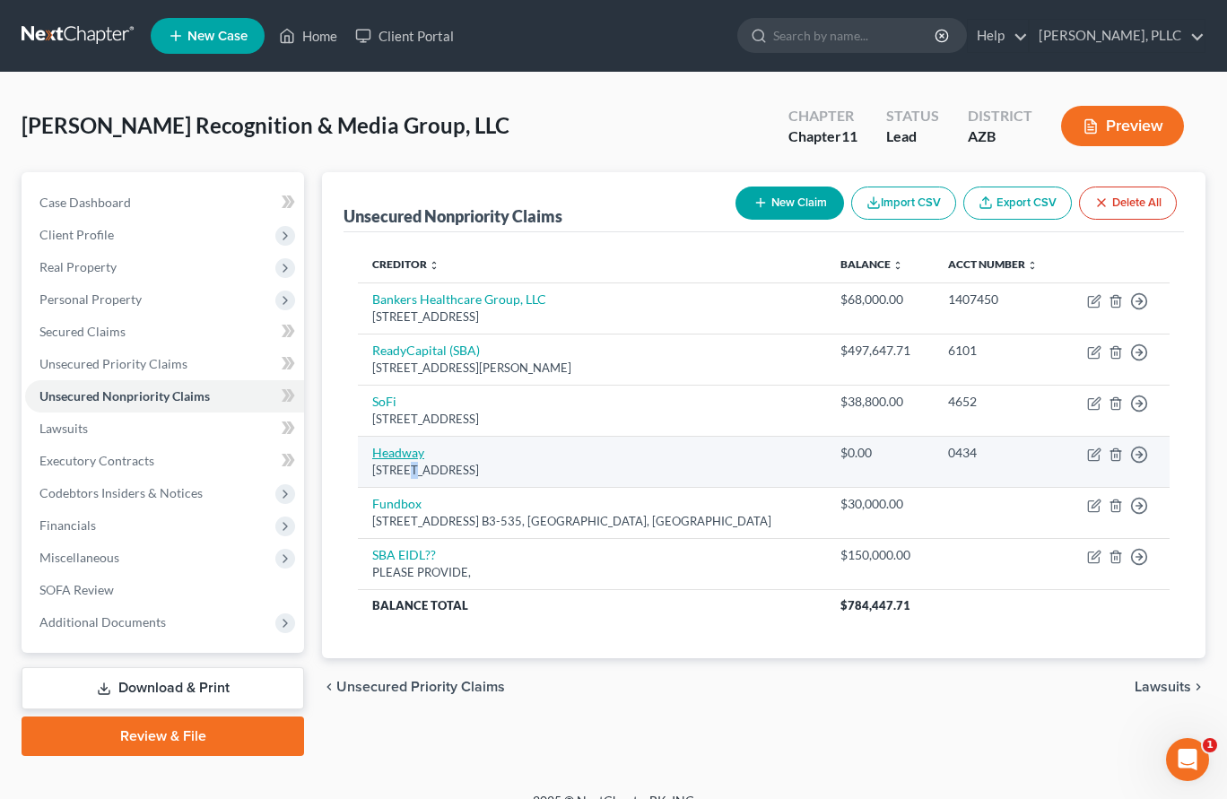
select select "8"
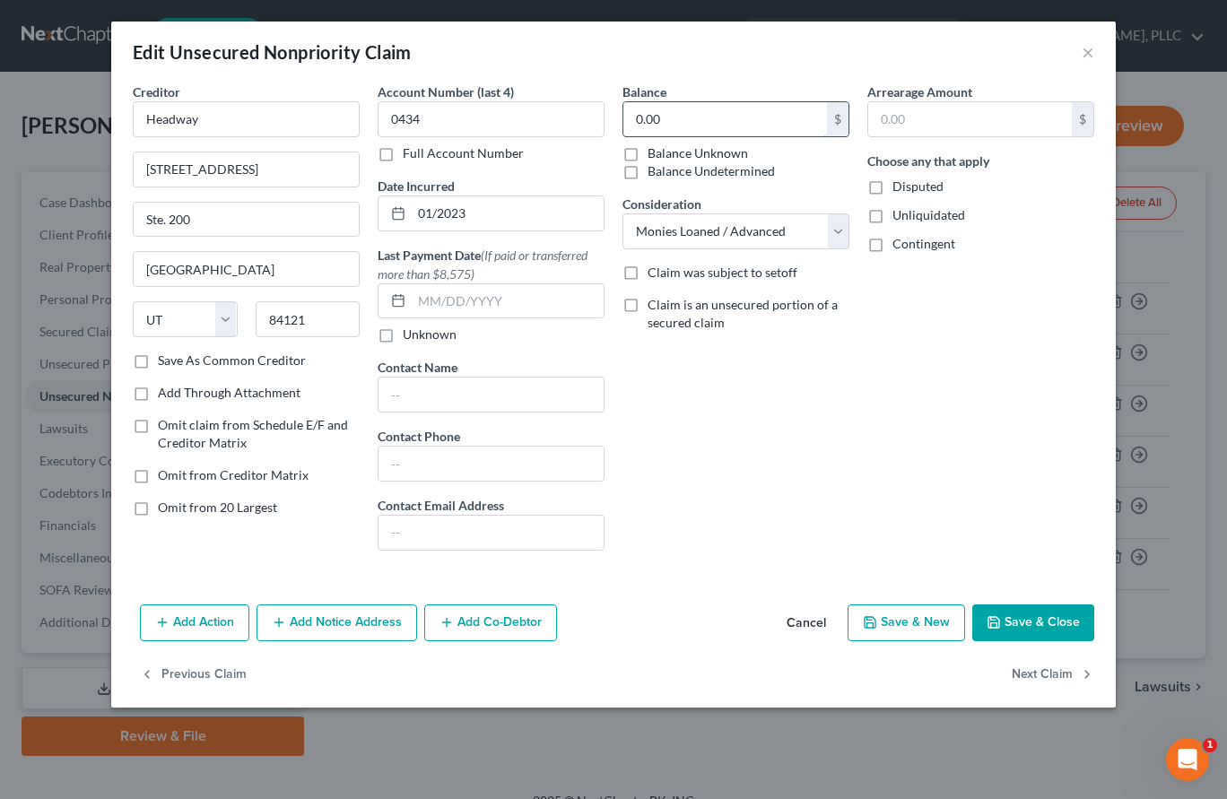
click at [729, 122] on input "0.00" at bounding box center [726, 119] width 204 height 34
type input "0"
click at [1024, 621] on button "Save & Close" at bounding box center [1034, 624] width 122 height 38
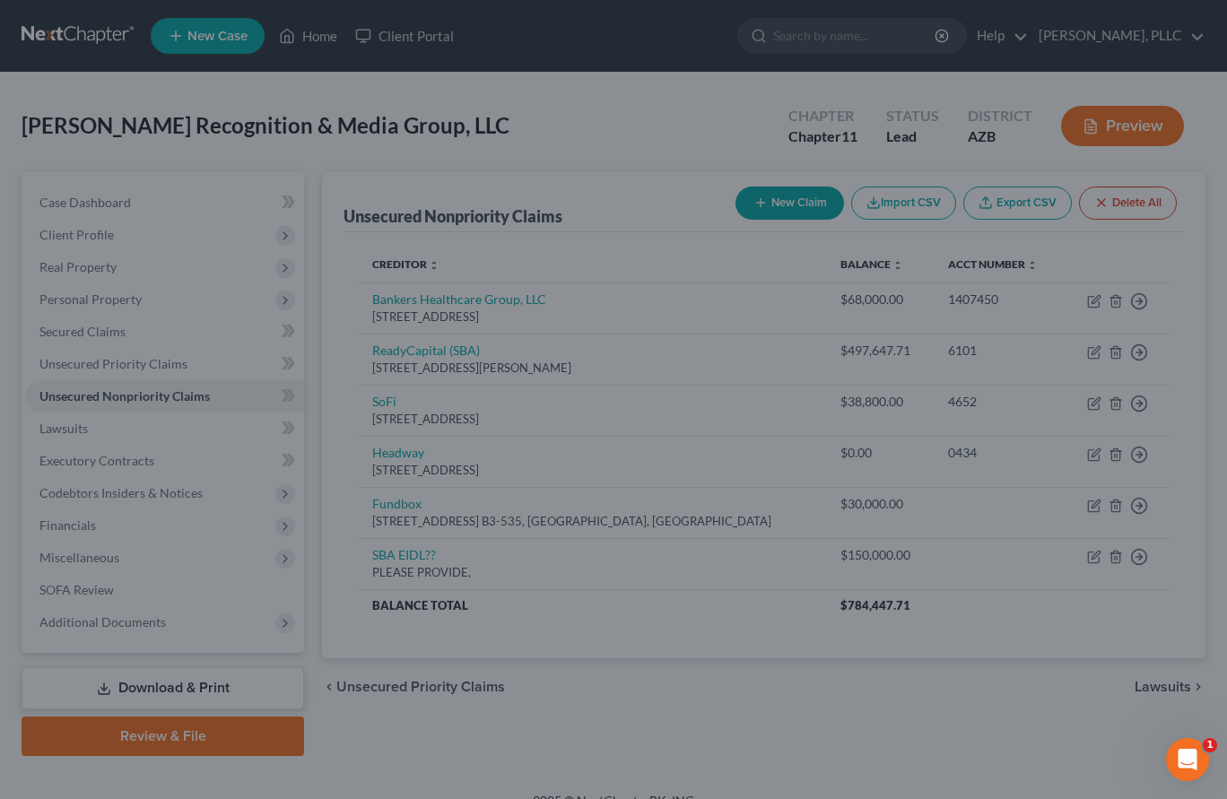
type input "30,000.00"
type input "0"
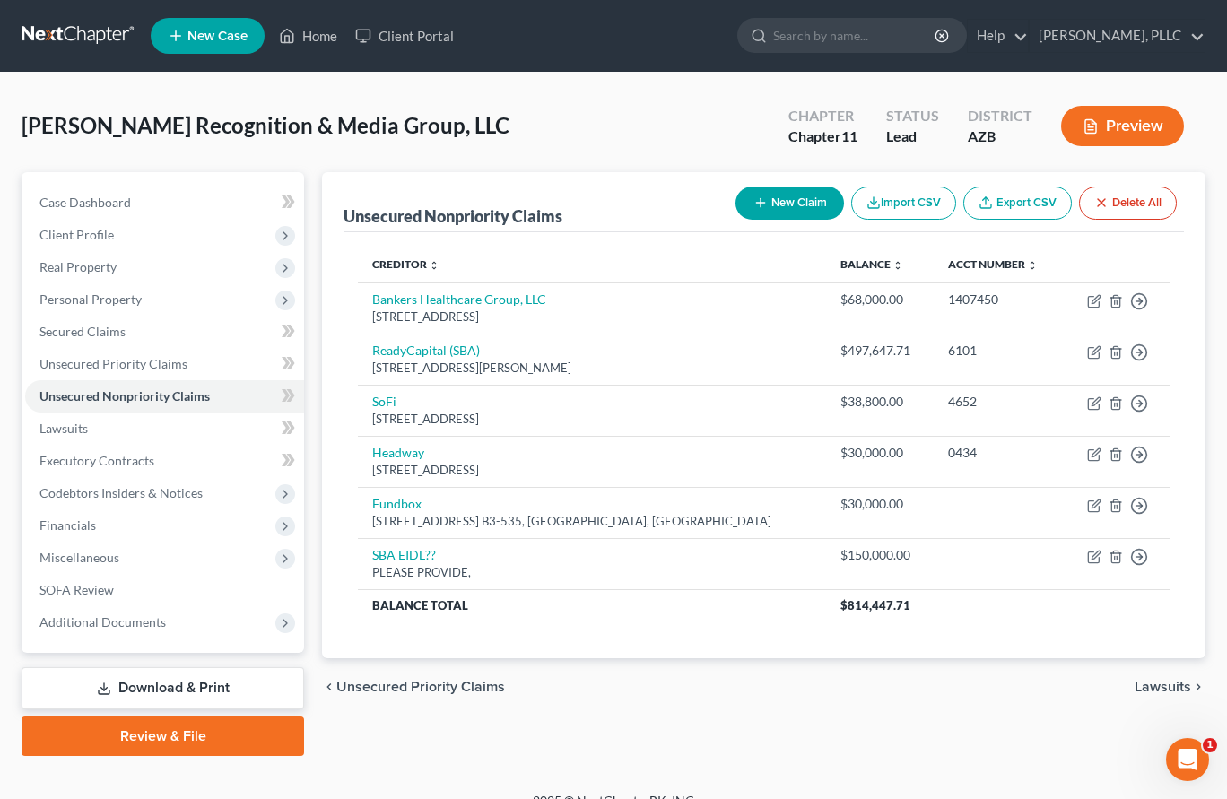
click at [1024, 621] on div "Creditor expand_more expand_less unfold_more Balance expand_more expand_less un…" at bounding box center [764, 445] width 841 height 426
click at [85, 321] on link "Secured Claims" at bounding box center [164, 332] width 279 height 32
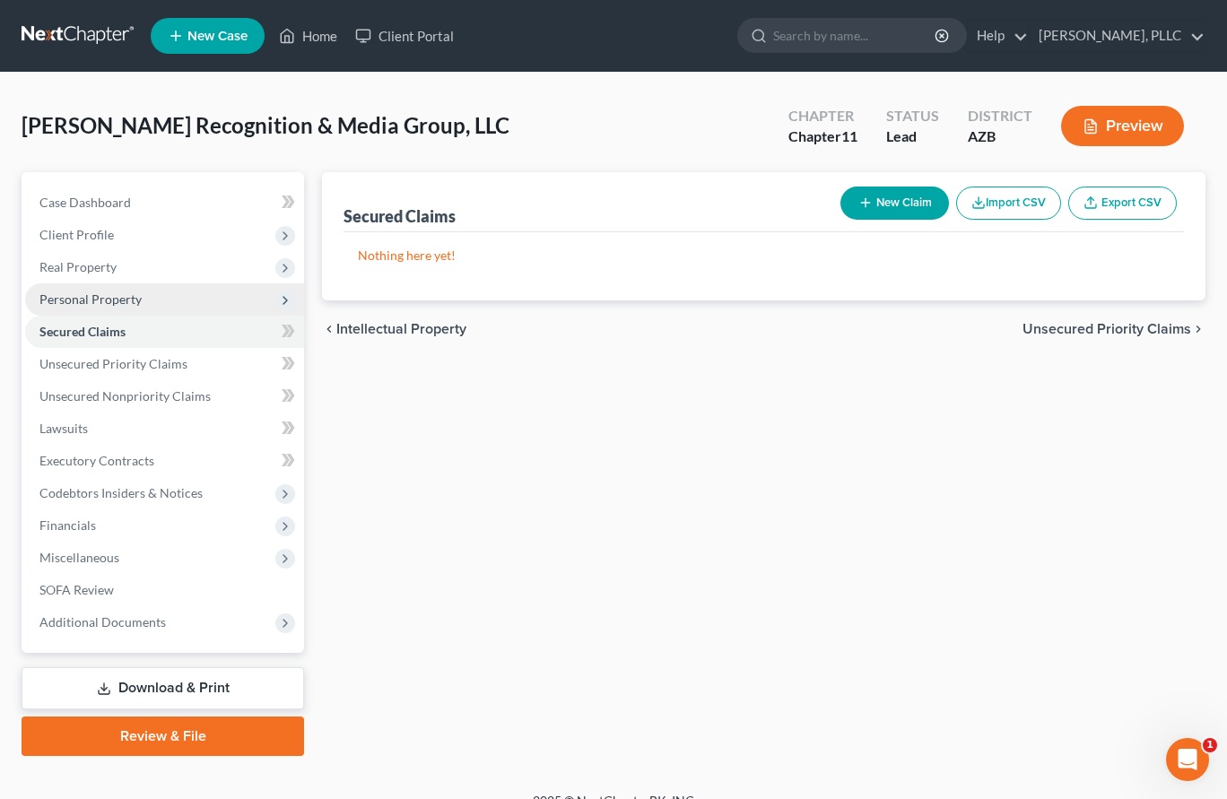
click at [91, 296] on span "Personal Property" at bounding box center [90, 299] width 102 height 15
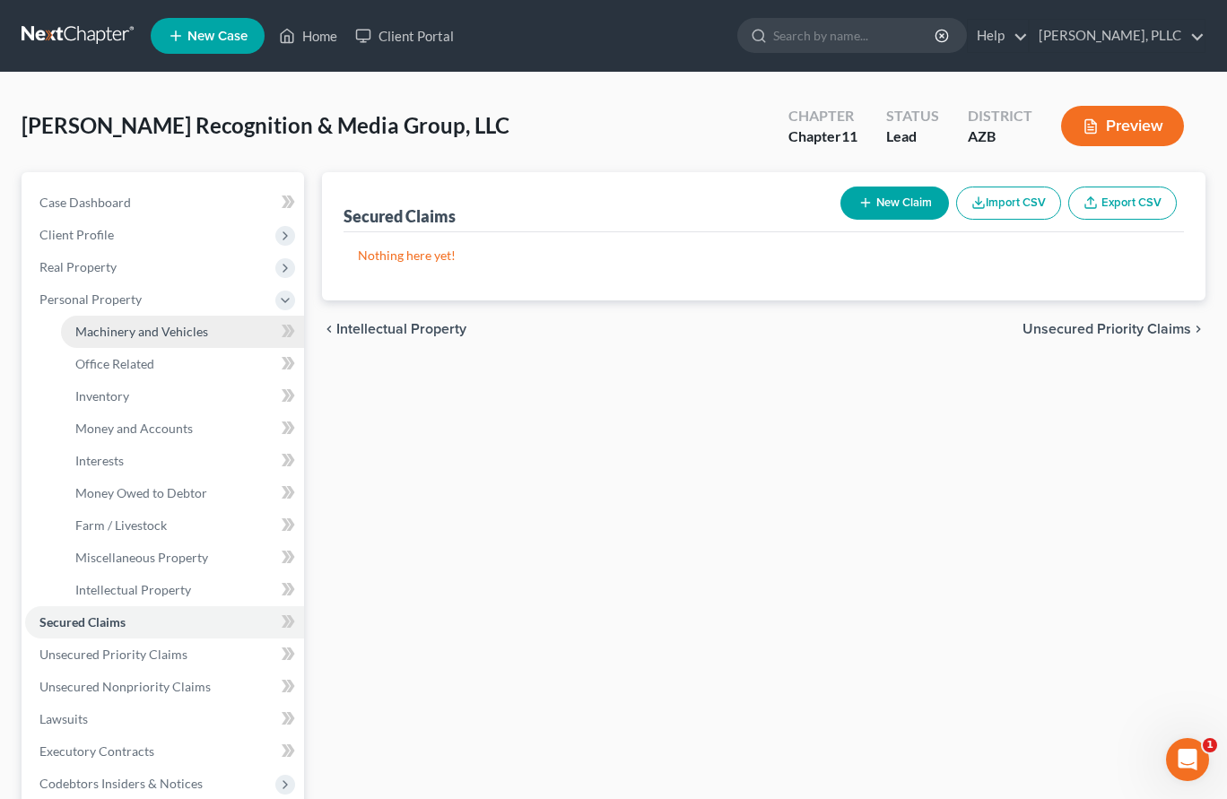
click at [83, 335] on span "Machinery and Vehicles" at bounding box center [141, 331] width 133 height 15
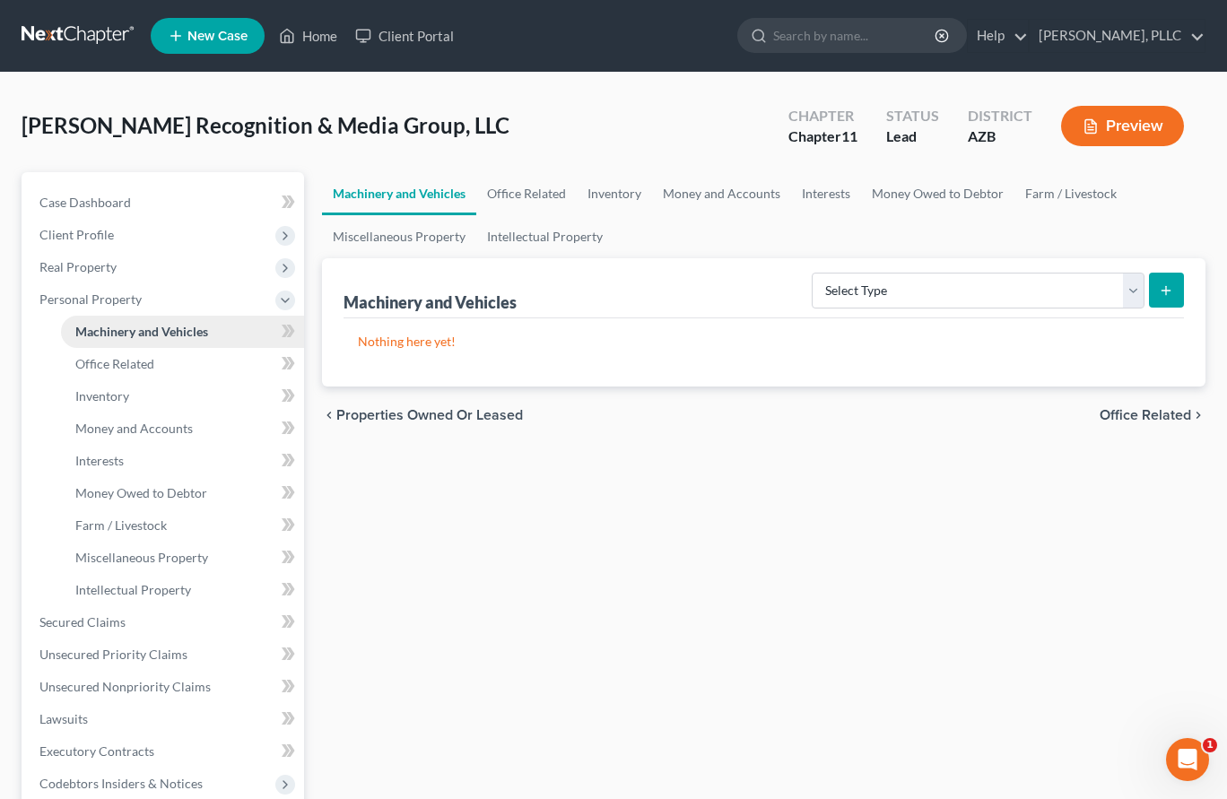
click at [92, 335] on span "Machinery and Vehicles" at bounding box center [141, 331] width 133 height 15
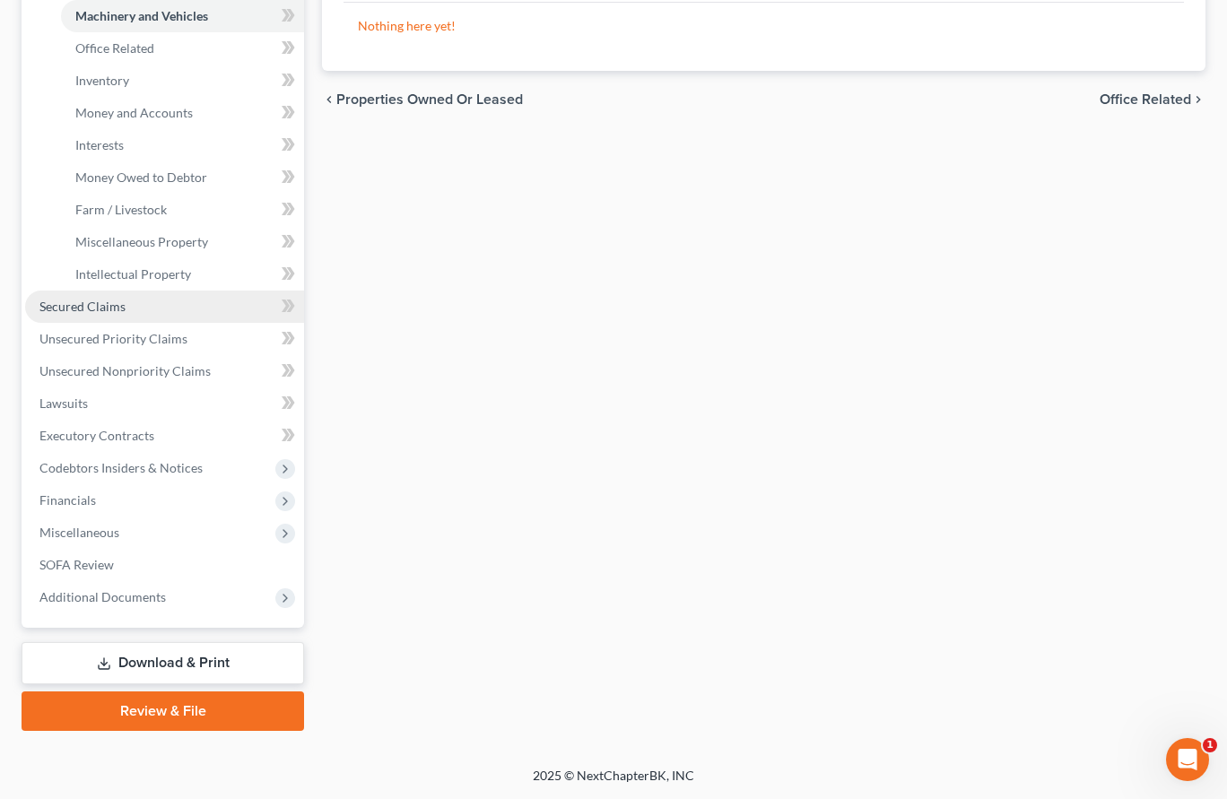
scroll to position [316, 0]
click at [191, 664] on link "Download & Print" at bounding box center [163, 663] width 283 height 42
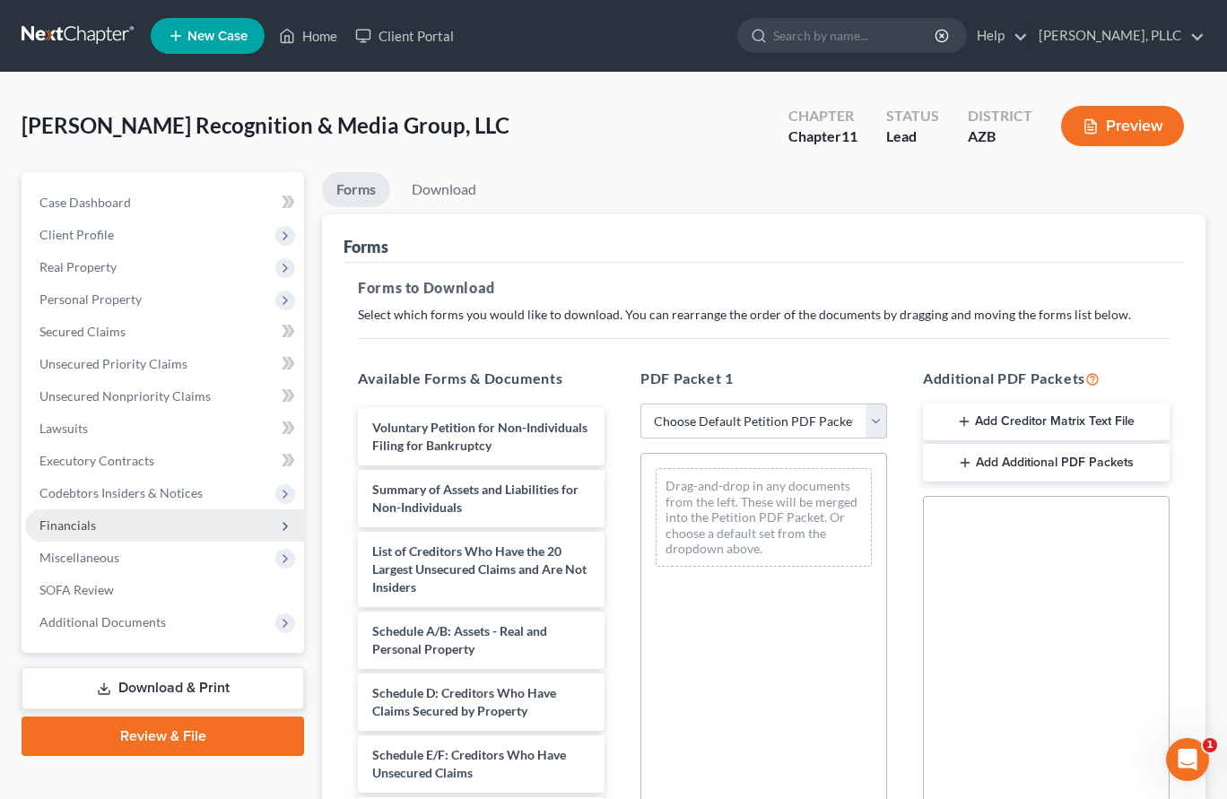
click at [75, 525] on span "Financials" at bounding box center [67, 525] width 57 height 15
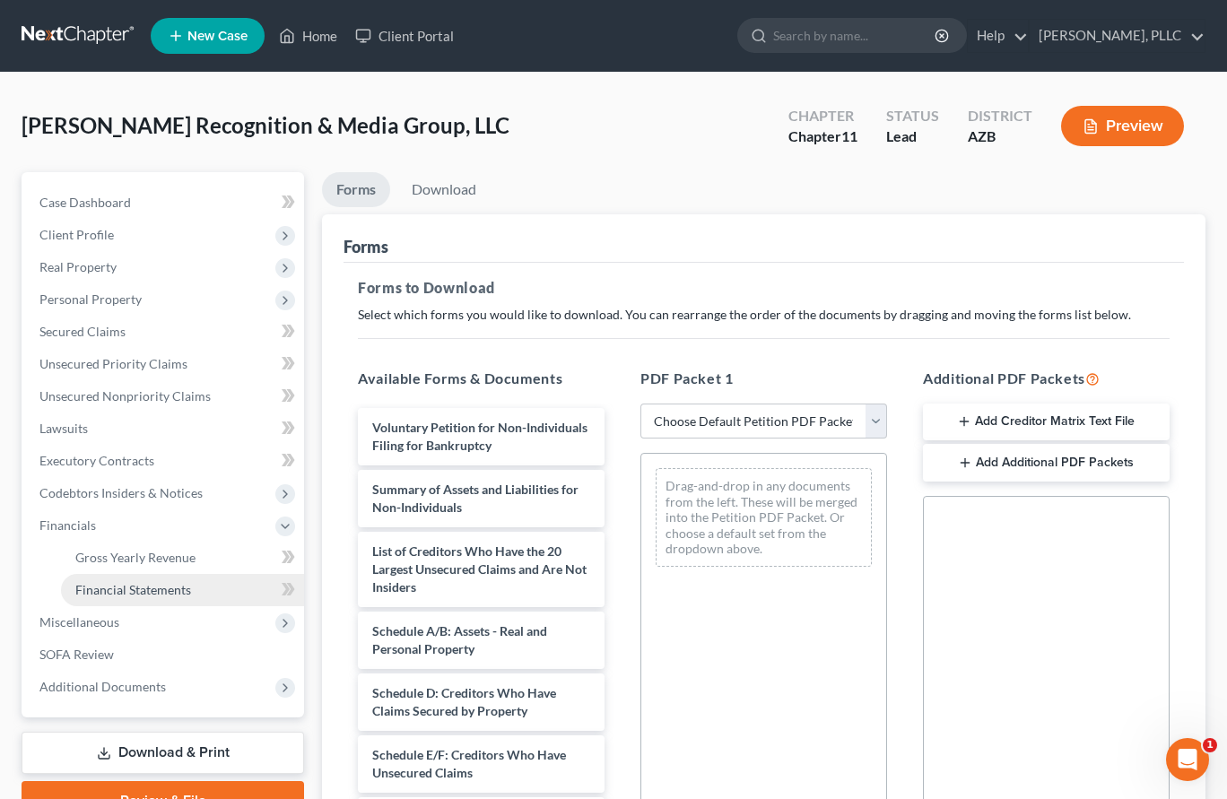
click at [94, 580] on link "Financial Statements" at bounding box center [182, 590] width 243 height 32
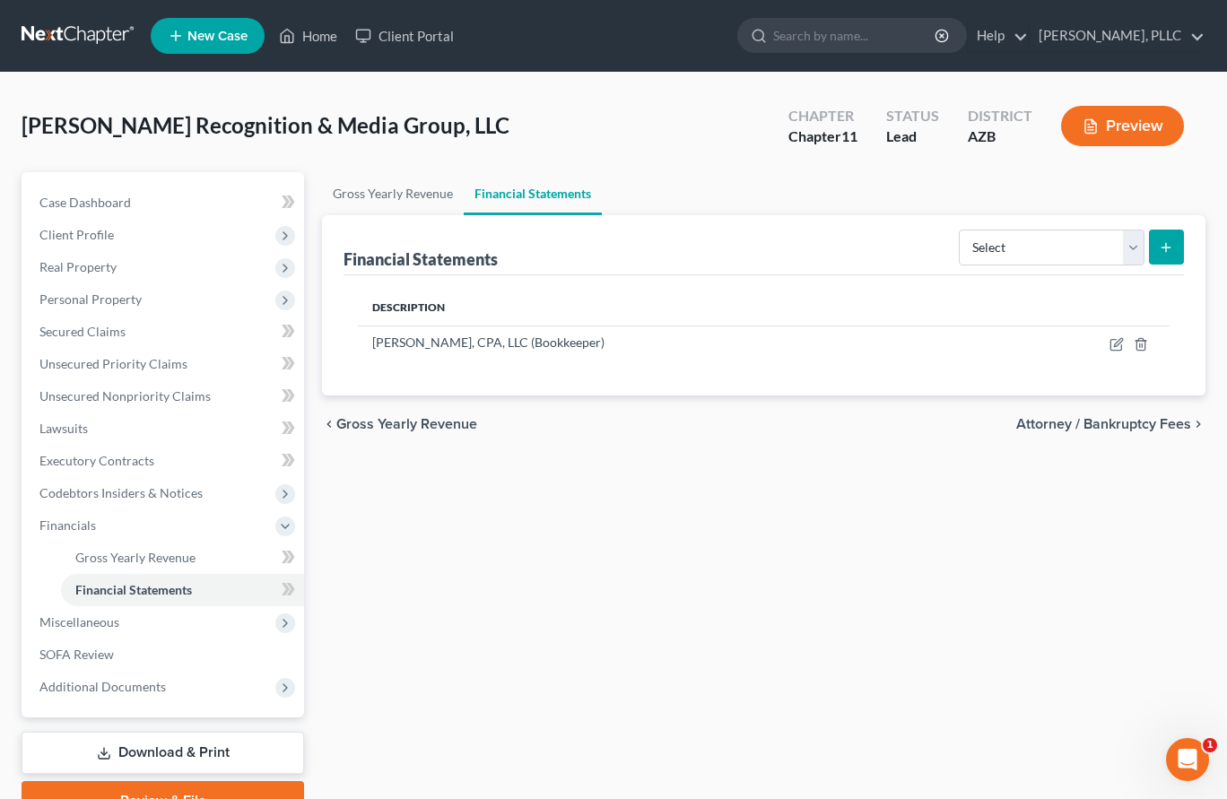
click at [162, 749] on link "Download & Print" at bounding box center [163, 753] width 283 height 42
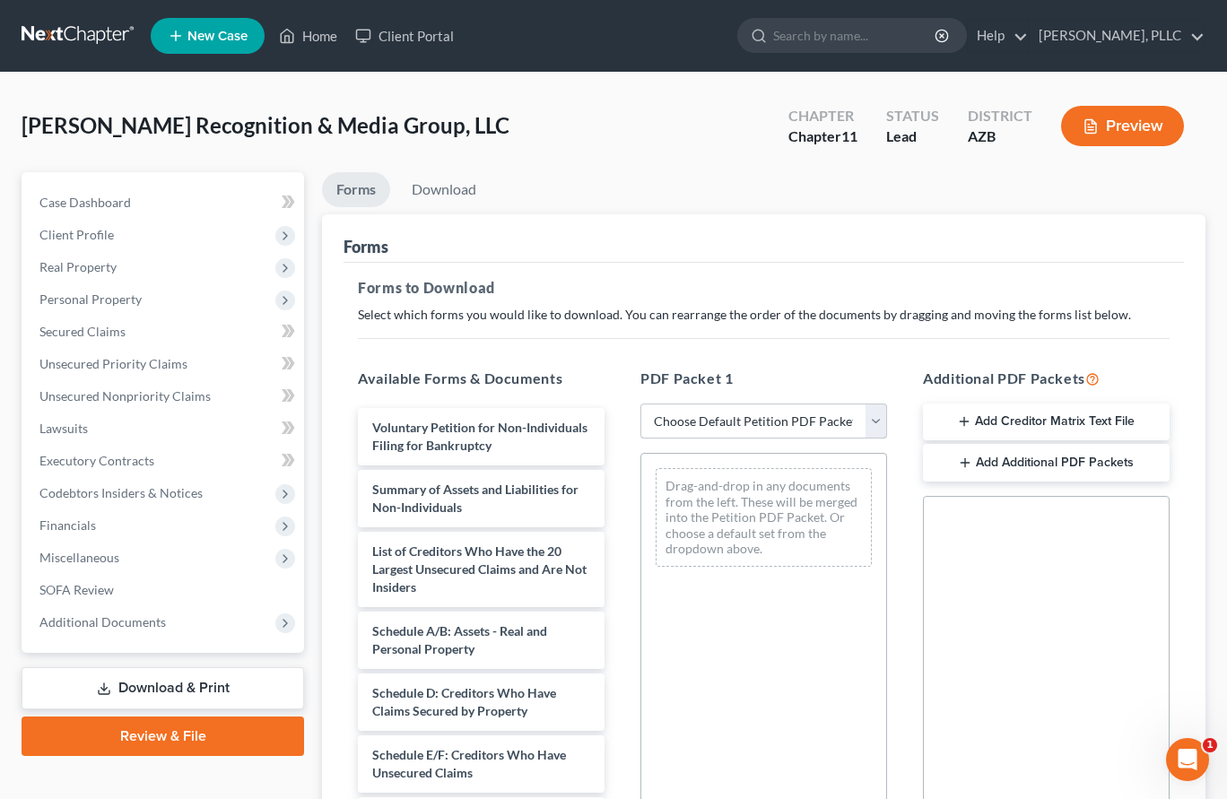
select select "0"
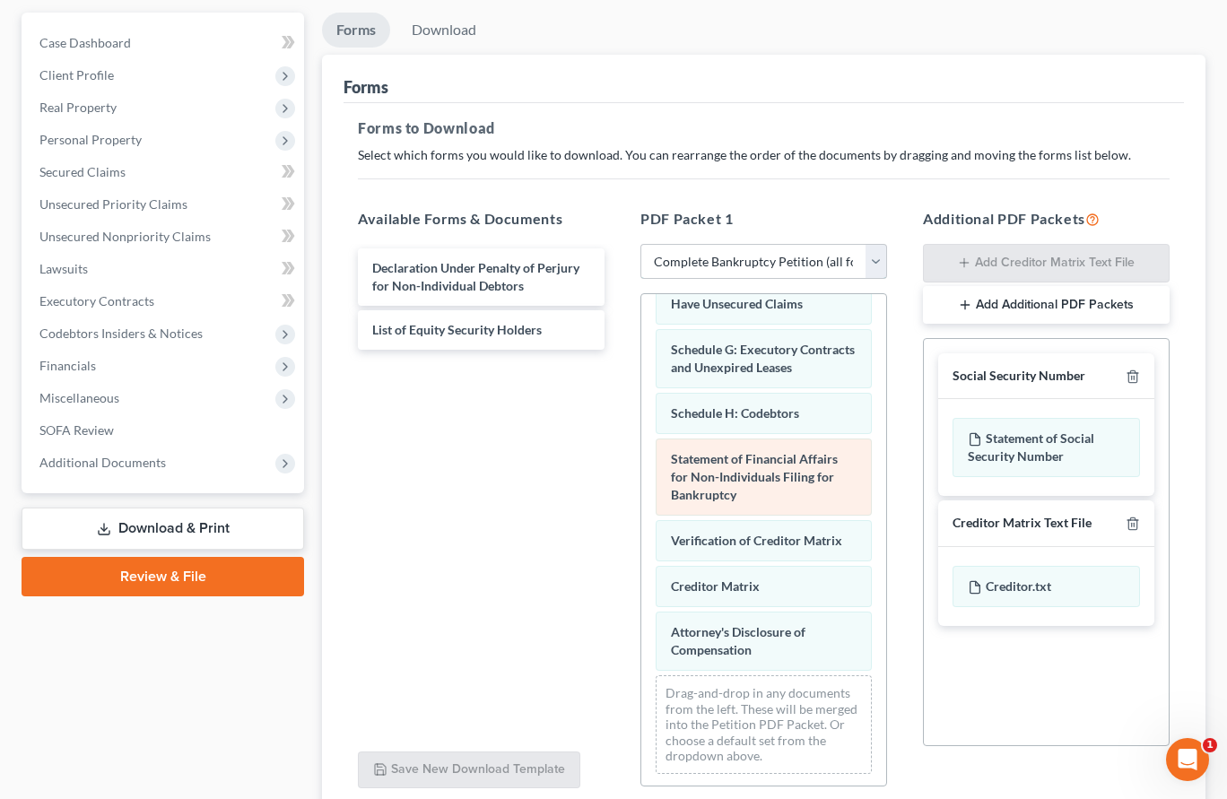
scroll to position [162, 0]
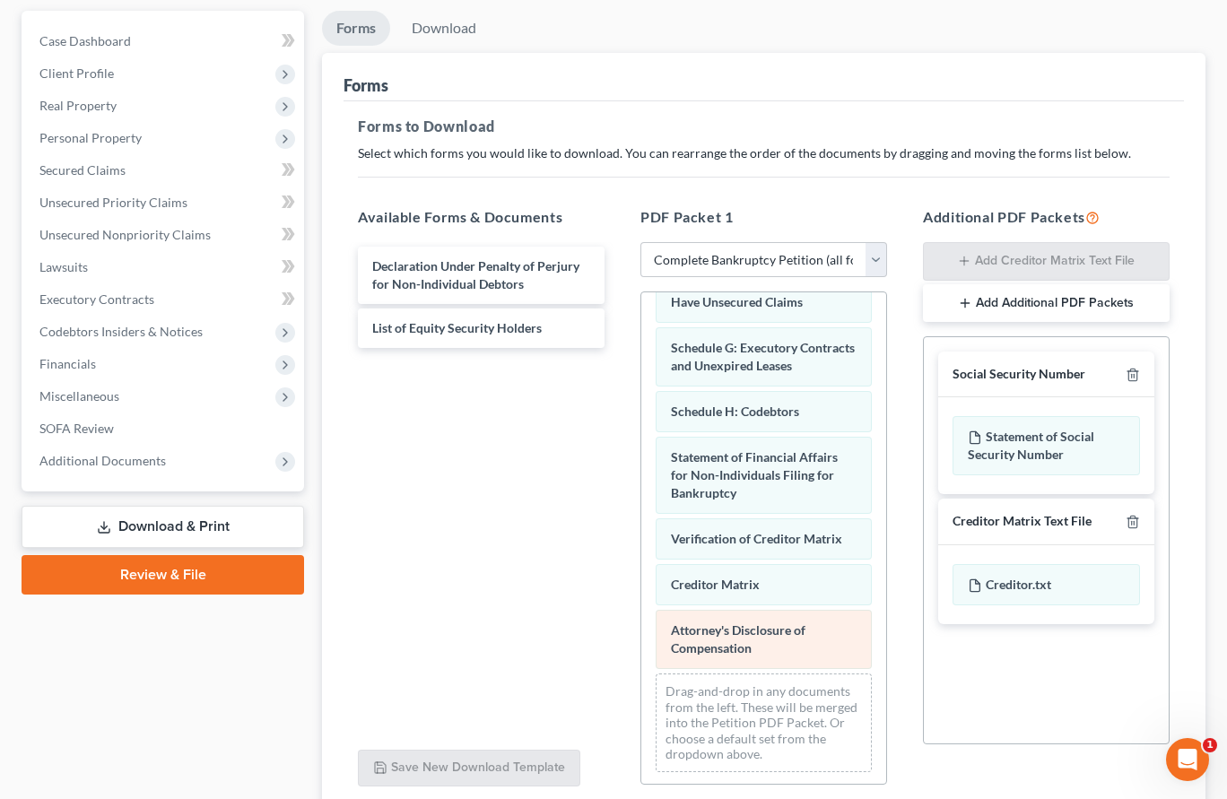
click at [706, 634] on span "Attorney's Disclosure of Compensation" at bounding box center [738, 639] width 135 height 33
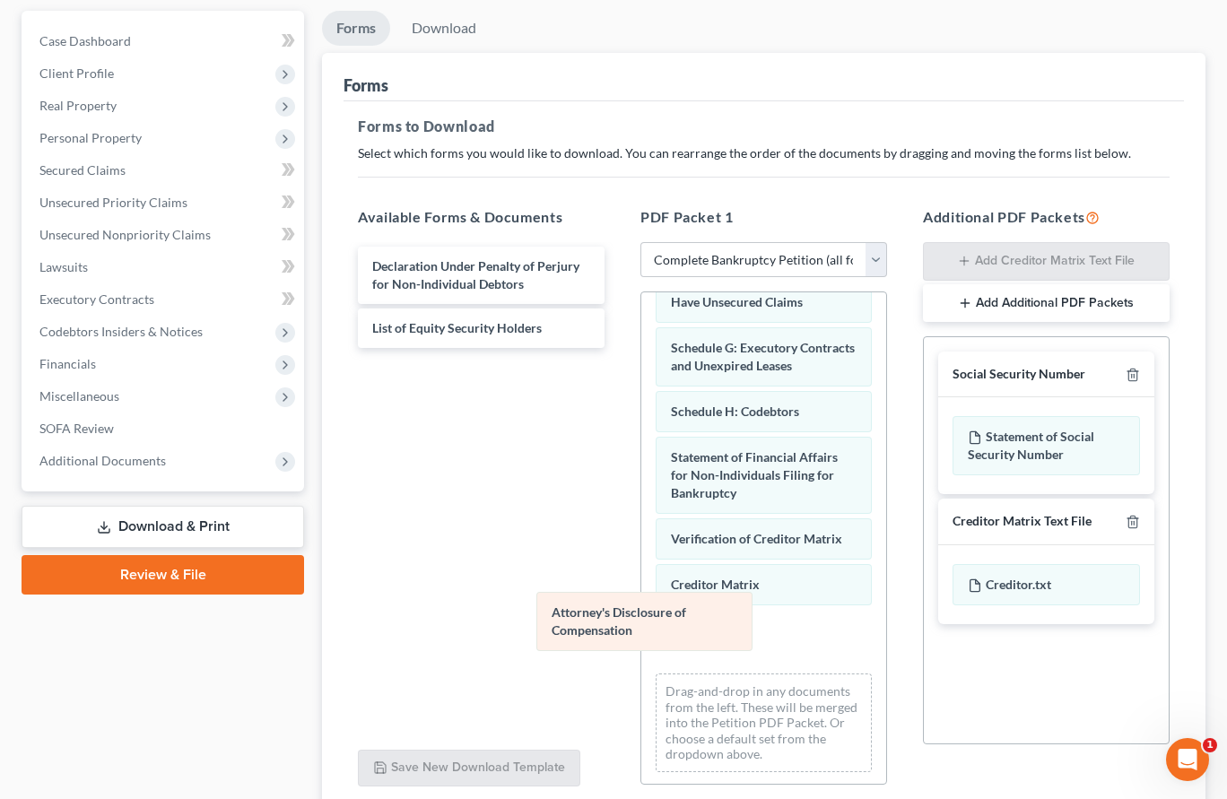
scroll to position [316, 0]
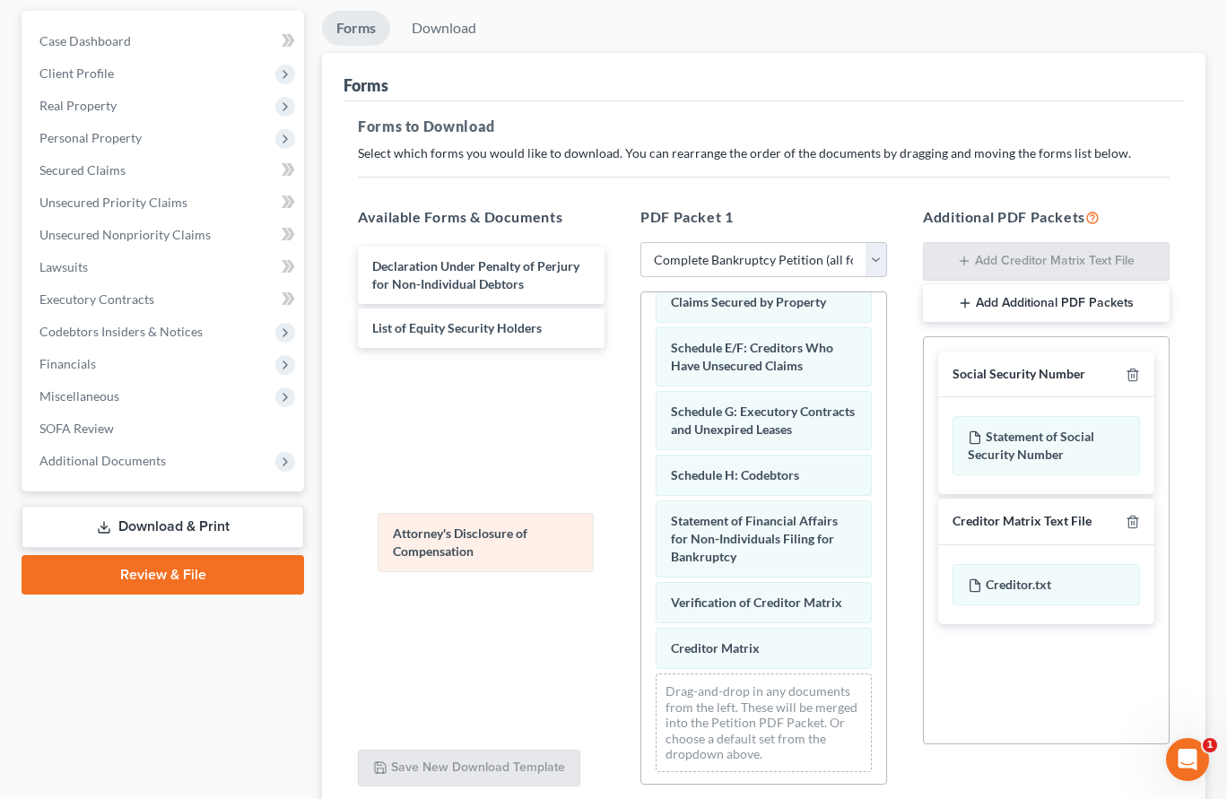
drag, startPoint x: 706, startPoint y: 634, endPoint x: 417, endPoint y: 530, distance: 307.1
click at [642, 530] on div "Attorney's Disclosure of Compensation Voluntary Petition for Non-Individuals Fi…" at bounding box center [764, 382] width 245 height 810
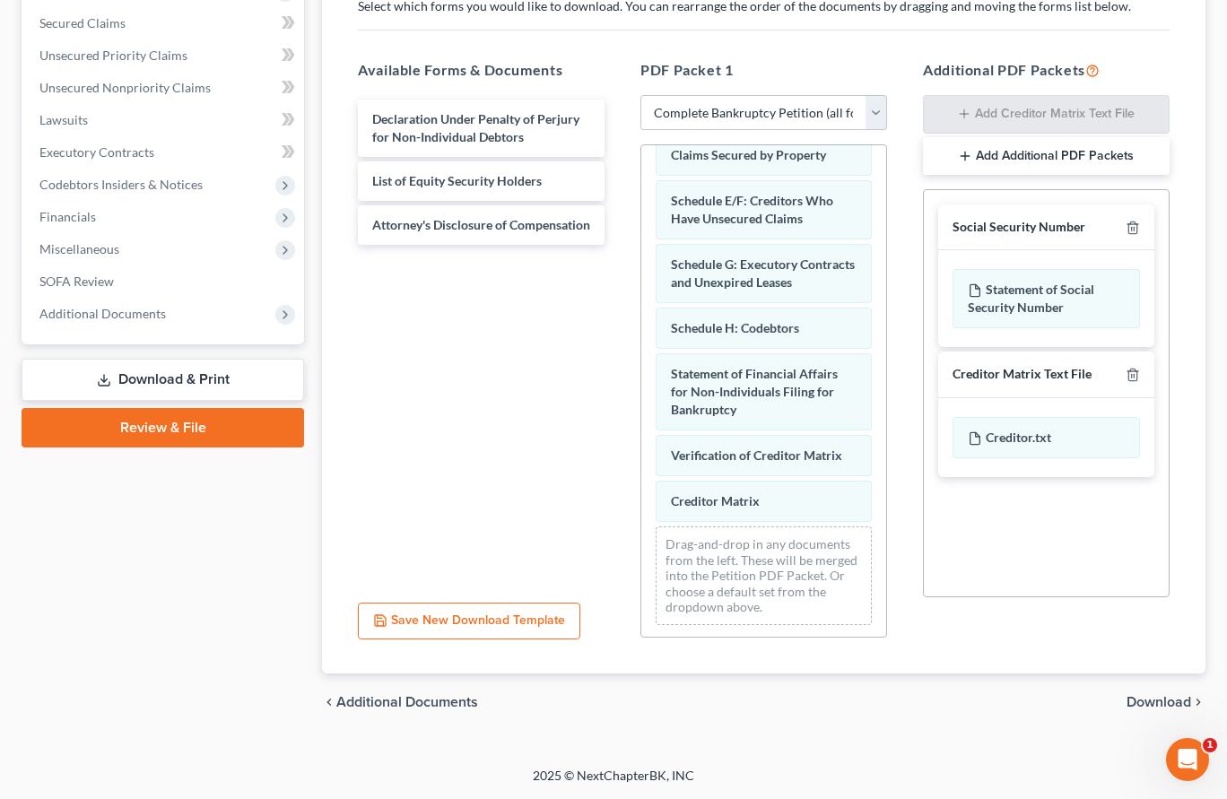
scroll to position [309, 0]
click at [1161, 699] on span "Download" at bounding box center [1159, 702] width 65 height 14
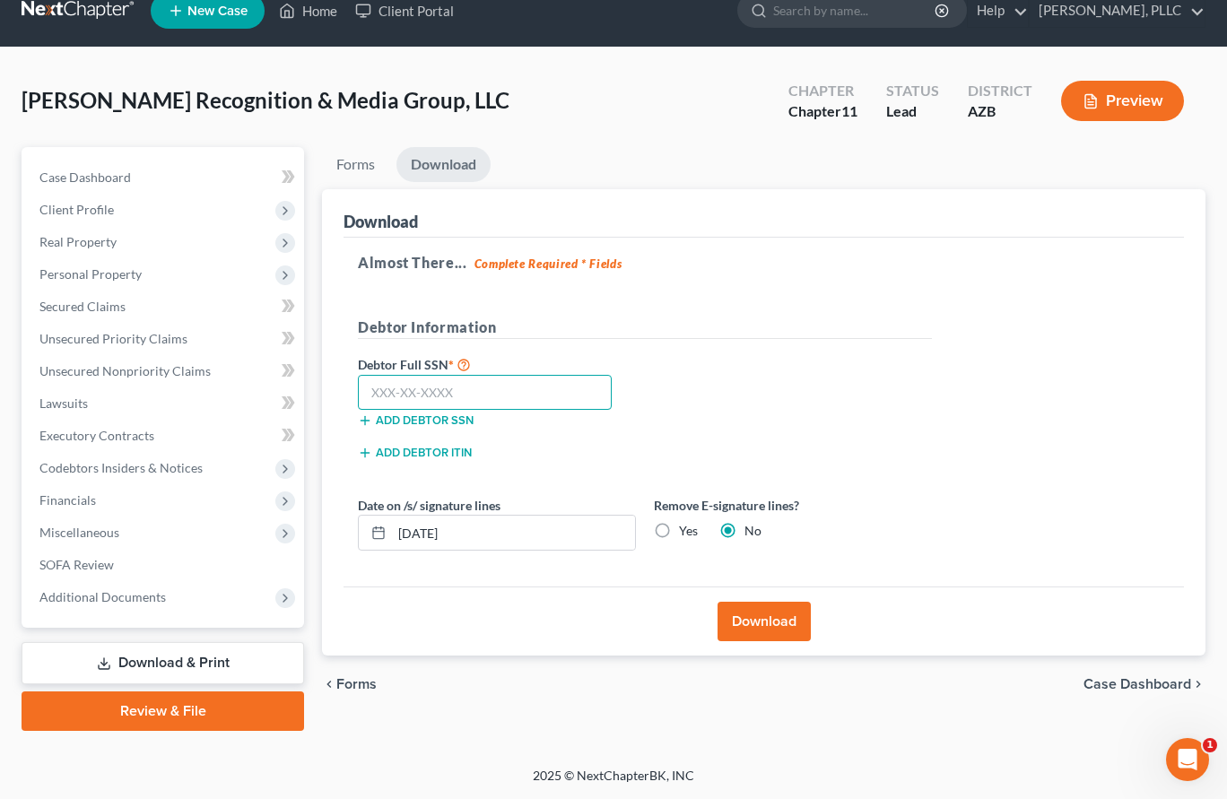
click at [560, 395] on input "text" at bounding box center [485, 393] width 254 height 36
type input "325-64-4764"
click at [761, 607] on button "Download" at bounding box center [764, 621] width 93 height 39
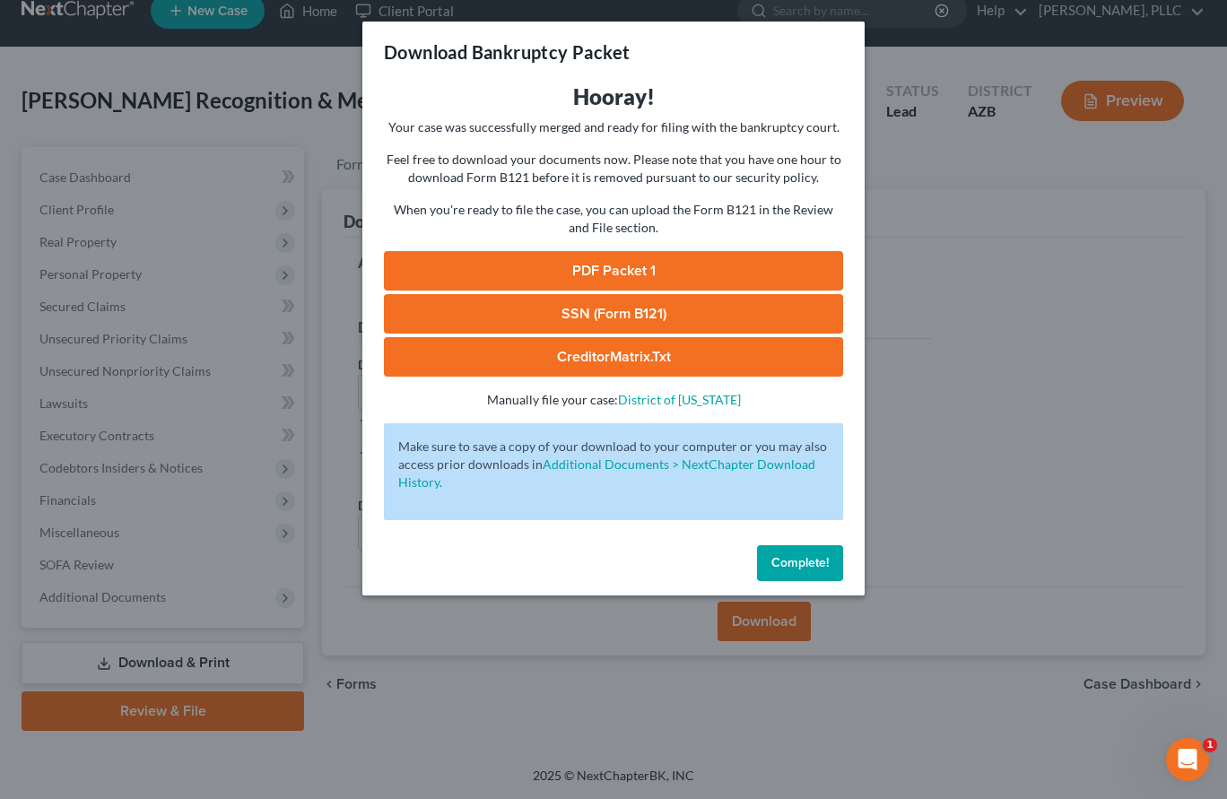
click at [678, 266] on link "PDF Packet 1" at bounding box center [613, 270] width 459 height 39
